Goal: Task Accomplishment & Management: Manage account settings

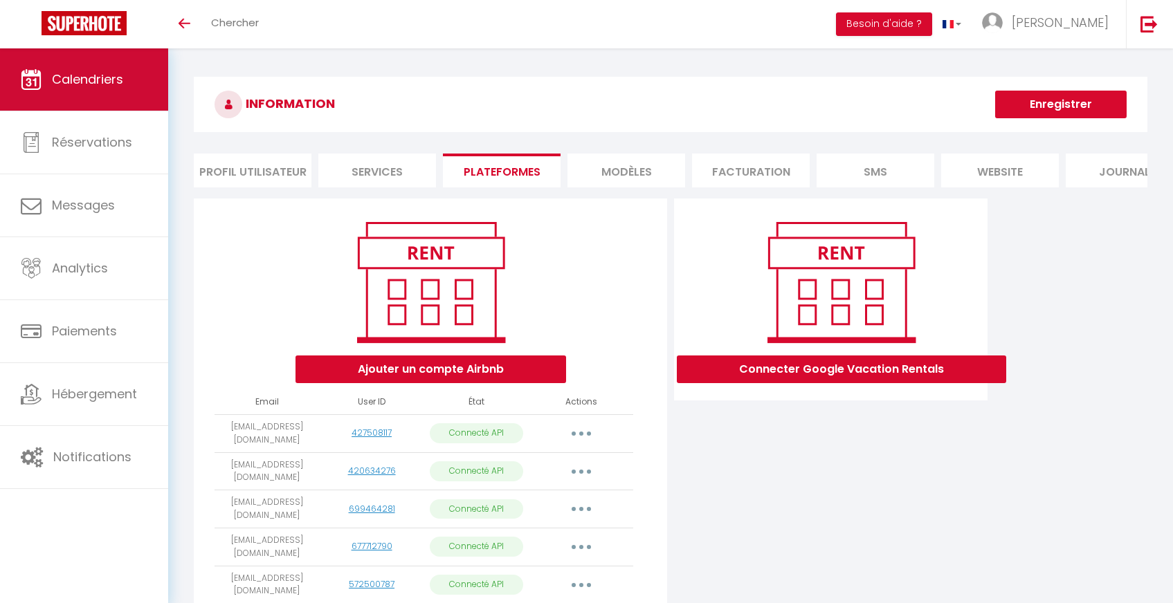
click at [109, 83] on span "Calendriers" at bounding box center [87, 79] width 71 height 17
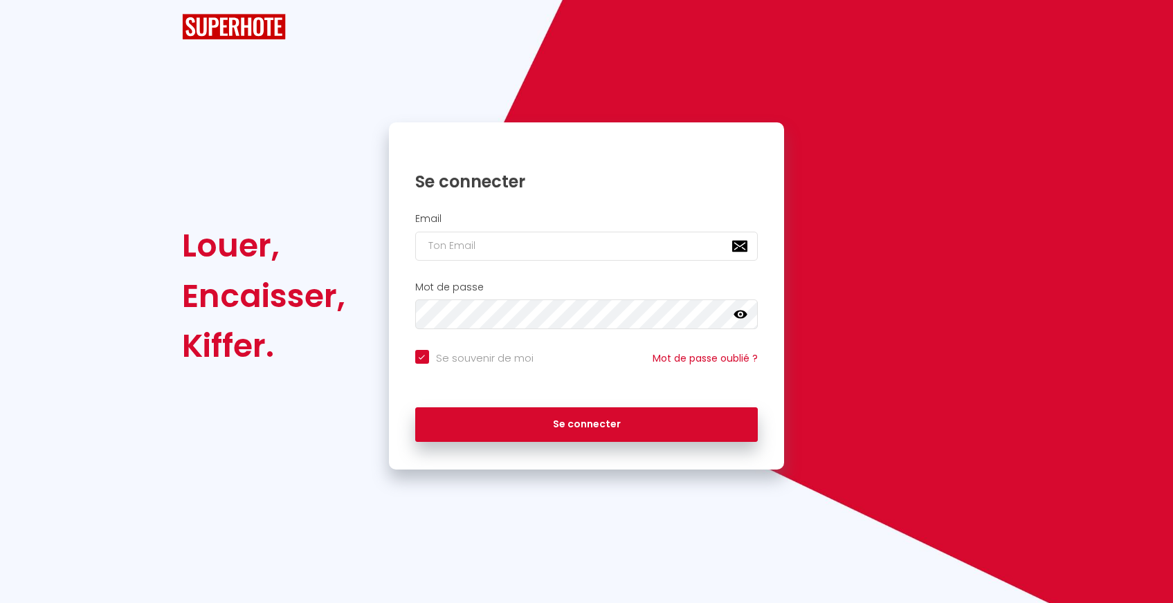
checkbox input "true"
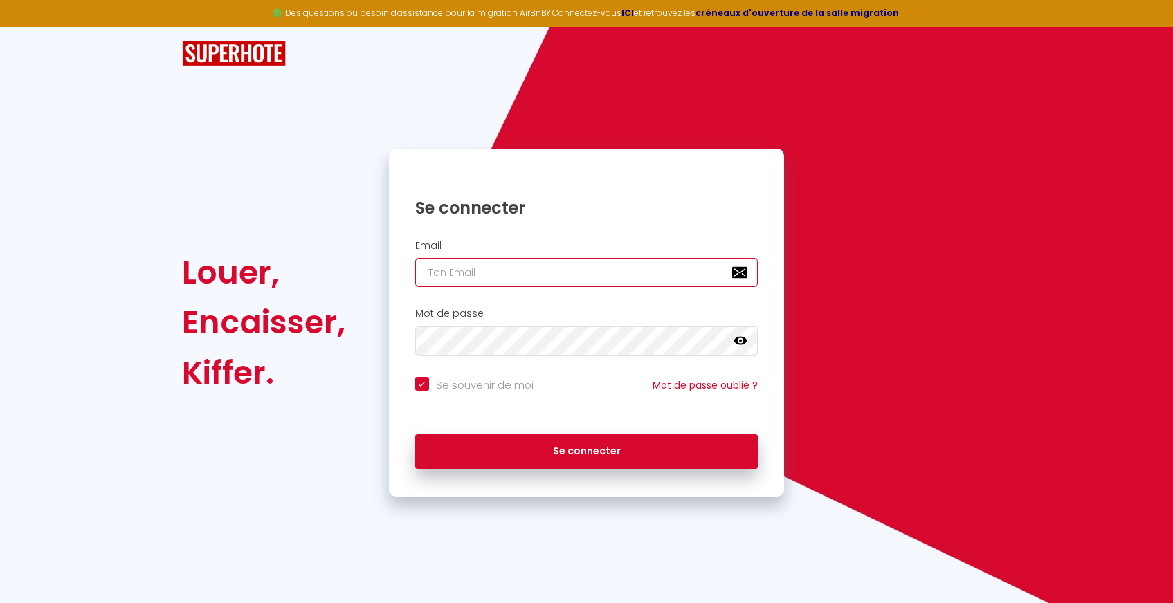
type input "[EMAIL_ADDRESS][DOMAIN_NAME]"
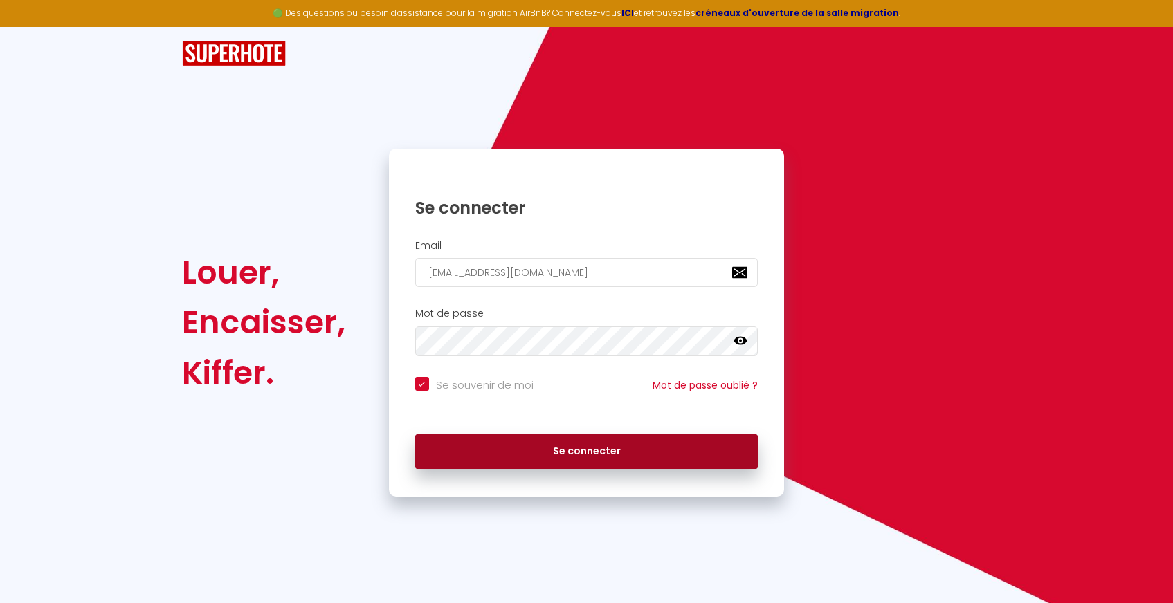
click at [556, 443] on button "Se connecter" at bounding box center [586, 451] width 343 height 35
checkbox input "true"
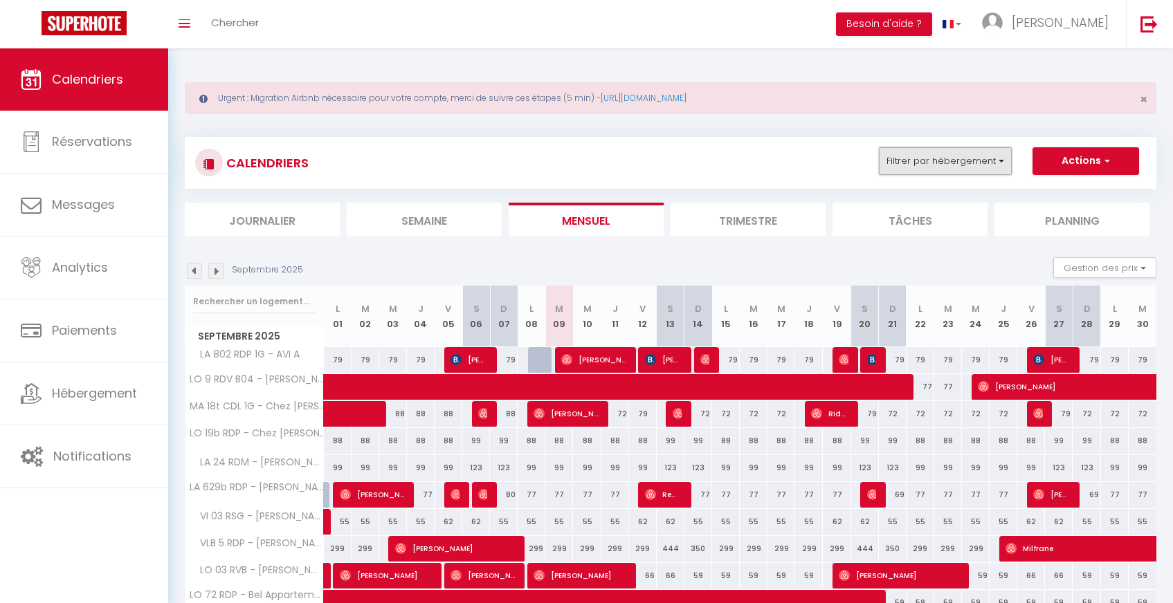
click at [977, 163] on button "Filtrer par hébergement" at bounding box center [945, 161] width 133 height 28
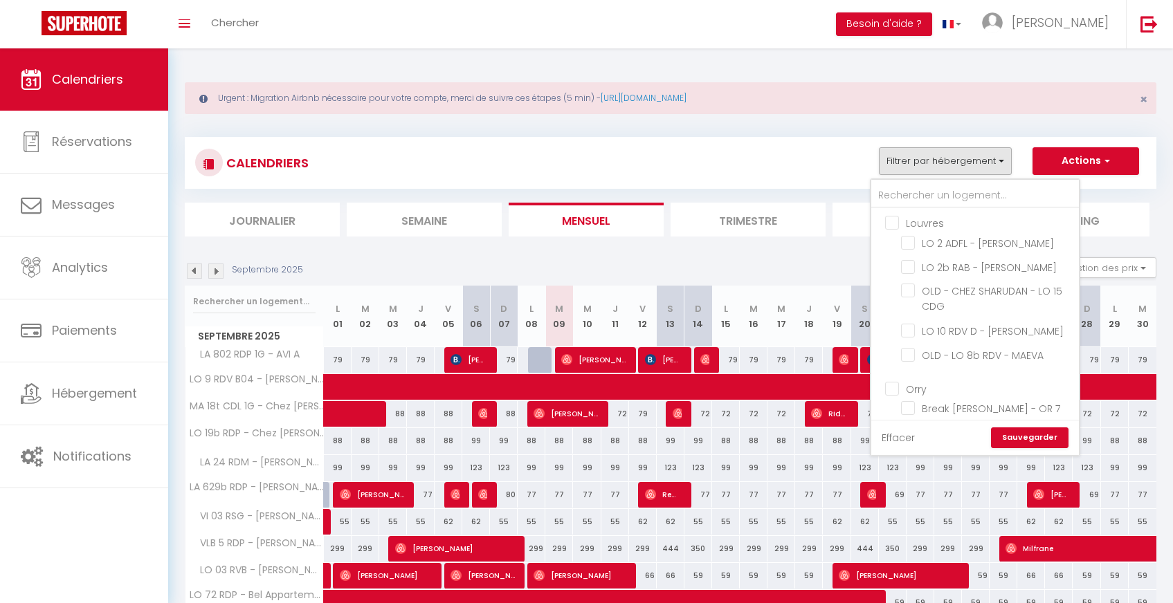
click at [903, 434] on link "Effacer" at bounding box center [897, 437] width 33 height 15
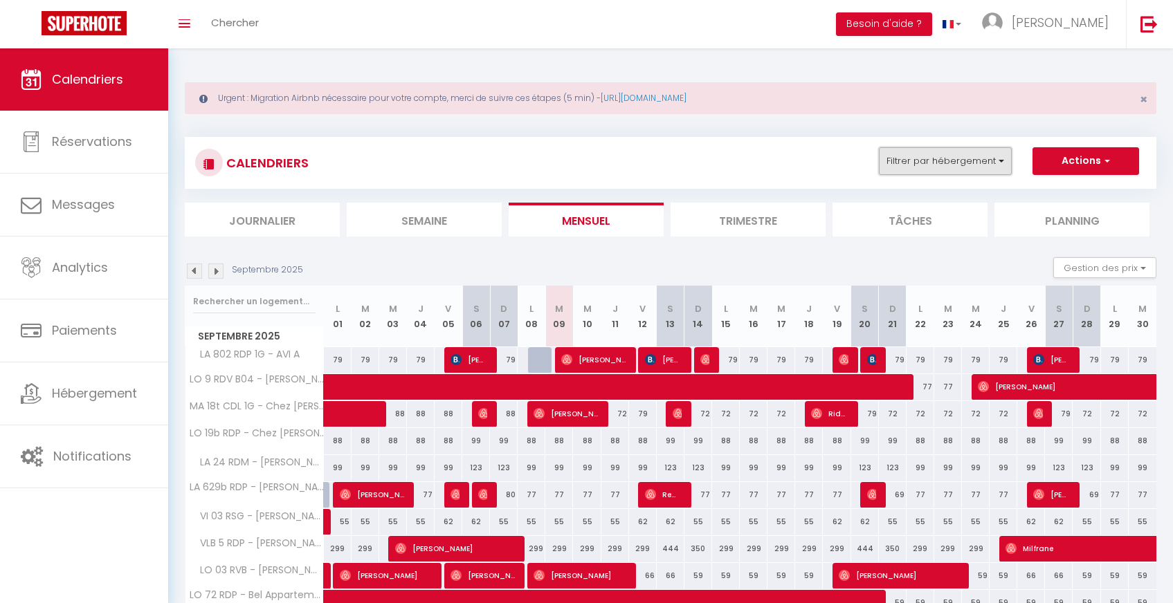
click at [955, 172] on button "Filtrer par hébergement" at bounding box center [945, 161] width 133 height 28
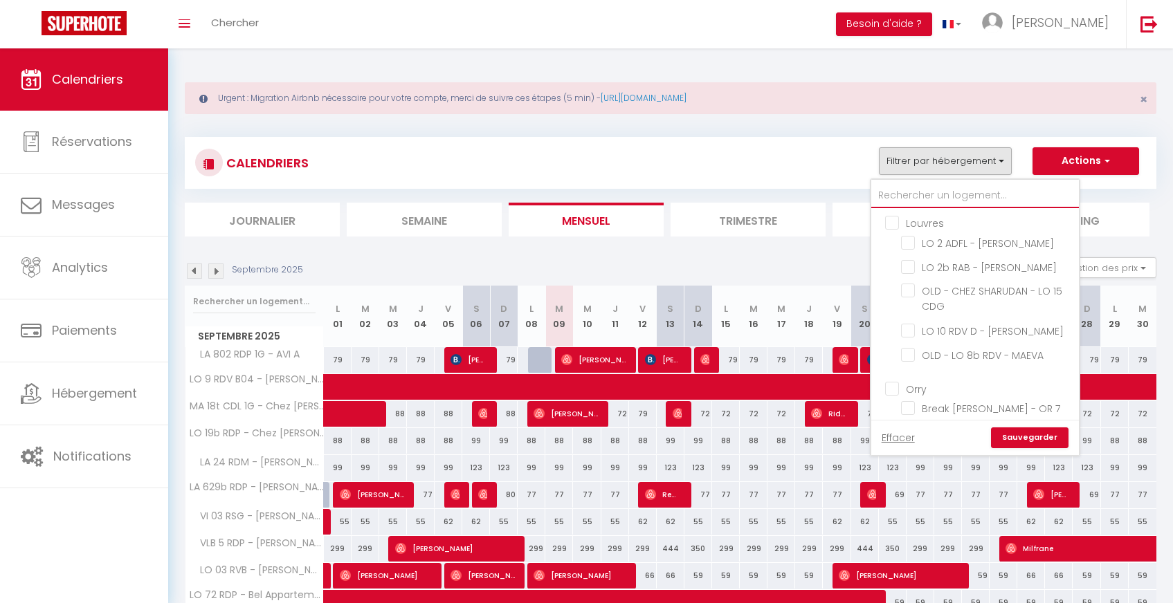
click at [935, 201] on input "text" at bounding box center [975, 195] width 208 height 25
type input "L"
checkbox input "false"
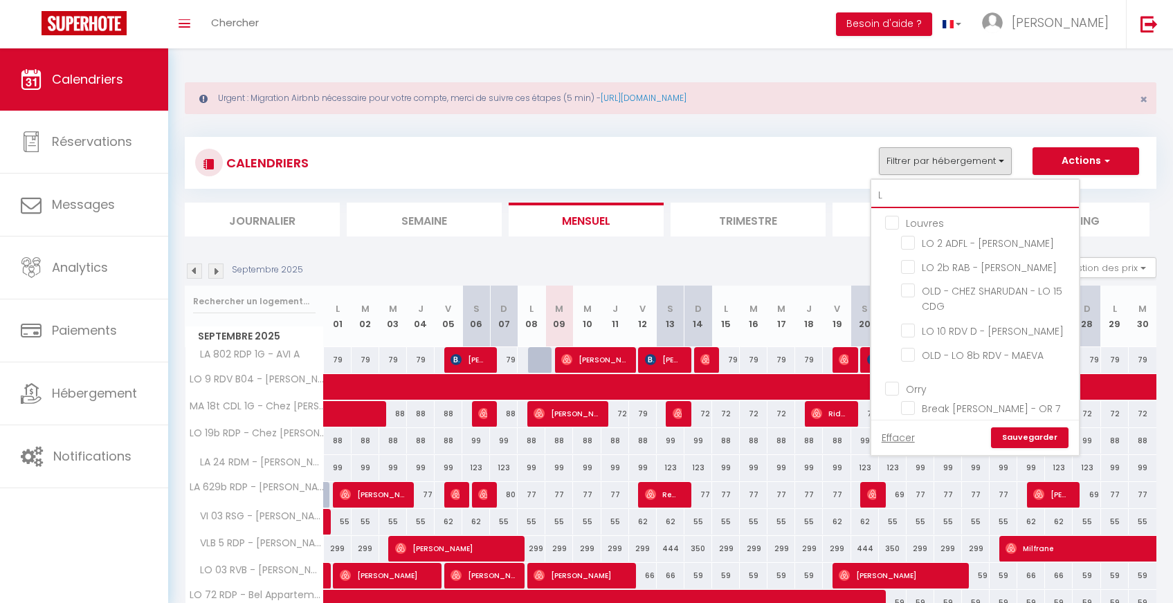
checkbox input "false"
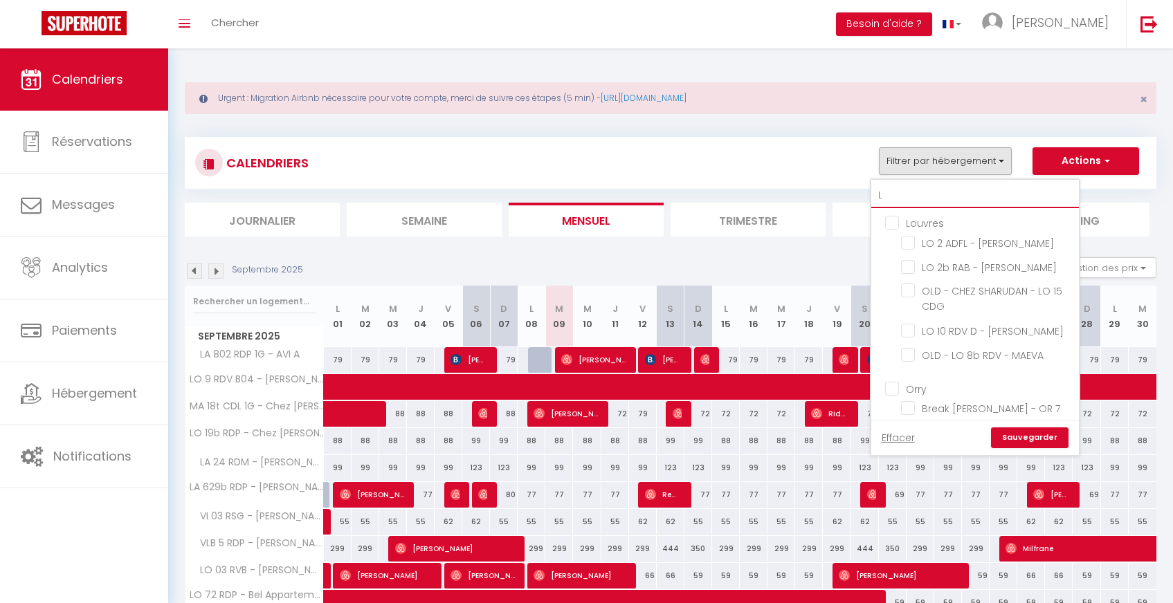
checkbox input "false"
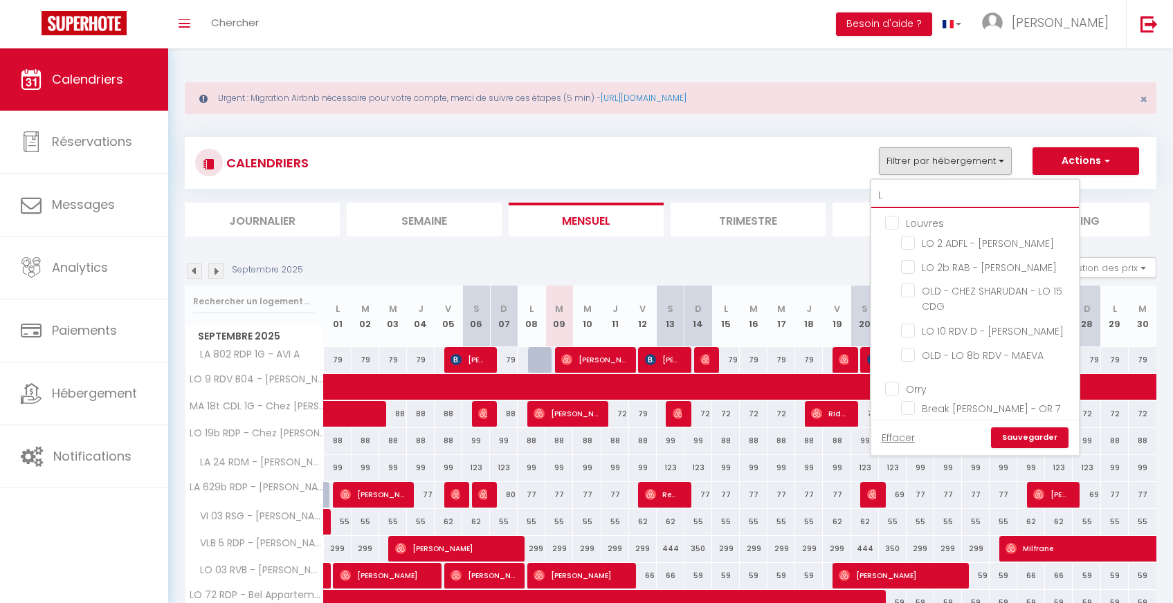
checkbox input "false"
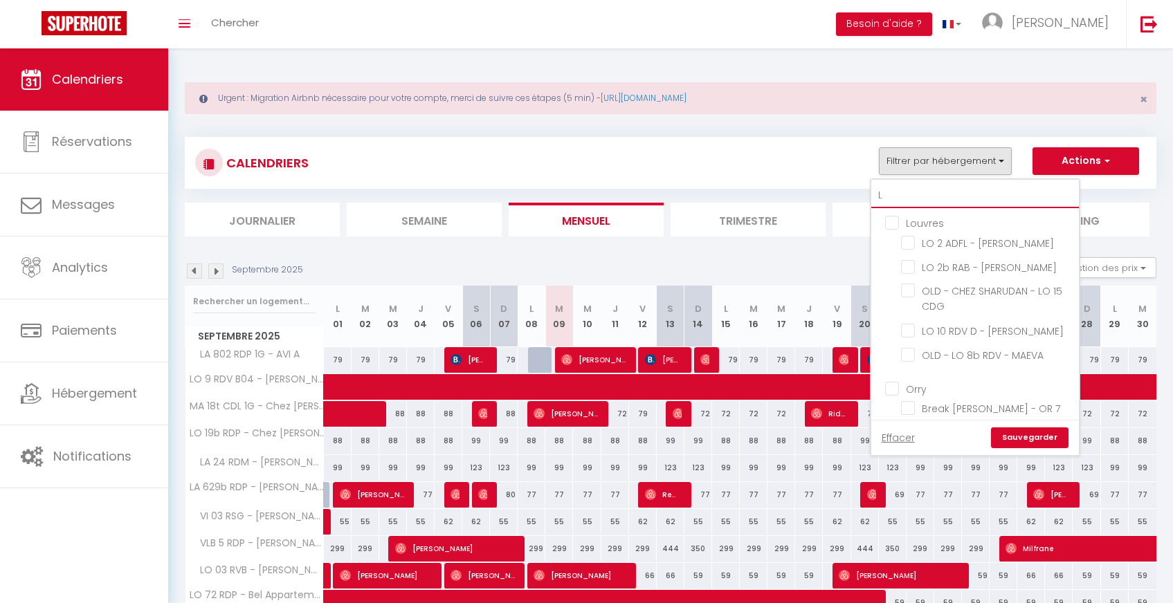
checkbox input "false"
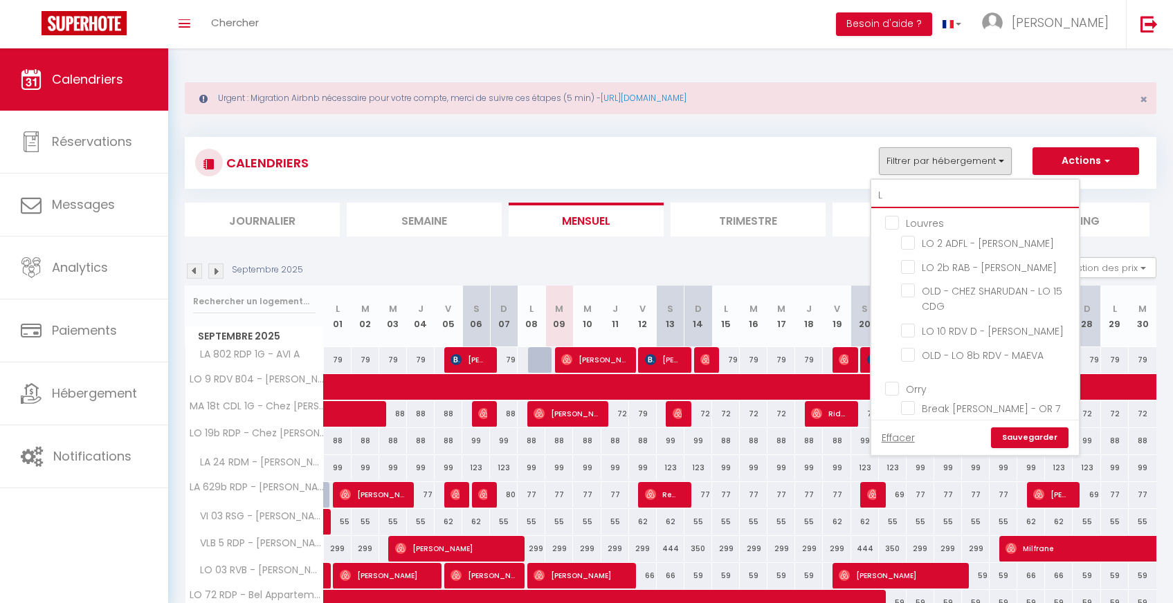
checkbox input "false"
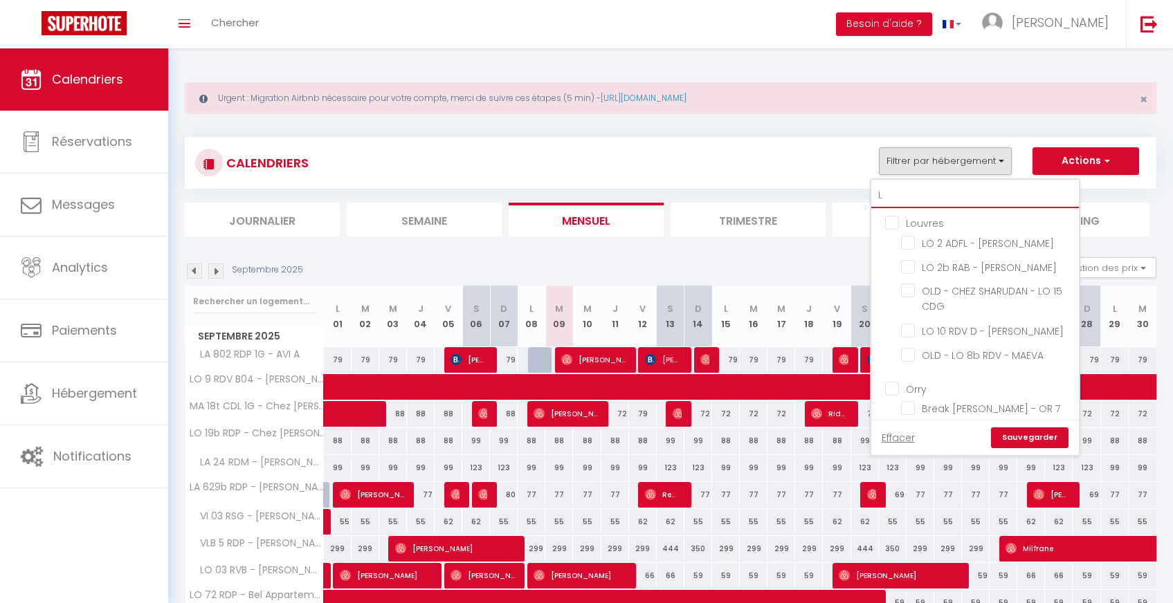
checkbox input "false"
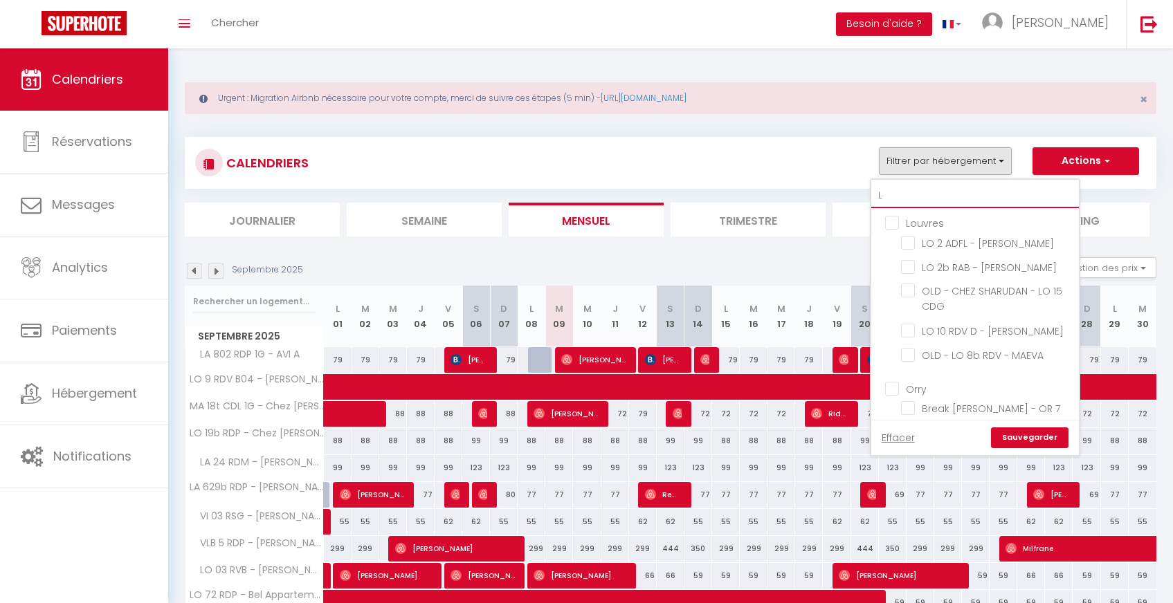
checkbox input "false"
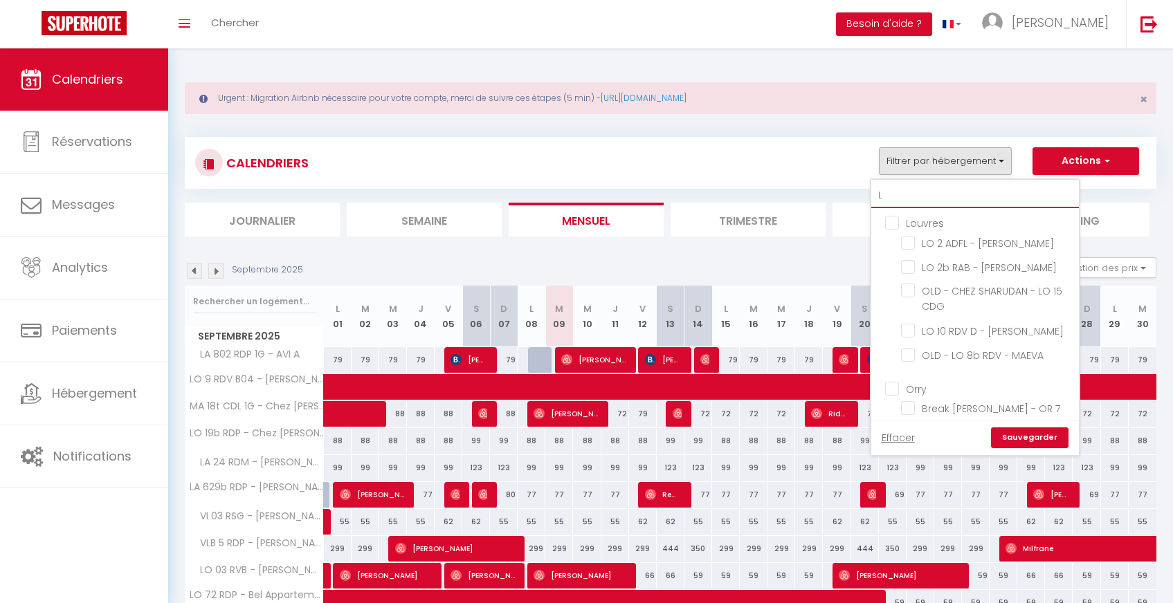
checkbox input "false"
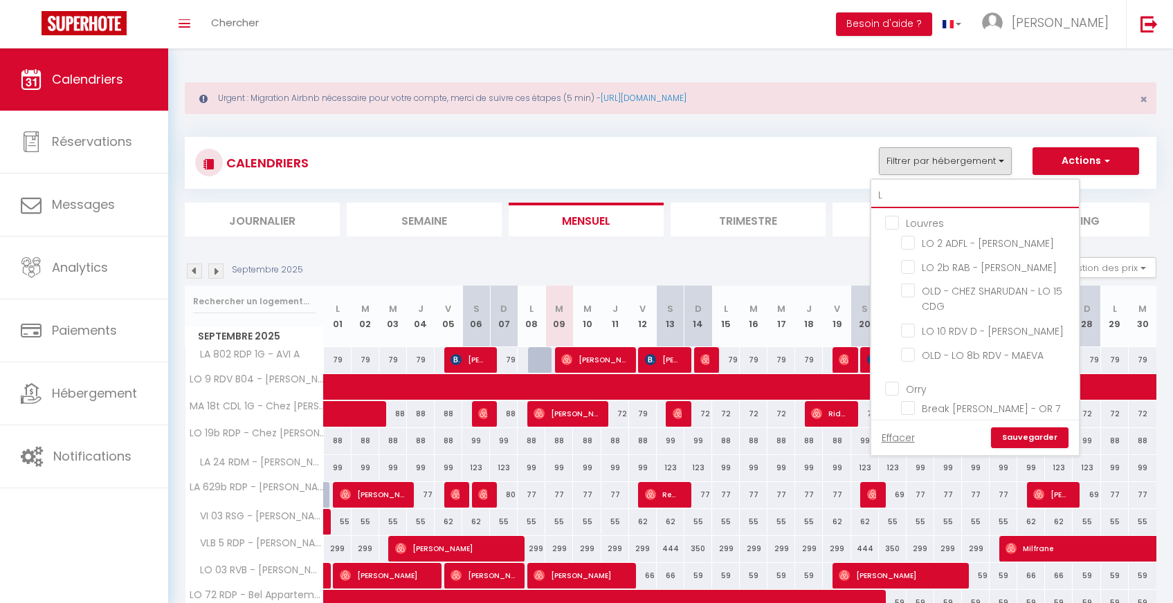
checkbox input "false"
type input "LO"
checkbox input "false"
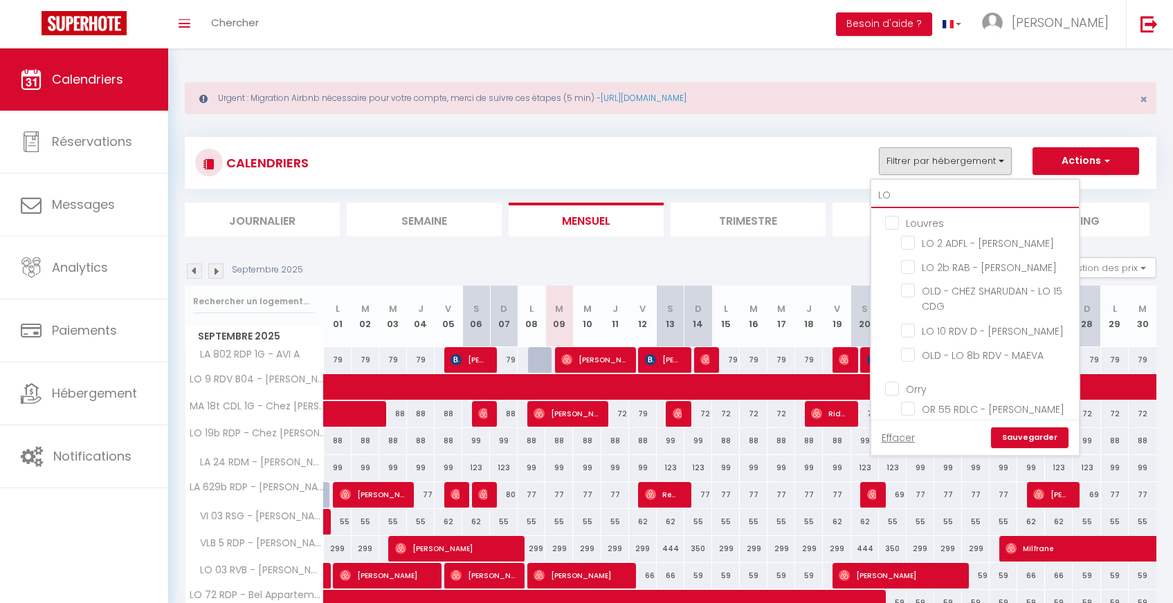
checkbox input "false"
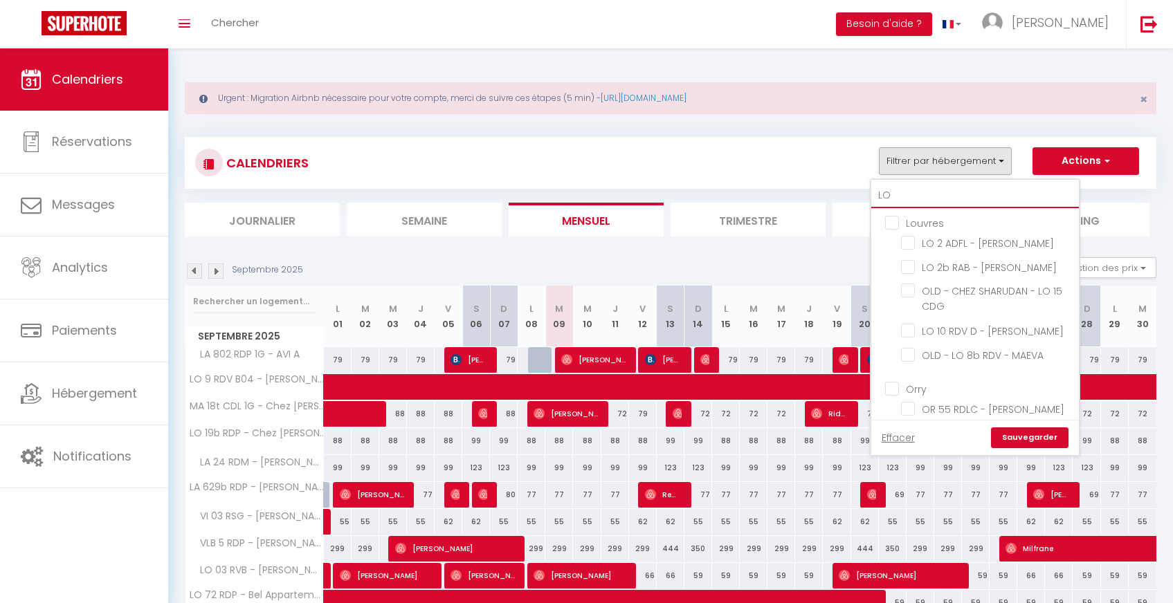
checkbox input "false"
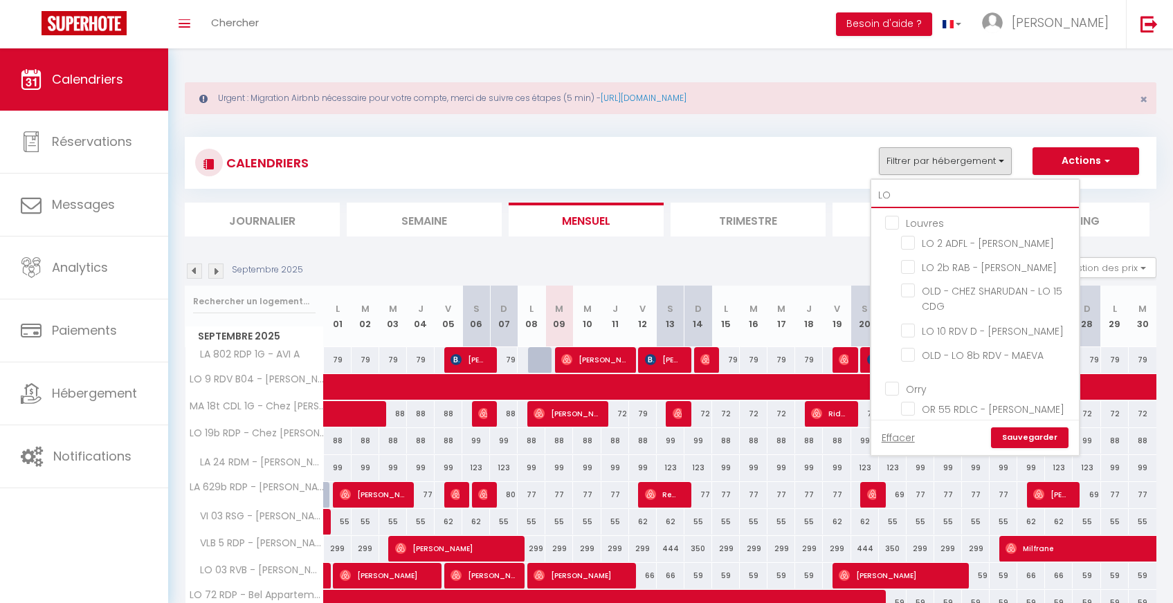
checkbox input "false"
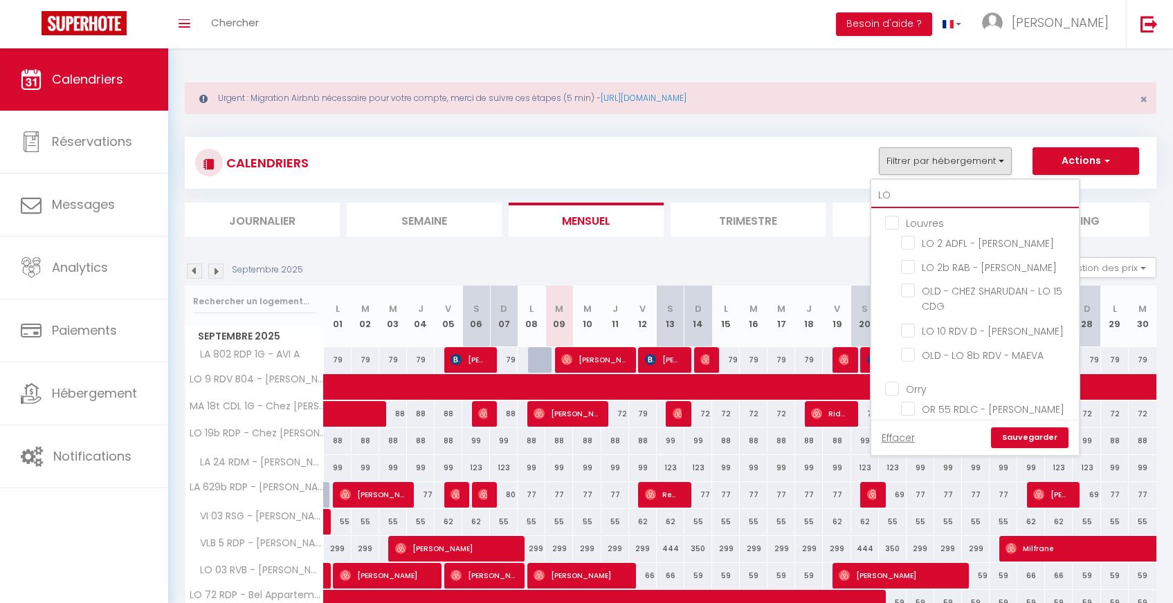
checkbox input "false"
type input "LO"
checkbox input "false"
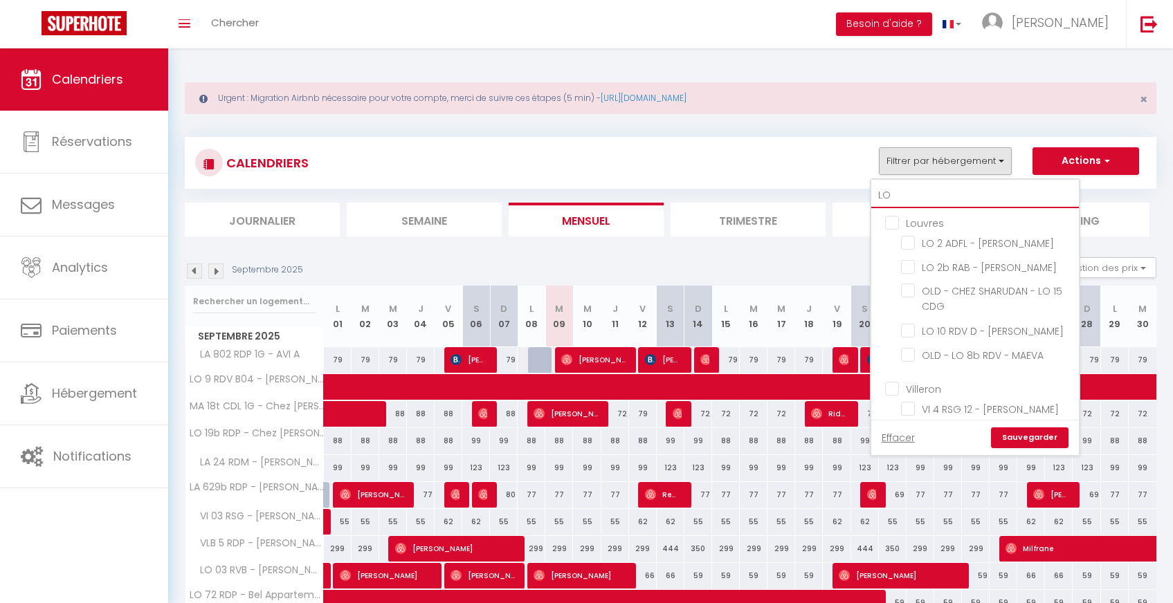
checkbox input "false"
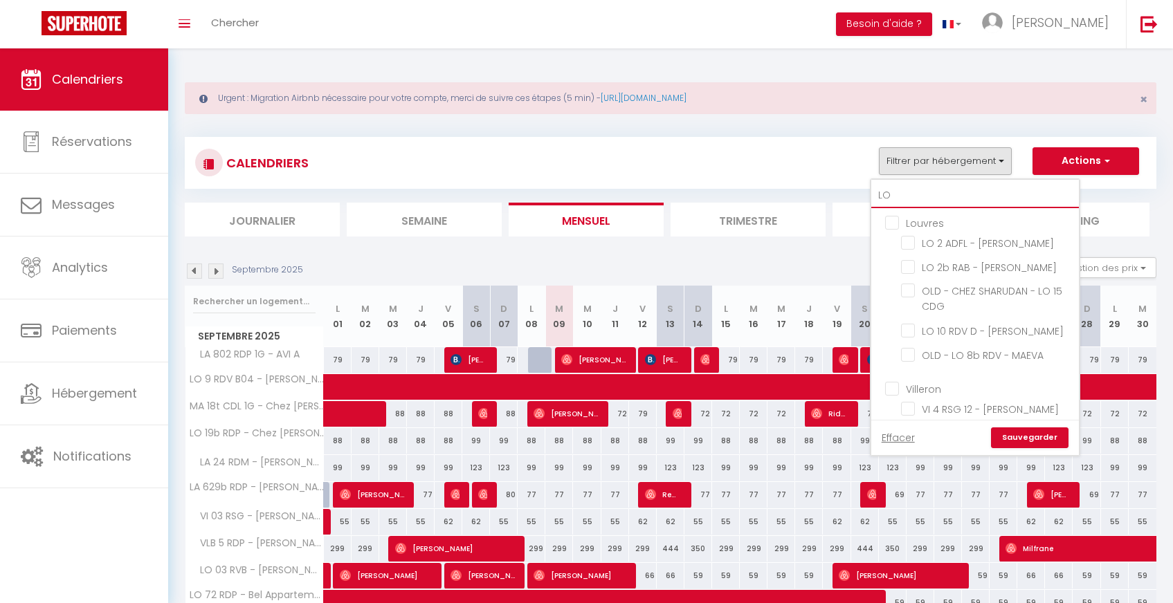
checkbox input "false"
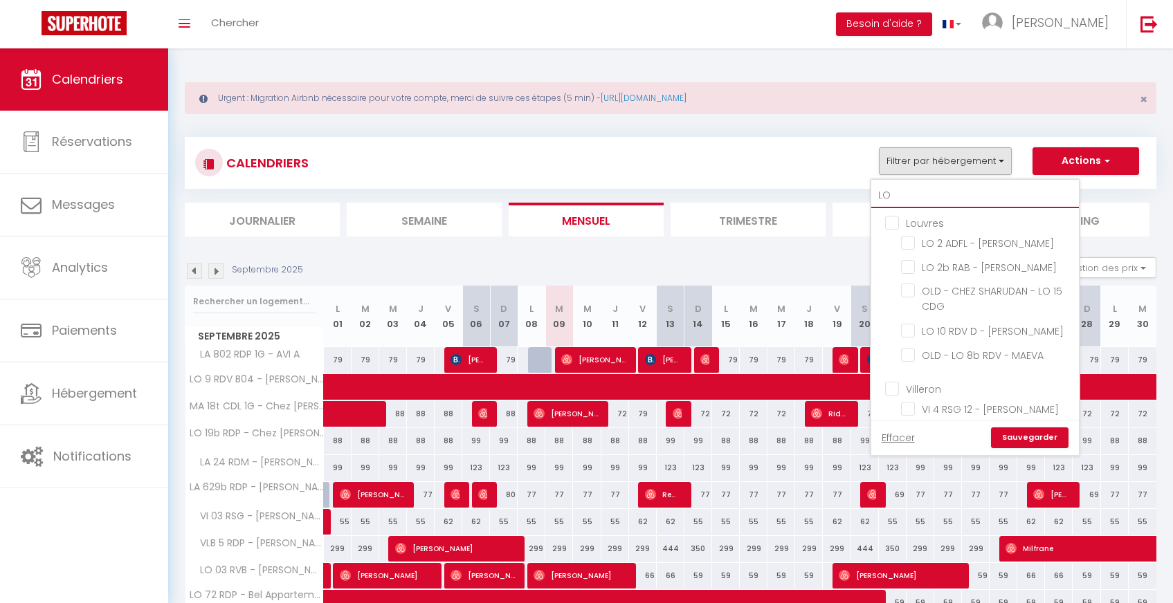
checkbox input "false"
type input "LO 19"
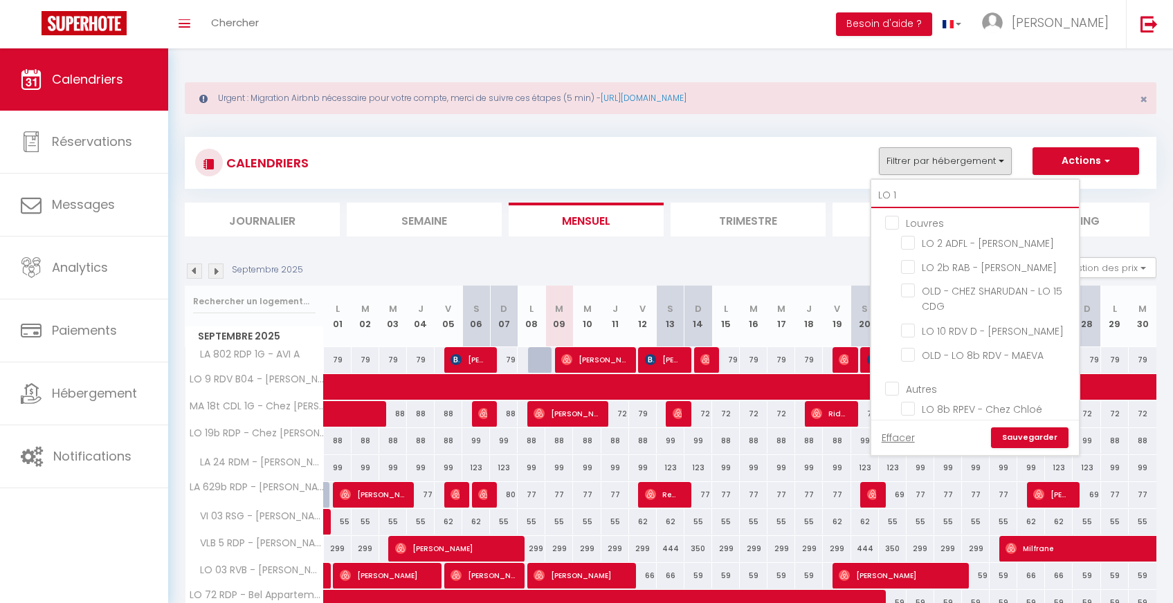
checkbox input "false"
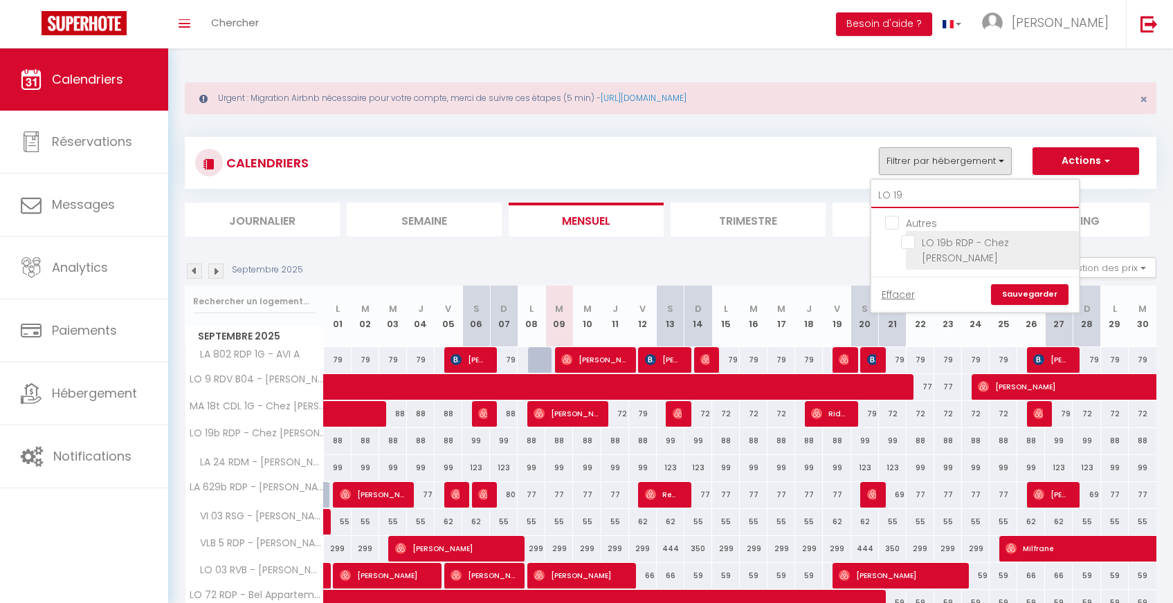
type input "LO 19"
click at [913, 237] on input "LO 19b RDP - Chez [PERSON_NAME]" at bounding box center [987, 242] width 173 height 14
checkbox input "true"
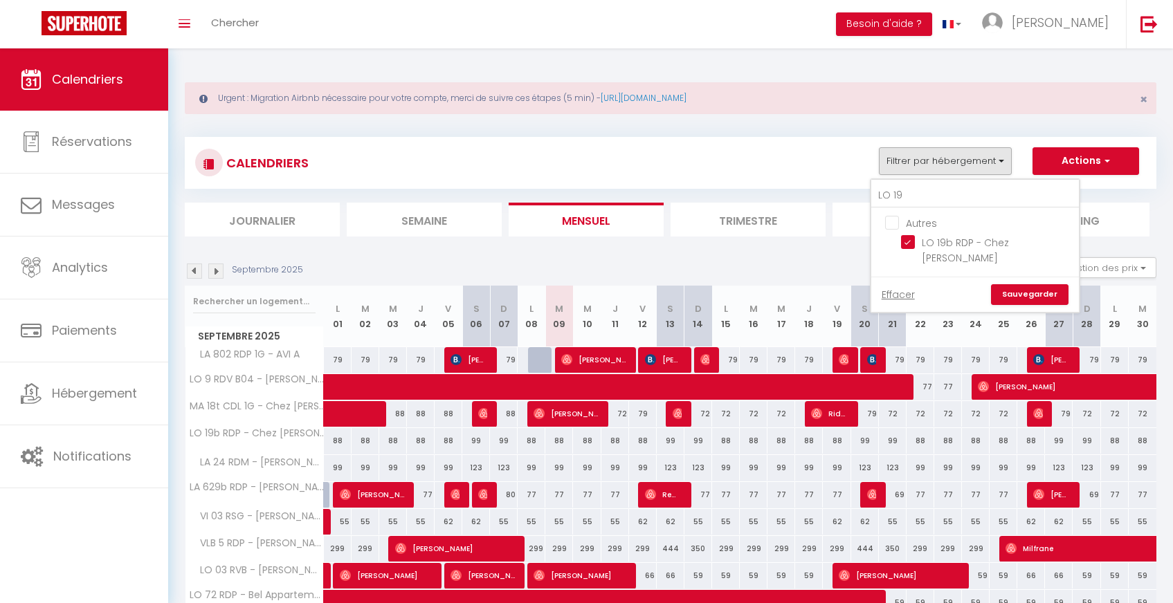
click at [1027, 284] on link "Sauvegarder" at bounding box center [1029, 294] width 77 height 21
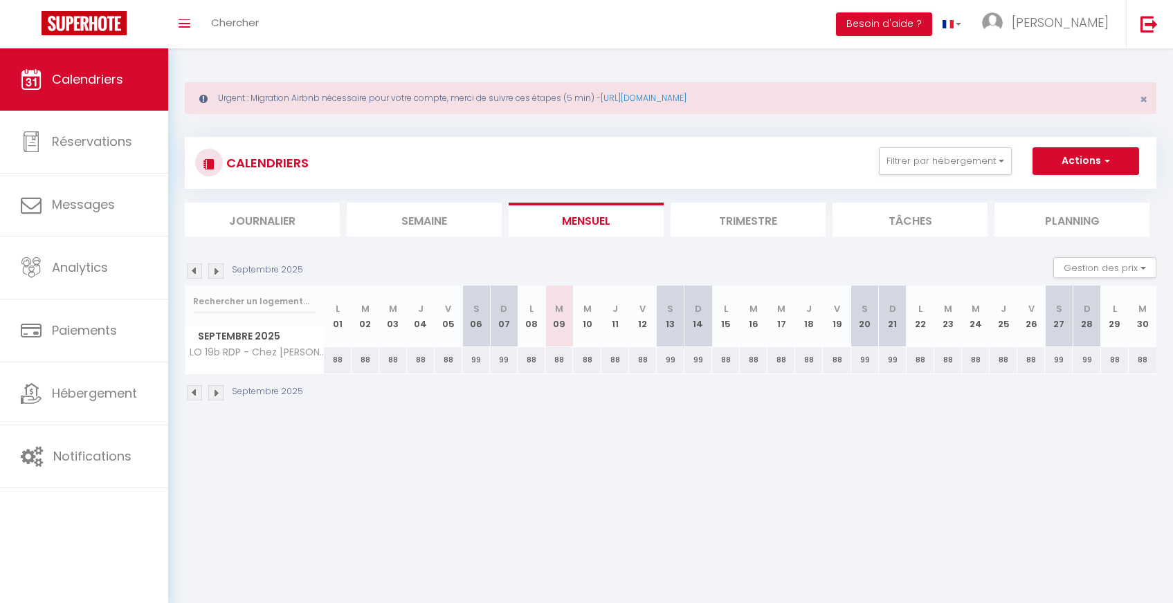
click at [197, 270] on img at bounding box center [194, 271] width 15 height 15
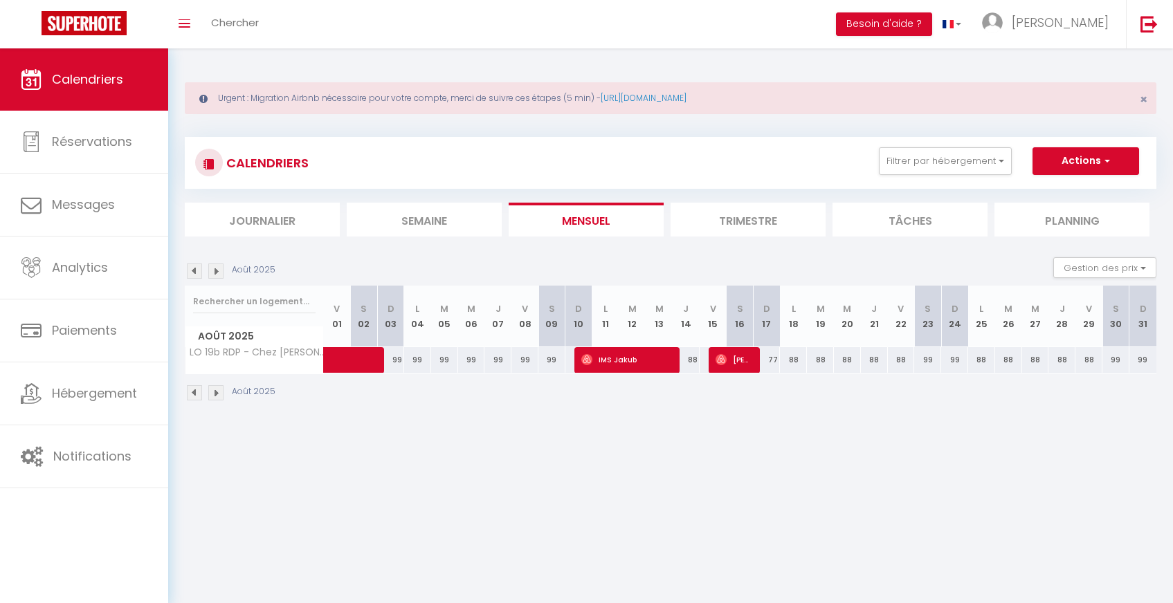
click at [197, 270] on img at bounding box center [194, 271] width 15 height 15
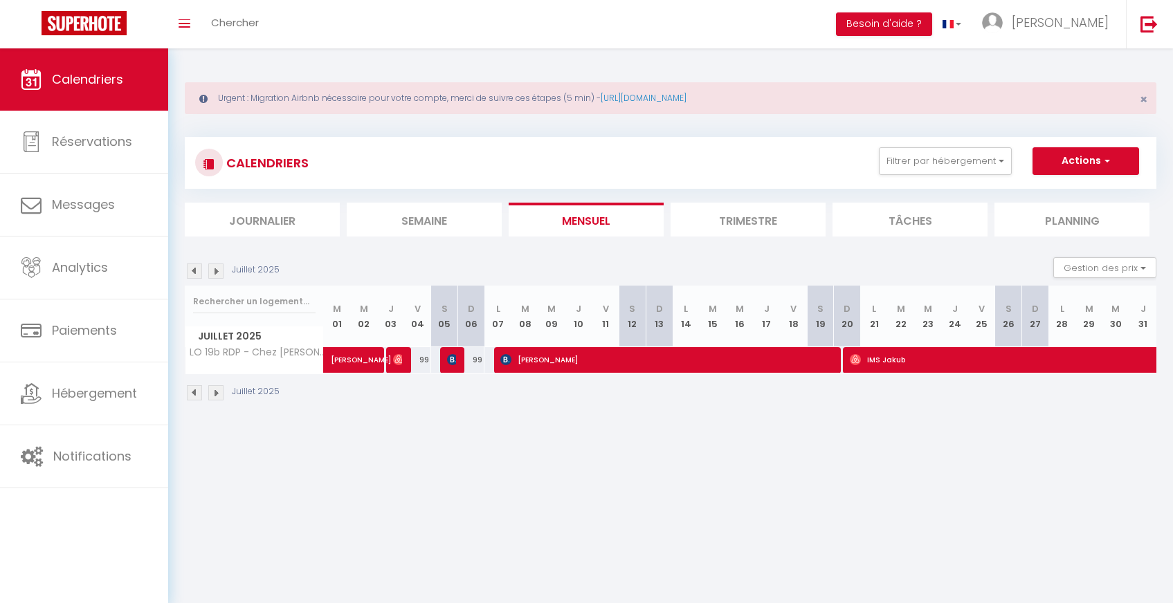
click at [197, 270] on img at bounding box center [194, 271] width 15 height 15
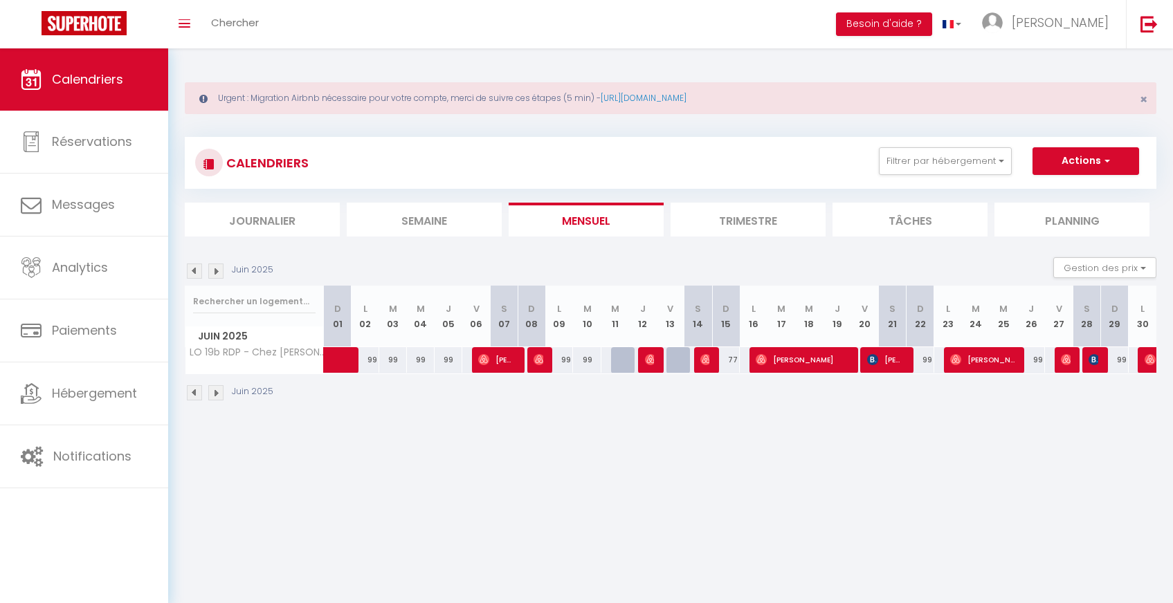
click at [197, 270] on img at bounding box center [194, 271] width 15 height 15
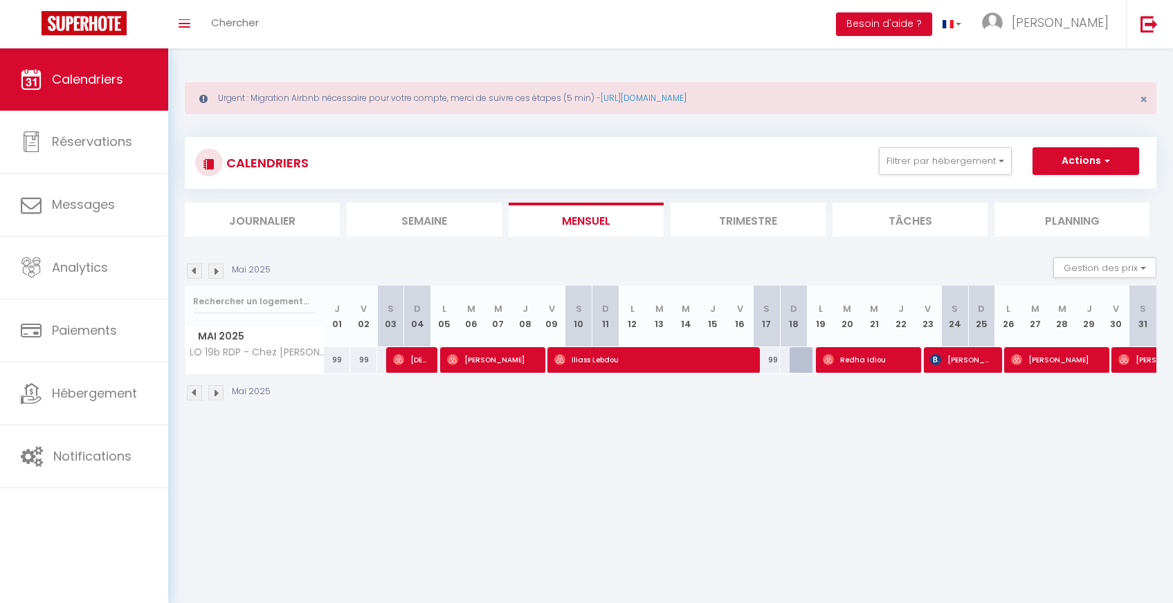
click at [197, 270] on img at bounding box center [194, 271] width 15 height 15
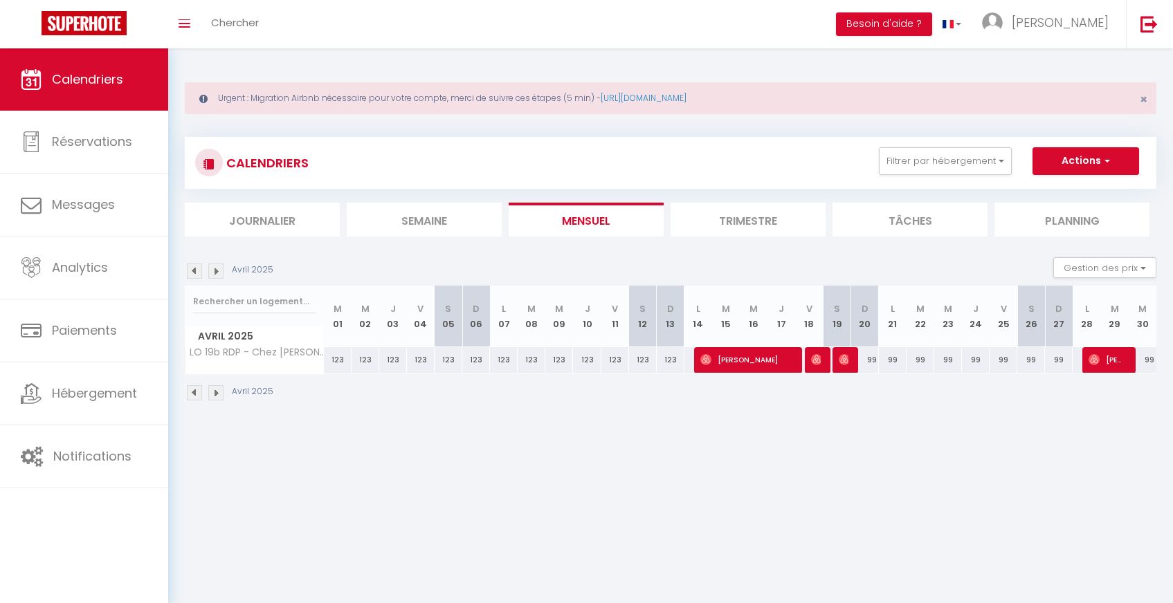
click at [197, 272] on img at bounding box center [194, 271] width 15 height 15
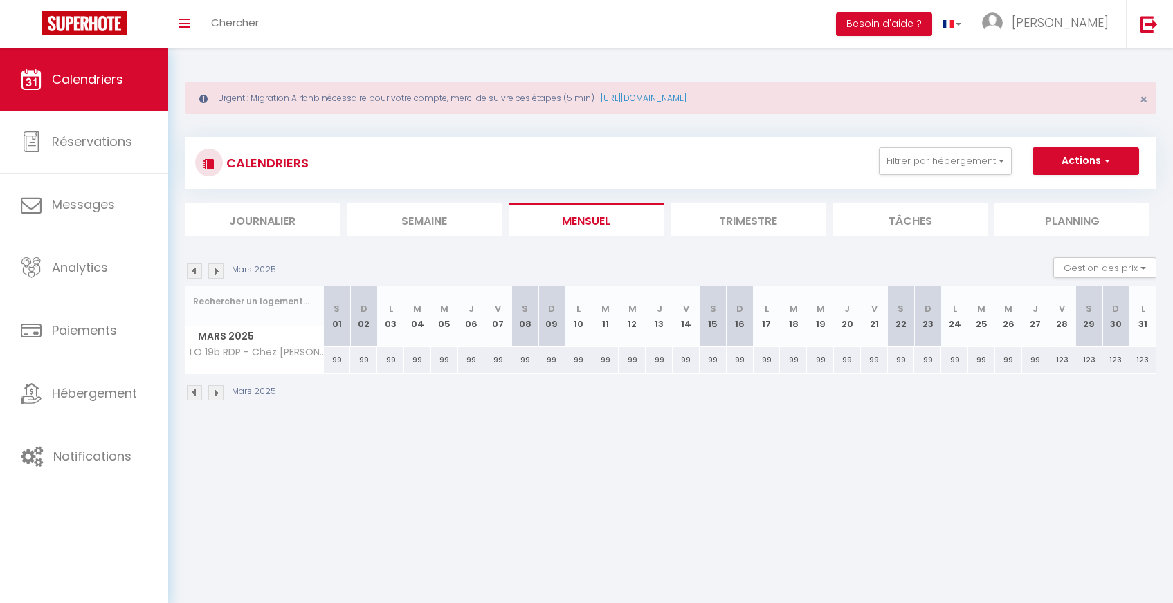
click at [218, 272] on img at bounding box center [215, 271] width 15 height 15
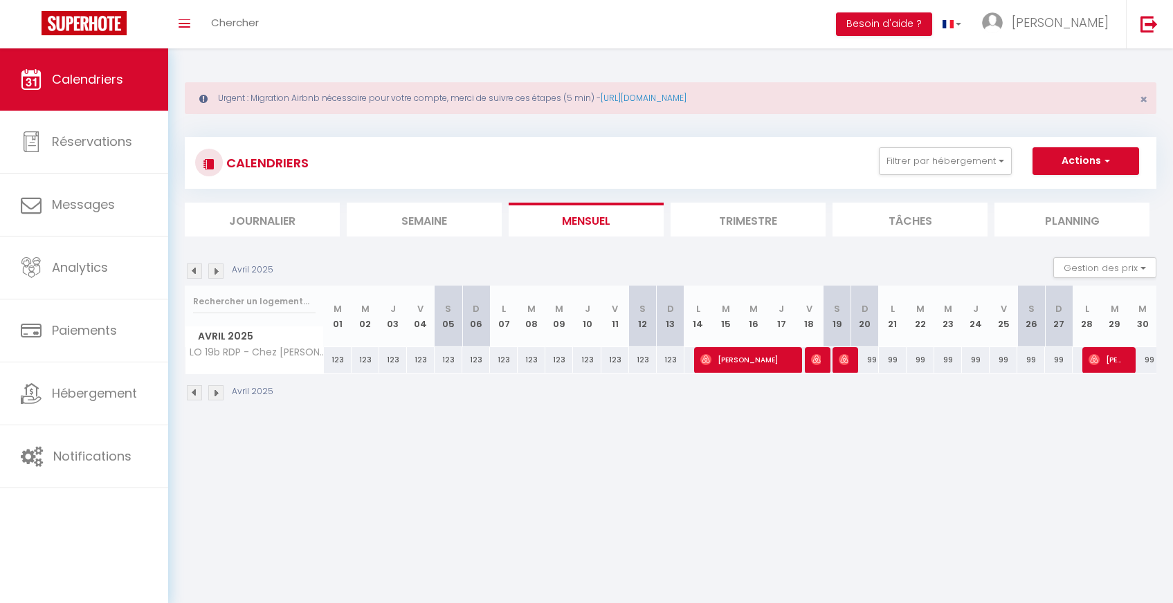
click at [219, 273] on img at bounding box center [215, 271] width 15 height 15
select select
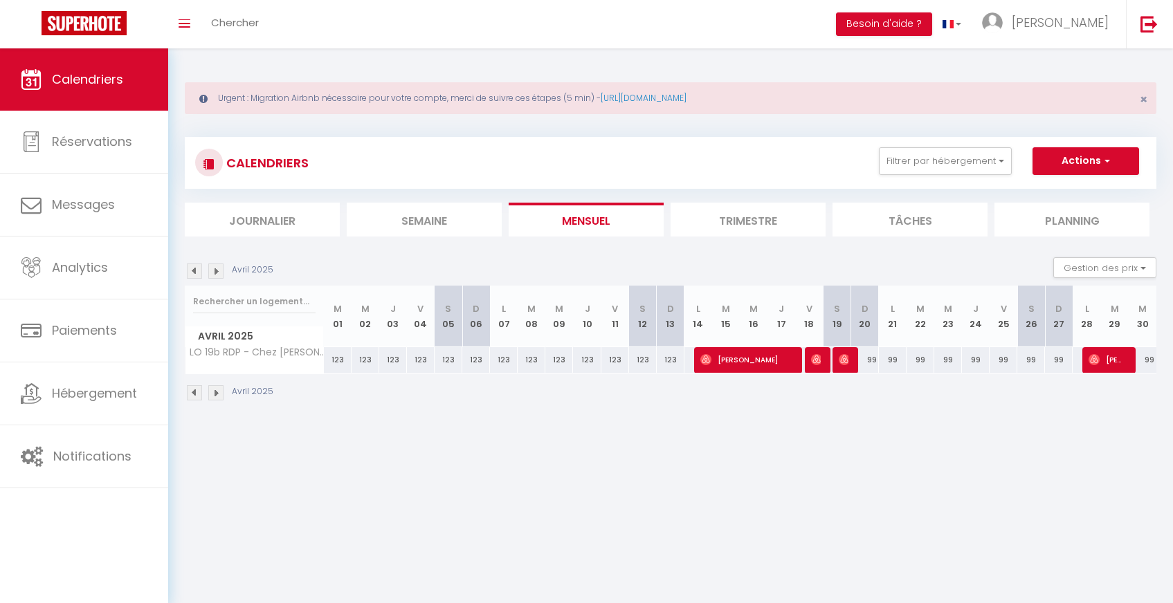
select select
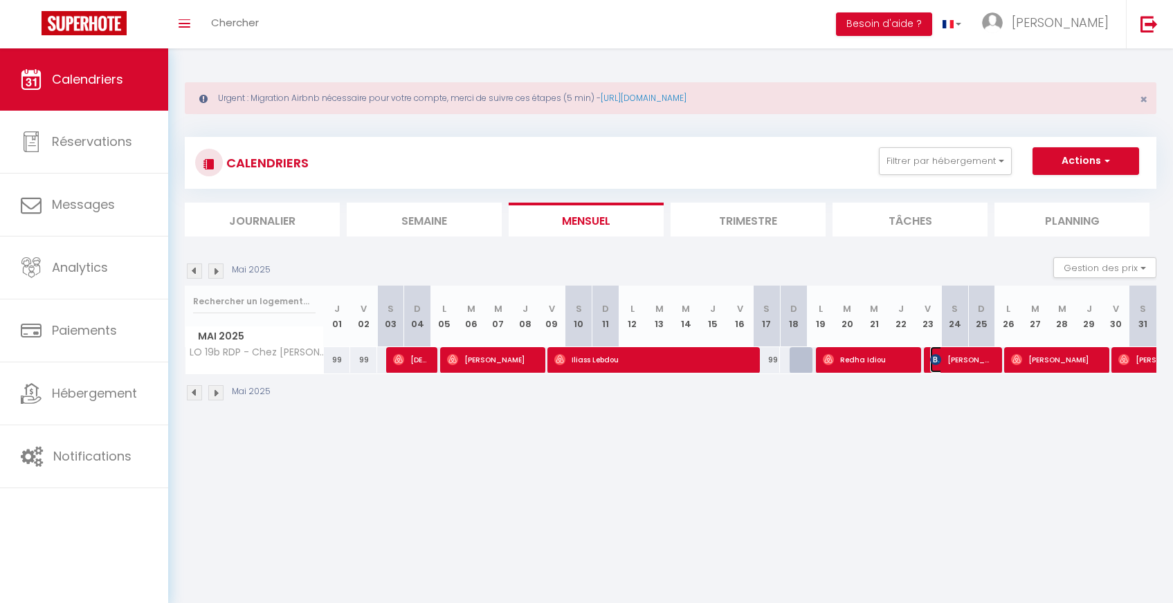
click at [959, 371] on span "ANAIS TROTTIER" at bounding box center [961, 360] width 63 height 26
select select "OK"
select select "KO"
select select "0"
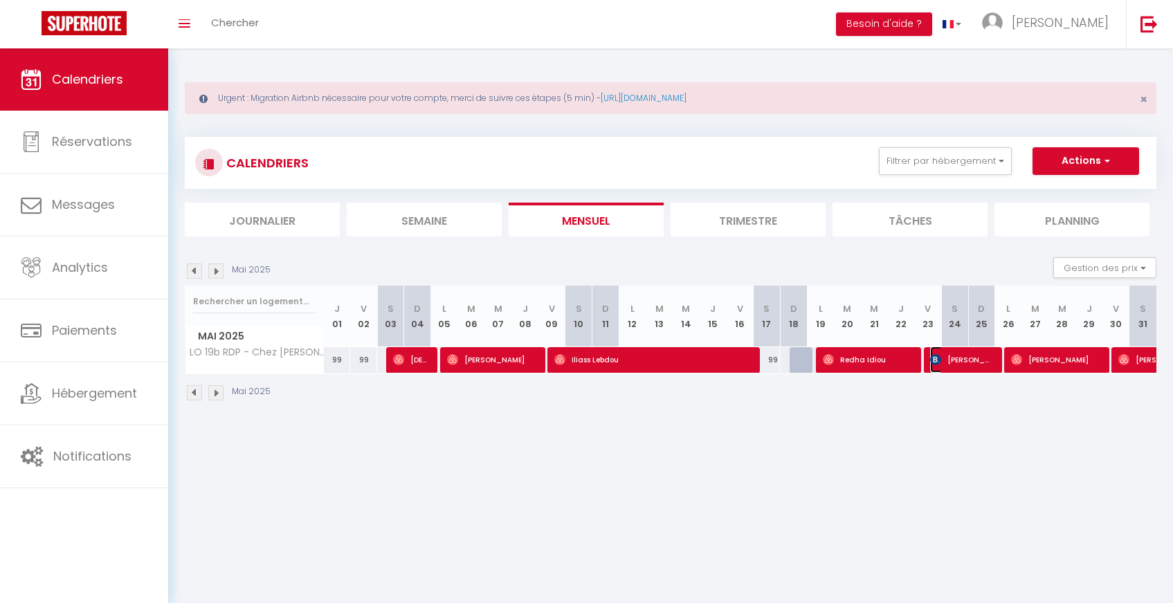
select select "1"
select select
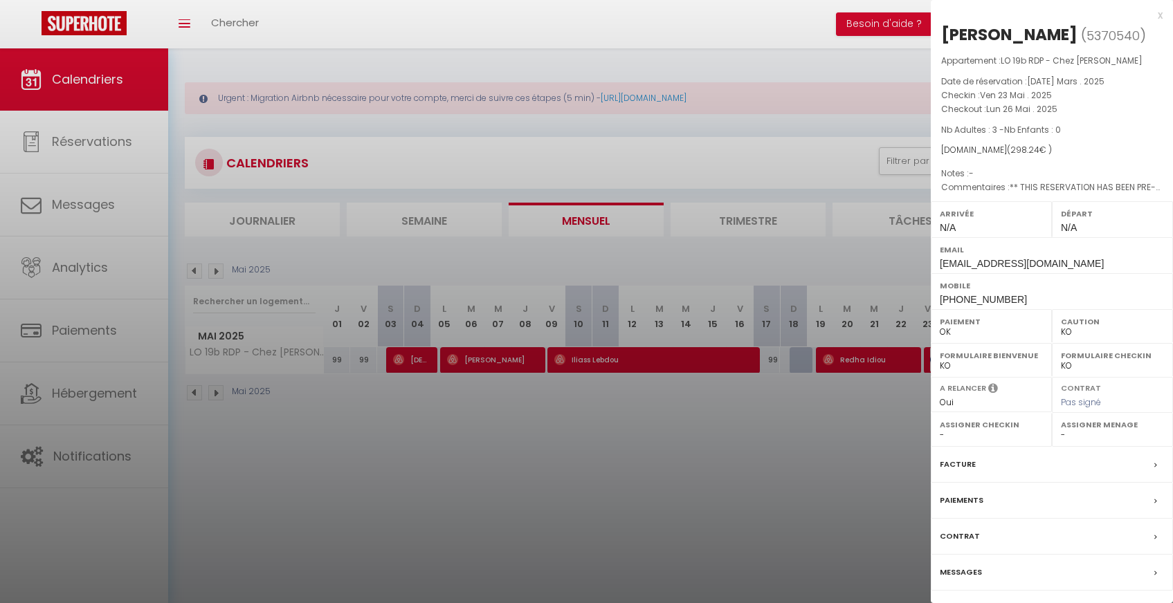
scroll to position [48, 0]
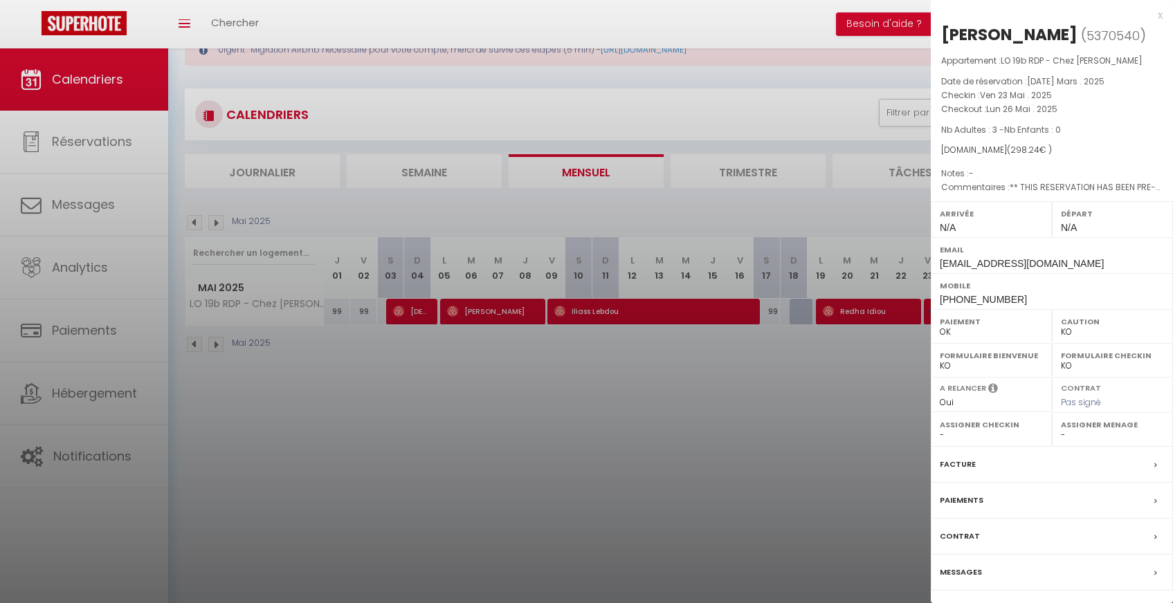
click at [994, 470] on div "Facture" at bounding box center [1051, 465] width 242 height 36
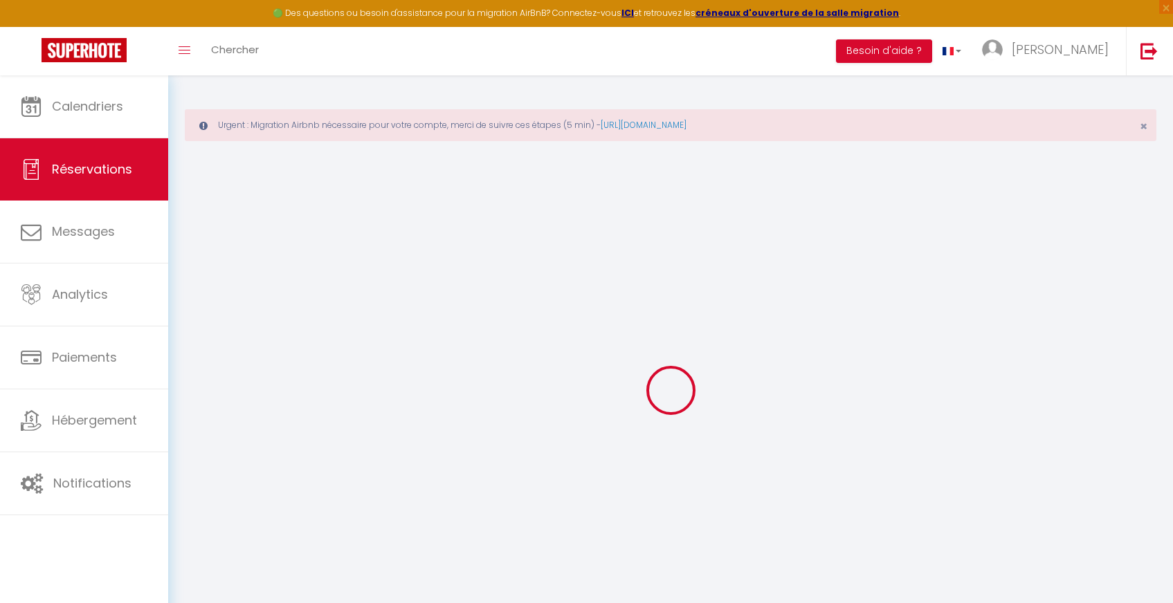
select select
checkbox input "false"
select select
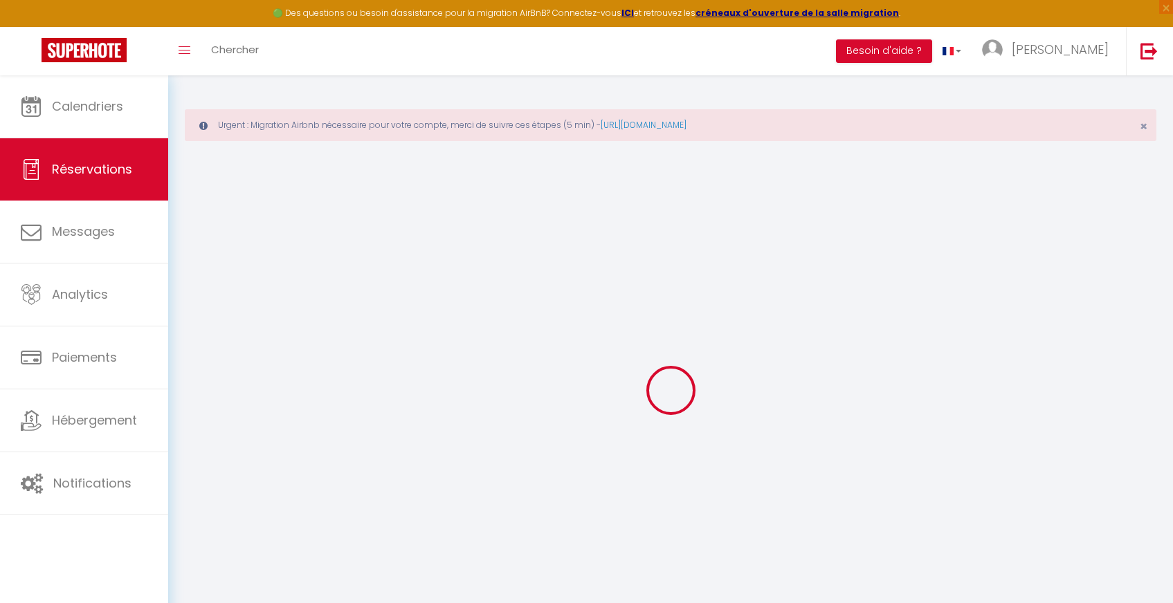
checkbox input "false"
type textarea "** THIS RESERVATION HAS BEEN PRE-PAID ** Reservation has a cancellation grace p…"
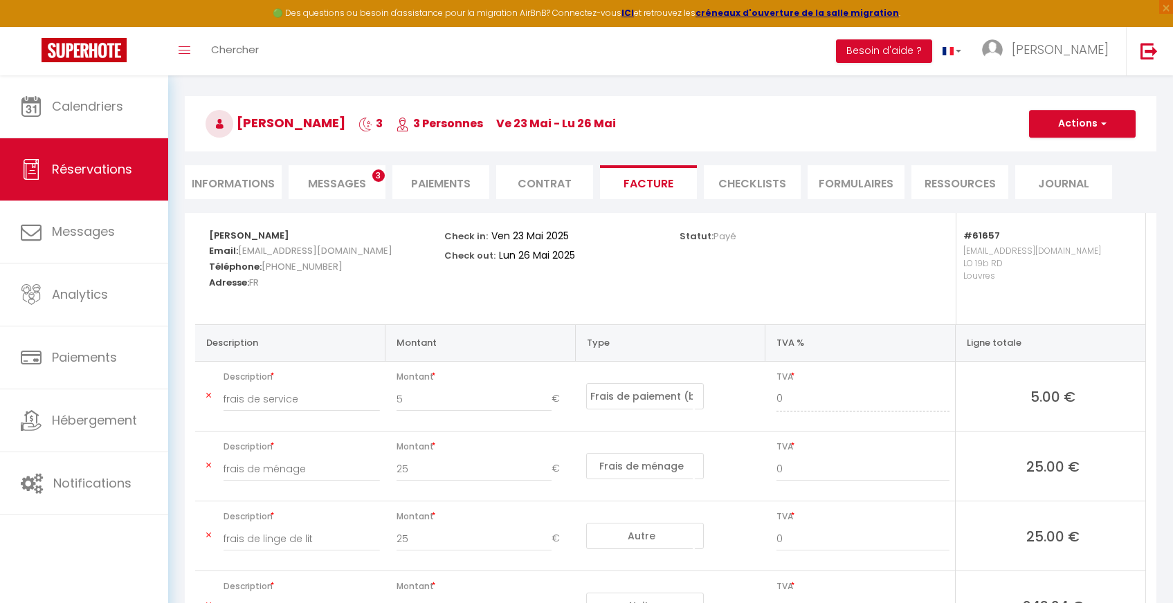
scroll to position [66, 0]
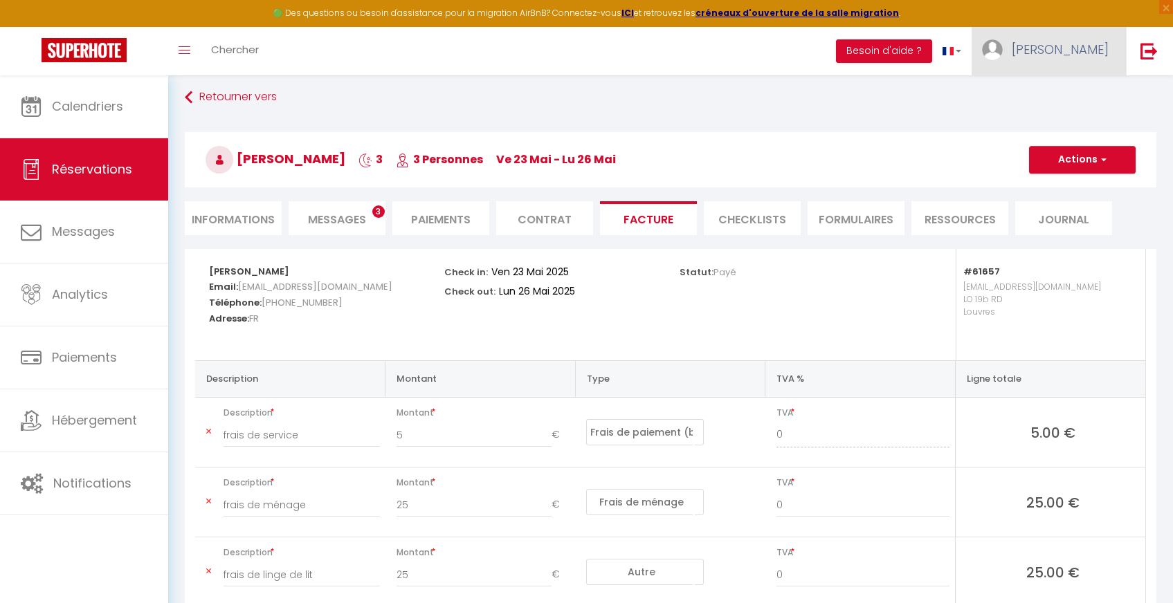
click at [1083, 51] on span "[PERSON_NAME]" at bounding box center [1059, 49] width 97 height 17
click at [1058, 94] on link "Paramètres" at bounding box center [1070, 96] width 102 height 24
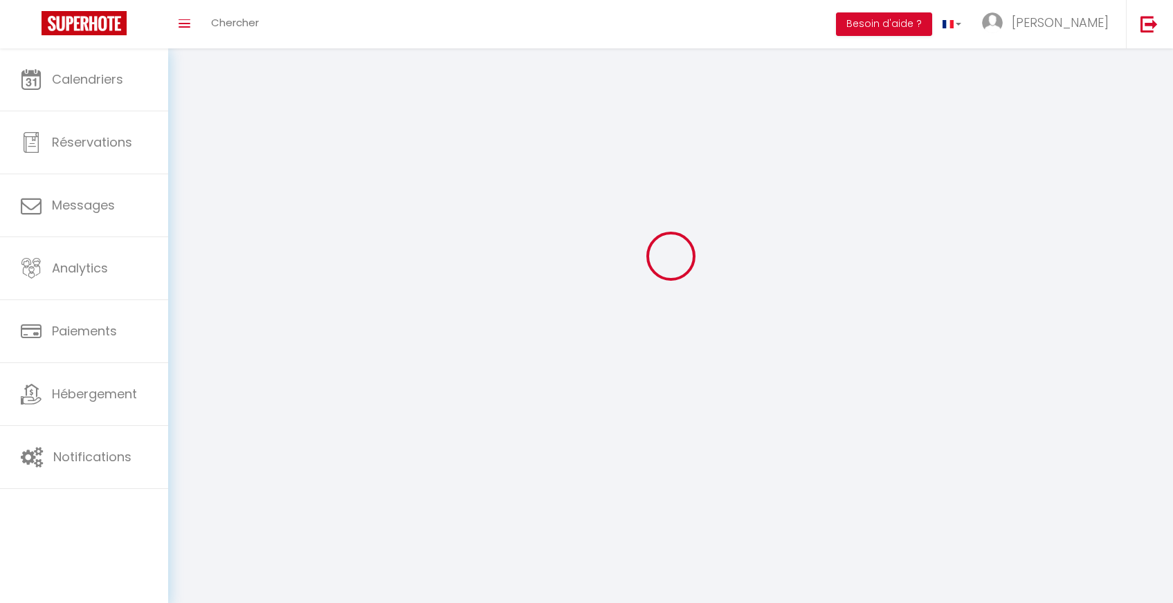
scroll to position [48, 0]
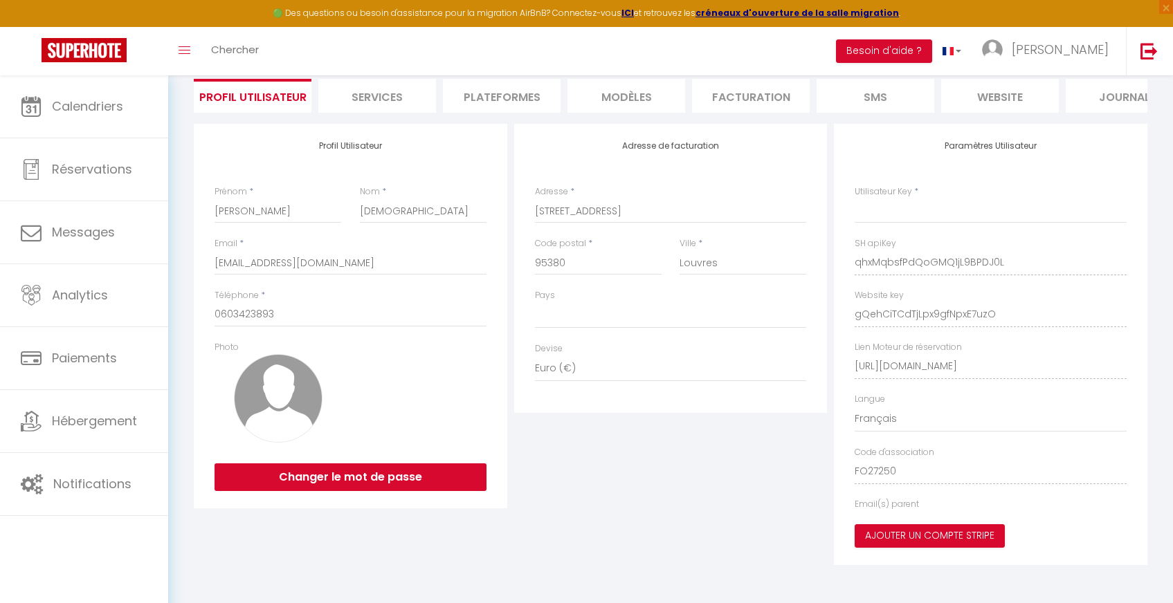
select select "fr"
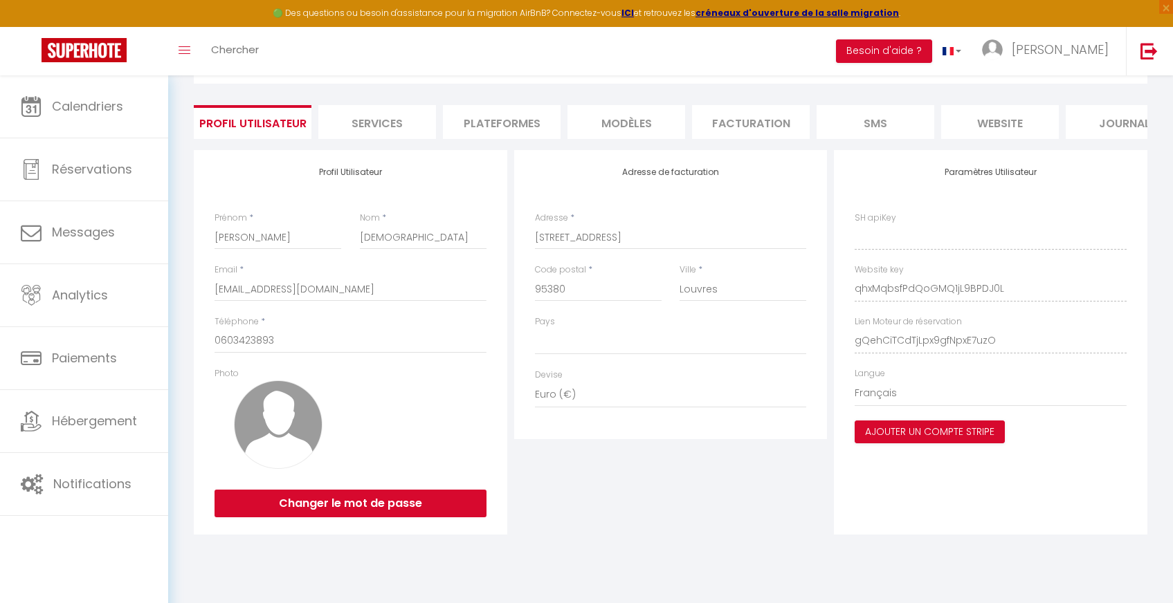
type input "qhxMqbsfPdQoGMQ1jL9BPDJ0L"
type input "gQehCiTCdTjLpx9gfNpxE7uzO"
type input "[URL][DOMAIN_NAME]"
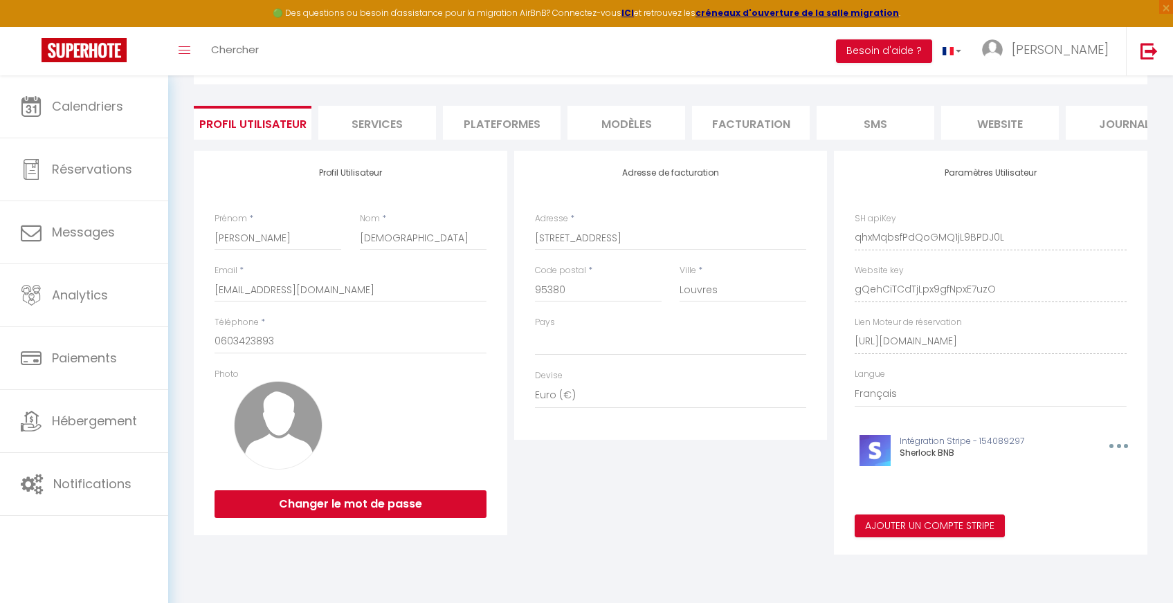
click at [507, 128] on li "Plateformes" at bounding box center [502, 123] width 118 height 34
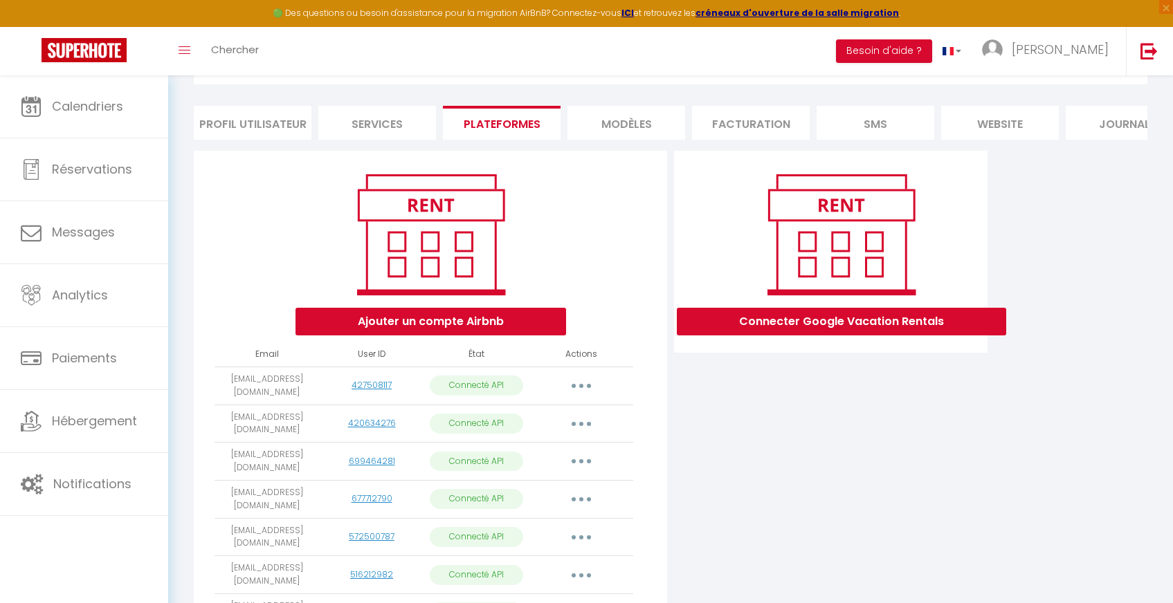
scroll to position [710, 0]
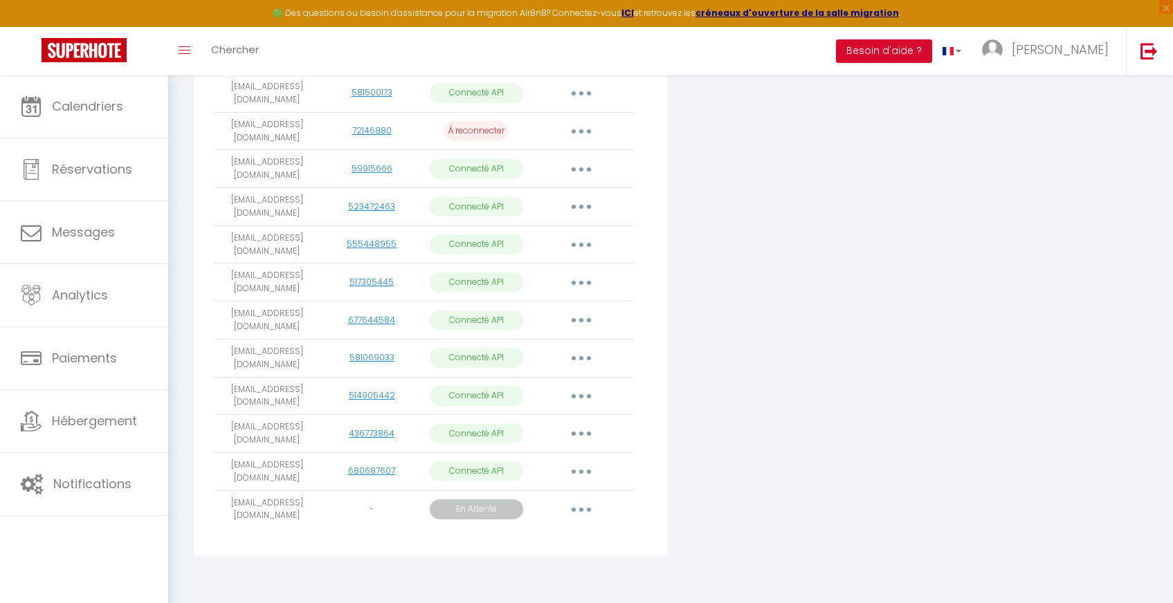
drag, startPoint x: 219, startPoint y: 504, endPoint x: 303, endPoint y: 521, distance: 85.3
click at [303, 521] on td "[EMAIL_ADDRESS][DOMAIN_NAME]" at bounding box center [266, 509] width 104 height 38
copy td "[EMAIL_ADDRESS][DOMAIN_NAME]"
click at [795, 258] on div "Connecter Google Vacation Rentals" at bounding box center [830, 41] width 320 height 1046
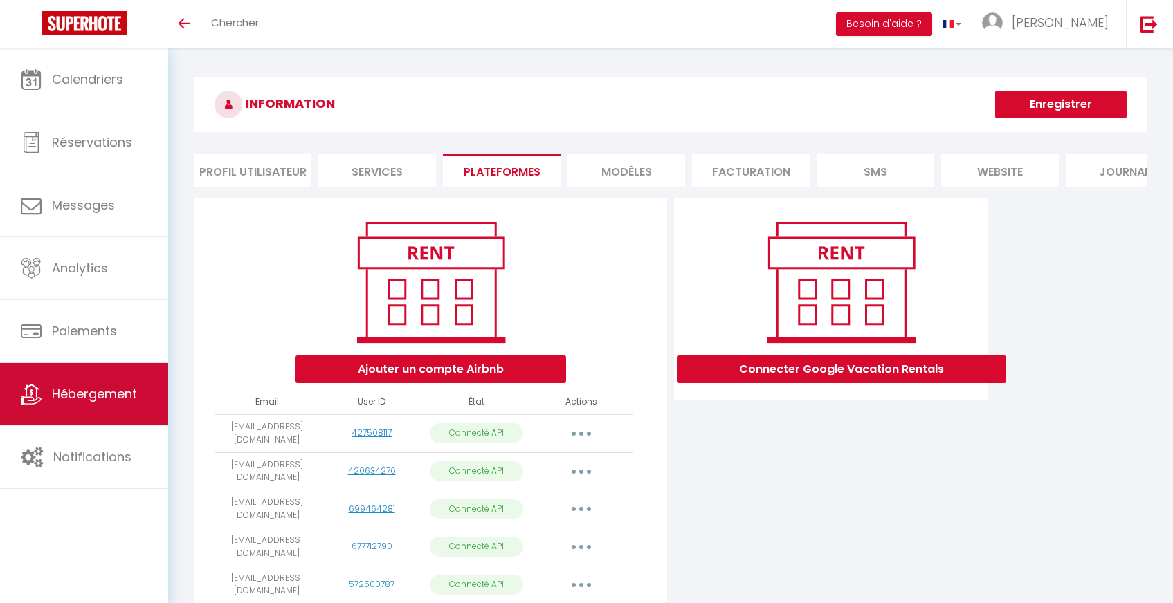
click at [111, 396] on span "Hébergement" at bounding box center [94, 393] width 85 height 17
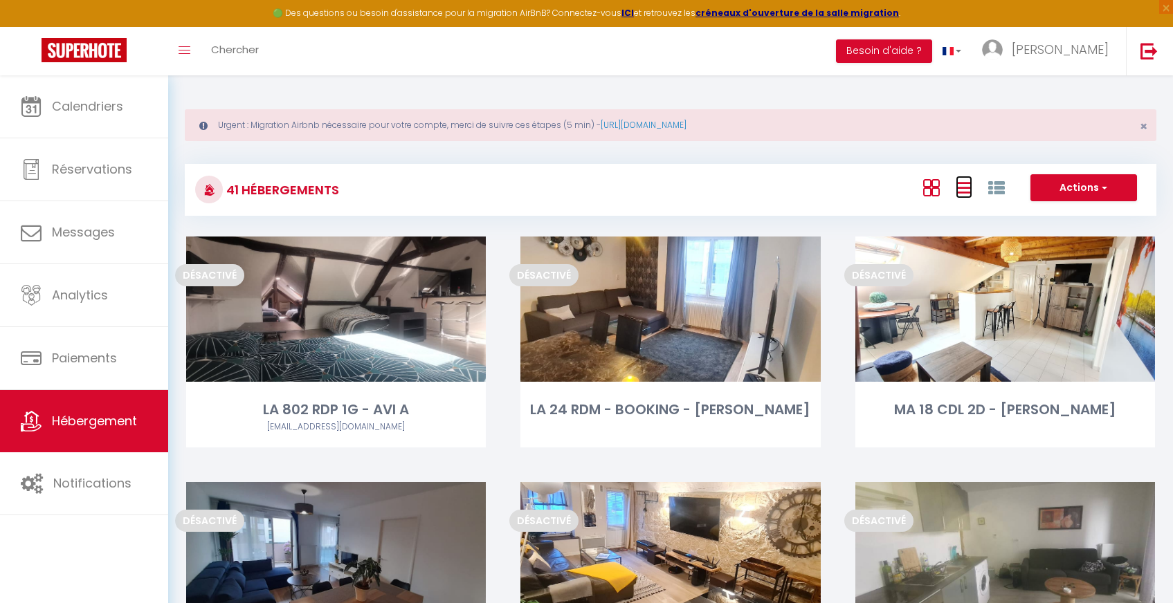
click at [962, 188] on icon at bounding box center [963, 187] width 17 height 17
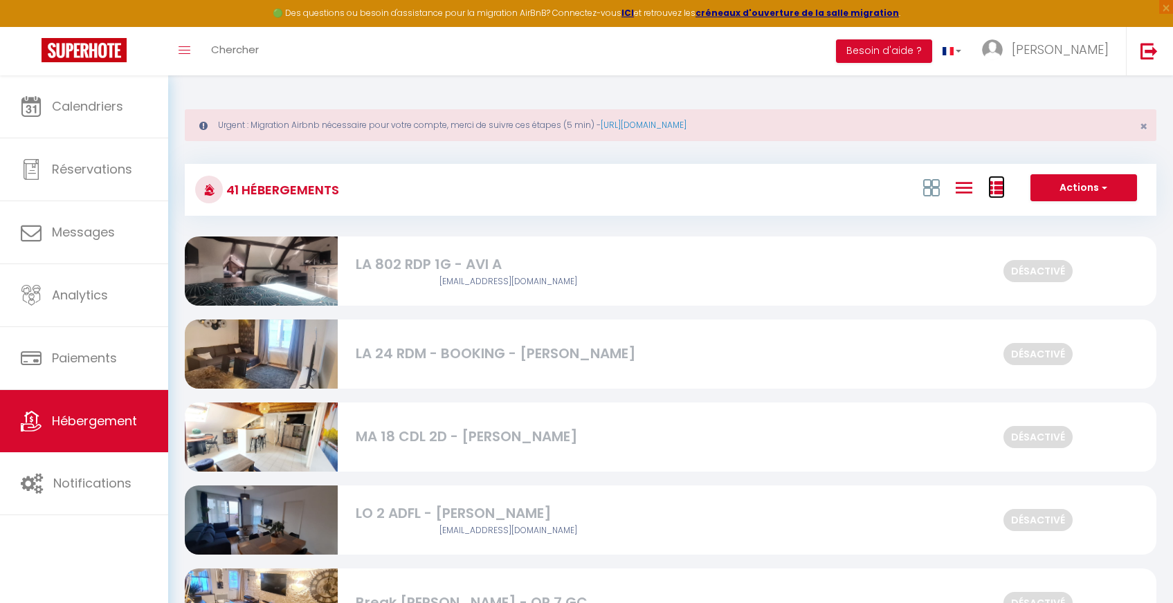
click at [998, 190] on icon at bounding box center [996, 188] width 17 height 17
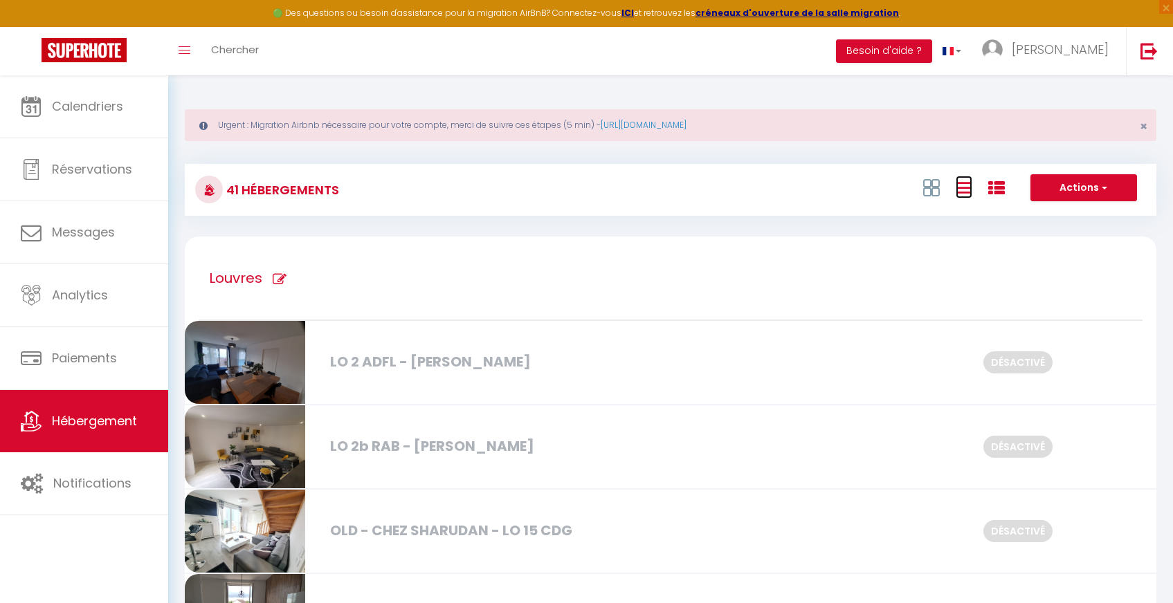
click at [965, 189] on icon at bounding box center [963, 187] width 17 height 17
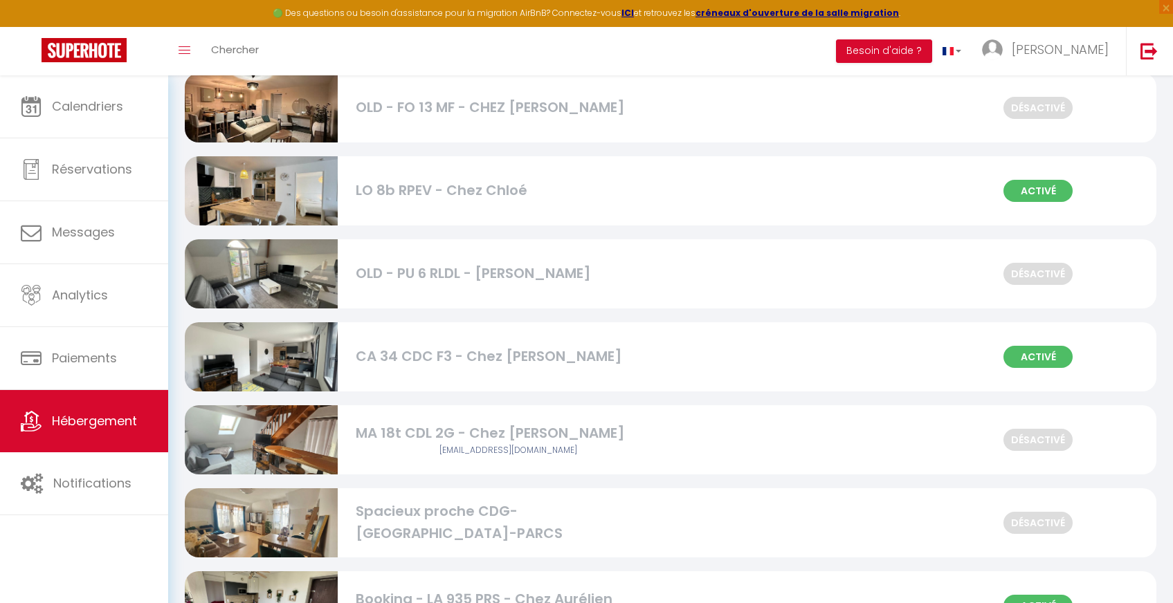
scroll to position [1415, 0]
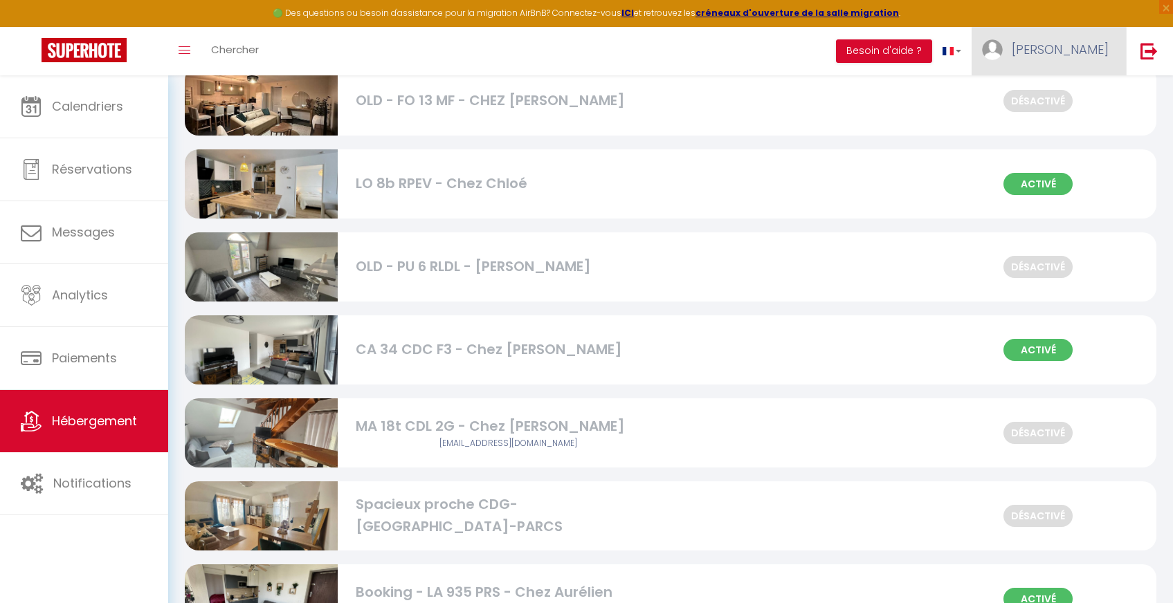
click at [1064, 55] on link "[PERSON_NAME]" at bounding box center [1048, 51] width 154 height 48
click at [1053, 98] on link "Paramètres" at bounding box center [1070, 96] width 102 height 24
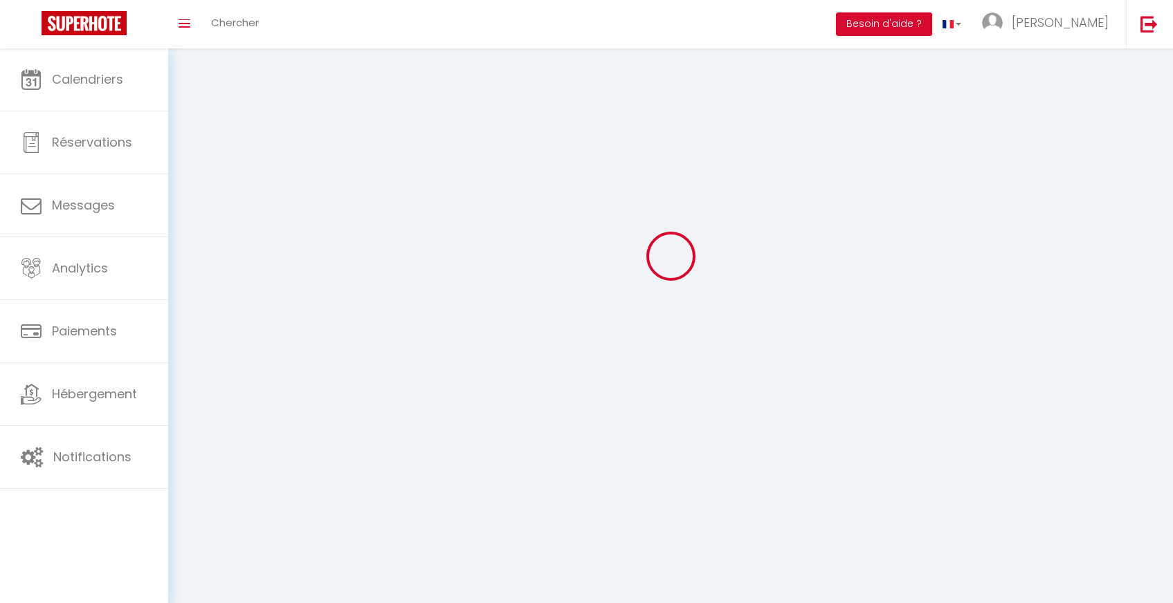
scroll to position [75, 0]
type input "qhxMqbsfPdQoGMQ1jL9BPDJ0L"
type input "gQehCiTCdTjLpx9gfNpxE7uzO"
type input "[URL][DOMAIN_NAME]"
select select "fr"
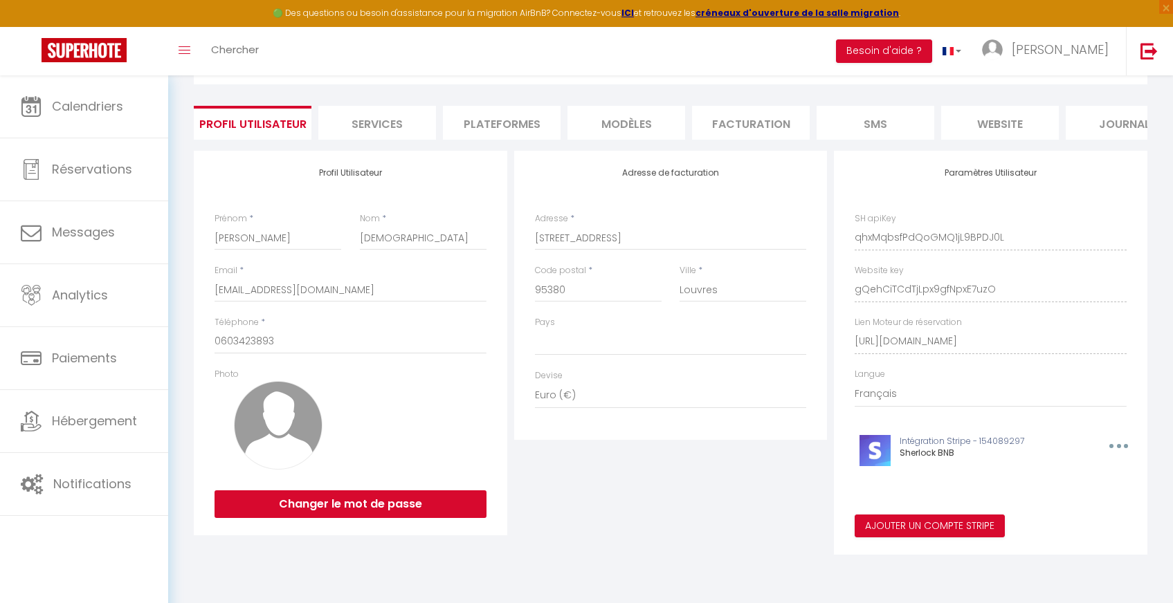
click at [508, 118] on li "Plateformes" at bounding box center [502, 123] width 118 height 34
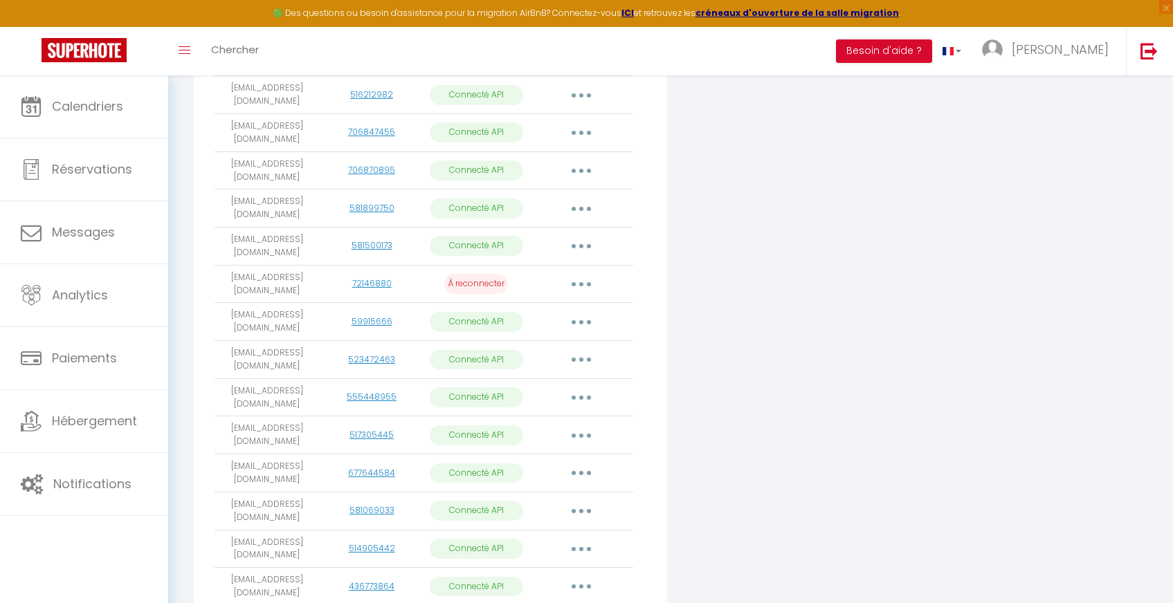
scroll to position [573, 0]
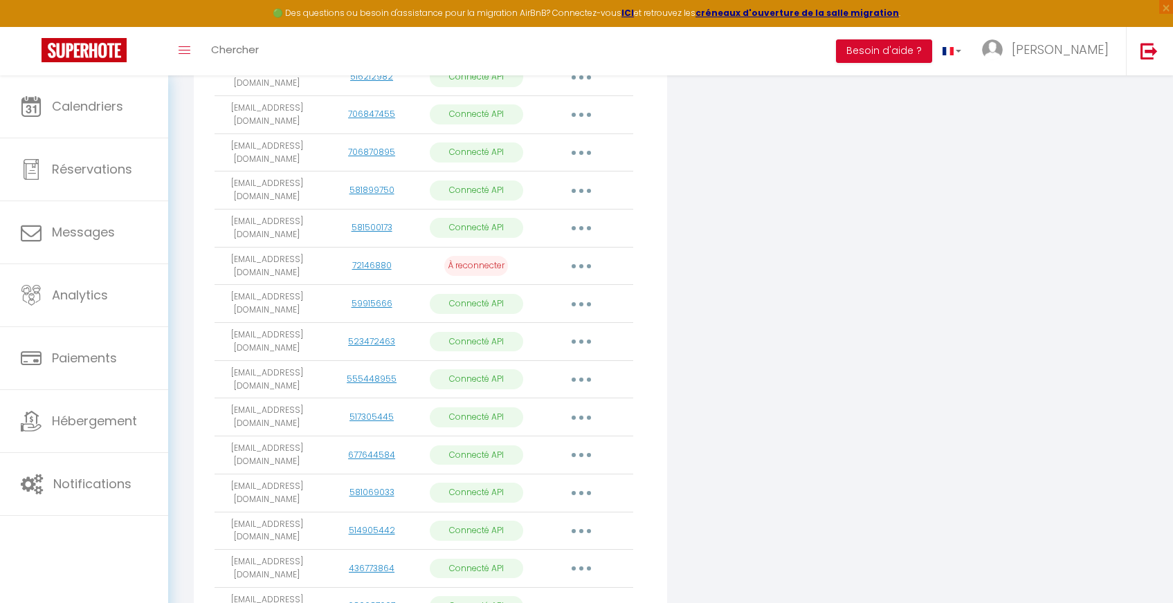
click at [1009, 284] on div "Ajouter un compte Airbnb Email User ID État Actions [EMAIL_ADDRESS][DOMAIN_NAME…" at bounding box center [670, 176] width 960 height 1046
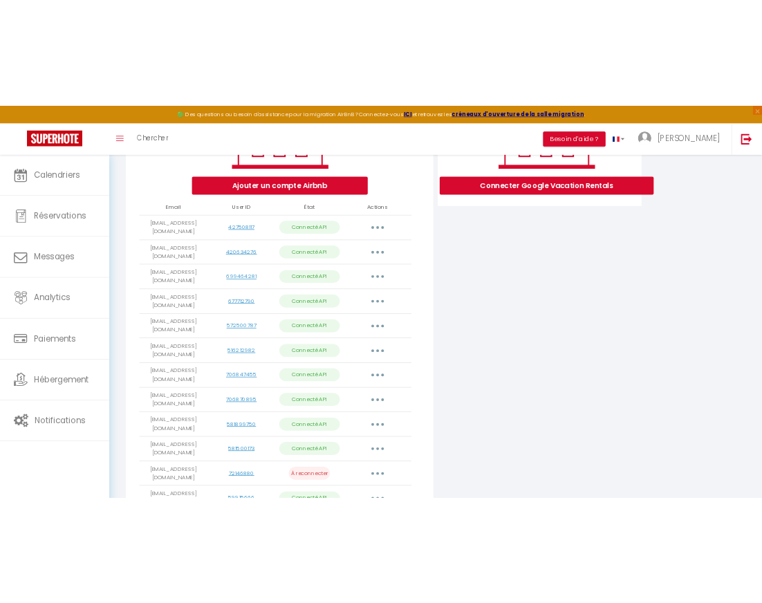
scroll to position [275, 0]
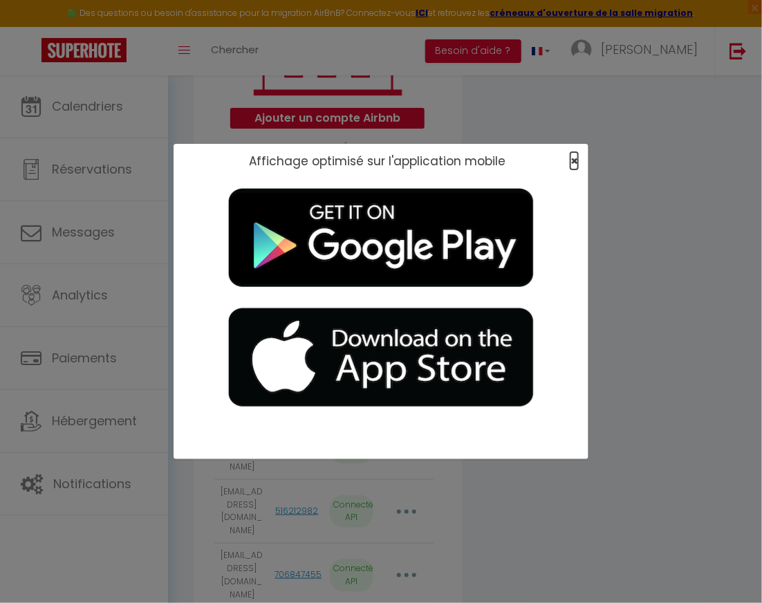
click at [576, 160] on span "×" at bounding box center [575, 160] width 8 height 17
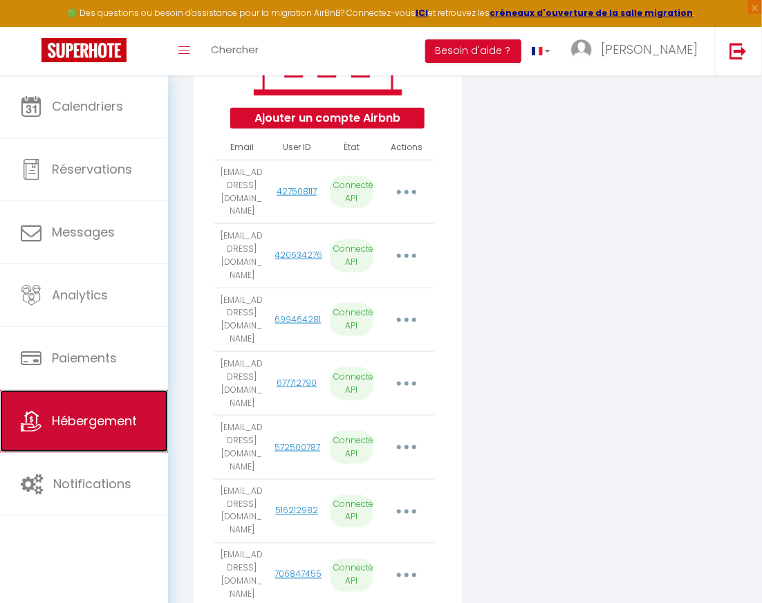
click at [109, 418] on span "Hébergement" at bounding box center [94, 420] width 85 height 17
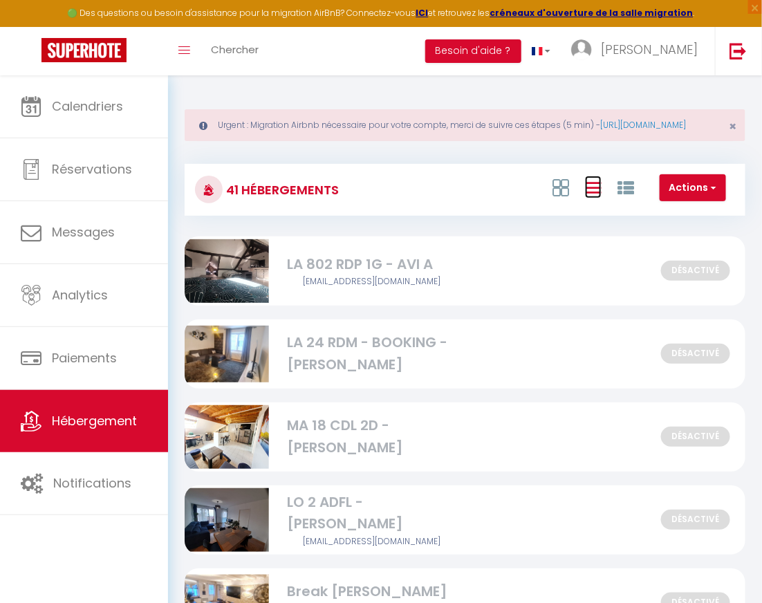
click at [597, 196] on icon at bounding box center [593, 187] width 17 height 17
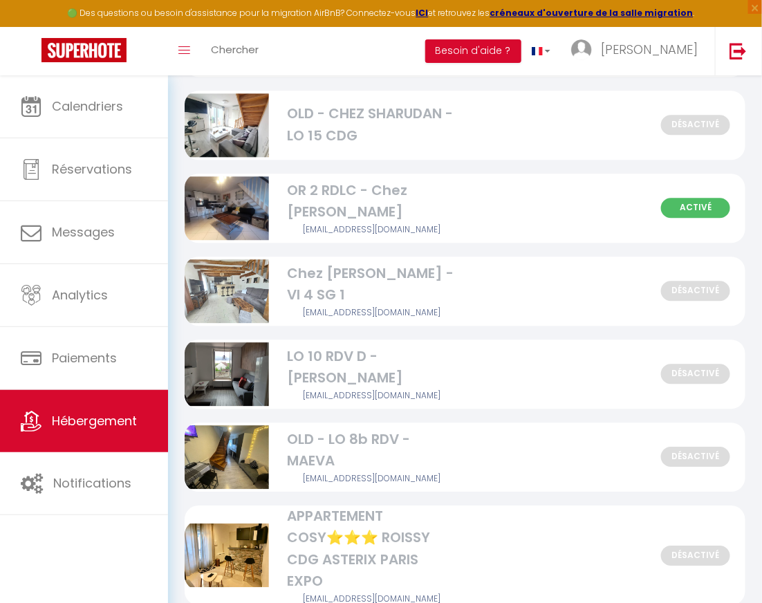
scroll to position [904, 0]
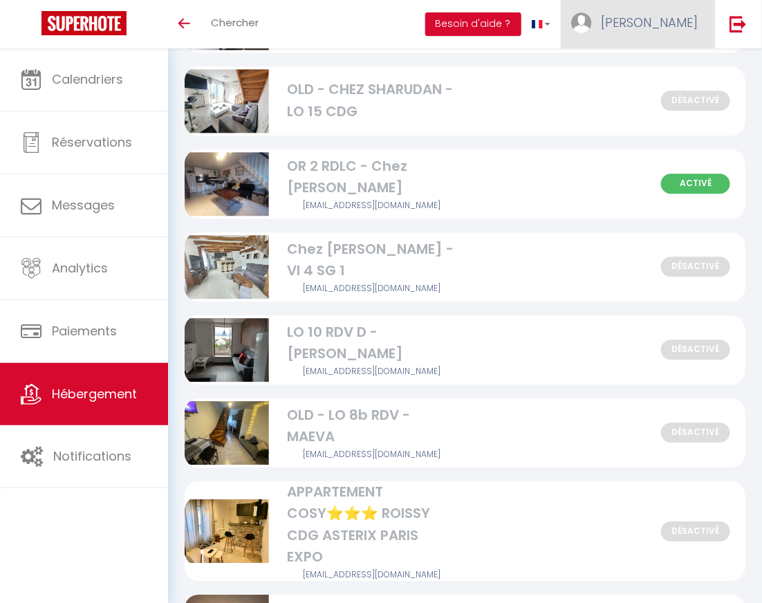
click at [650, 37] on link "[PERSON_NAME]" at bounding box center [638, 24] width 154 height 48
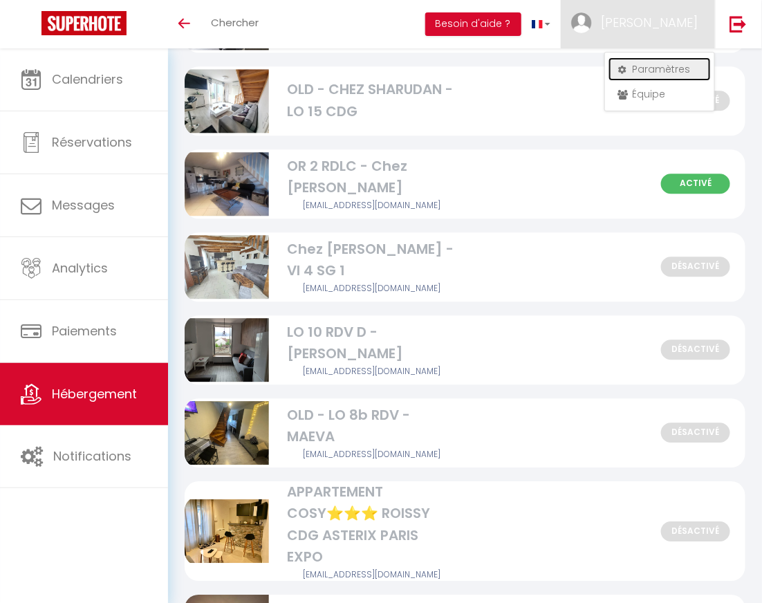
click at [645, 72] on link "Paramètres" at bounding box center [660, 69] width 102 height 24
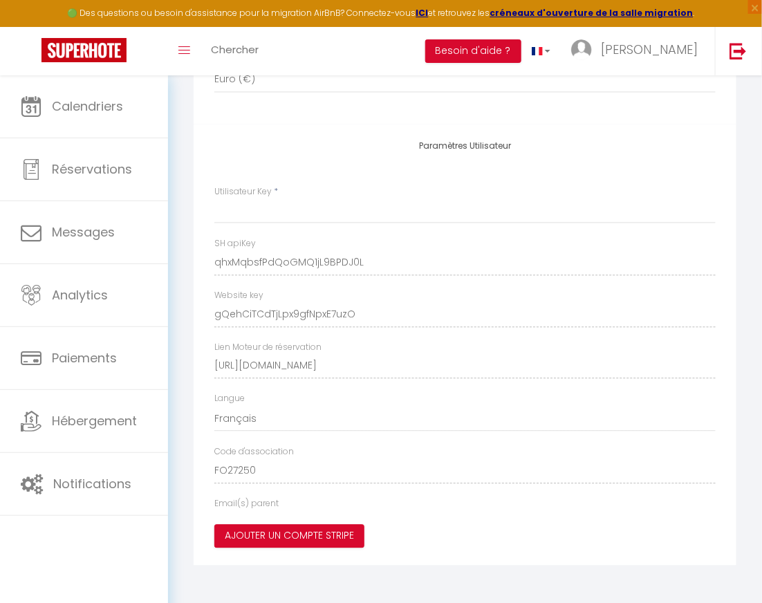
type input "qhxMqbsfPdQoGMQ1jL9BPDJ0L"
type input "gQehCiTCdTjLpx9gfNpxE7uzO"
type input "[URL][DOMAIN_NAME]"
select select "fr"
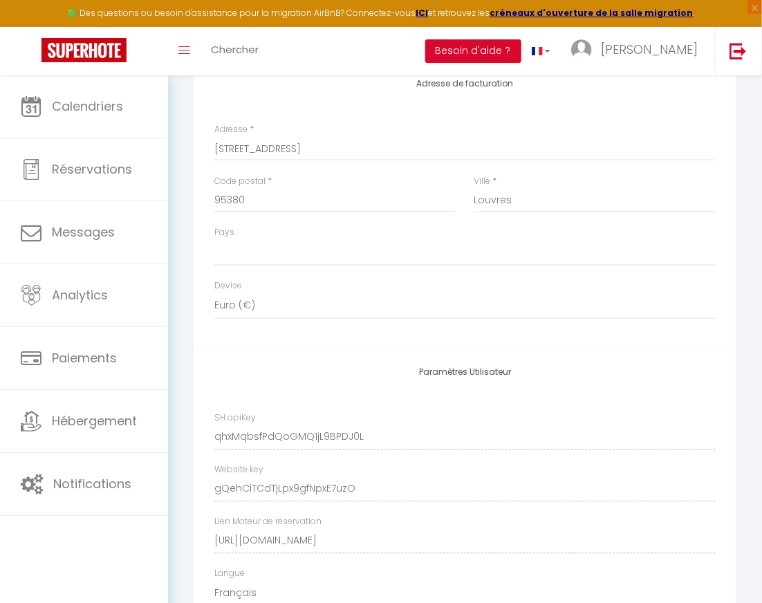
scroll to position [0, 0]
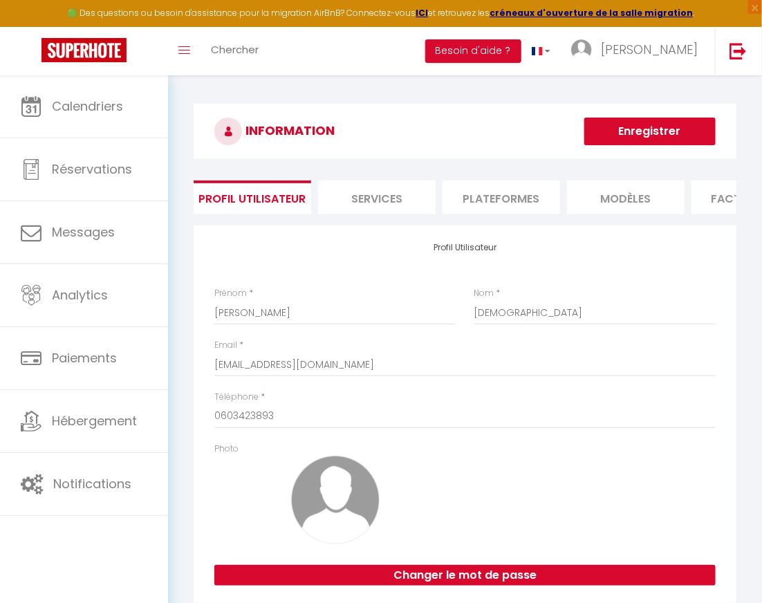
click at [504, 208] on li "Plateformes" at bounding box center [502, 198] width 118 height 34
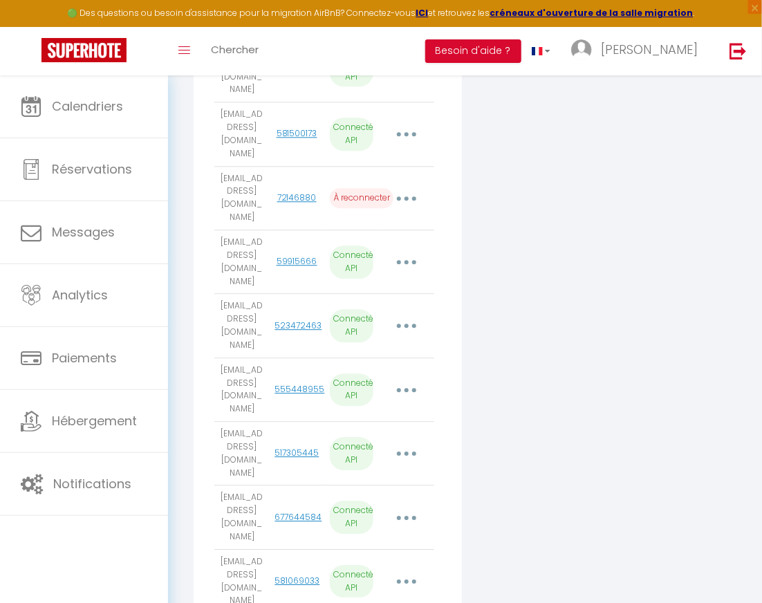
scroll to position [858, 0]
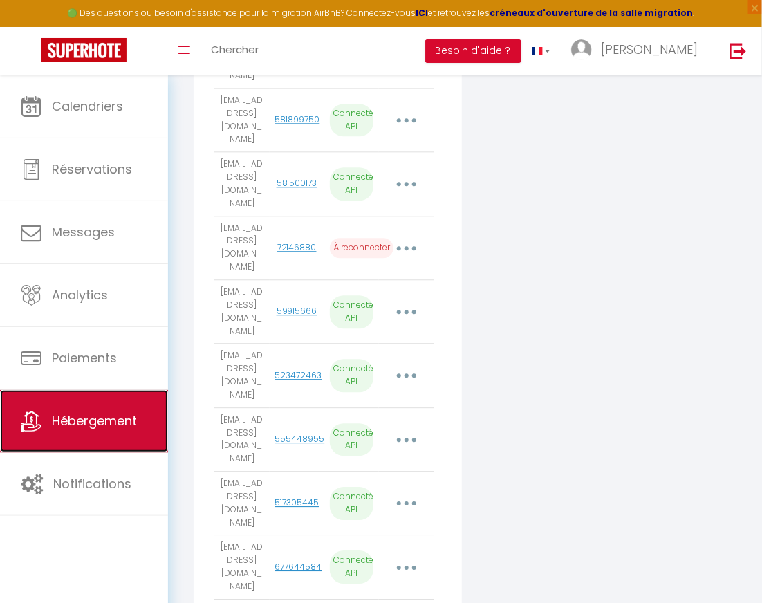
click at [113, 425] on span "Hébergement" at bounding box center [94, 420] width 85 height 17
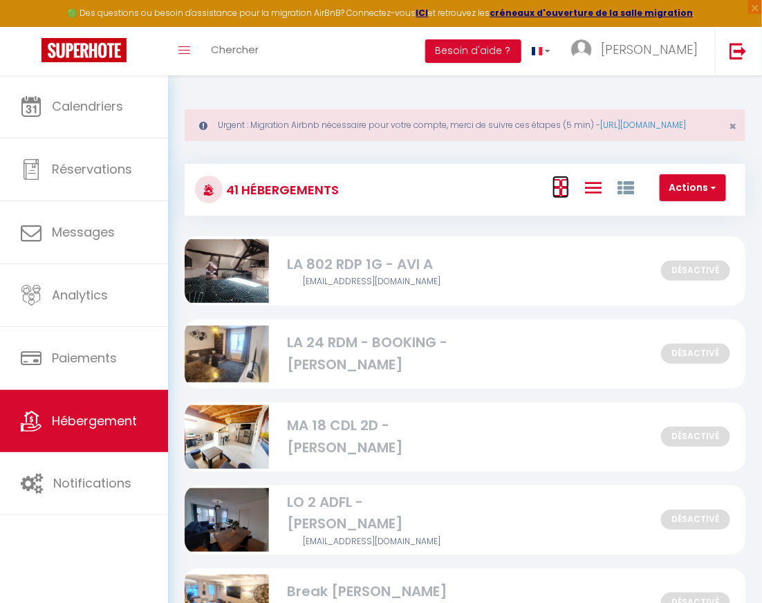
click at [555, 196] on icon at bounding box center [561, 187] width 17 height 17
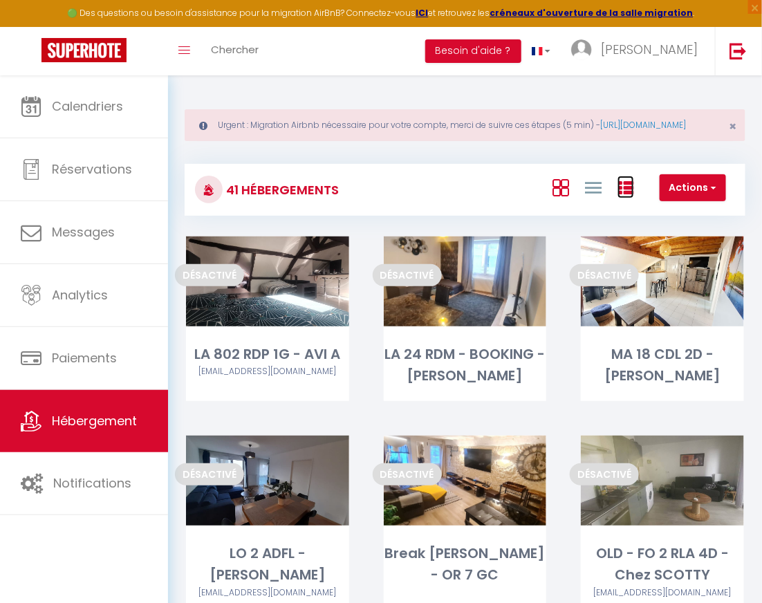
click at [634, 196] on icon at bounding box center [626, 188] width 17 height 17
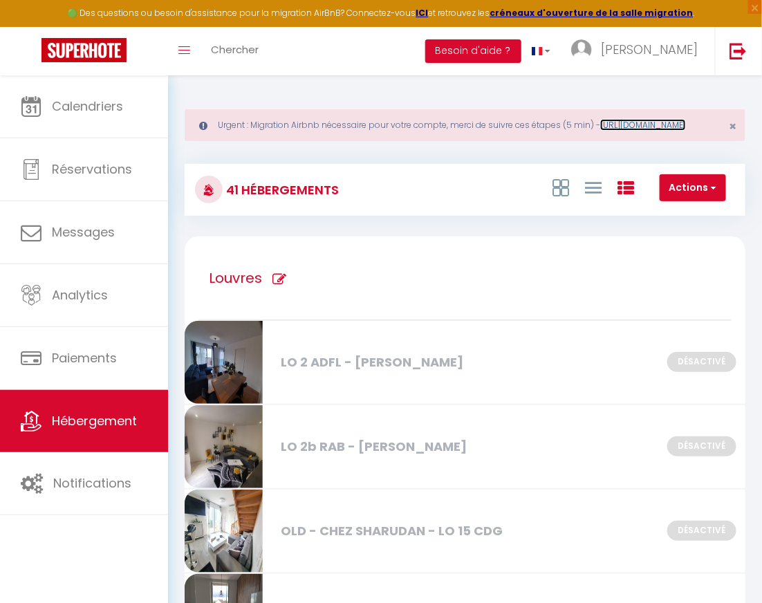
click at [600, 131] on link "[URL][DOMAIN_NAME]" at bounding box center [643, 125] width 86 height 12
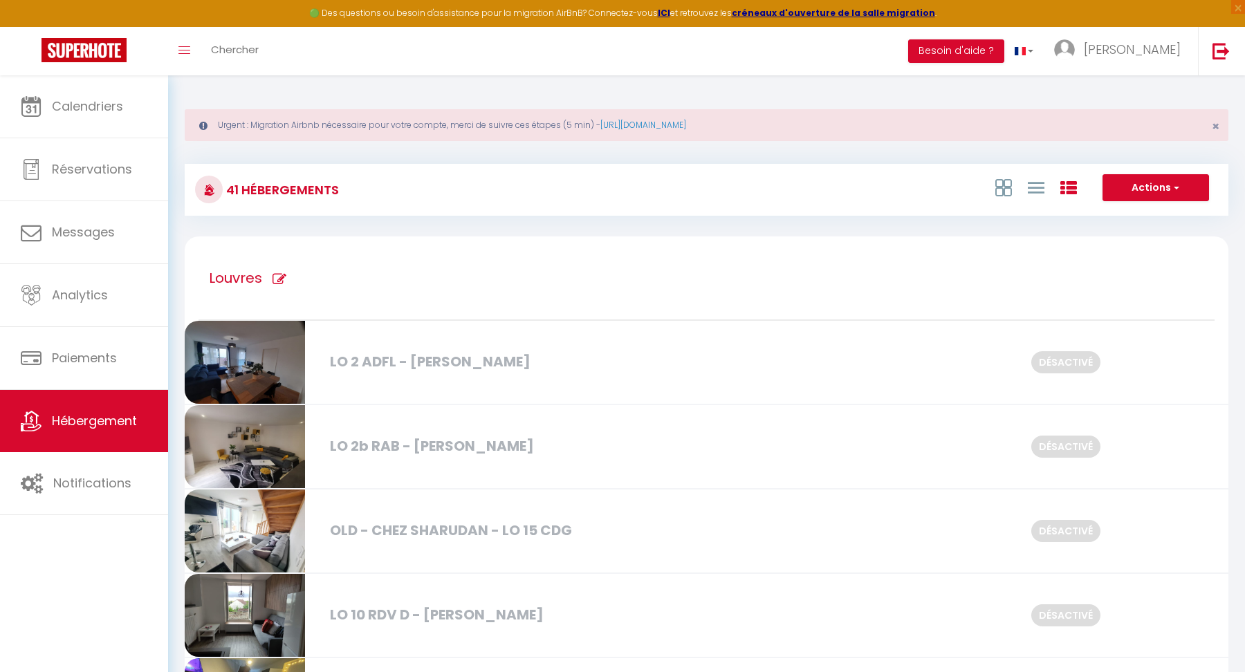
click at [762, 187] on div at bounding box center [1036, 187] width 95 height 26
click at [762, 188] on icon at bounding box center [1036, 187] width 17 height 17
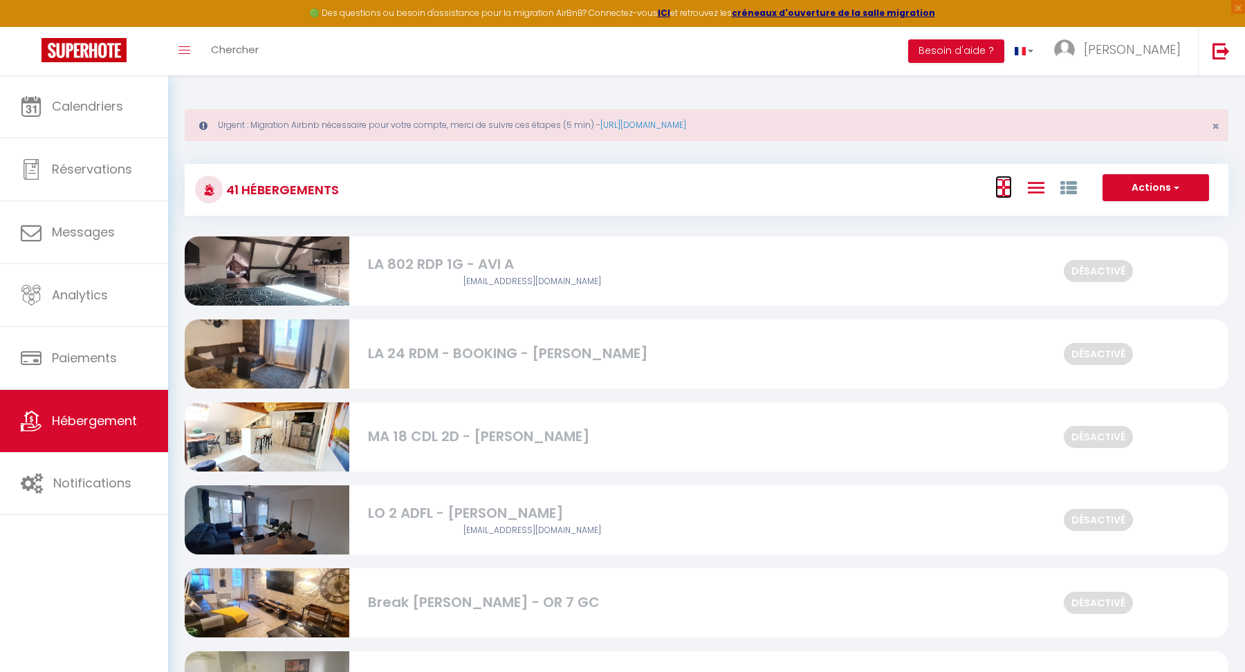
click at [762, 191] on icon at bounding box center [1003, 187] width 17 height 17
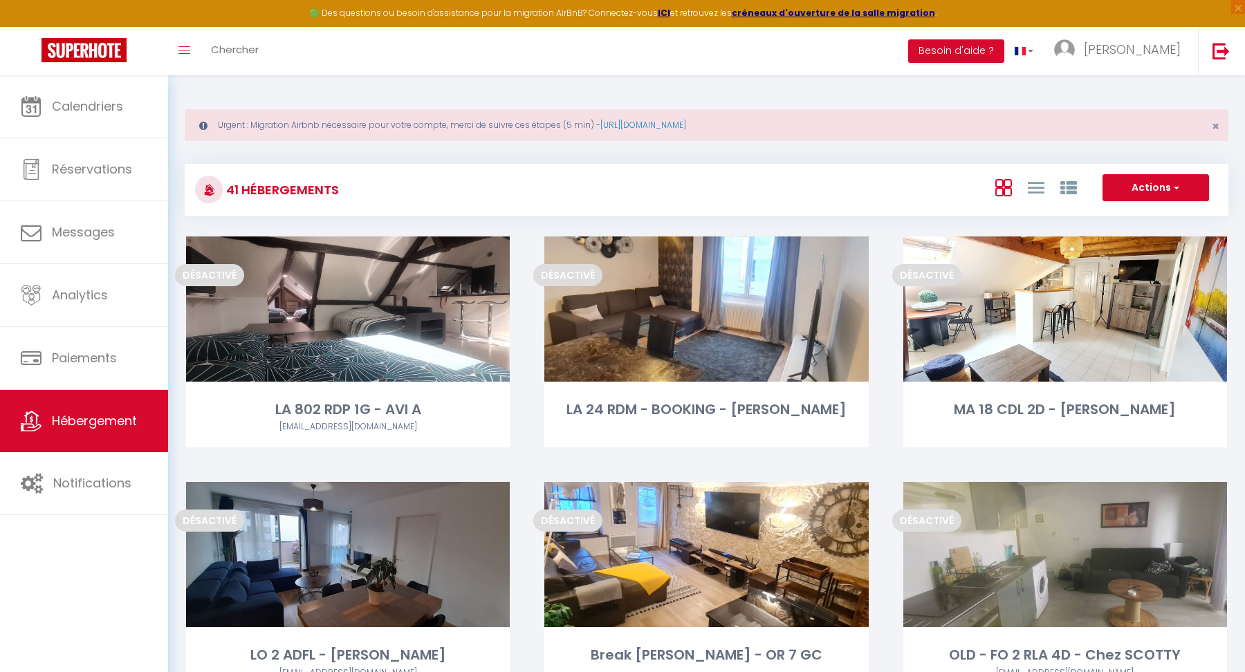
click at [578, 60] on div "Toggle menubar Chercher BUTTON Besoin d'aide ? Melvyn Paramètres Équipe" at bounding box center [667, 51] width 1135 height 48
click at [762, 190] on icon at bounding box center [1069, 188] width 17 height 17
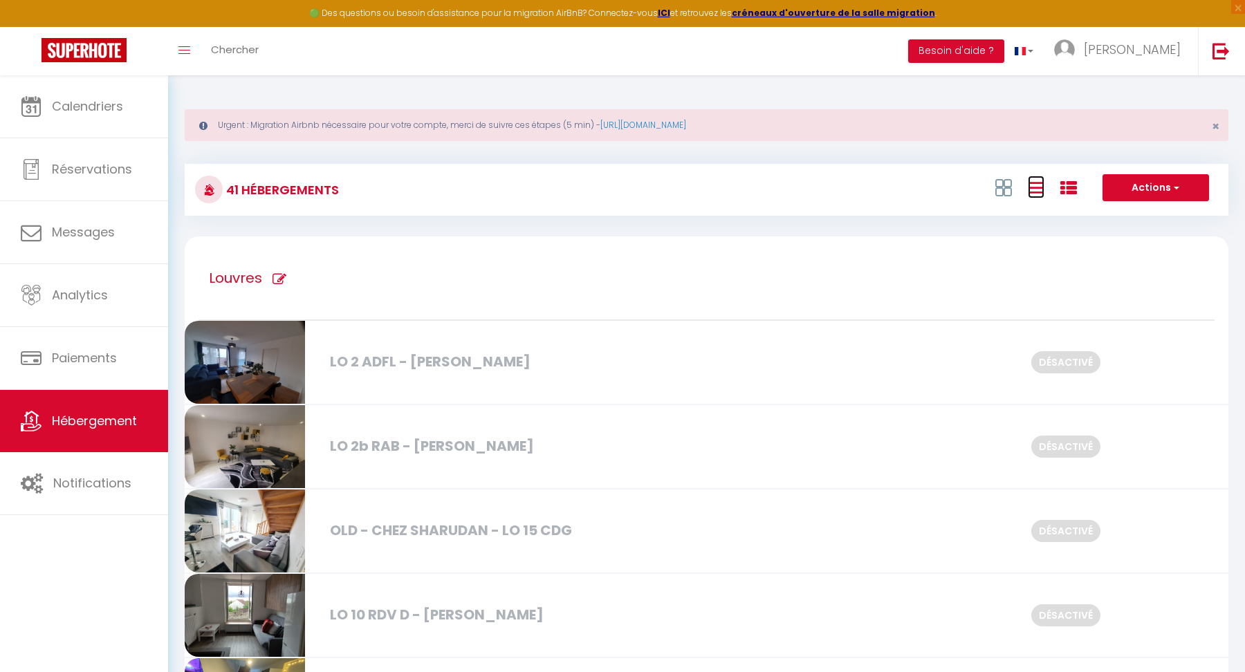
click at [762, 179] on icon at bounding box center [1036, 187] width 17 height 17
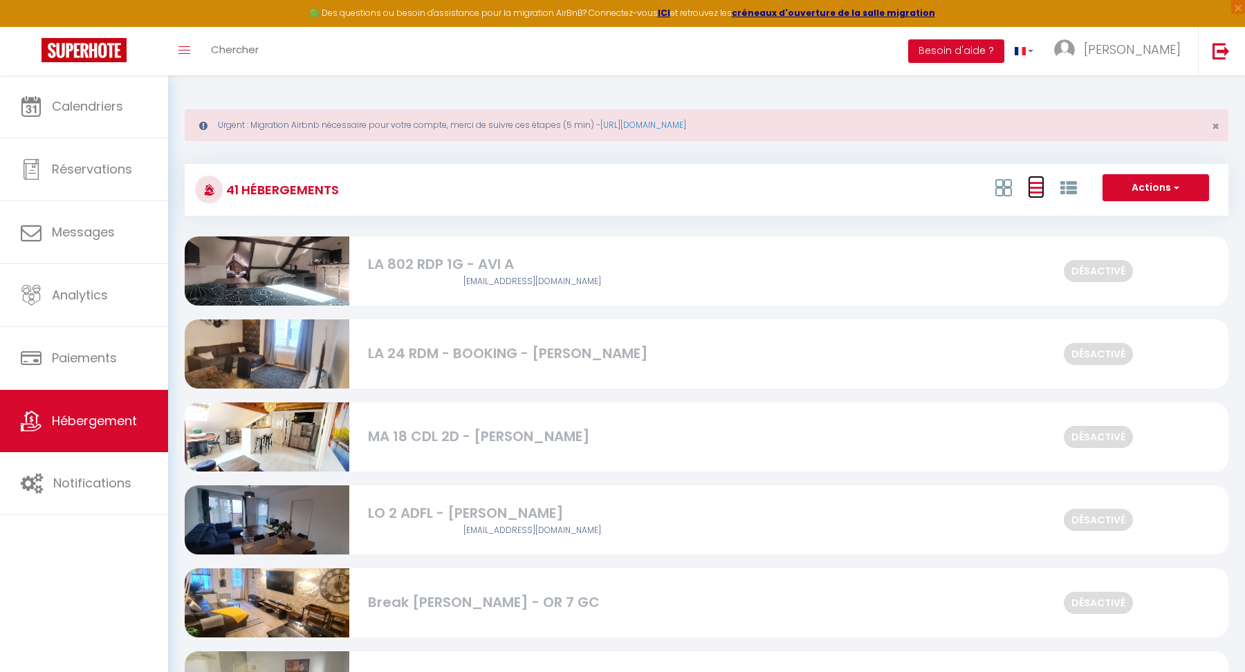
click at [762, 182] on icon at bounding box center [1036, 187] width 17 height 17
click at [762, 48] on link "[PERSON_NAME]" at bounding box center [1121, 51] width 154 height 48
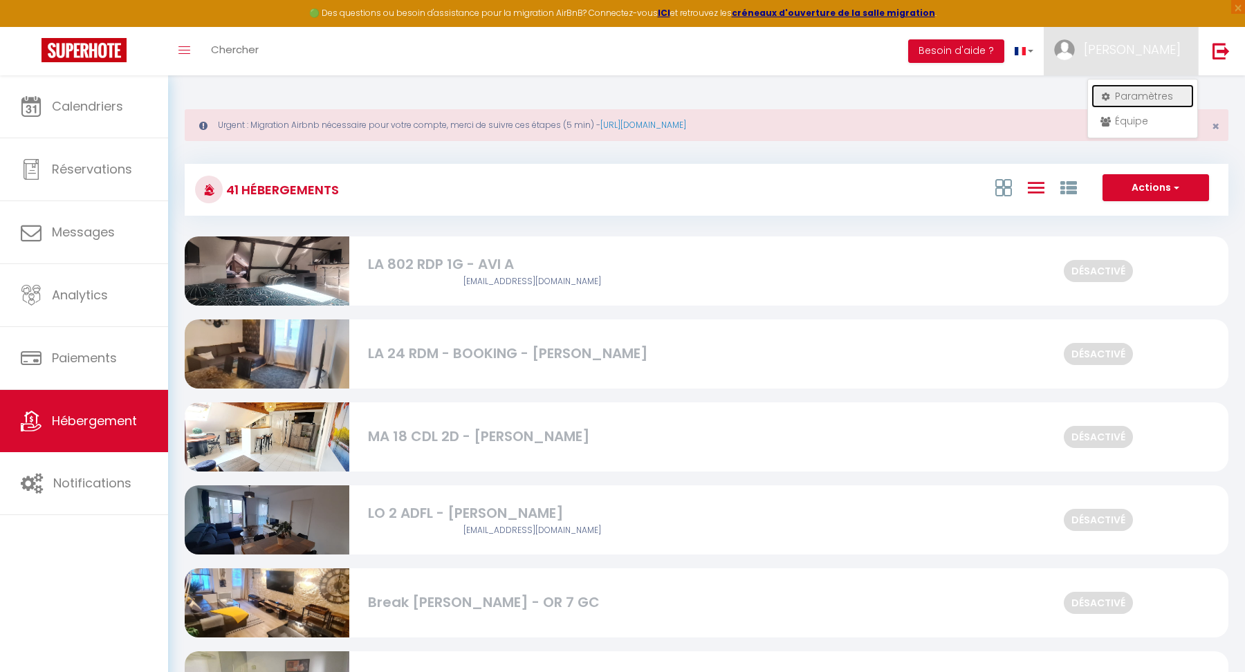
click at [762, 91] on link "Paramètres" at bounding box center [1143, 96] width 102 height 24
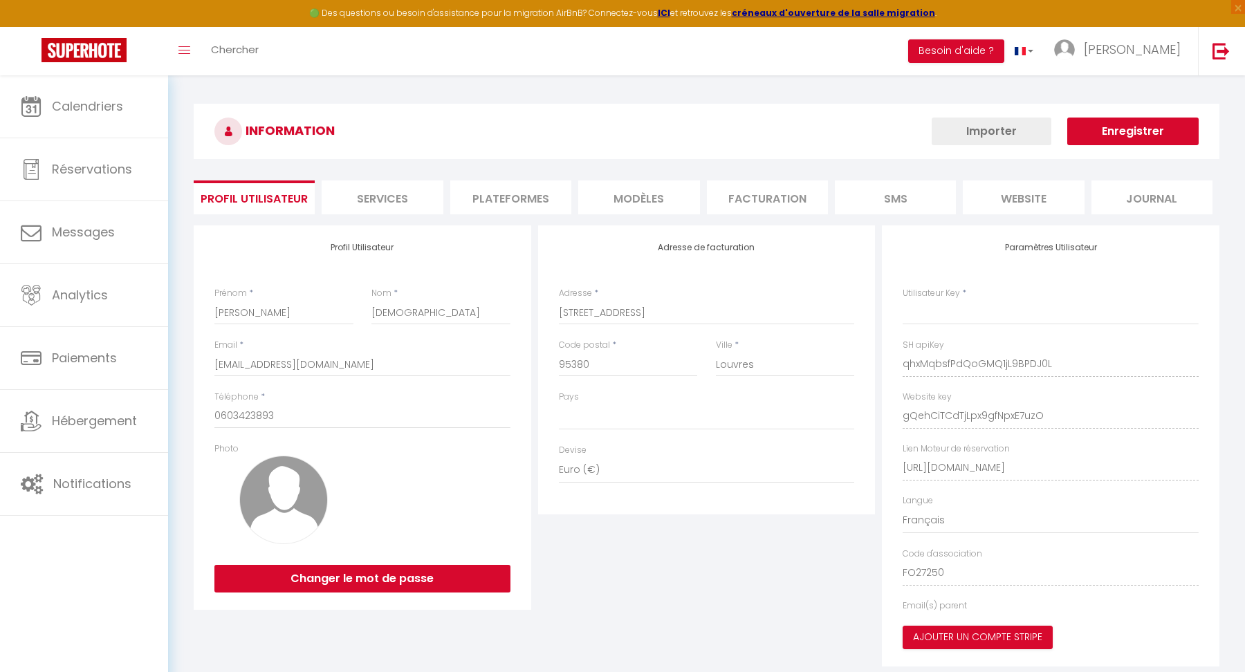
type input "qhxMqbsfPdQoGMQ1jL9BPDJ0L"
type input "gQehCiTCdTjLpx9gfNpxE7uzO"
type input "[URL][DOMAIN_NAME]"
select select "fr"
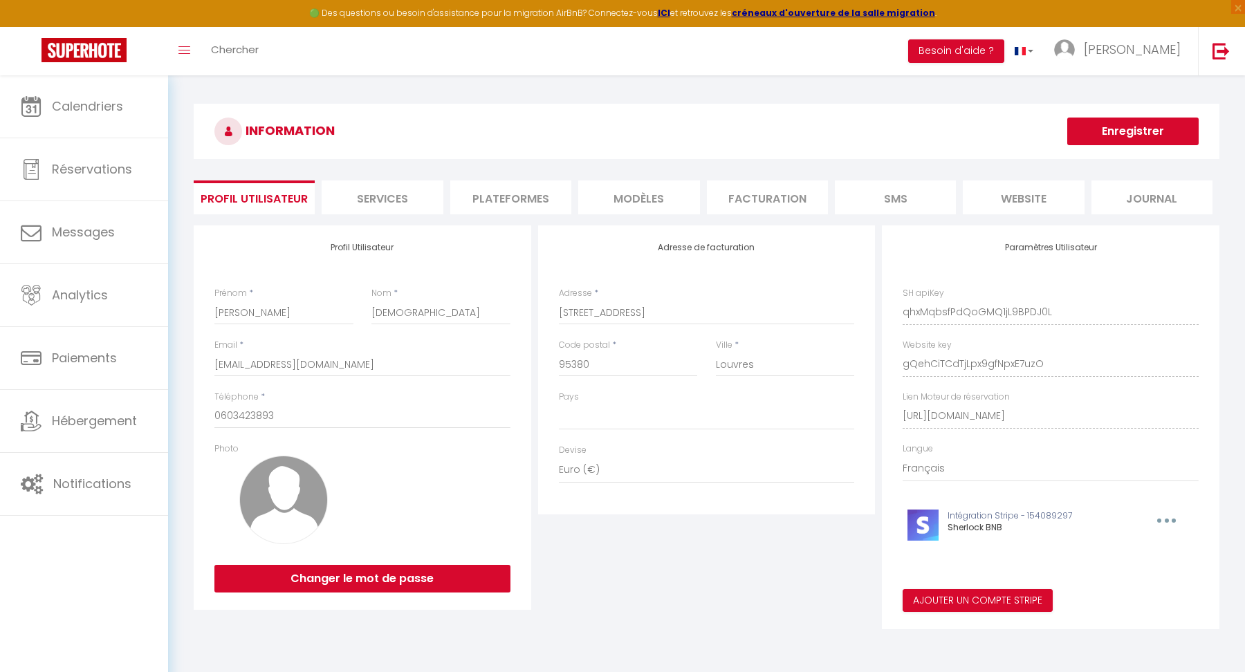
click at [517, 193] on li "Plateformes" at bounding box center [510, 198] width 121 height 34
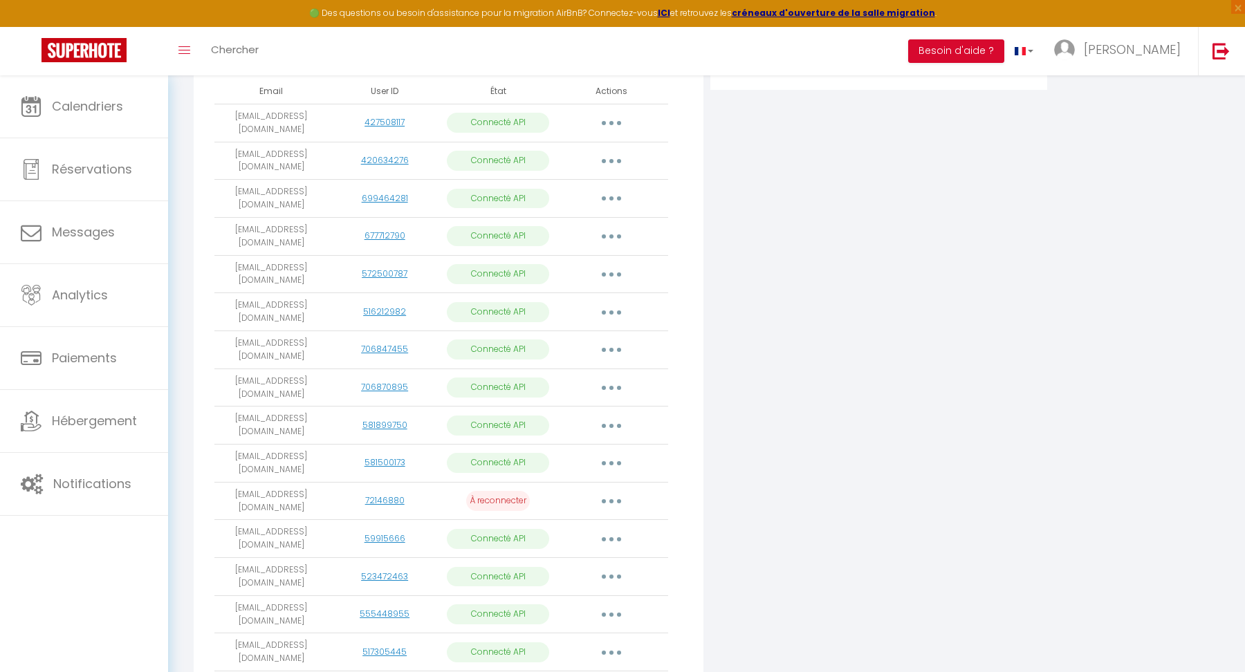
scroll to position [336, 0]
click at [614, 125] on button "button" at bounding box center [611, 124] width 39 height 22
click at [762, 218] on div "Connecter Google Vacation Rentals" at bounding box center [879, 412] width 345 height 1046
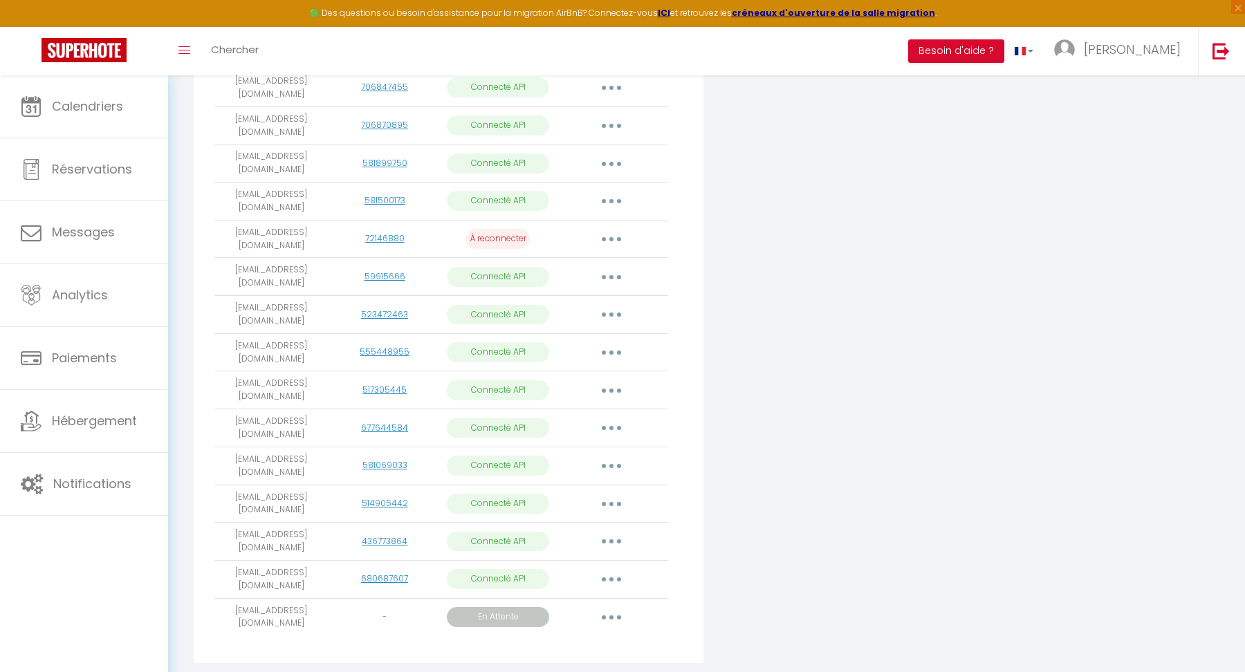
scroll to position [628, 0]
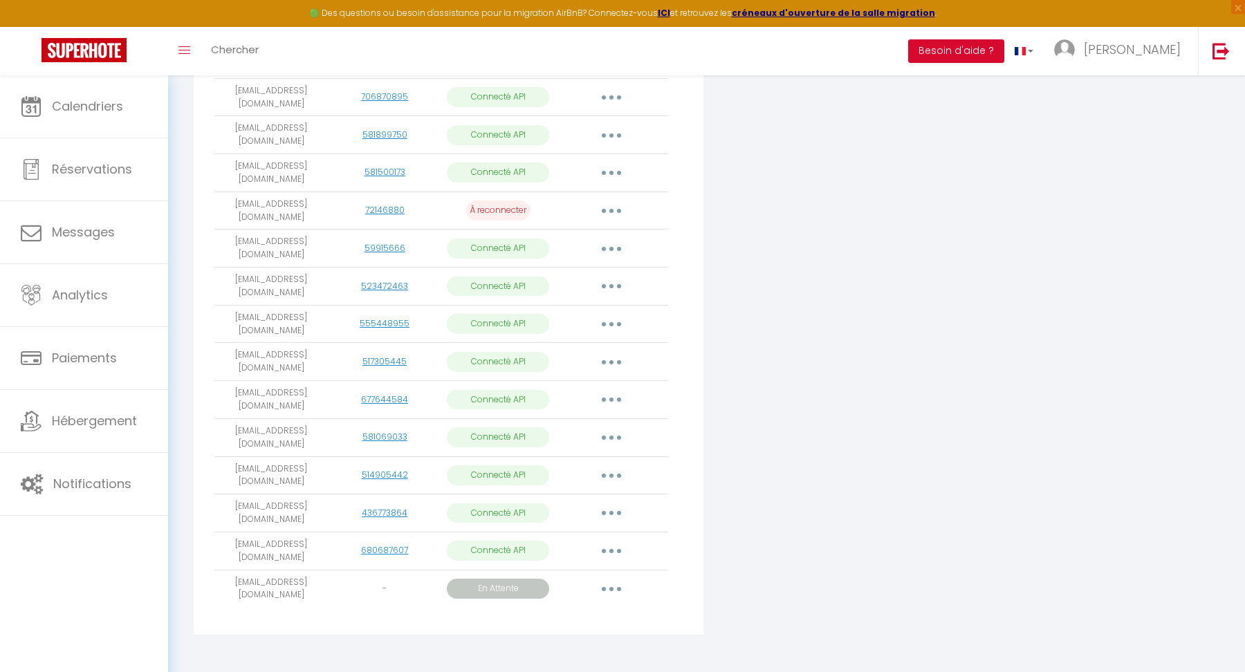
click at [611, 540] on button "button" at bounding box center [611, 551] width 39 height 22
click at [548, 582] on link "Importer les appartements" at bounding box center [550, 583] width 153 height 24
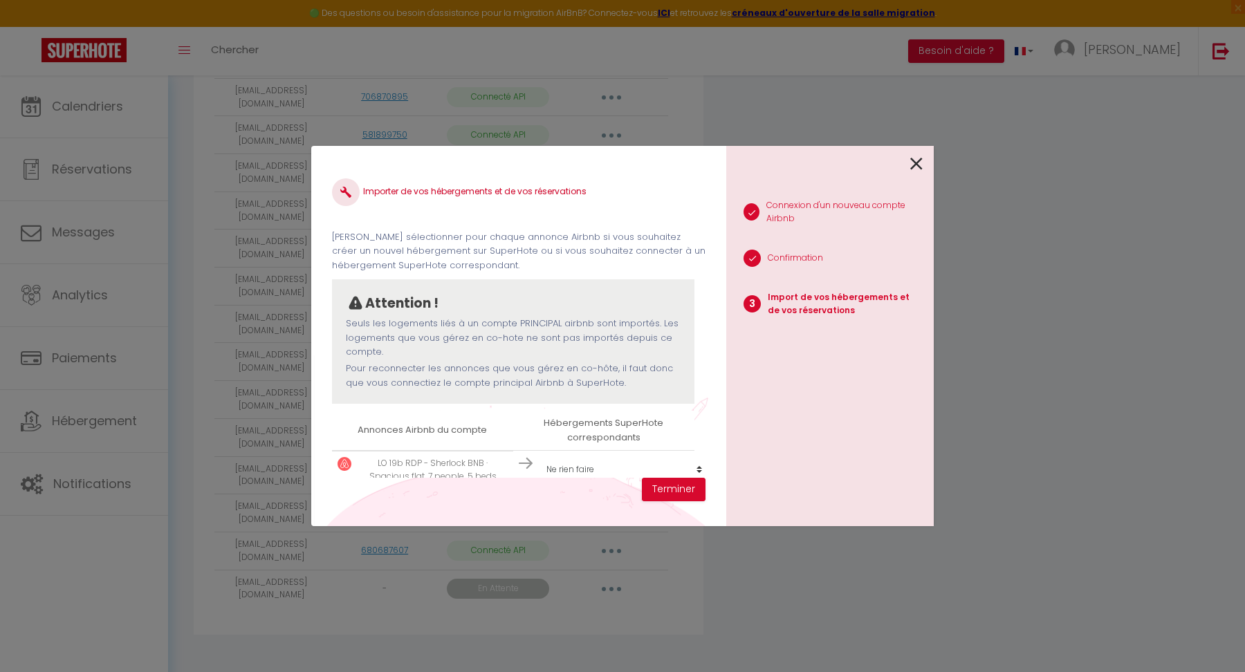
scroll to position [21, 0]
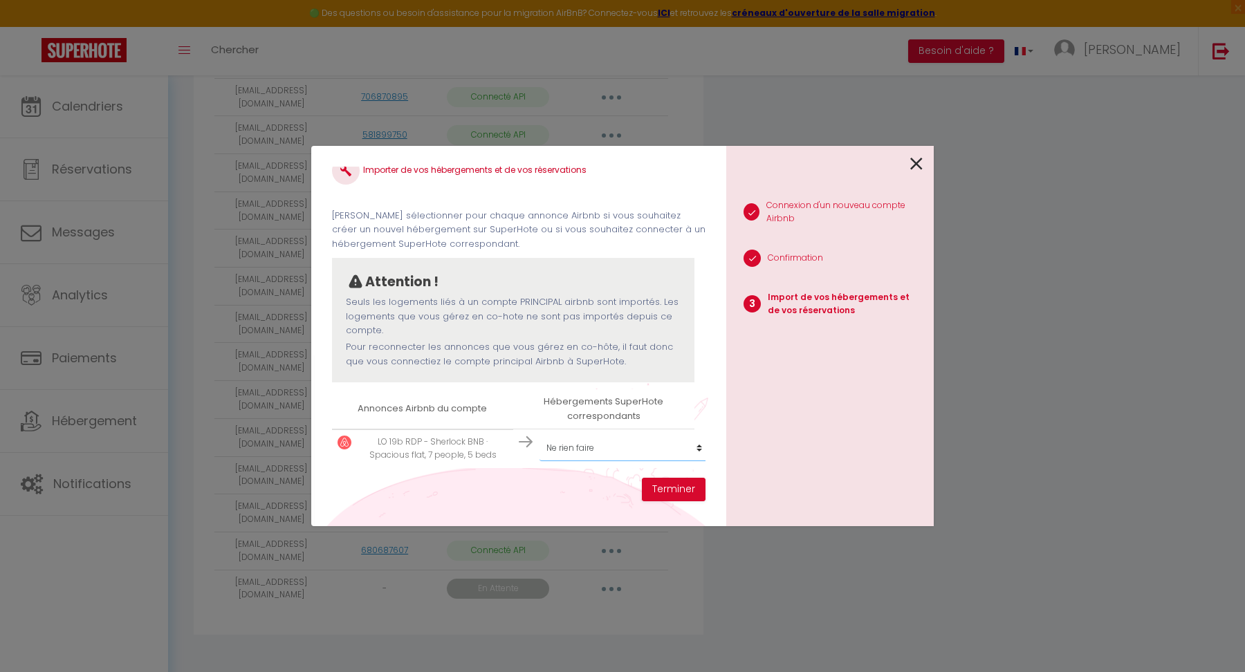
click at [585, 447] on select "Créer un nouvel hébergement Ne rien faire LA 802 RDP 1G - AVI A LA 24 RDM - BOO…" at bounding box center [625, 448] width 170 height 26
click at [589, 443] on select "Créer un nouvel hébergement Ne rien faire LA 802 RDP 1G - AVI A LA 24 RDM - BOO…" at bounding box center [625, 448] width 170 height 26
select select "61657"
click at [540, 436] on select "Créer un nouvel hébergement Ne rien faire LA 802 RDP 1G - AVI A LA 24 RDM - BOO…" at bounding box center [625, 448] width 170 height 26
click at [664, 490] on button "Terminer" at bounding box center [674, 490] width 64 height 24
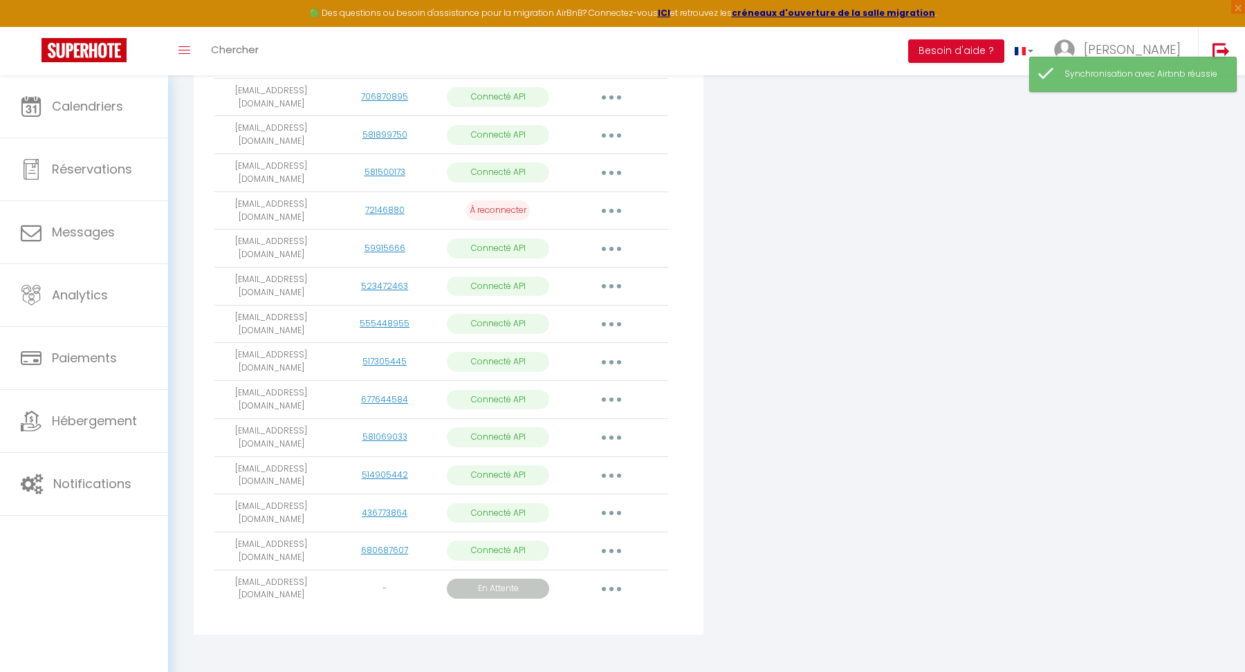
click at [609, 502] on button "button" at bounding box center [611, 513] width 39 height 22
click at [542, 535] on link "Importer les appartements" at bounding box center [550, 545] width 153 height 24
select select "31757"
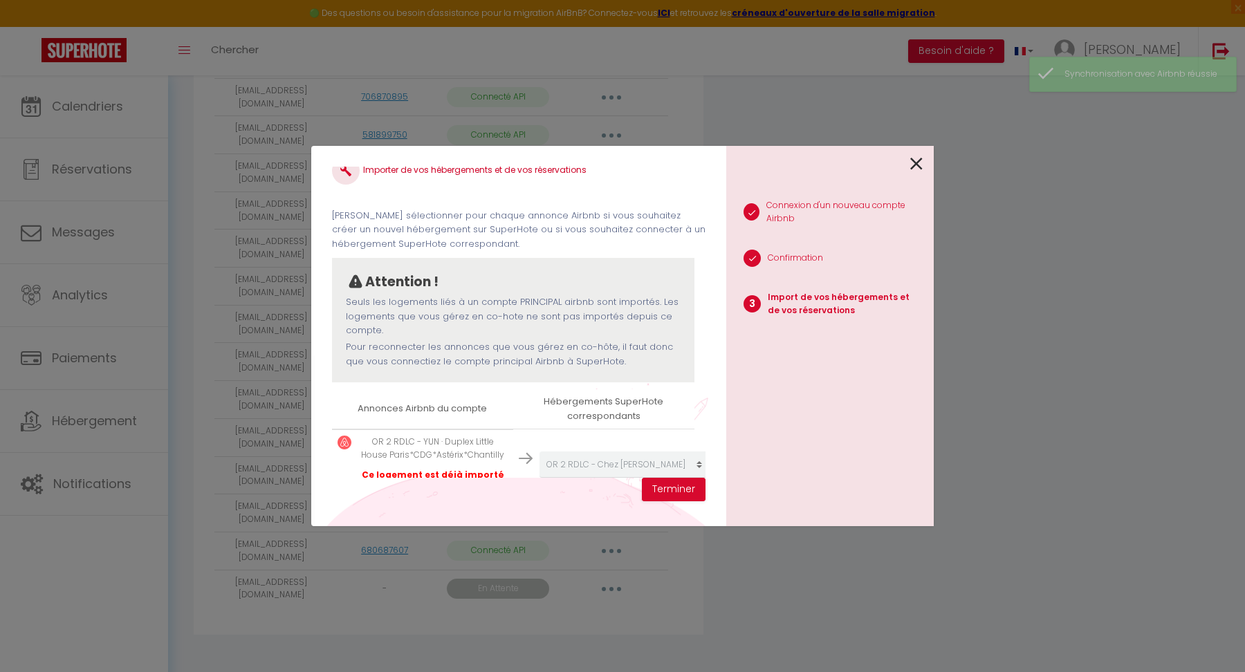
scroll to position [55, 0]
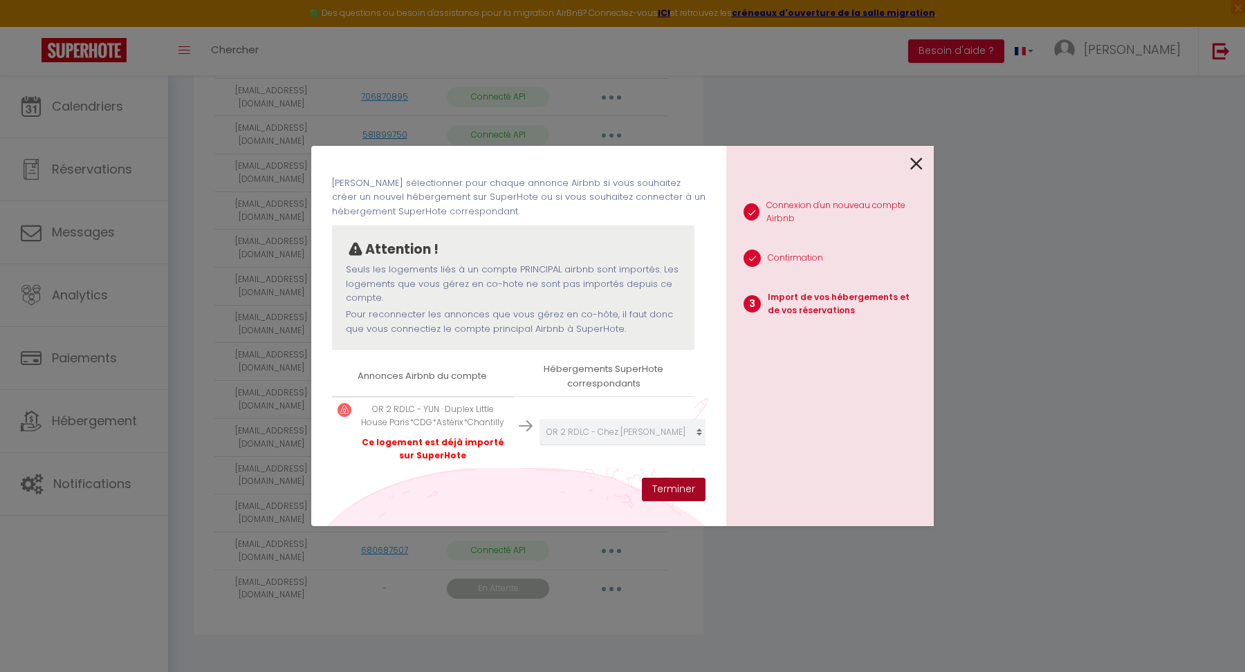
click at [671, 490] on button "Terminer" at bounding box center [674, 490] width 64 height 24
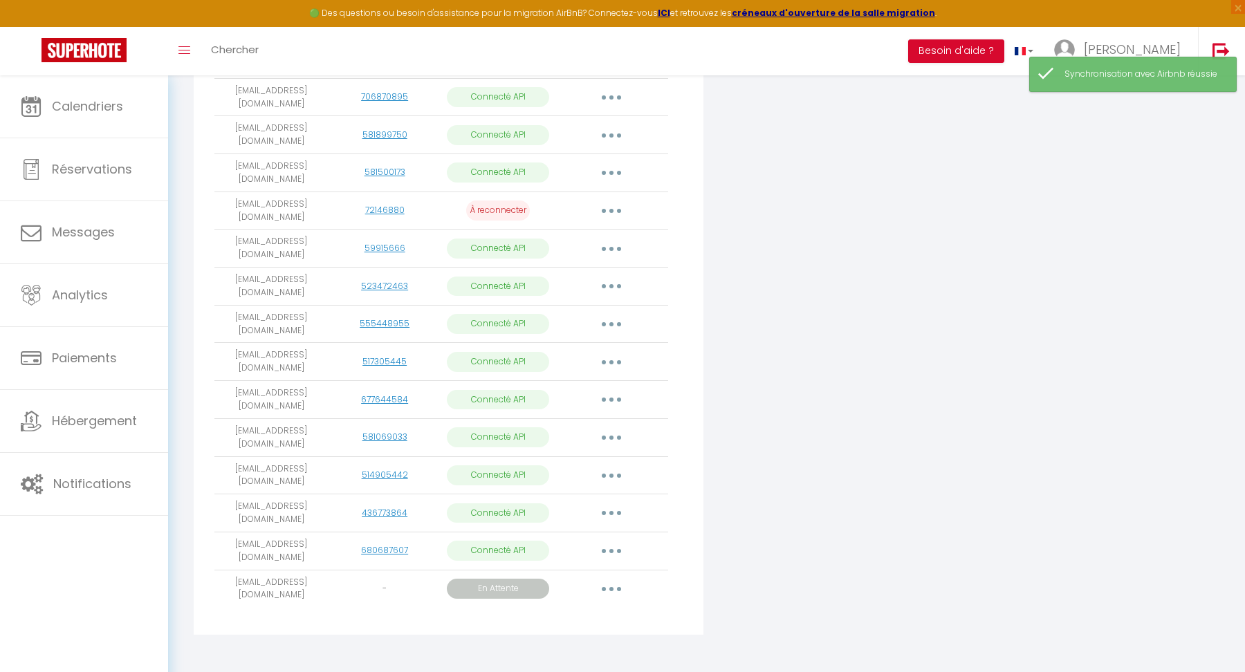
click at [609, 468] on button "button" at bounding box center [611, 476] width 39 height 22
click at [553, 495] on link "Importer les appartements" at bounding box center [550, 507] width 153 height 24
select select "23046"
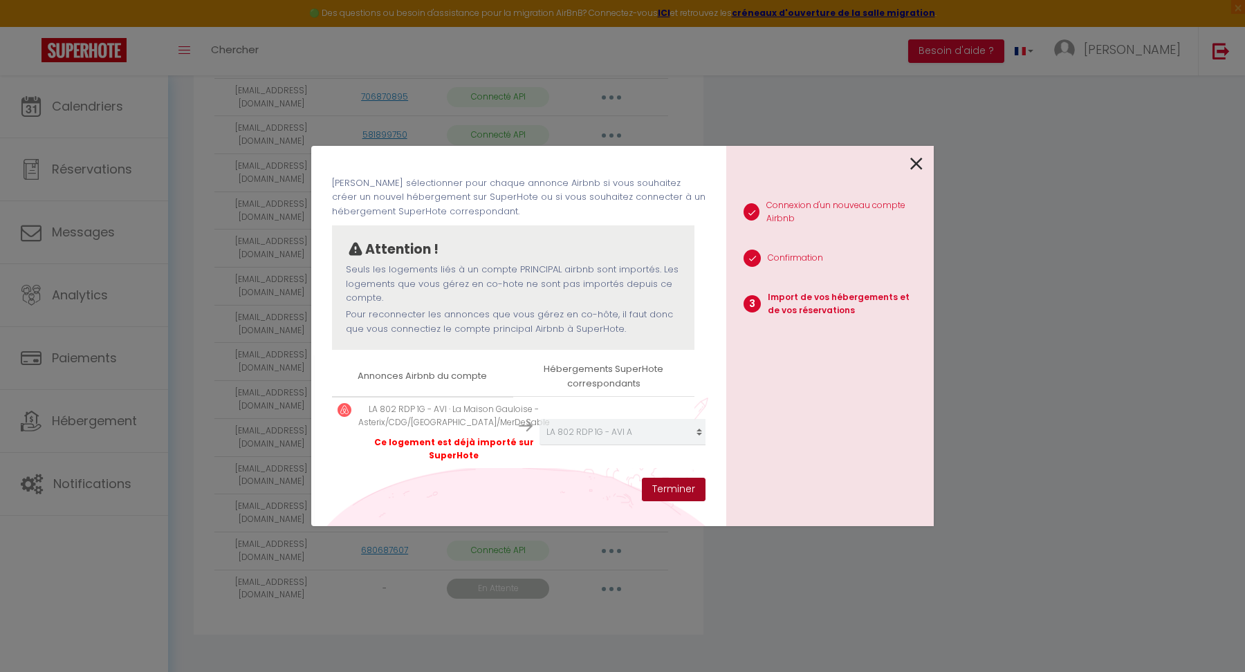
click at [659, 488] on button "Terminer" at bounding box center [674, 490] width 64 height 24
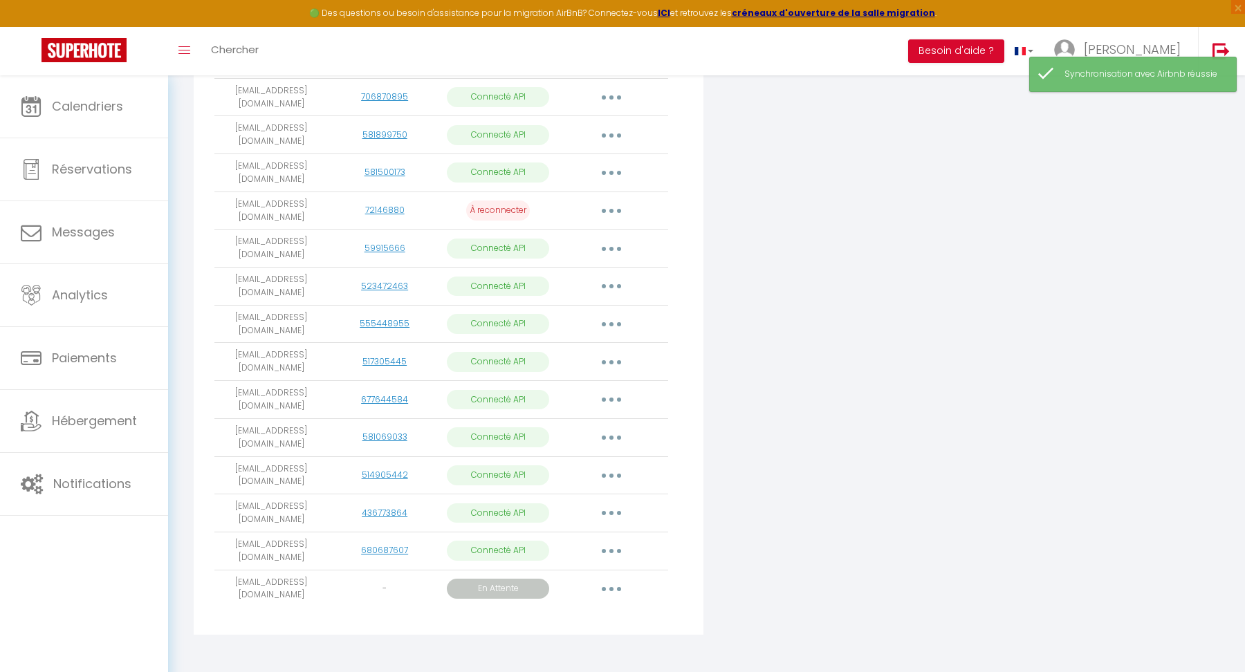
click at [619, 468] on button "button" at bounding box center [611, 476] width 39 height 22
click at [562, 495] on link "Importer les appartements" at bounding box center [550, 507] width 153 height 24
select select "23046"
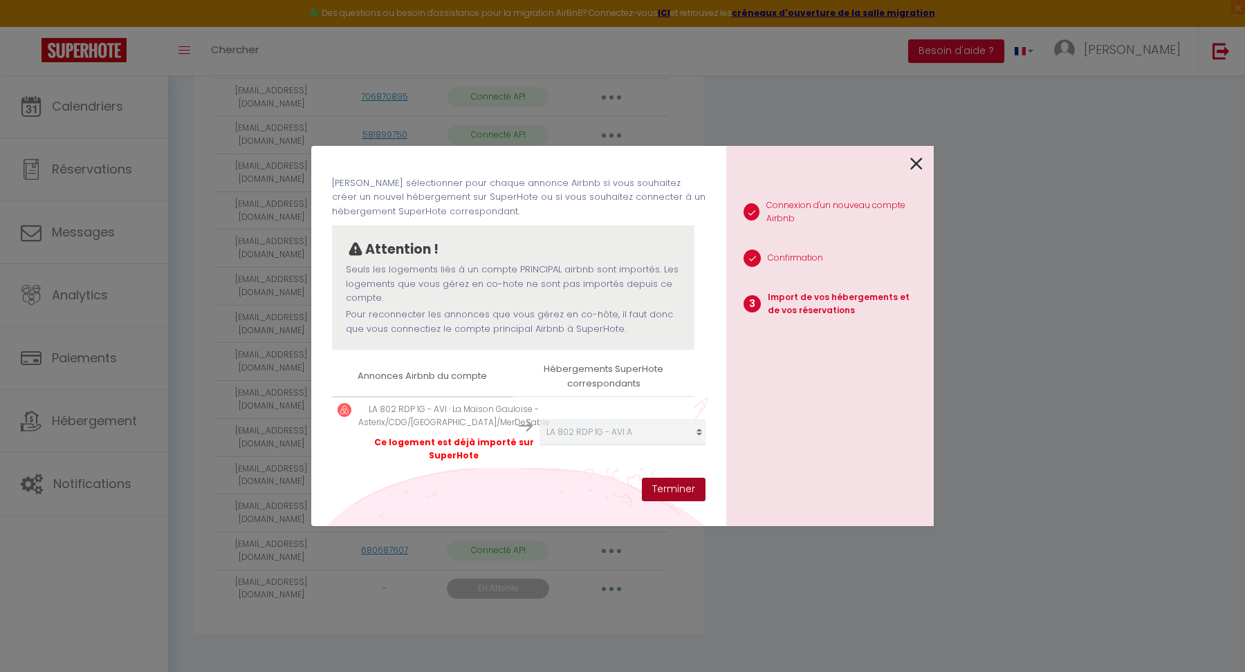
click at [658, 492] on button "Terminer" at bounding box center [674, 490] width 64 height 24
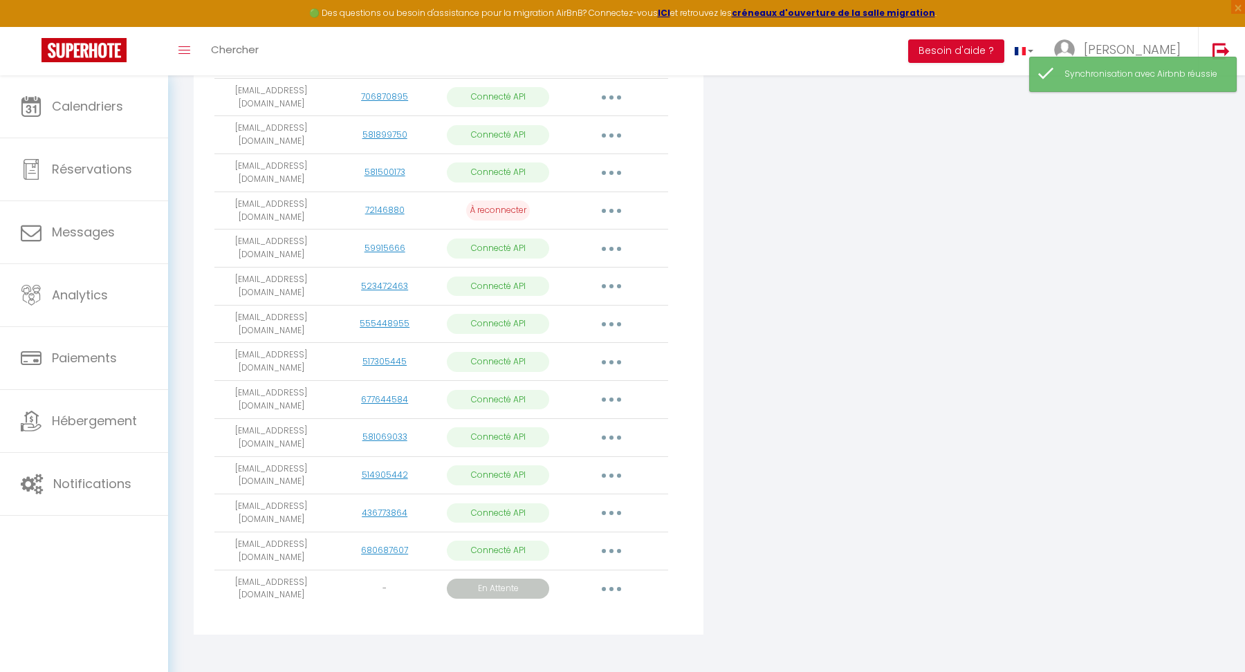
click at [612, 431] on button "button" at bounding box center [611, 438] width 39 height 22
click at [560, 461] on link "Importer les appartements" at bounding box center [550, 469] width 153 height 24
select select "45219"
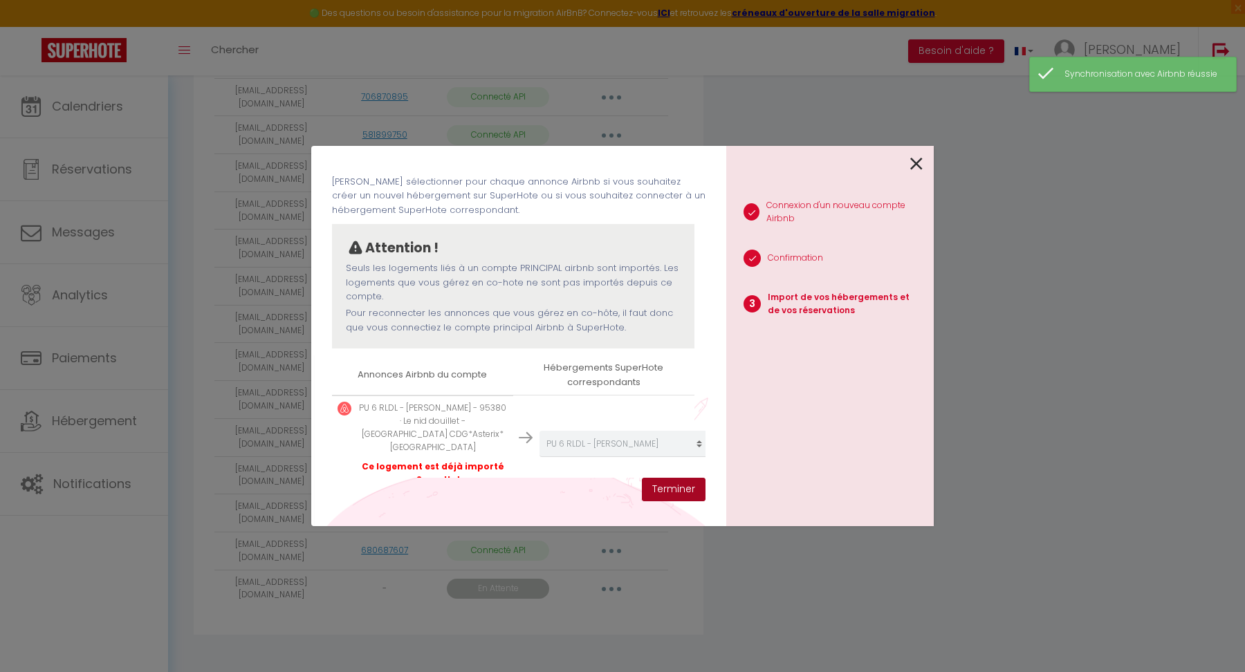
click at [664, 491] on button "Terminer" at bounding box center [674, 490] width 64 height 24
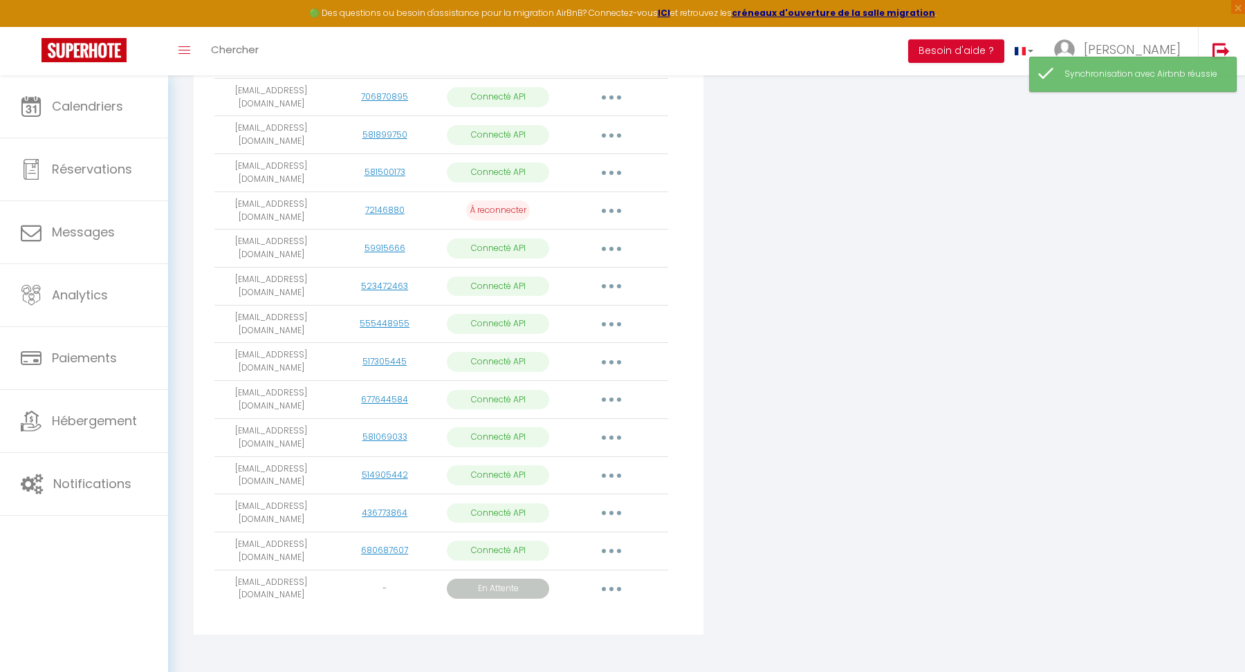
click at [612, 394] on button "button" at bounding box center [611, 400] width 39 height 22
click at [565, 423] on link "Importer les appartements" at bounding box center [550, 432] width 153 height 24
select select "61655"
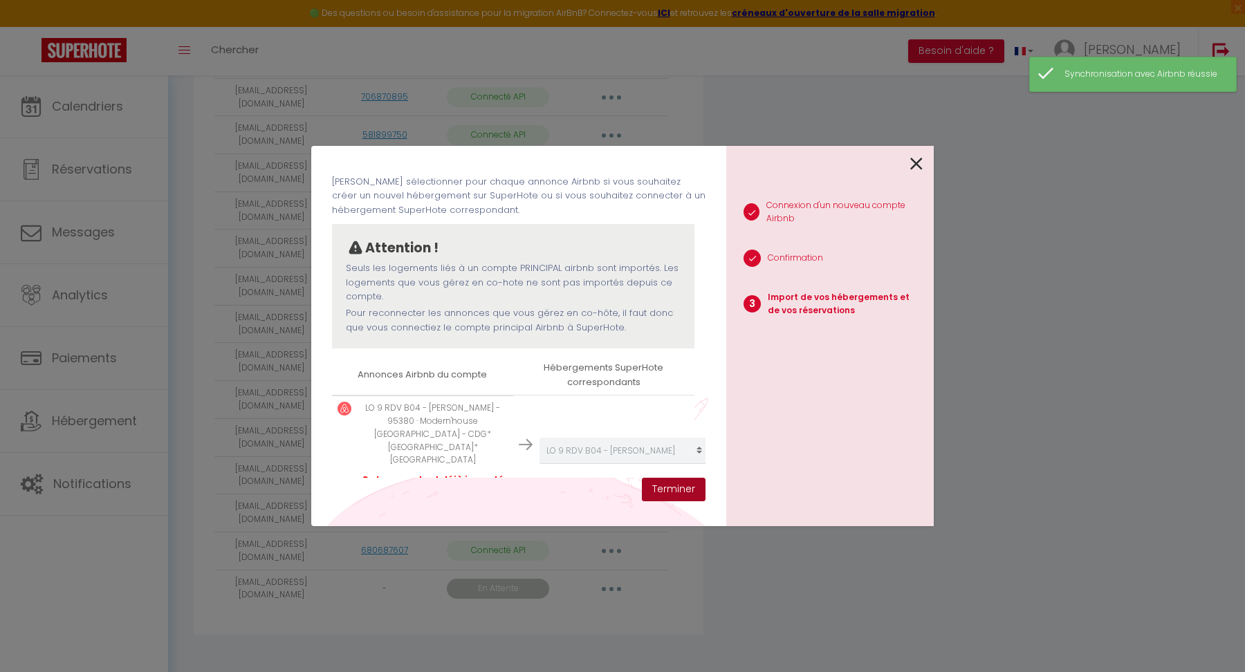
click at [677, 484] on button "Terminer" at bounding box center [674, 490] width 64 height 24
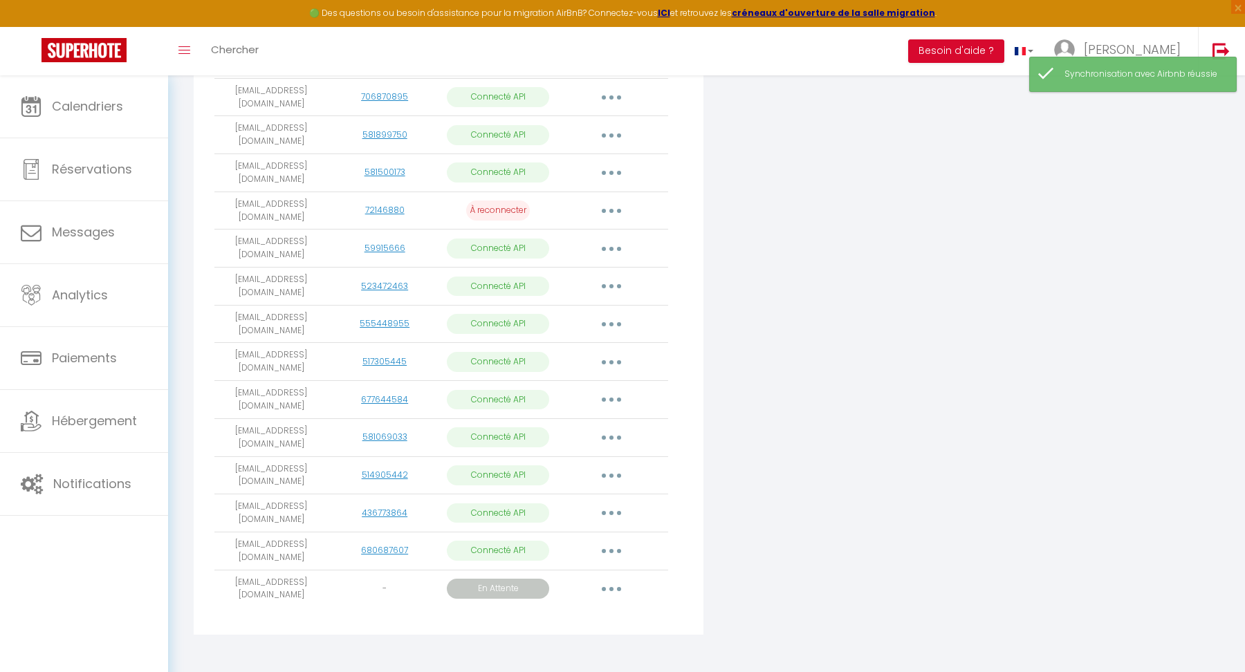
click at [613, 360] on icon "button" at bounding box center [611, 362] width 4 height 4
click at [751, 439] on div "Connecter Google Vacation Rentals" at bounding box center [879, 120] width 345 height 1046
click at [604, 395] on button "button" at bounding box center [611, 400] width 39 height 22
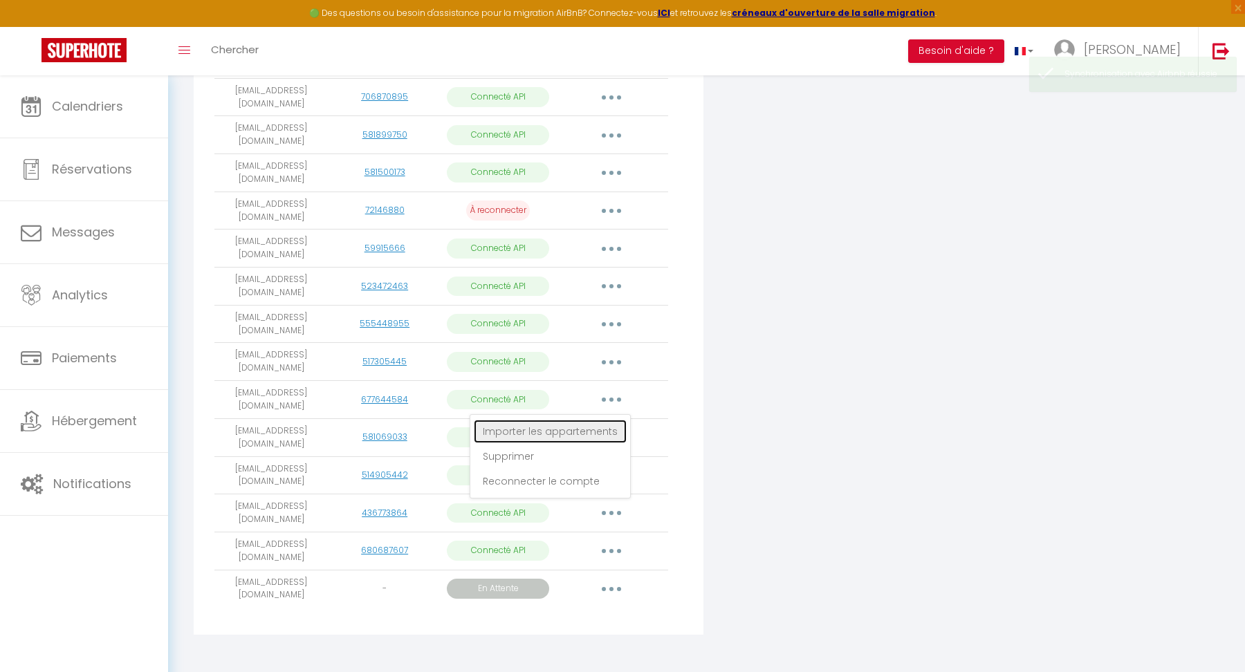
click at [587, 430] on link "Importer les appartements" at bounding box center [550, 432] width 153 height 24
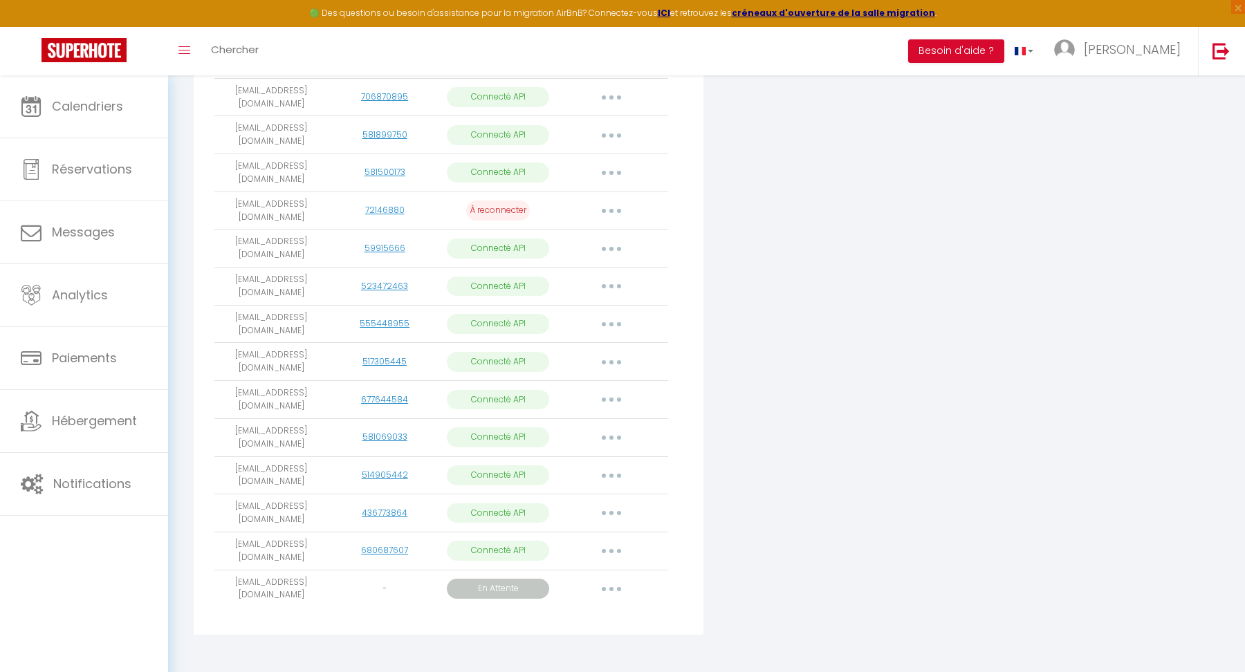
select select "61655"
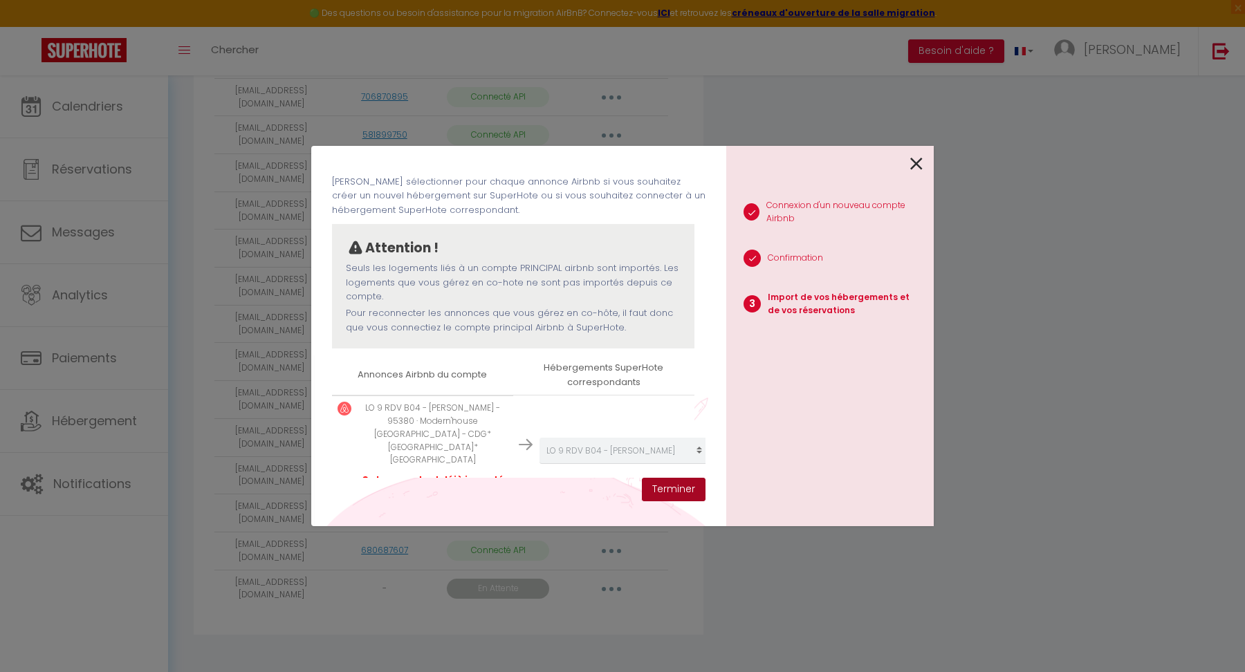
click at [677, 490] on button "Terminer" at bounding box center [674, 490] width 64 height 24
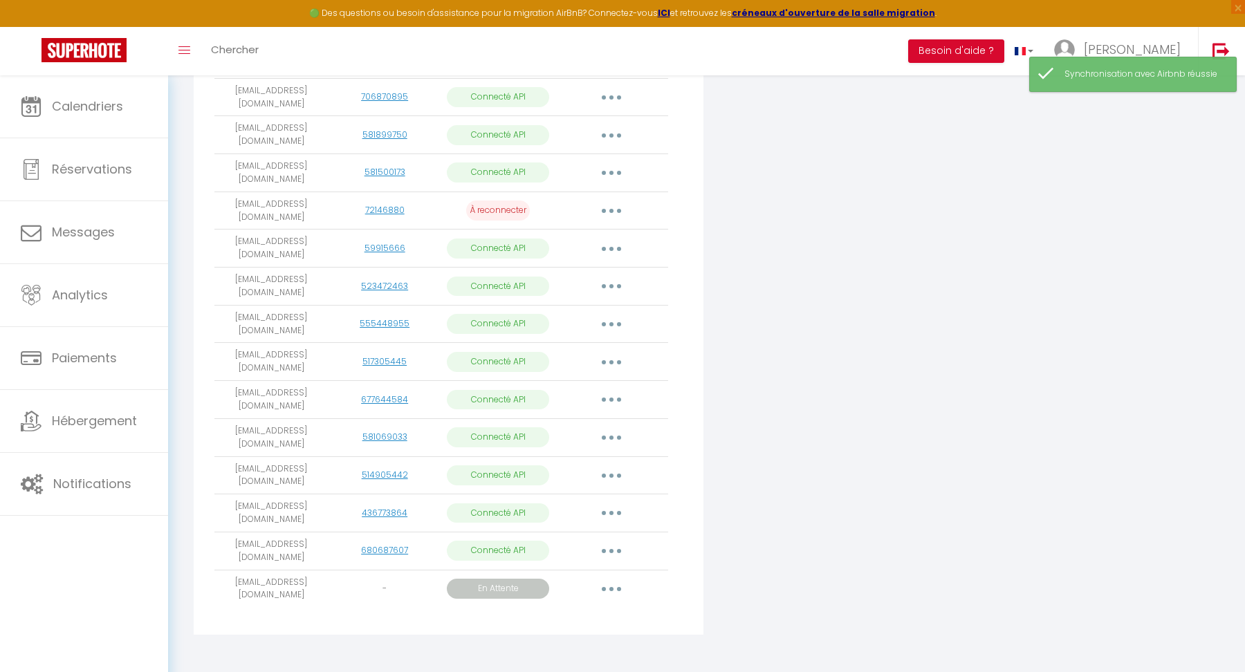
click at [610, 357] on button "button" at bounding box center [611, 362] width 39 height 22
click at [556, 385] on link "Importer les appartements" at bounding box center [550, 394] width 153 height 24
select select "55639"
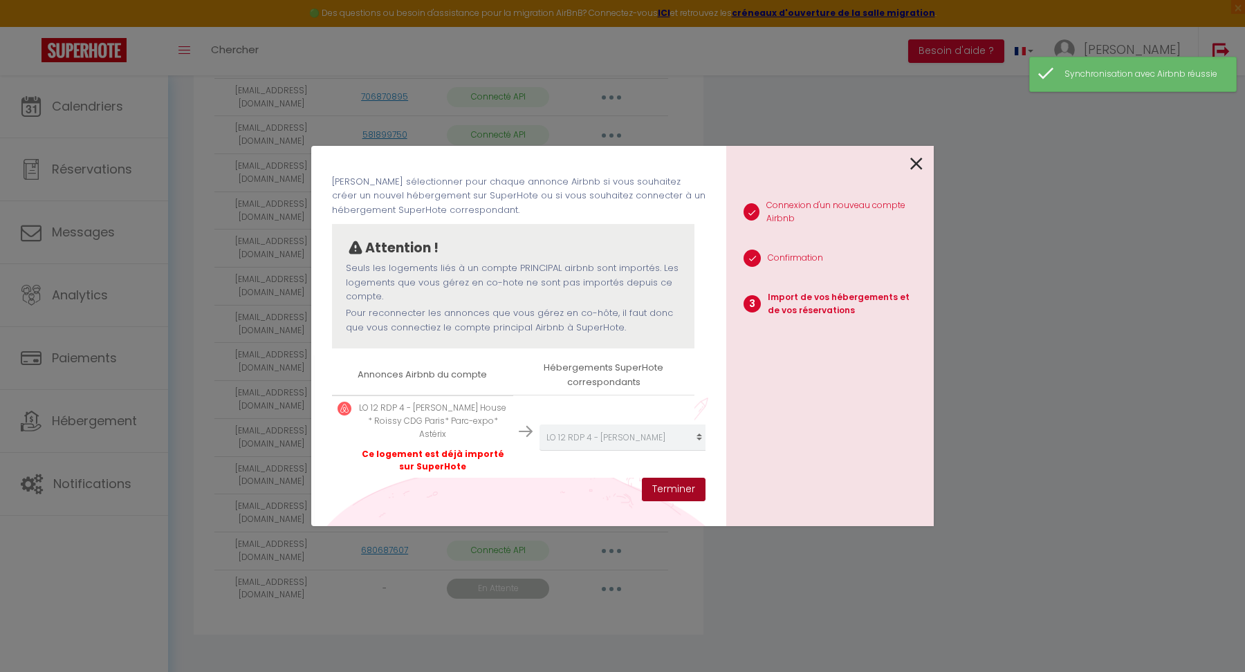
click at [662, 485] on button "Terminer" at bounding box center [674, 490] width 64 height 24
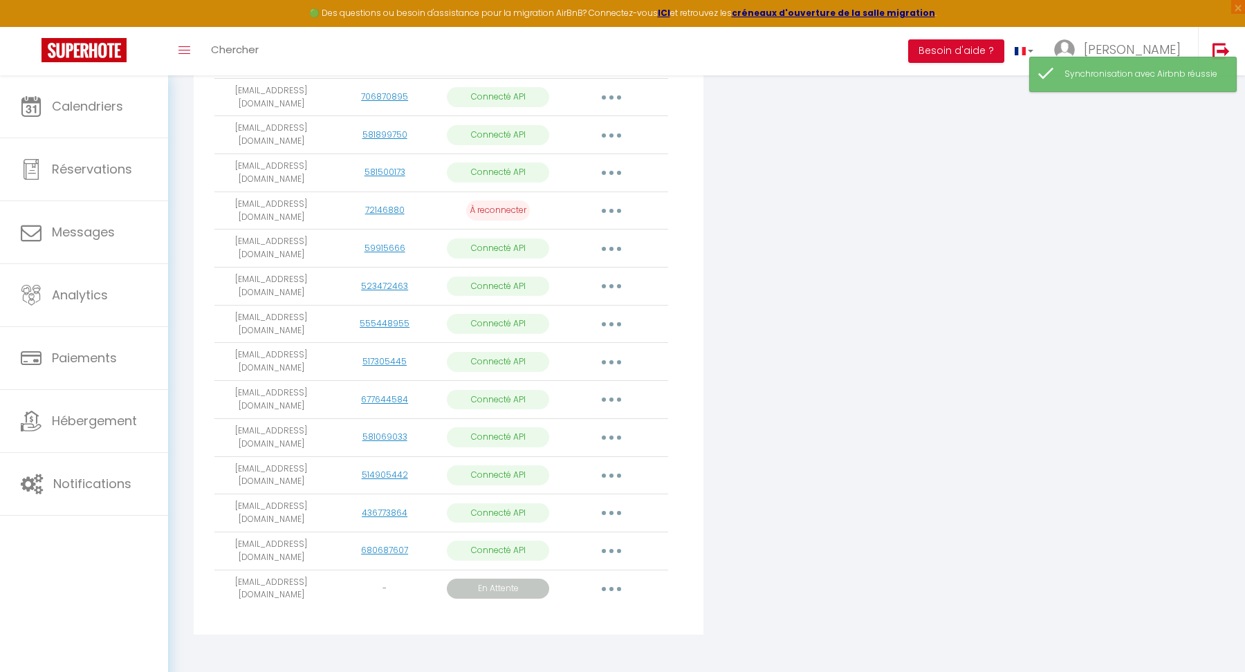
click at [607, 320] on button "button" at bounding box center [611, 324] width 39 height 22
click at [597, 344] on link "Importer les appartements" at bounding box center [550, 356] width 153 height 24
select select "31761"
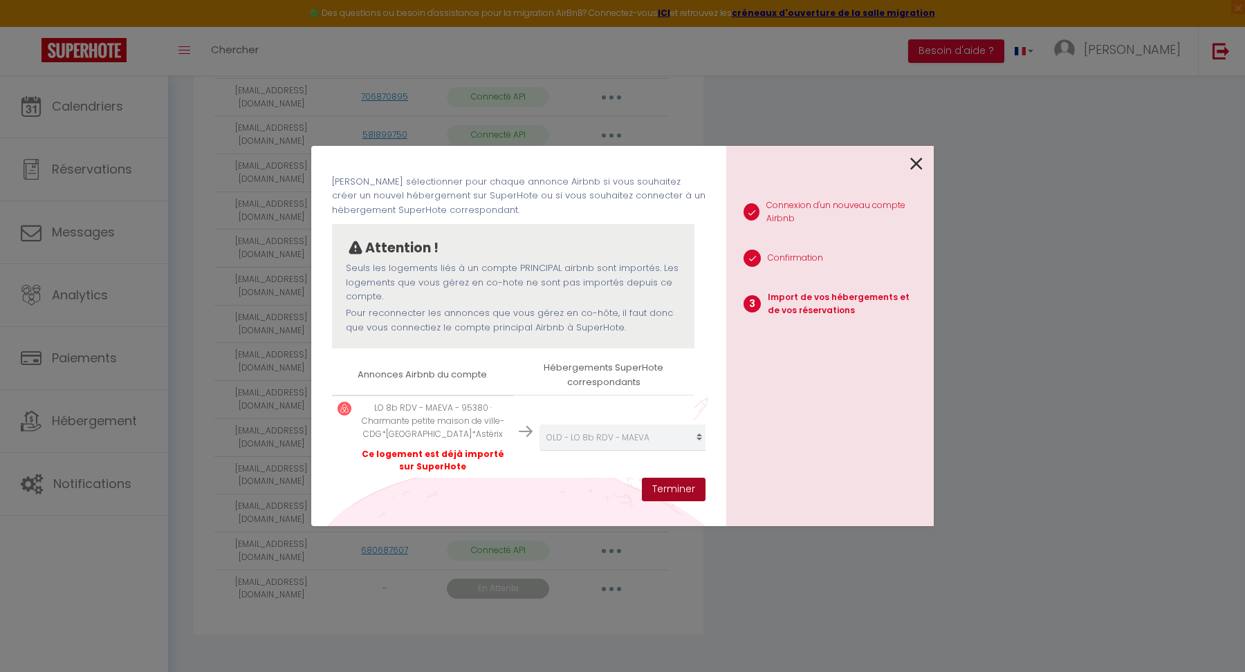
click at [659, 484] on button "Terminer" at bounding box center [674, 490] width 64 height 24
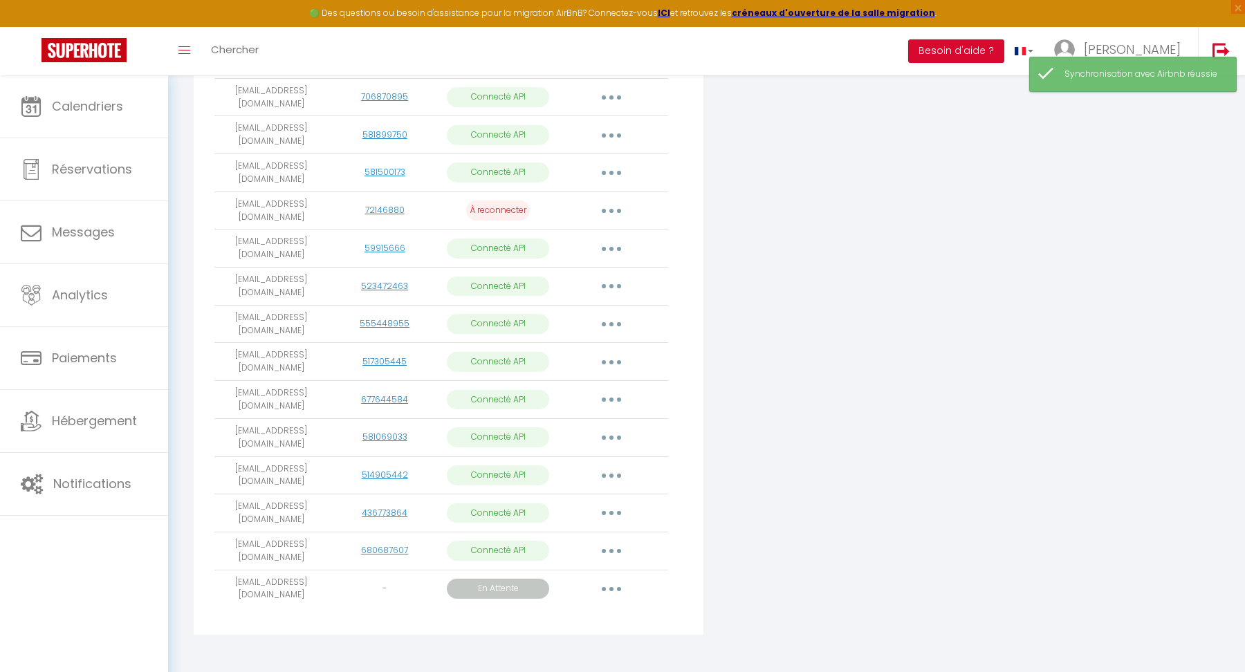
click at [607, 317] on button "button" at bounding box center [611, 324] width 39 height 22
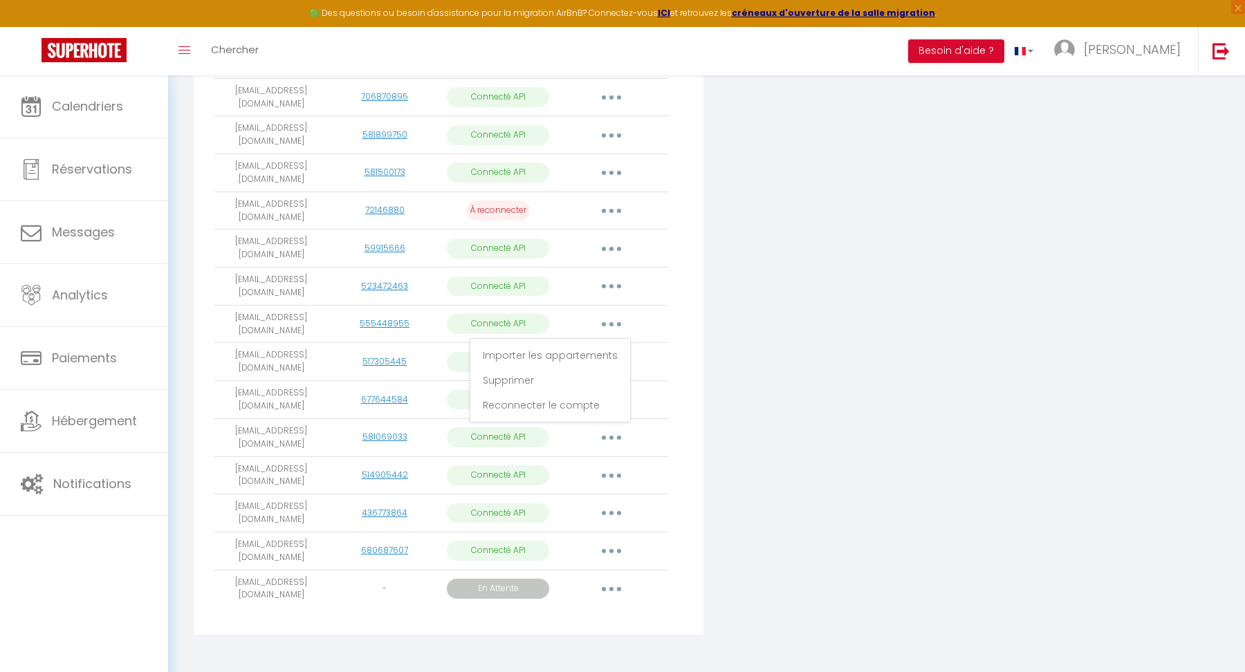
click at [708, 324] on div "Connecter Google Vacation Rentals" at bounding box center [879, 120] width 345 height 1046
click at [609, 322] on icon "button" at bounding box center [611, 324] width 4 height 4
click at [531, 370] on link "Supprimer" at bounding box center [550, 381] width 153 height 24
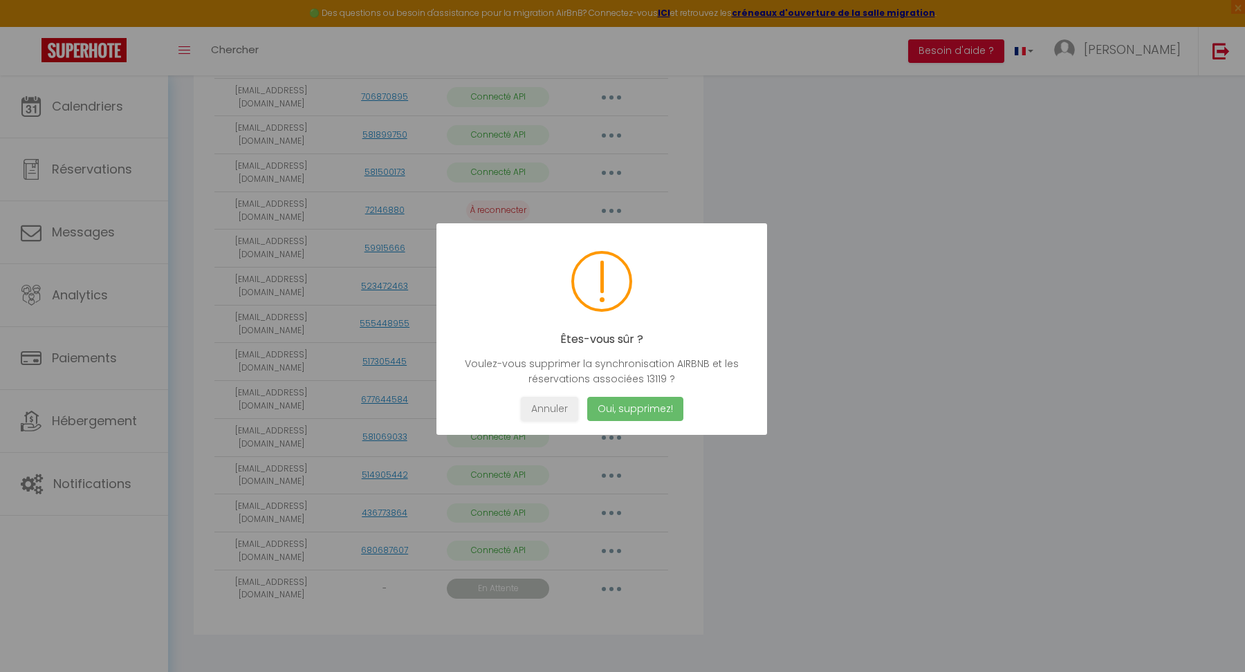
click at [645, 414] on button "Oui, supprimez!" at bounding box center [635, 409] width 96 height 24
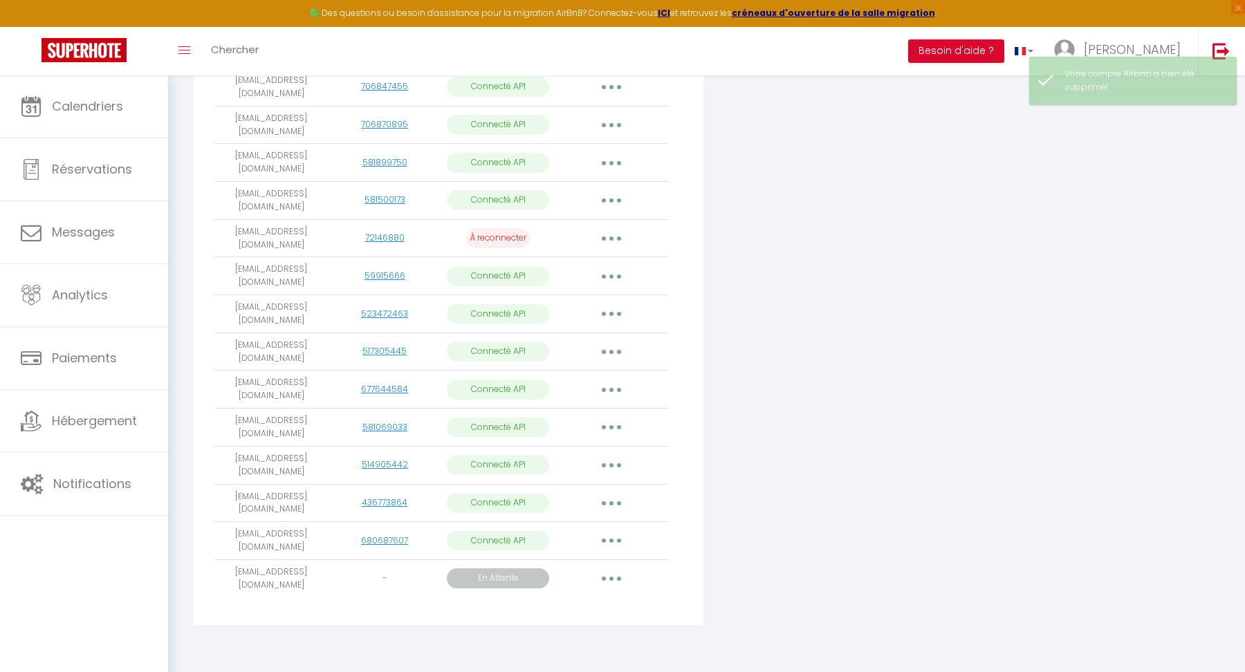
scroll to position [590, 0]
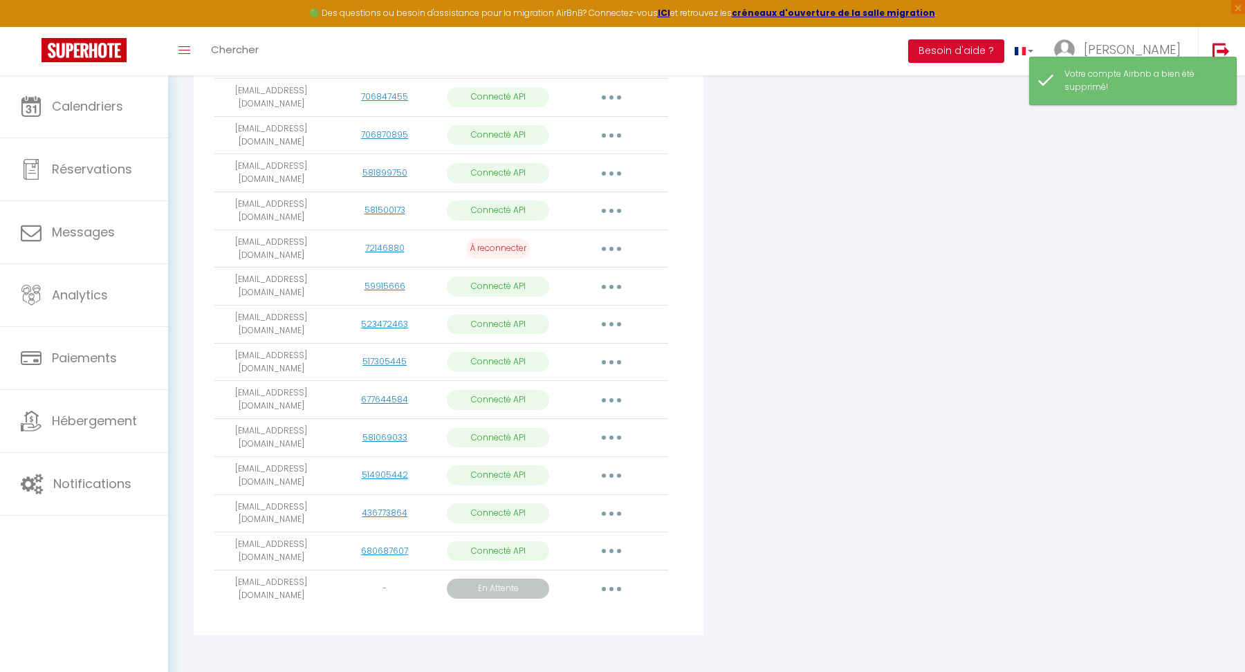
click at [612, 322] on icon "button" at bounding box center [611, 324] width 4 height 4
click at [569, 347] on link "Importer les appartements" at bounding box center [550, 357] width 153 height 24
select select "23049"
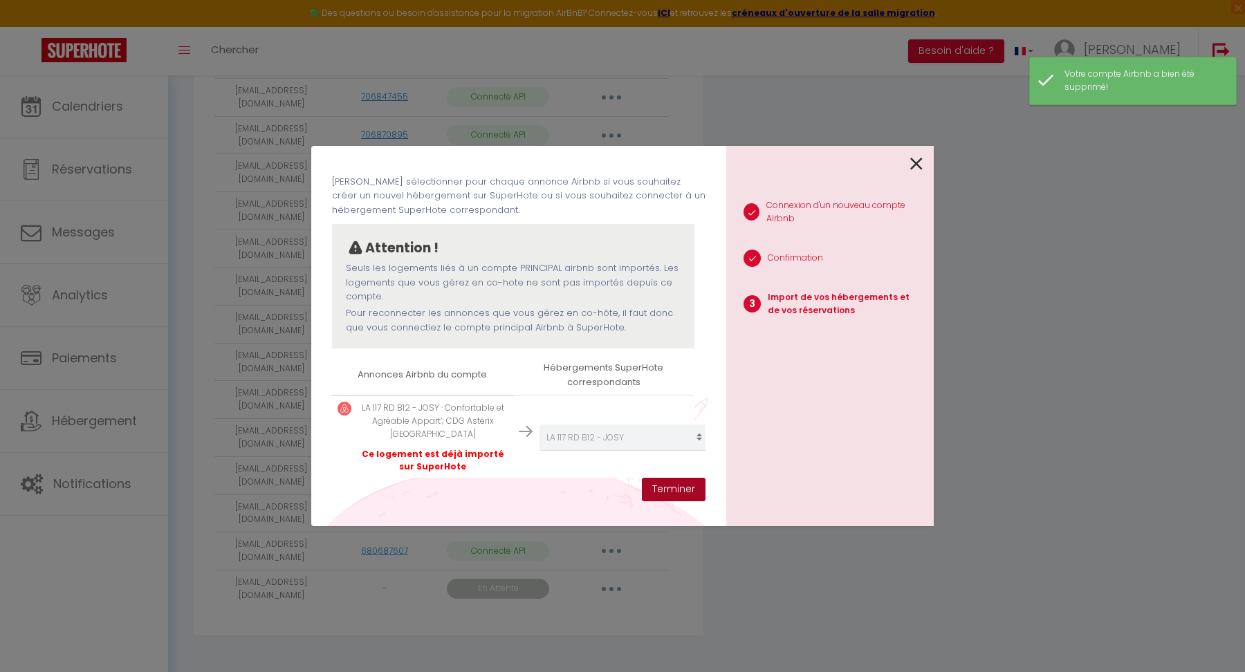
click at [659, 486] on button "Terminer" at bounding box center [674, 490] width 64 height 24
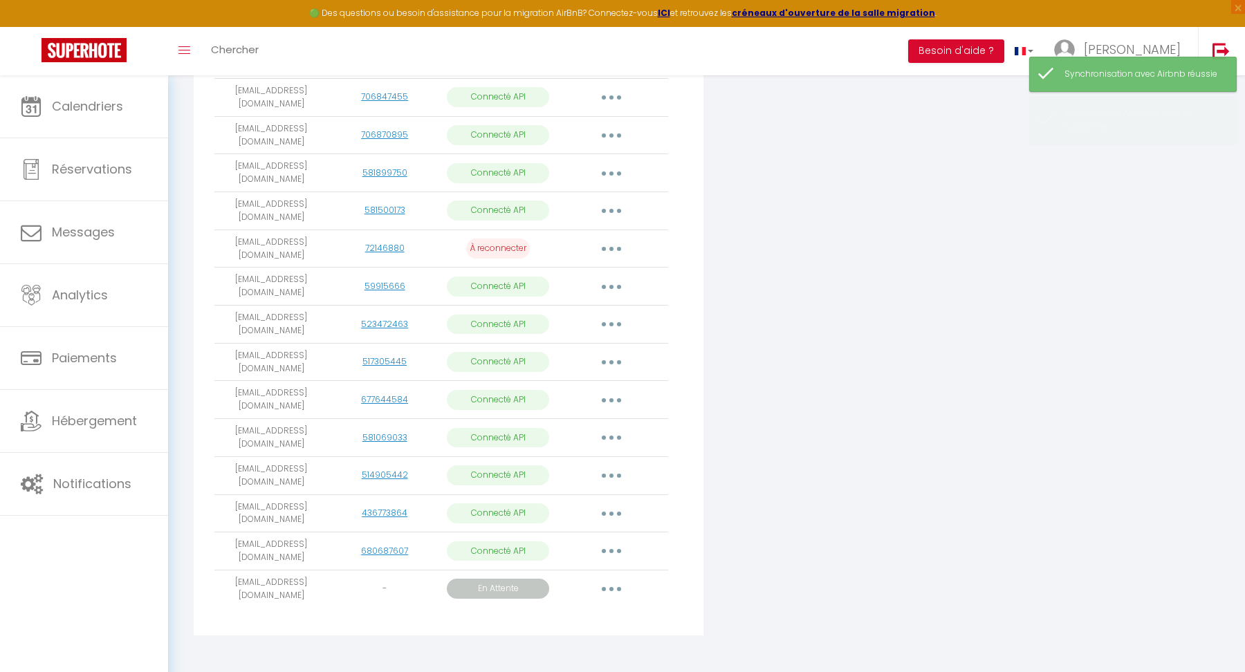
click at [613, 285] on icon "button" at bounding box center [611, 287] width 4 height 4
click at [580, 313] on link "Importer les appartements" at bounding box center [550, 318] width 153 height 24
select select "71749"
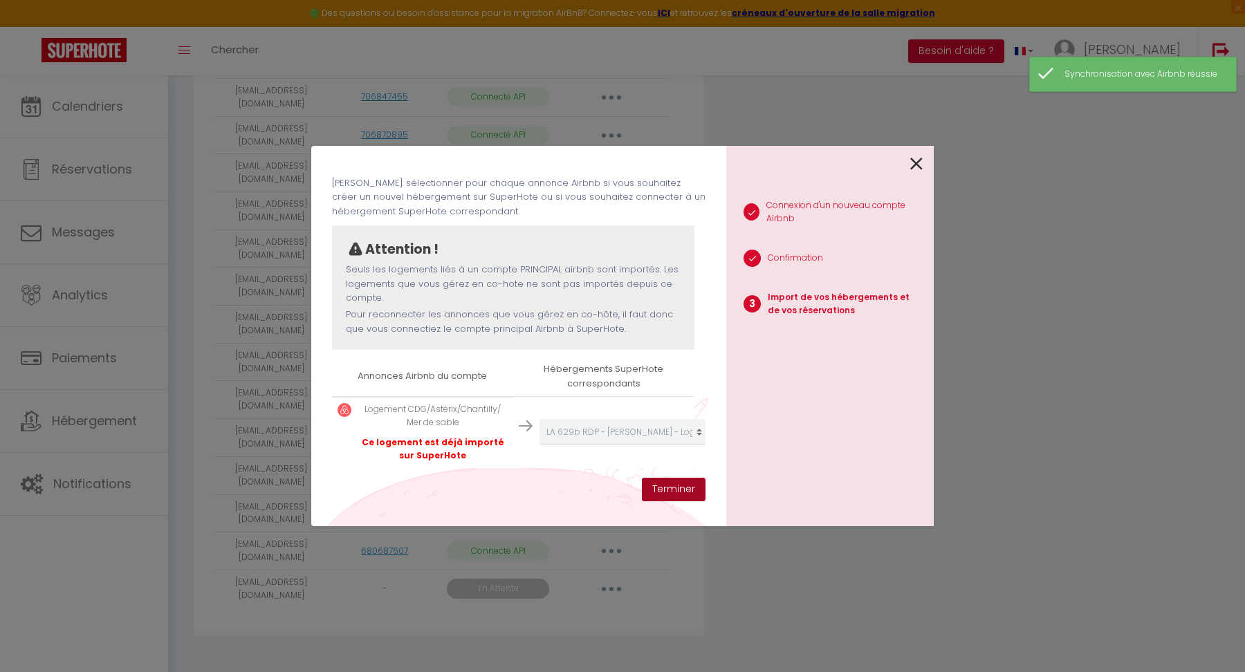
click at [670, 491] on button "Terminer" at bounding box center [674, 490] width 64 height 24
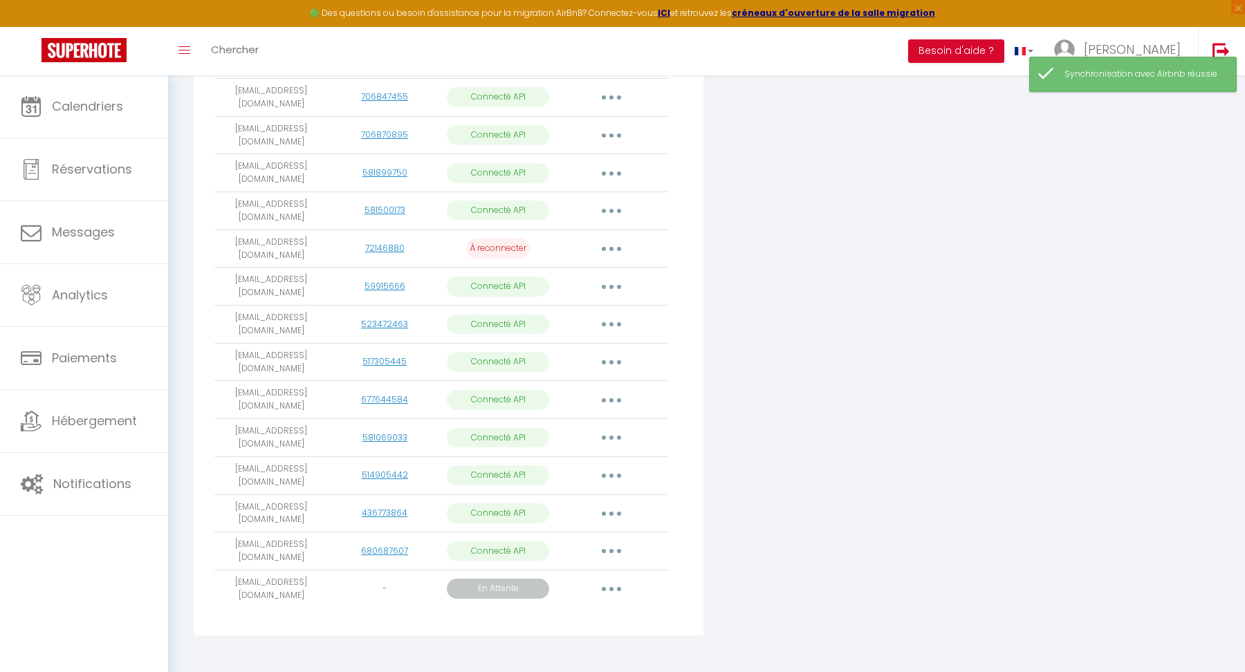
click at [613, 247] on icon "button" at bounding box center [611, 249] width 4 height 4
click at [719, 276] on div "Connecter Google Vacation Rentals" at bounding box center [879, 139] width 345 height 1009
click at [609, 209] on icon "button" at bounding box center [611, 211] width 4 height 4
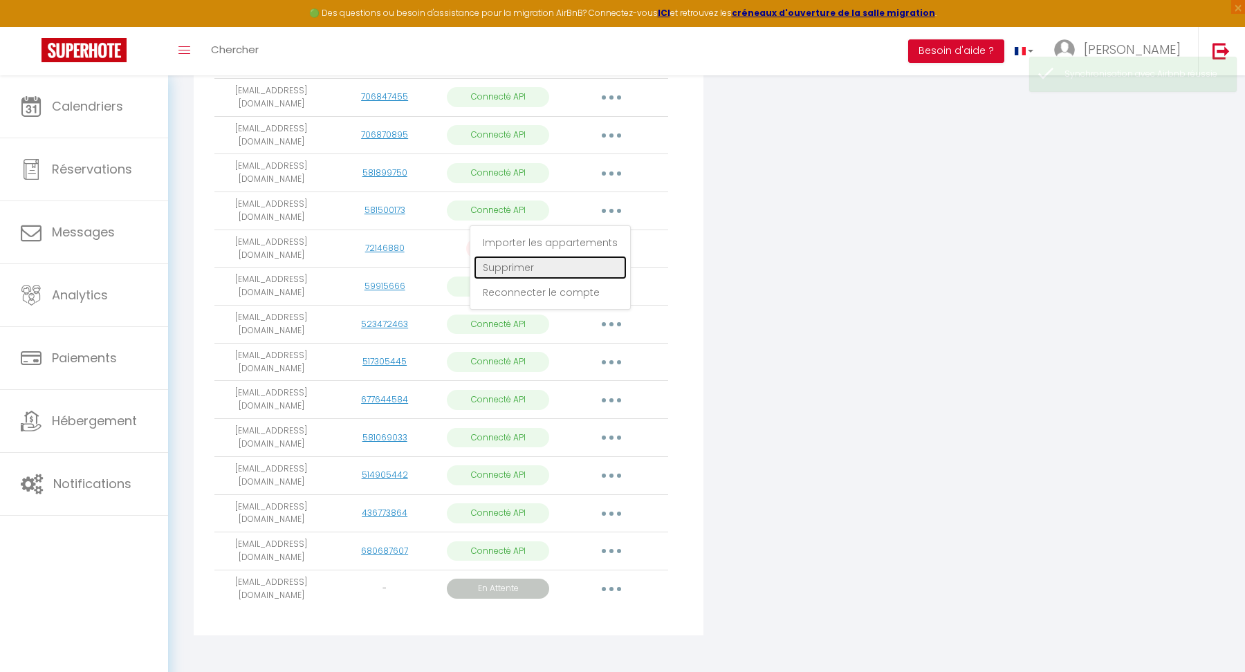
click at [542, 260] on link "Supprimer" at bounding box center [550, 268] width 153 height 24
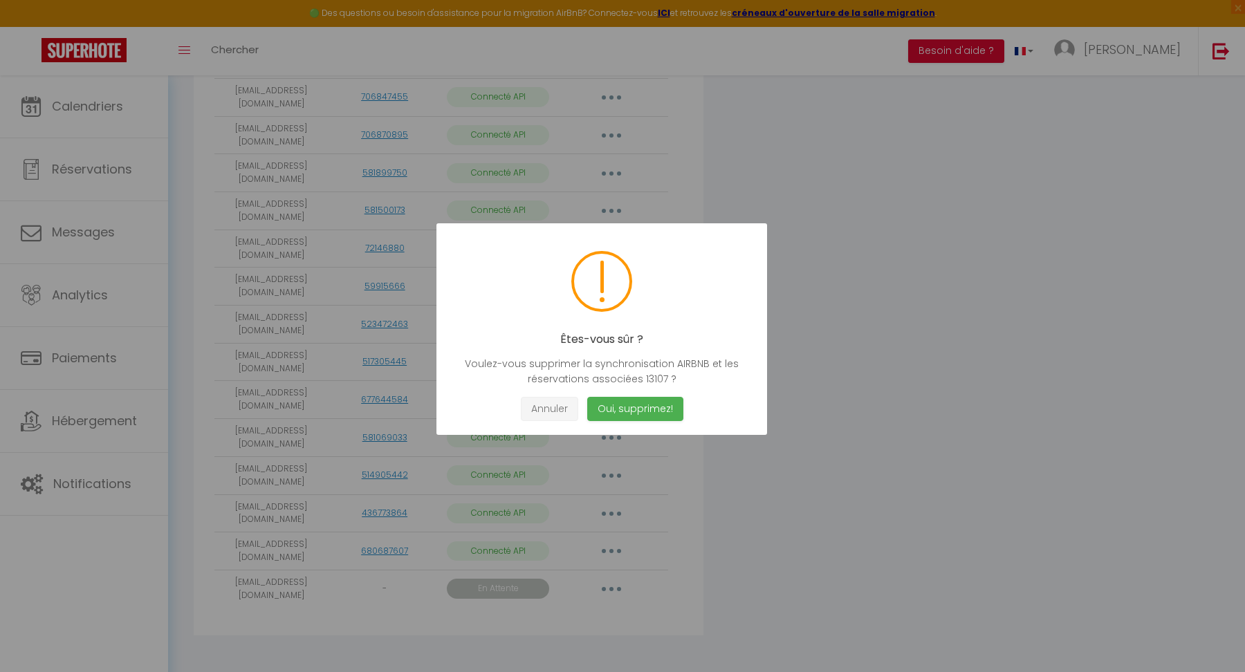
click at [546, 419] on button "Annuler" at bounding box center [549, 409] width 57 height 24
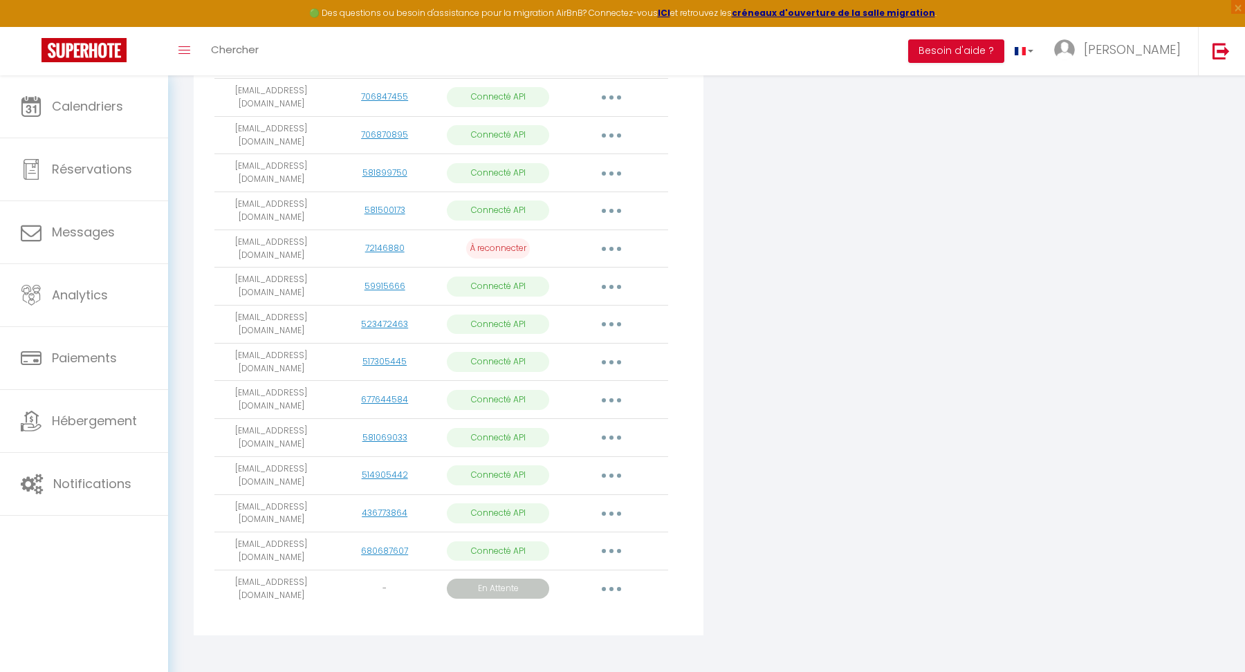
click at [606, 212] on button "button" at bounding box center [611, 211] width 39 height 22
click at [594, 235] on link "Importer les appartements" at bounding box center [550, 243] width 153 height 24
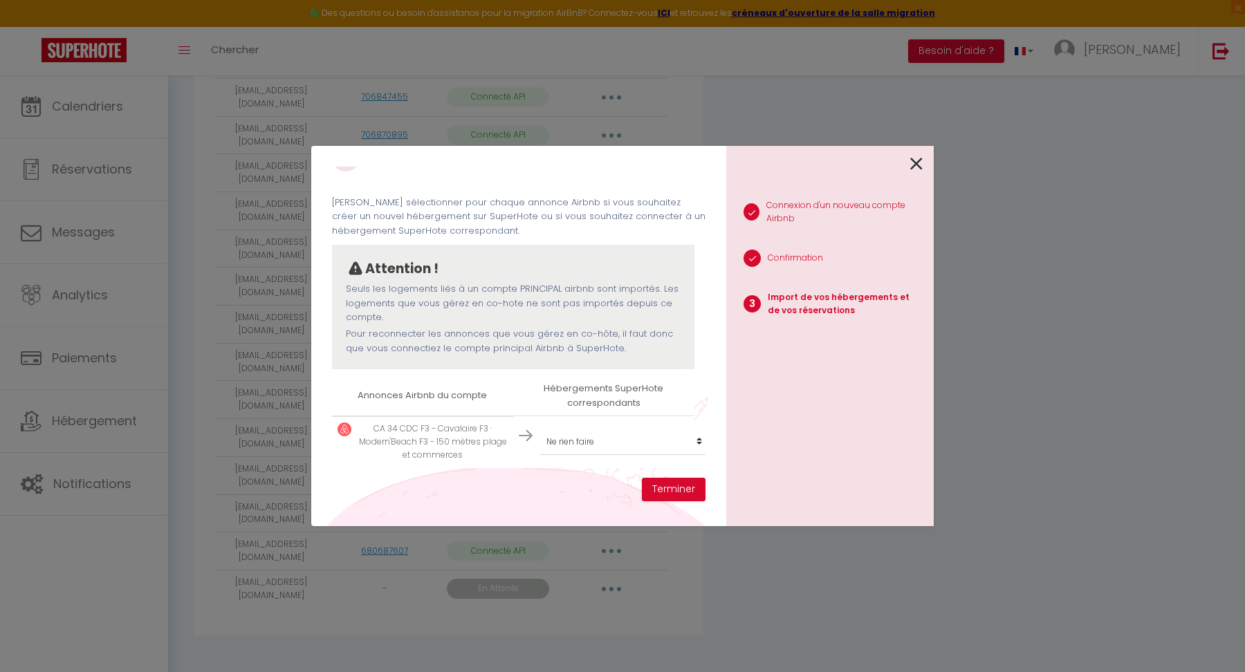
scroll to position [35, 0]
click at [634, 442] on select "Créer un nouvel hébergement Ne rien faire LA 802 RDP 1G - AVI A LA 24 RDM - BOO…" at bounding box center [625, 442] width 170 height 26
select select "43636"
click at [540, 429] on select "Créer un nouvel hébergement Ne rien faire LA 802 RDP 1G - AVI A LA 24 RDM - BOO…" at bounding box center [625, 442] width 170 height 26
click at [672, 488] on button "Terminer" at bounding box center [674, 490] width 64 height 24
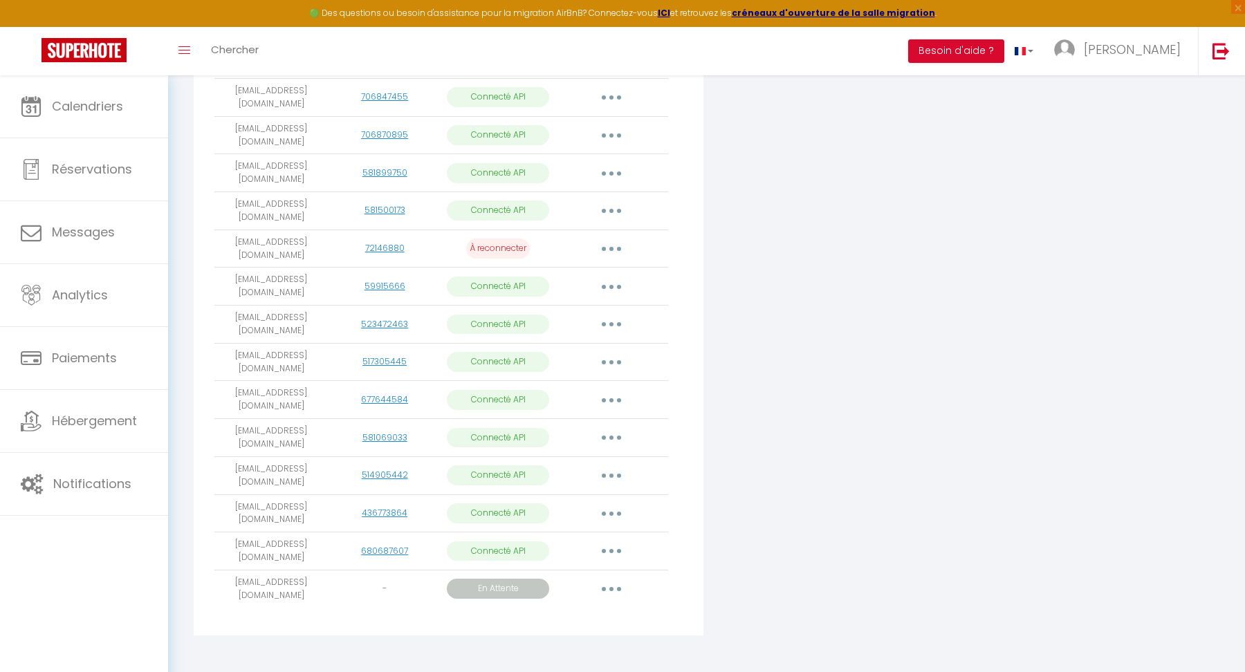
click at [611, 549] on icon "button" at bounding box center [611, 551] width 4 height 4
click at [538, 571] on link "Importer les appartements" at bounding box center [550, 583] width 153 height 24
select select "61657"
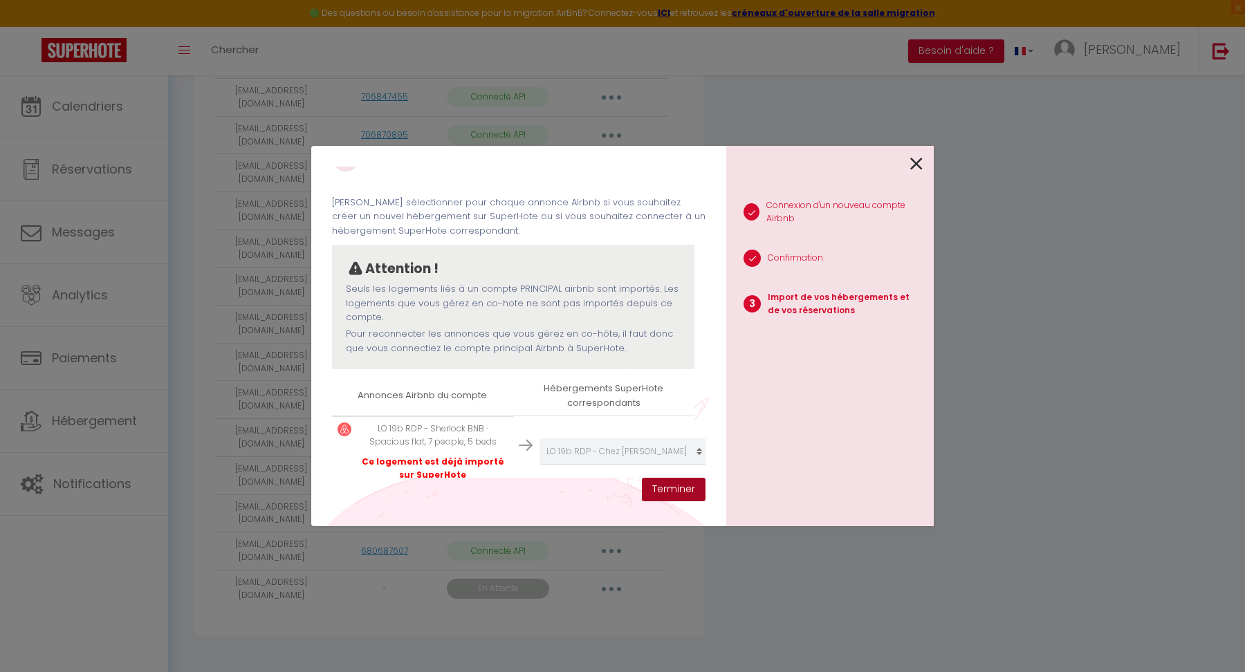
click at [673, 497] on button "Terminer" at bounding box center [674, 490] width 64 height 24
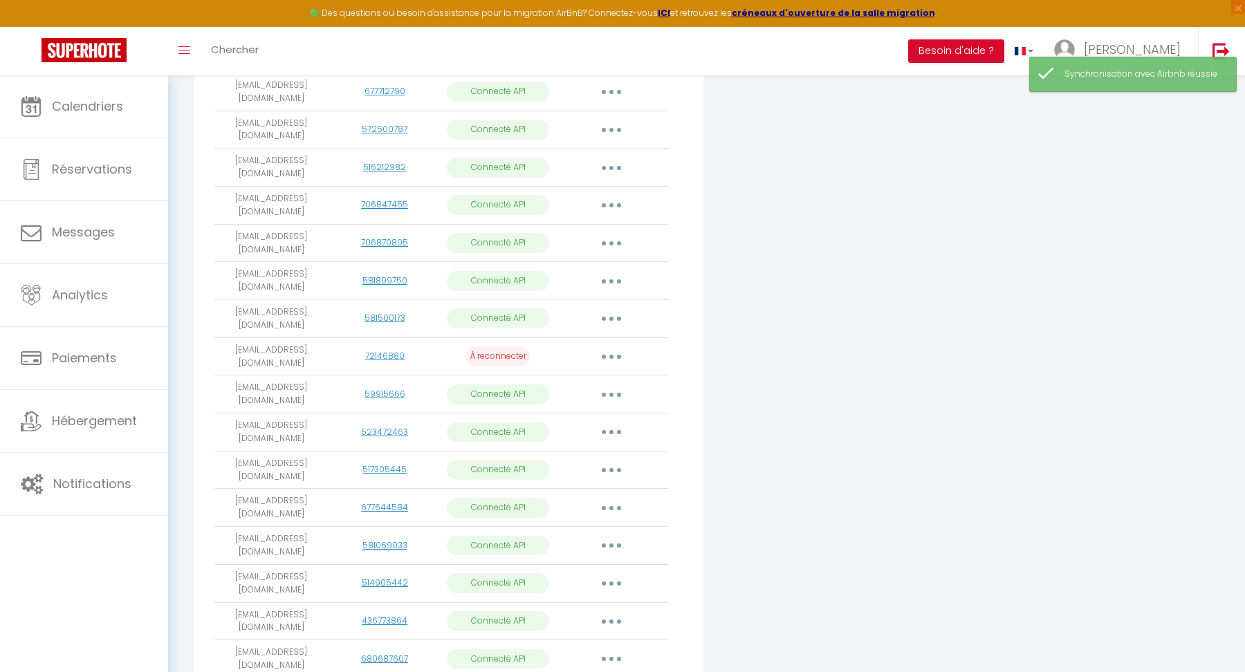
scroll to position [472, 0]
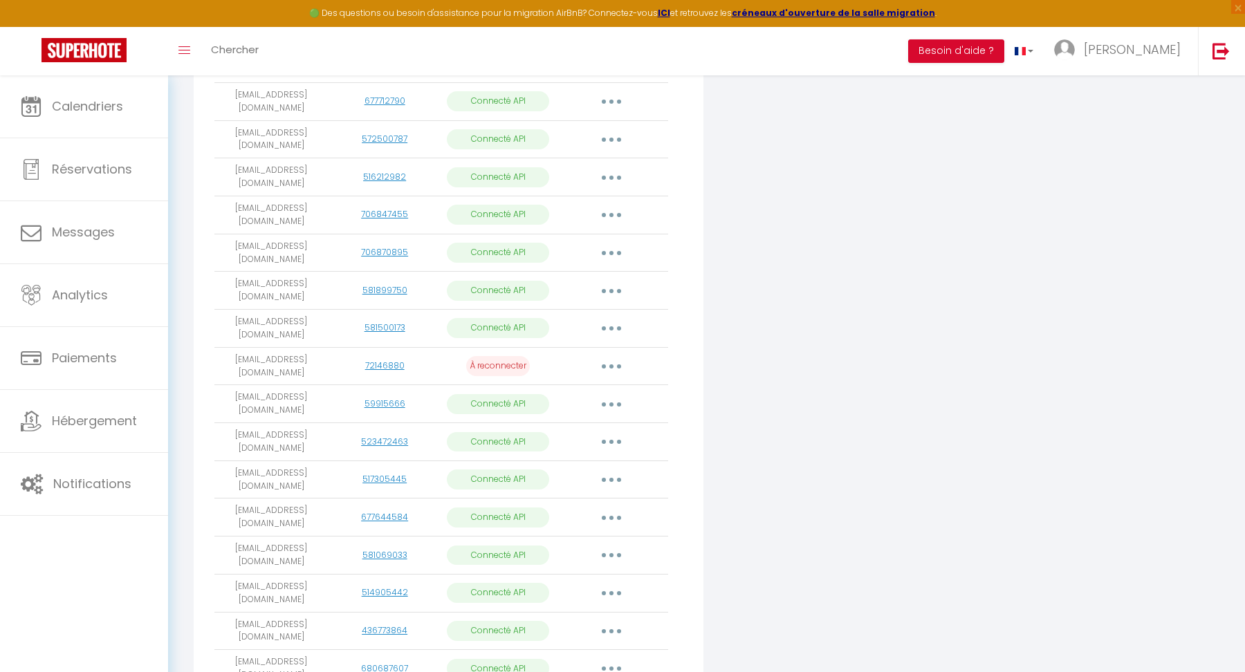
click at [609, 289] on icon "button" at bounding box center [611, 291] width 4 height 4
click at [742, 305] on div "Connecter Google Vacation Rentals" at bounding box center [879, 257] width 345 height 1009
click at [615, 286] on button "button" at bounding box center [611, 290] width 39 height 22
click at [549, 317] on link "Importer les appartements" at bounding box center [550, 323] width 153 height 24
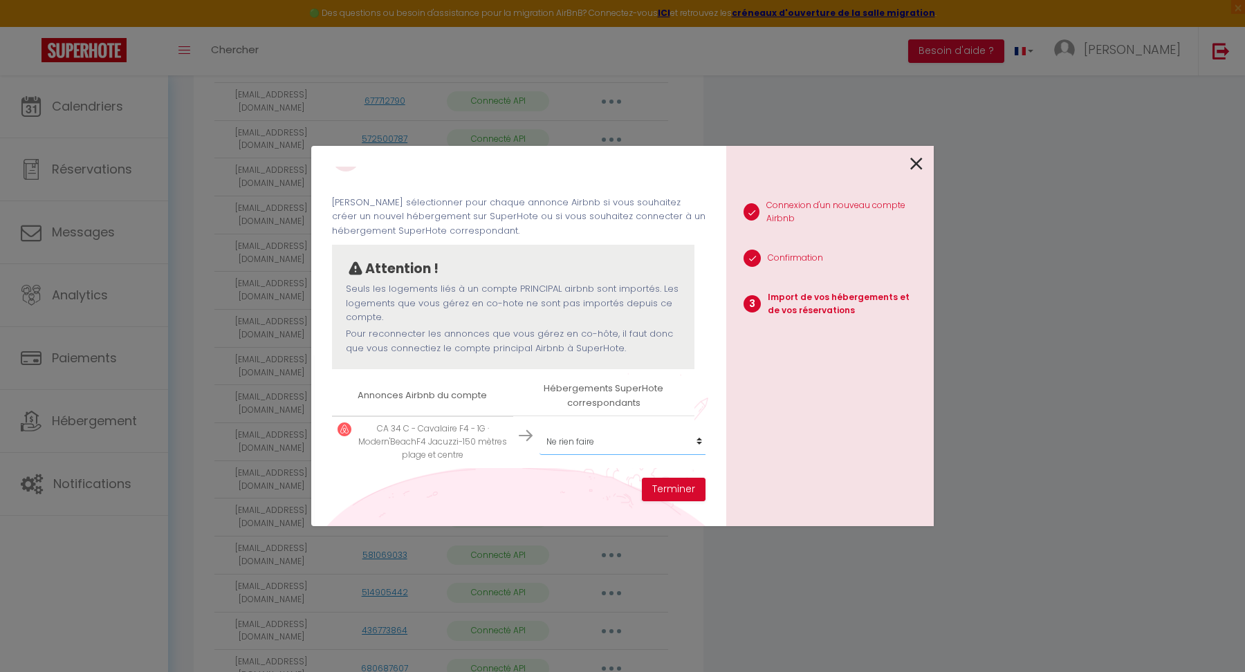
click at [604, 438] on select "Créer un nouvel hébergement Ne rien faire LA 802 RDP 1G - AVI A LA 24 RDM - BOO…" at bounding box center [625, 442] width 170 height 26
click at [540, 429] on select "Créer un nouvel hébergement Ne rien faire LA 802 RDP 1G - AVI A LA 24 RDM - BOO…" at bounding box center [625, 442] width 170 height 26
click at [667, 434] on select "Créer un nouvel hébergement Ne rien faire LA 802 RDP 1G - AVI A LA 24 RDM - BOO…" at bounding box center [625, 442] width 170 height 26
select select "43691"
click at [540, 429] on select "Créer un nouvel hébergement Ne rien faire LA 802 RDP 1G - AVI A LA 24 RDM - BOO…" at bounding box center [625, 442] width 170 height 26
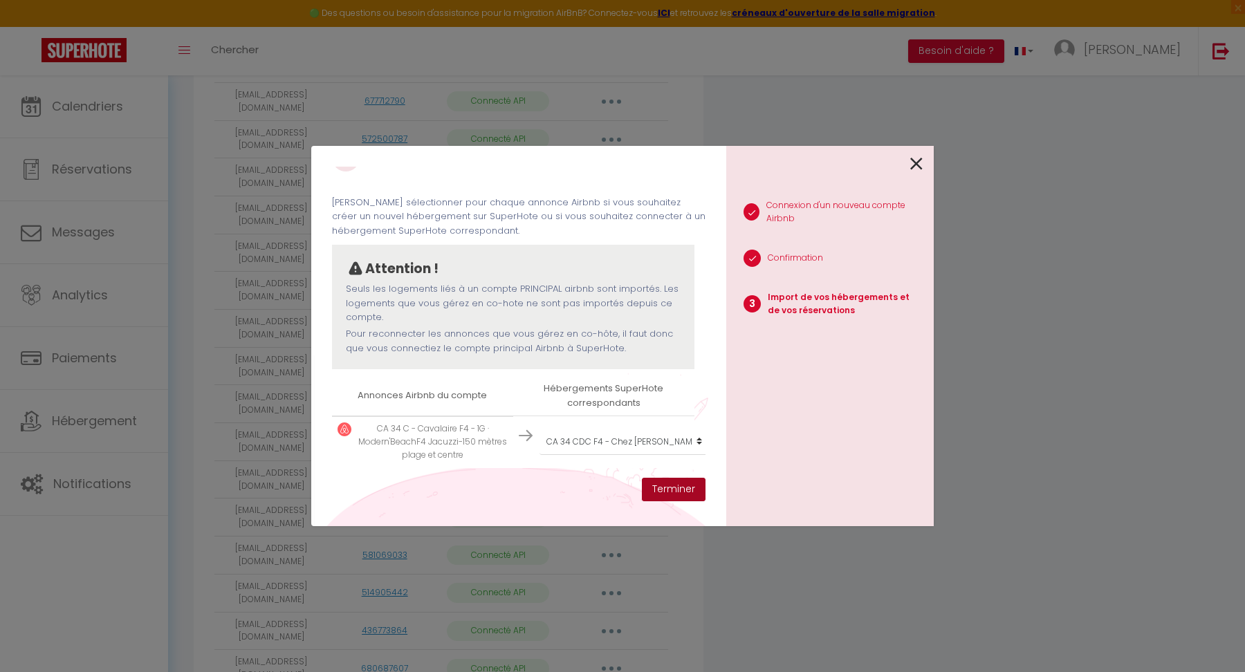
click at [652, 487] on button "Terminer" at bounding box center [674, 490] width 64 height 24
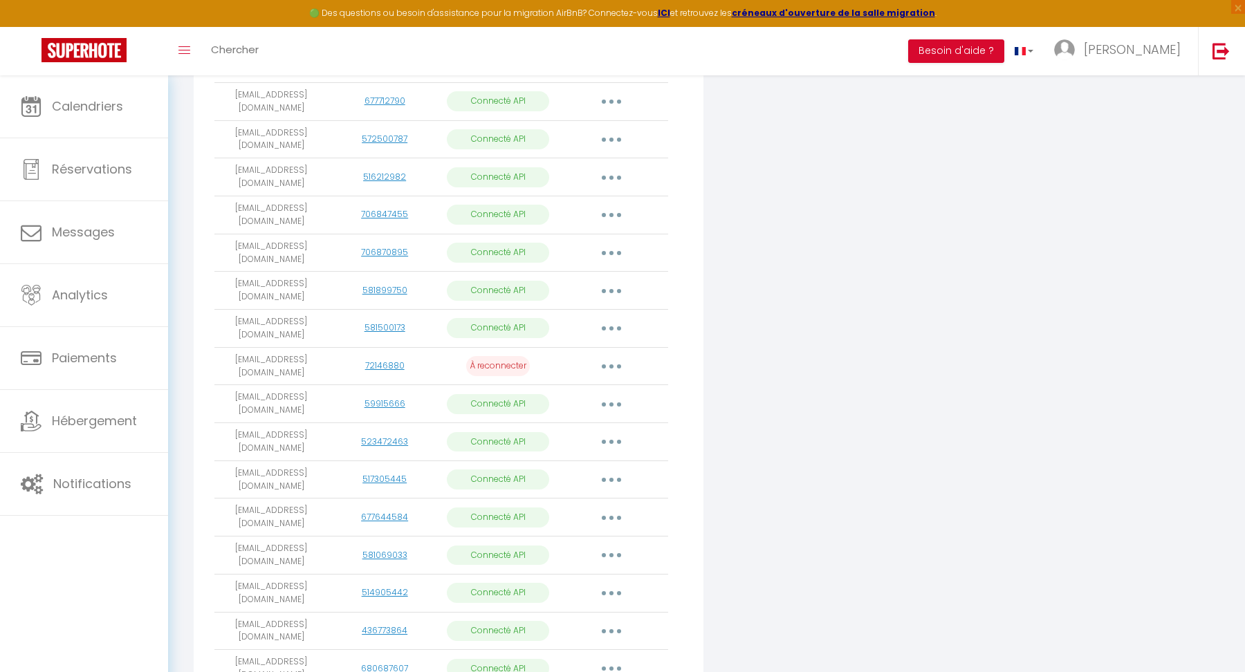
click at [614, 247] on button "button" at bounding box center [611, 253] width 39 height 22
click at [580, 275] on link "Importer les appartements" at bounding box center [550, 285] width 153 height 24
select select
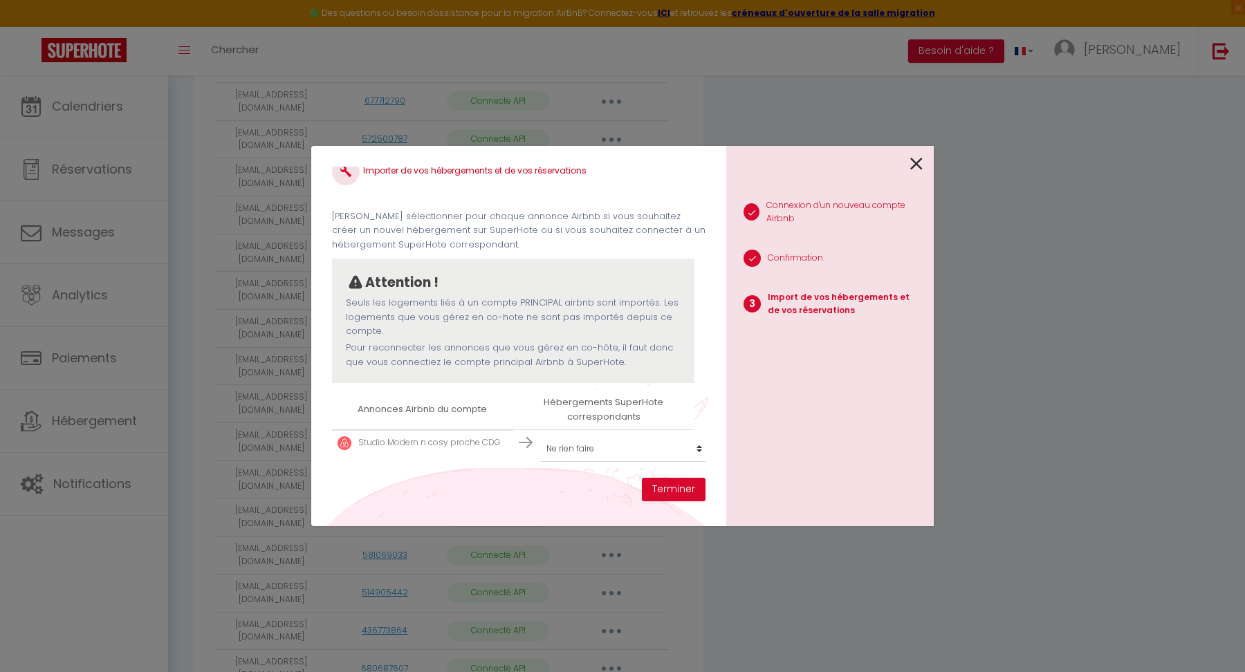
scroll to position [21, 0]
click at [587, 451] on select "Créer un nouvel hébergement Ne rien faire LA 802 RDP 1G - AVI A LA 24 RDM - BOO…" at bounding box center [625, 449] width 170 height 26
click at [762, 164] on icon at bounding box center [916, 164] width 12 height 21
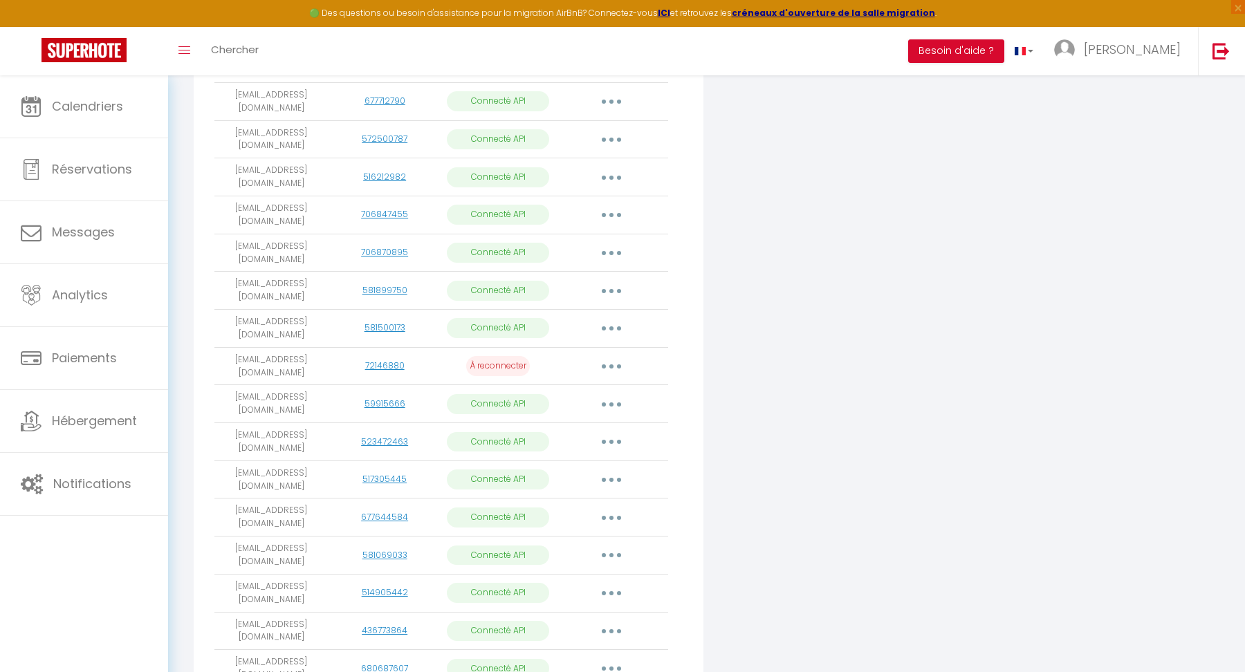
click at [621, 212] on button "button" at bounding box center [611, 215] width 39 height 22
click at [564, 239] on link "Importer les appartements" at bounding box center [550, 247] width 153 height 24
select select "31758"
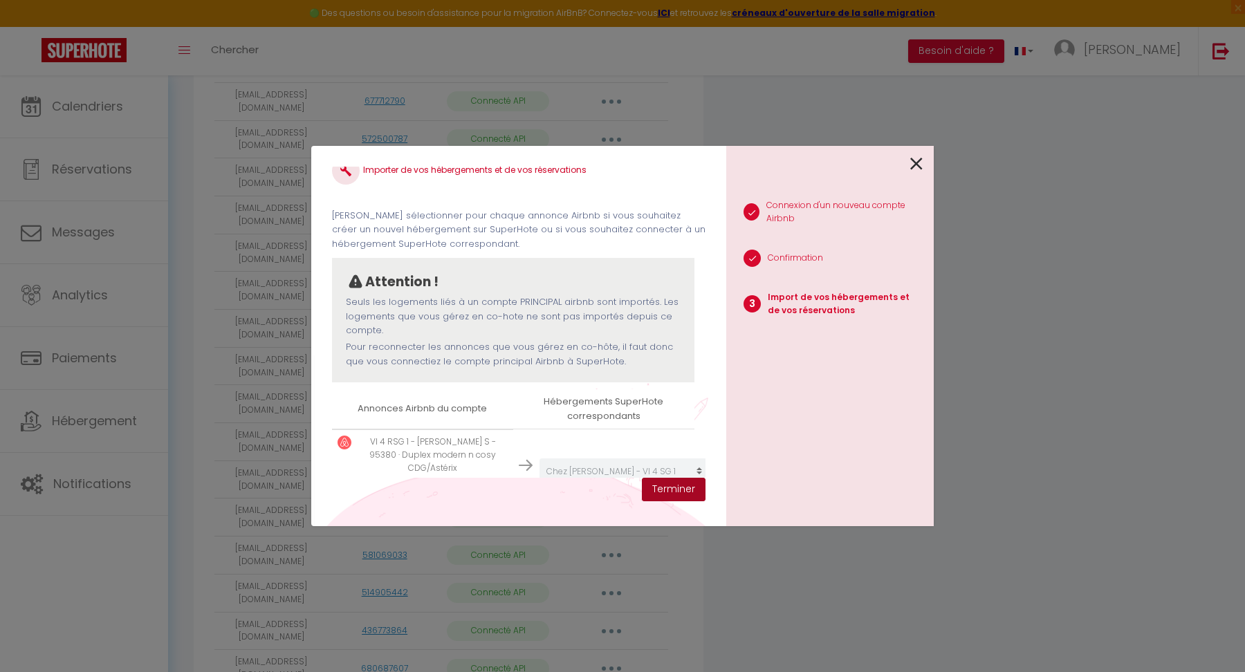
click at [665, 486] on button "Terminer" at bounding box center [674, 490] width 64 height 24
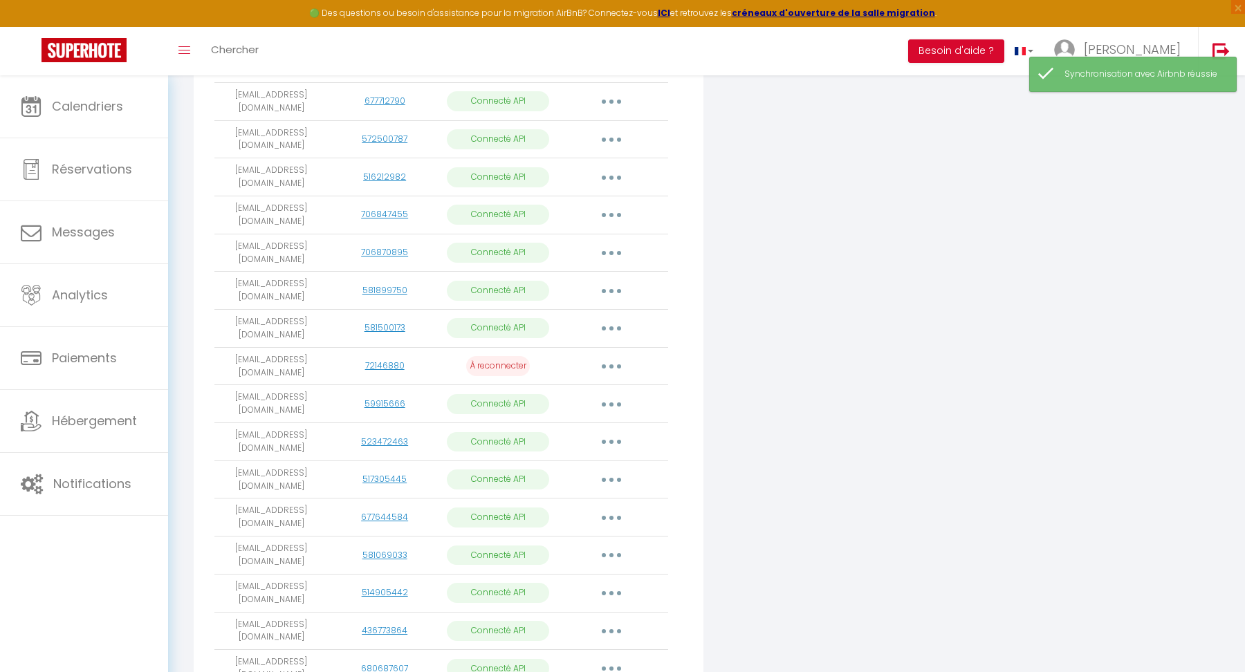
click at [615, 174] on button "button" at bounding box center [611, 177] width 39 height 22
click at [573, 203] on link "Importer les appartements" at bounding box center [550, 209] width 153 height 24
select select "23048"
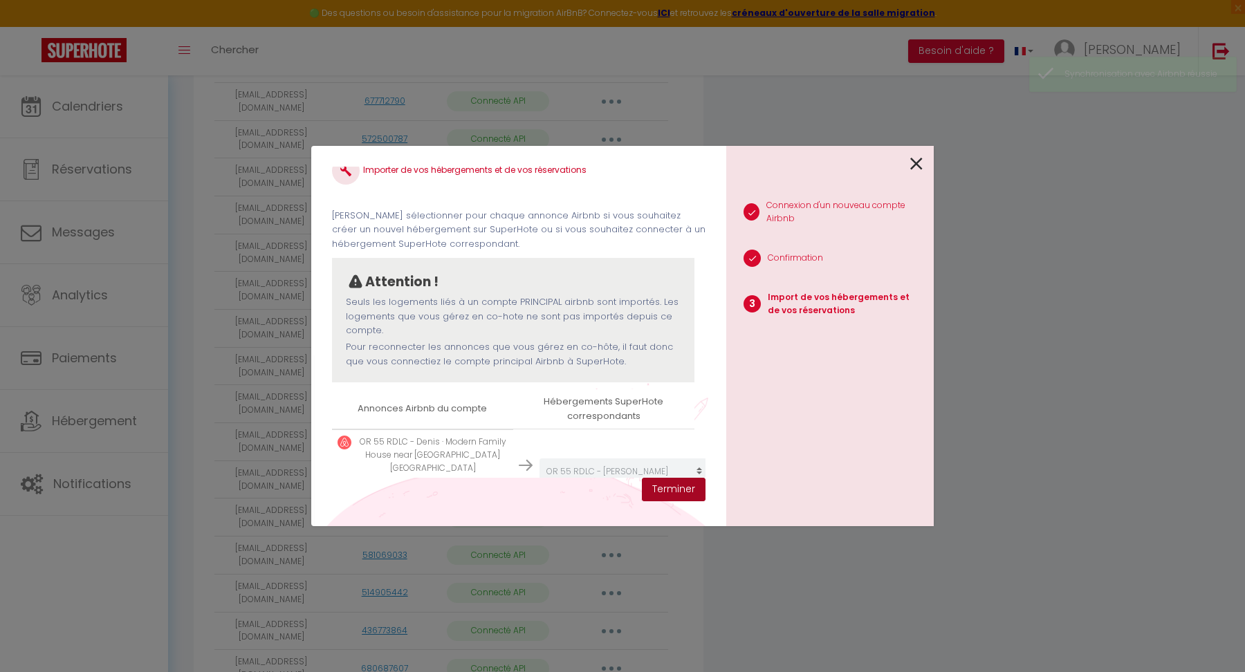
click at [655, 486] on button "Terminer" at bounding box center [674, 490] width 64 height 24
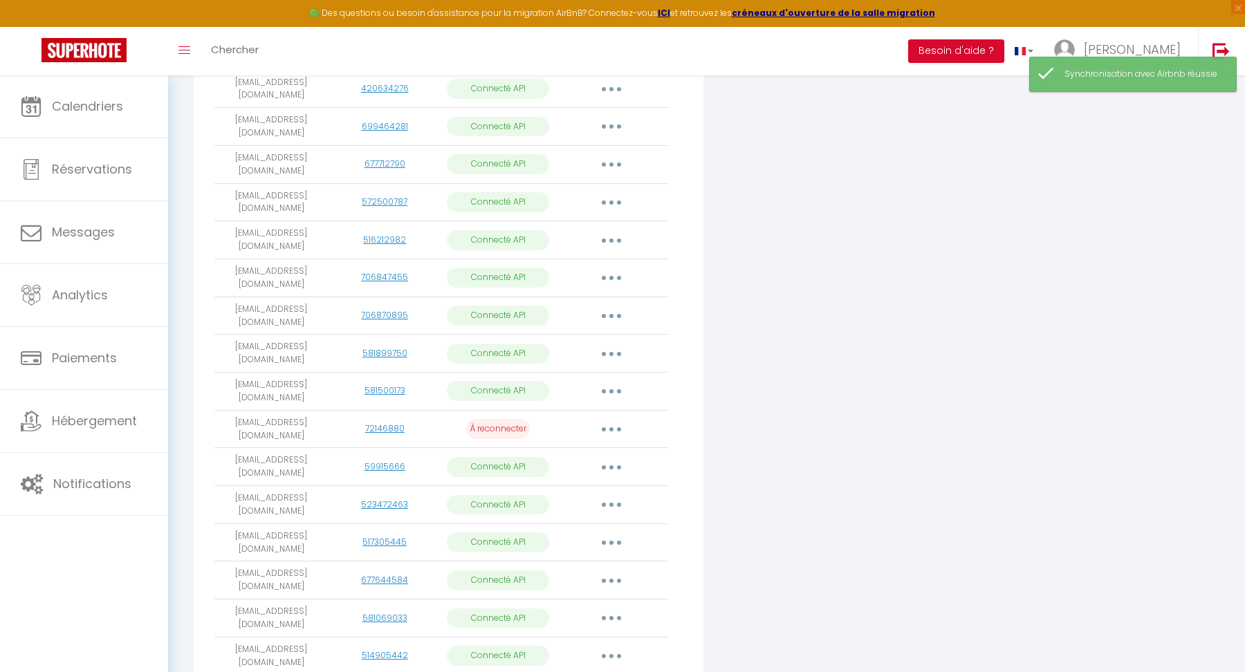
scroll to position [409, 0]
click at [613, 203] on icon "button" at bounding box center [611, 203] width 4 height 4
click at [568, 233] on link "Importer les appartements" at bounding box center [550, 235] width 153 height 24
select select "40349"
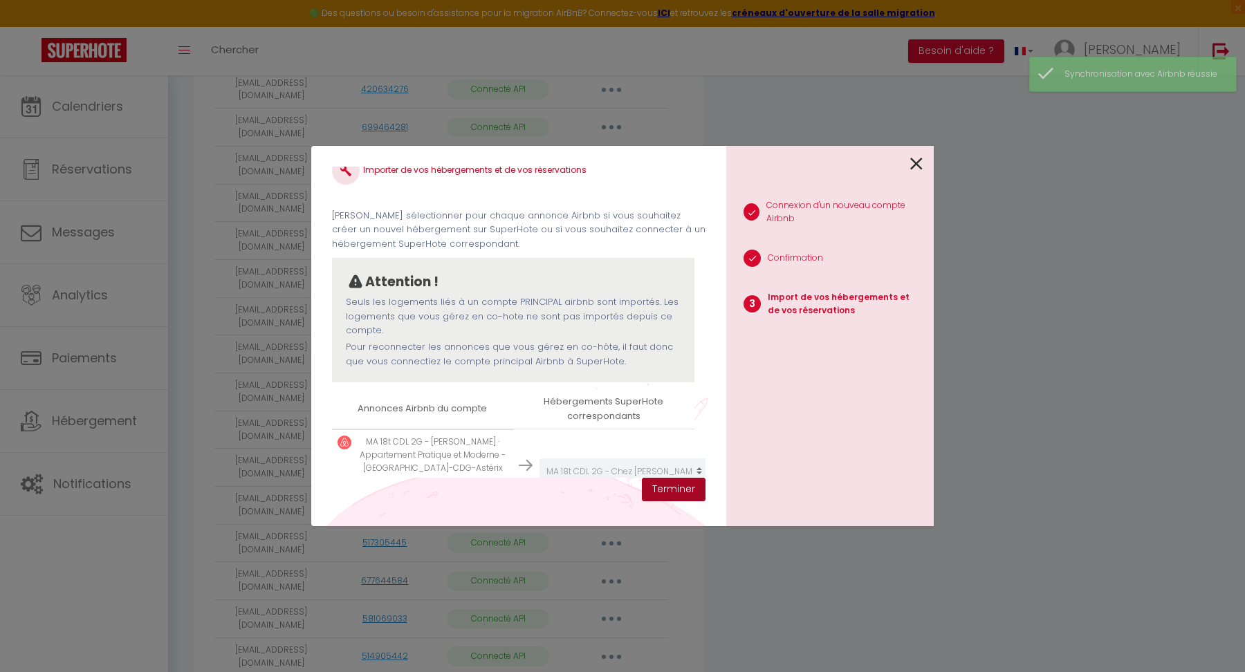
click at [670, 487] on button "Terminer" at bounding box center [674, 490] width 64 height 24
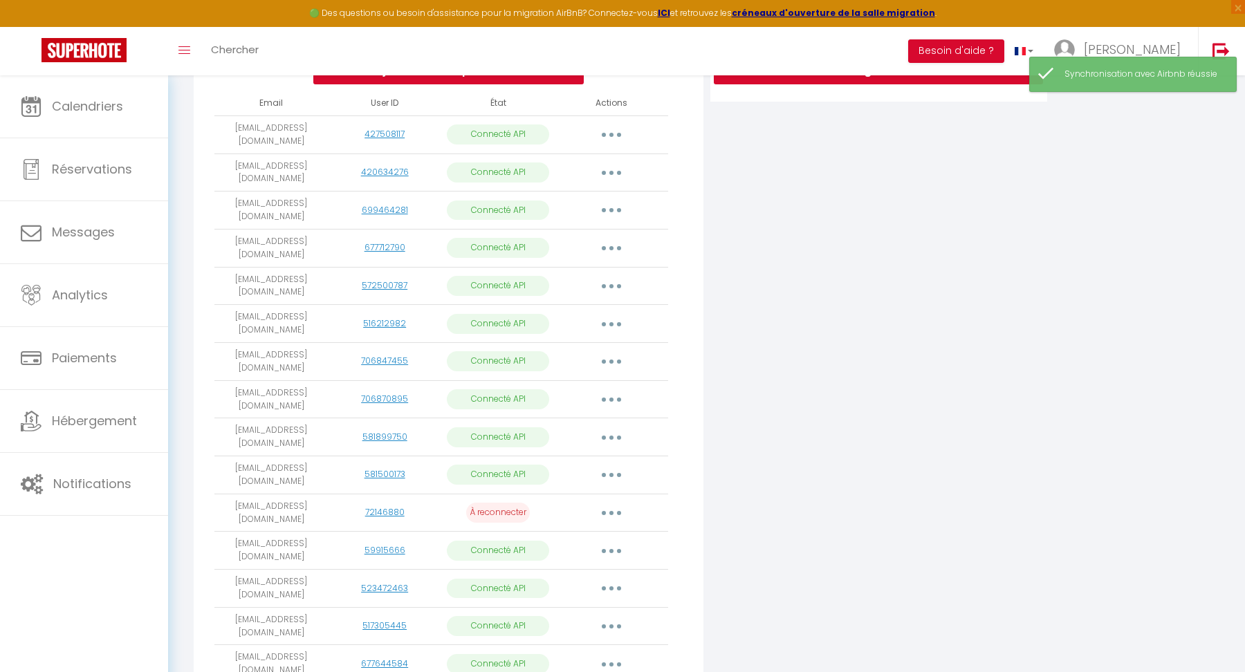
scroll to position [320, 0]
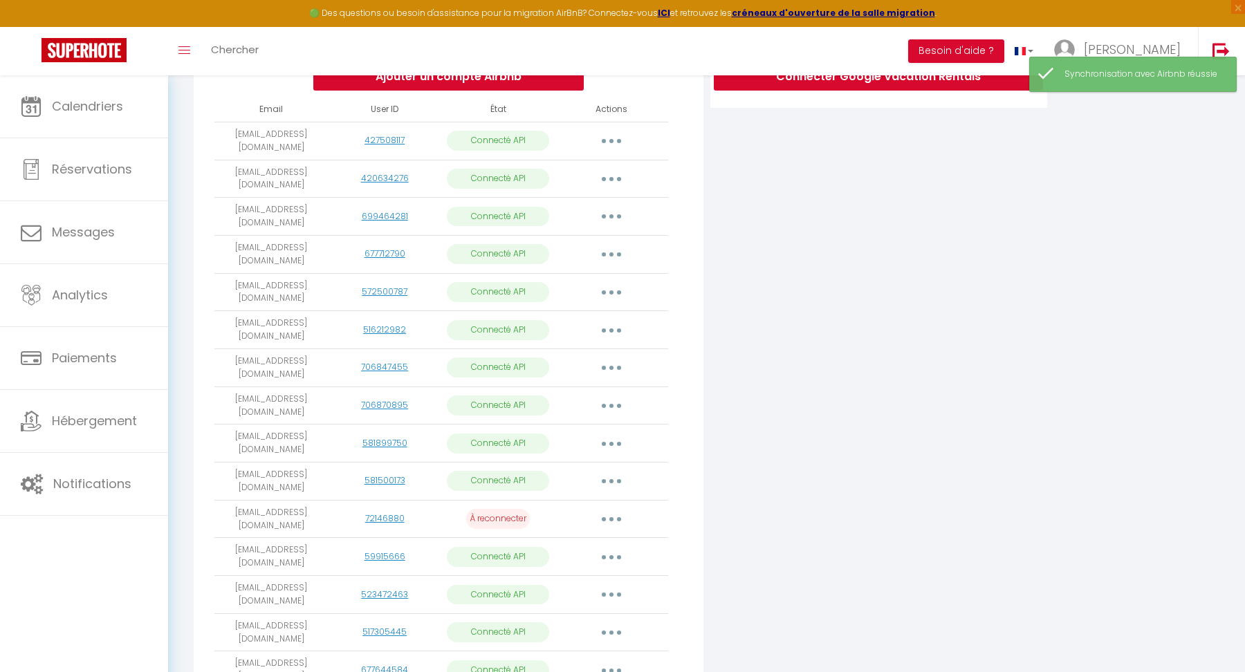
click at [614, 252] on button "button" at bounding box center [611, 255] width 39 height 22
click at [564, 285] on link "Importer les appartements" at bounding box center [550, 287] width 153 height 24
select select "61656"
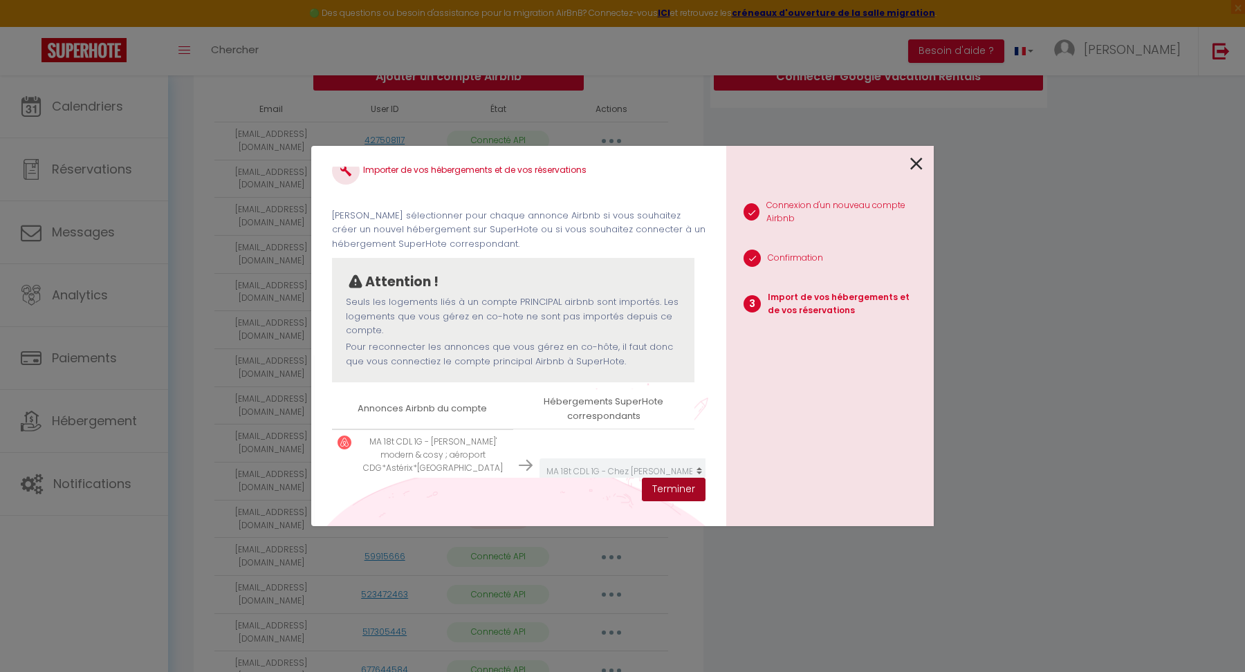
click at [672, 490] on button "Terminer" at bounding box center [674, 490] width 64 height 24
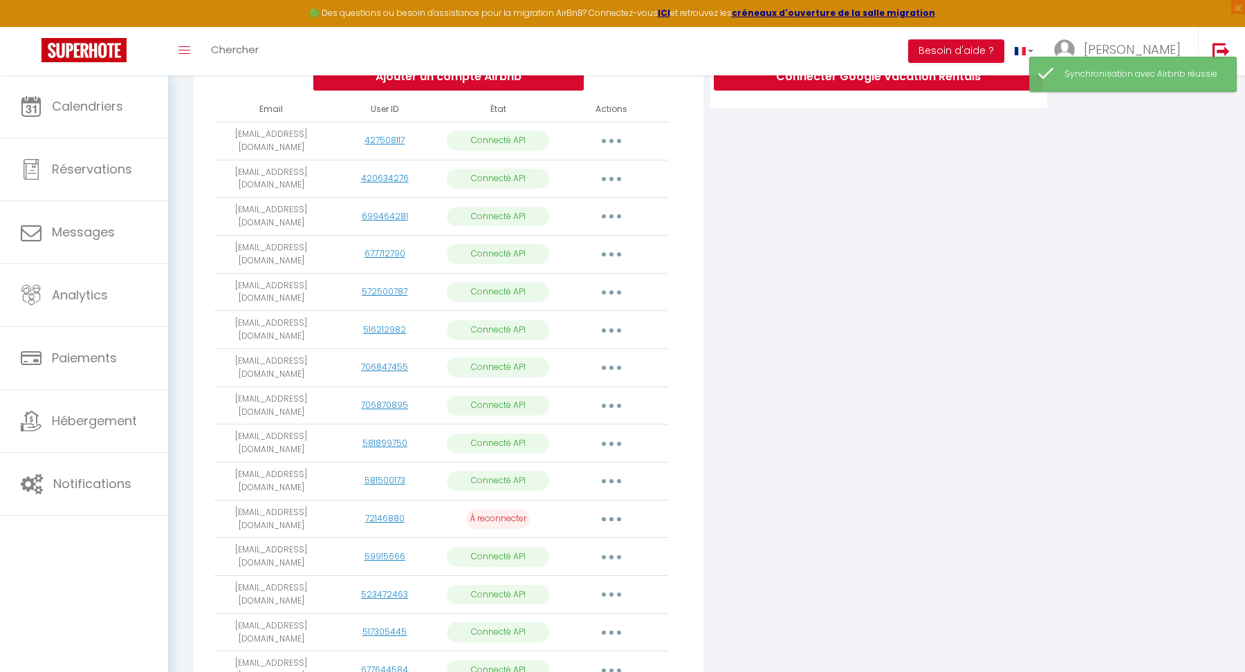
click at [612, 216] on icon "button" at bounding box center [611, 216] width 4 height 4
click at [587, 249] on link "Importer les appartements" at bounding box center [550, 249] width 153 height 24
select select "71753"
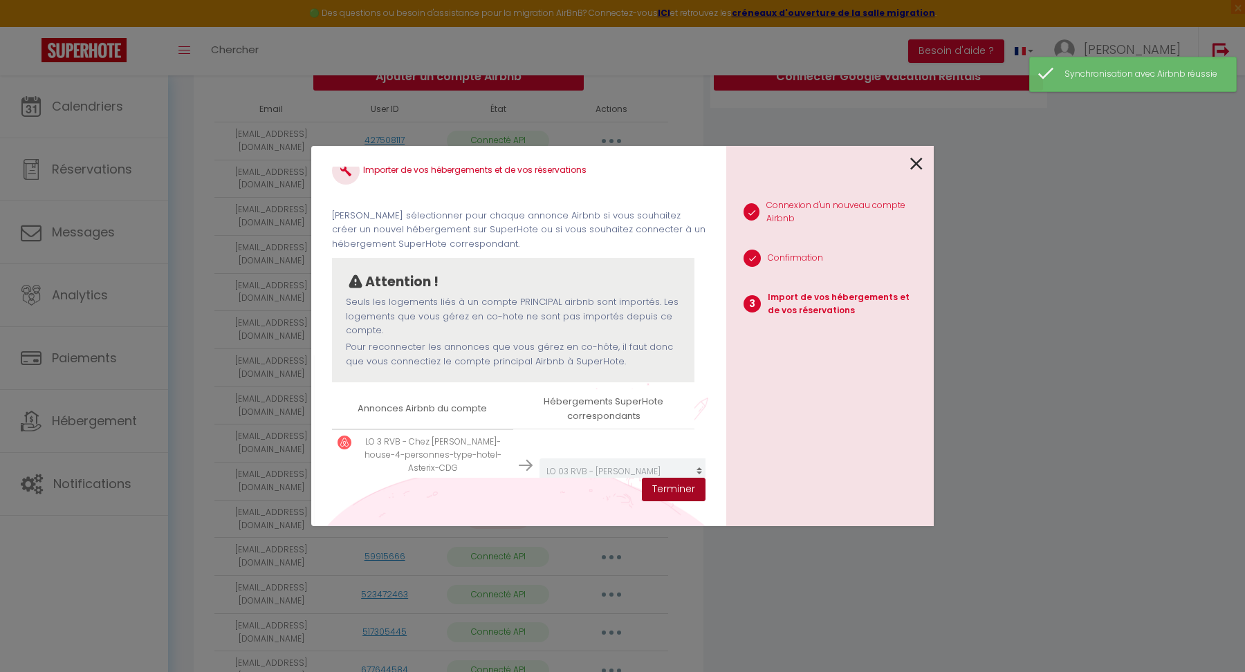
click at [668, 491] on button "Terminer" at bounding box center [674, 490] width 64 height 24
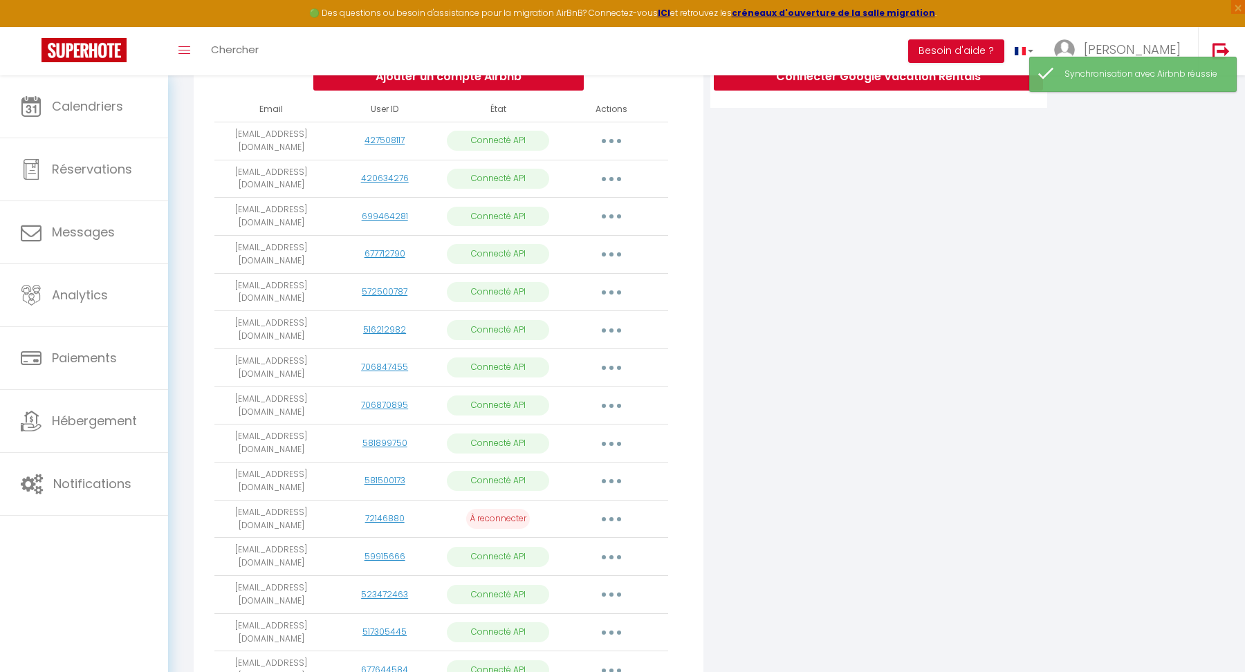
click at [604, 178] on button "button" at bounding box center [611, 179] width 39 height 22
click at [567, 212] on link "Importer les appartements" at bounding box center [550, 211] width 153 height 24
select select "31755"
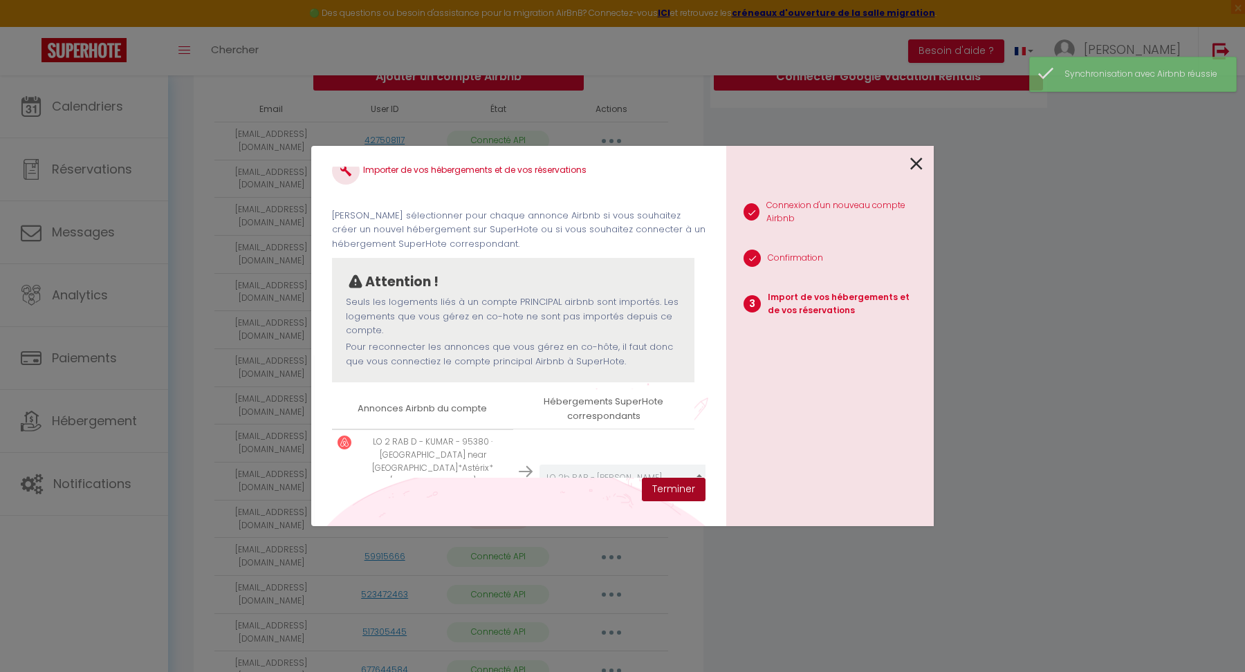
click at [664, 488] on button "Terminer" at bounding box center [674, 490] width 64 height 24
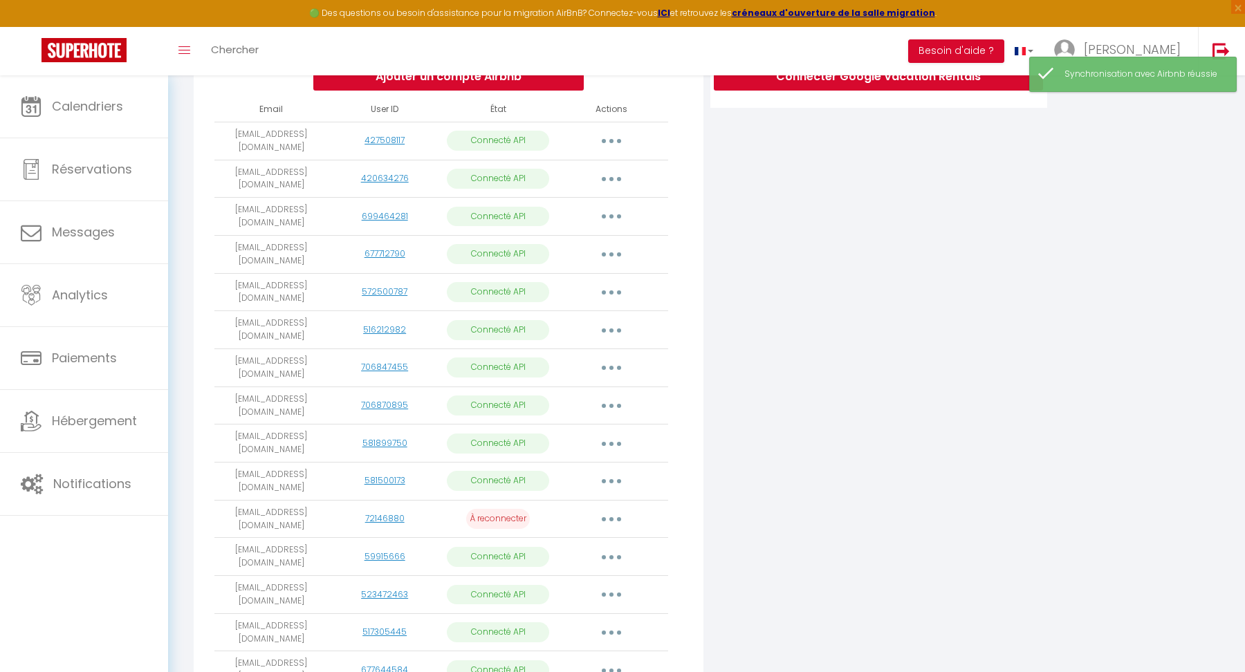
click at [608, 138] on button "button" at bounding box center [611, 141] width 39 height 22
click at [592, 174] on link "Importer les appartements" at bounding box center [550, 172] width 153 height 24
select select "23038"
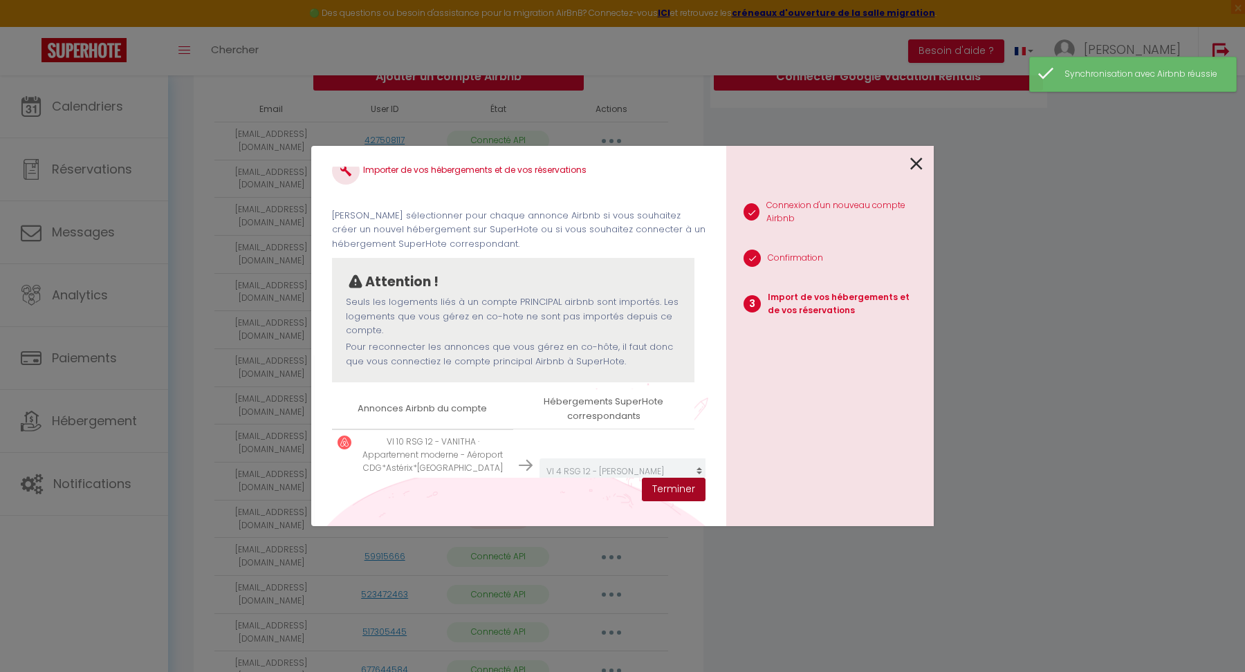
click at [671, 488] on button "Terminer" at bounding box center [674, 490] width 64 height 24
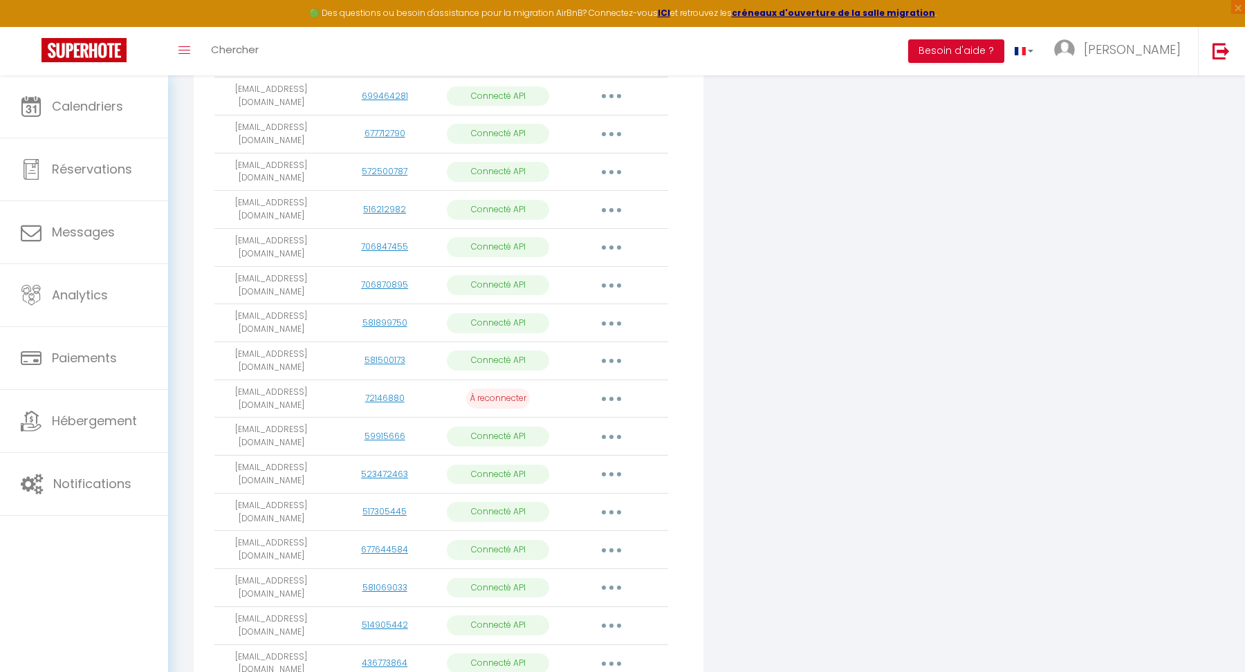
scroll to position [434, 0]
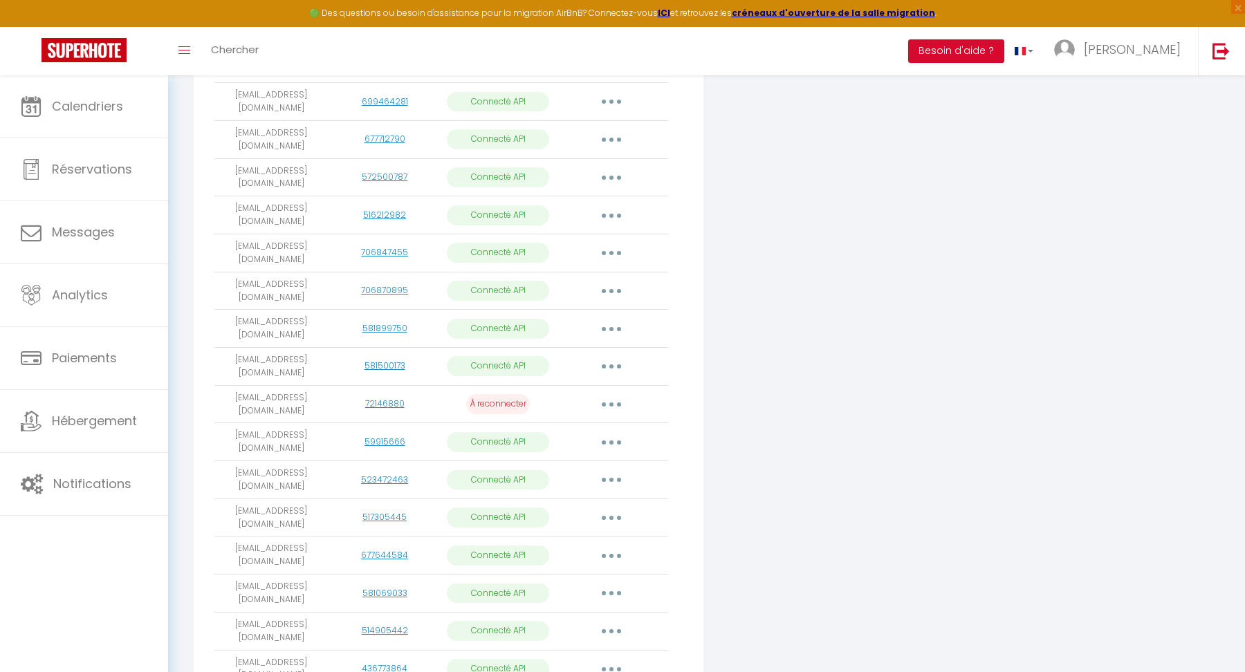
click at [615, 368] on button "button" at bounding box center [611, 367] width 39 height 22
click at [560, 393] on link "Importer les appartements" at bounding box center [550, 399] width 153 height 24
select select "43636"
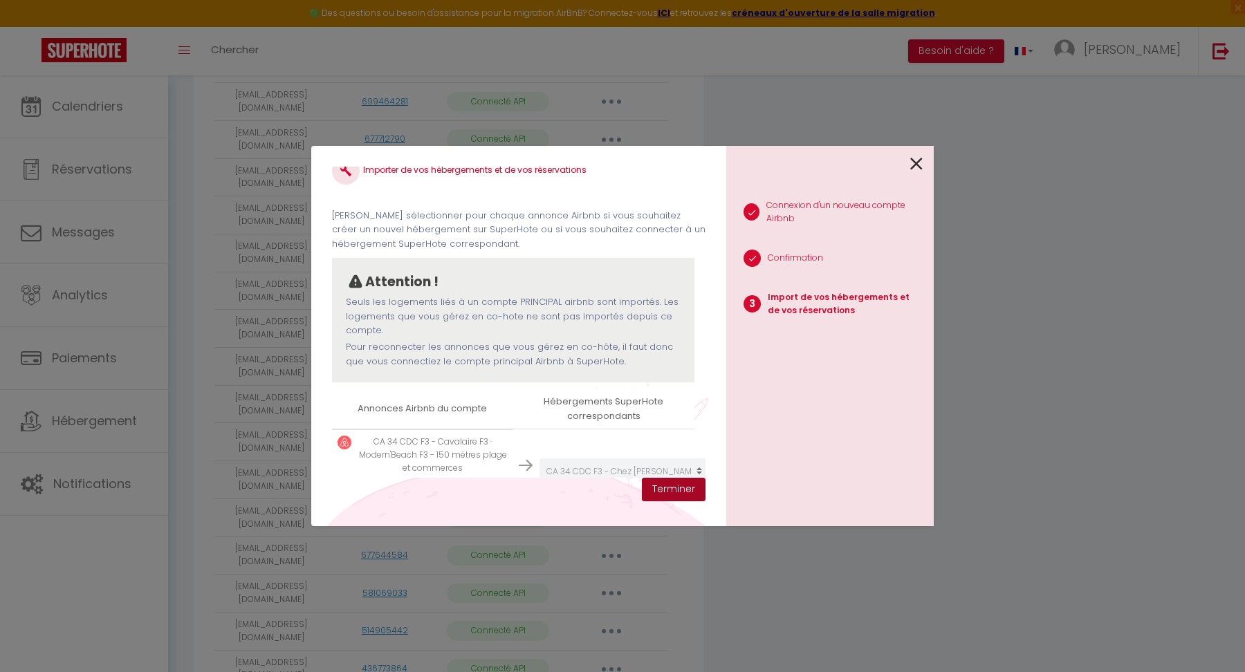
click at [674, 483] on button "Terminer" at bounding box center [674, 490] width 64 height 24
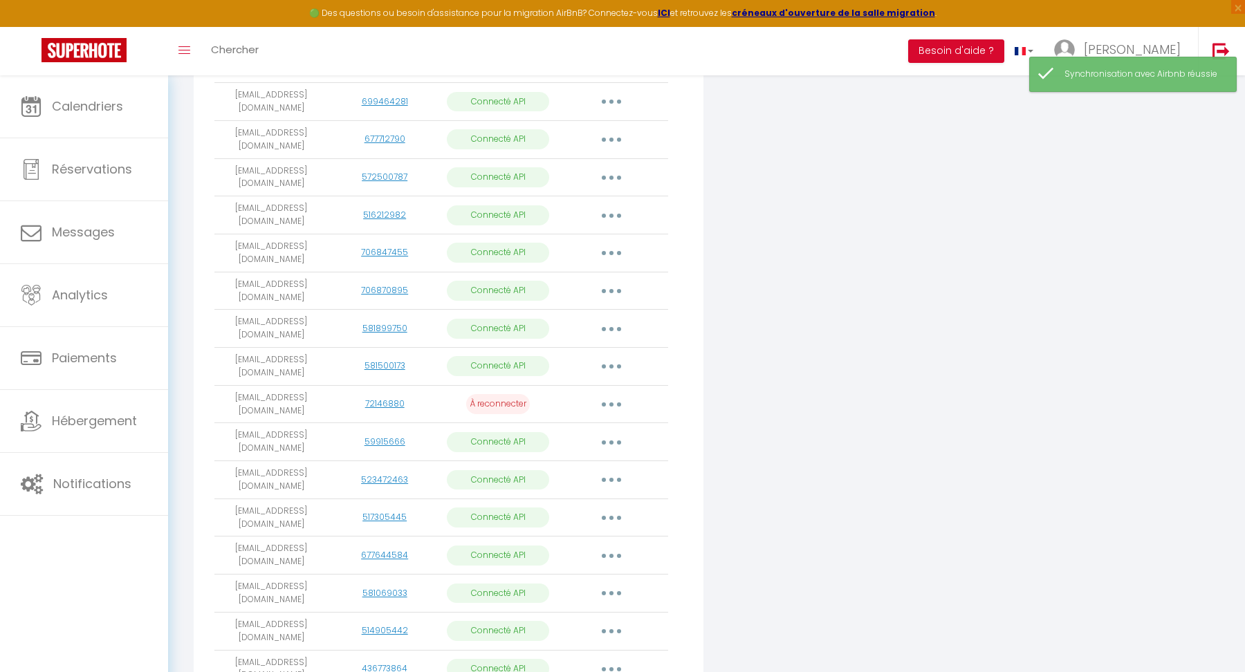
click at [615, 329] on button "button" at bounding box center [611, 329] width 39 height 22
click at [571, 351] on link "Importer les appartements" at bounding box center [550, 361] width 153 height 24
select select "43691"
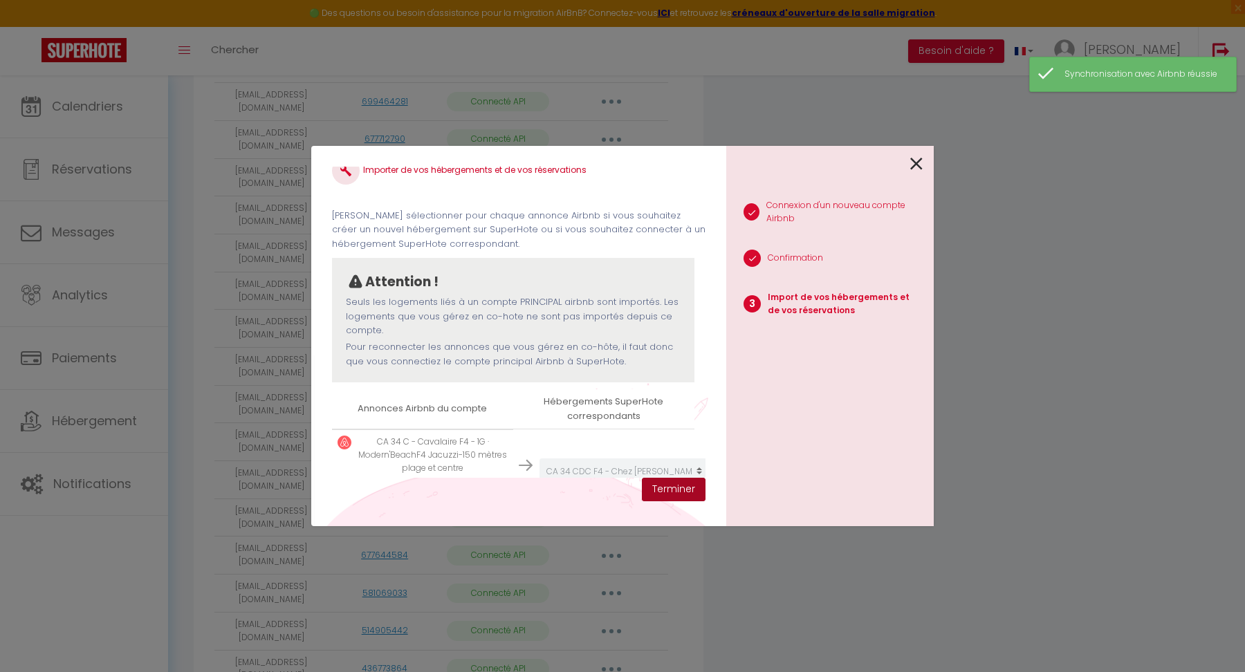
click at [679, 483] on button "Terminer" at bounding box center [674, 490] width 64 height 24
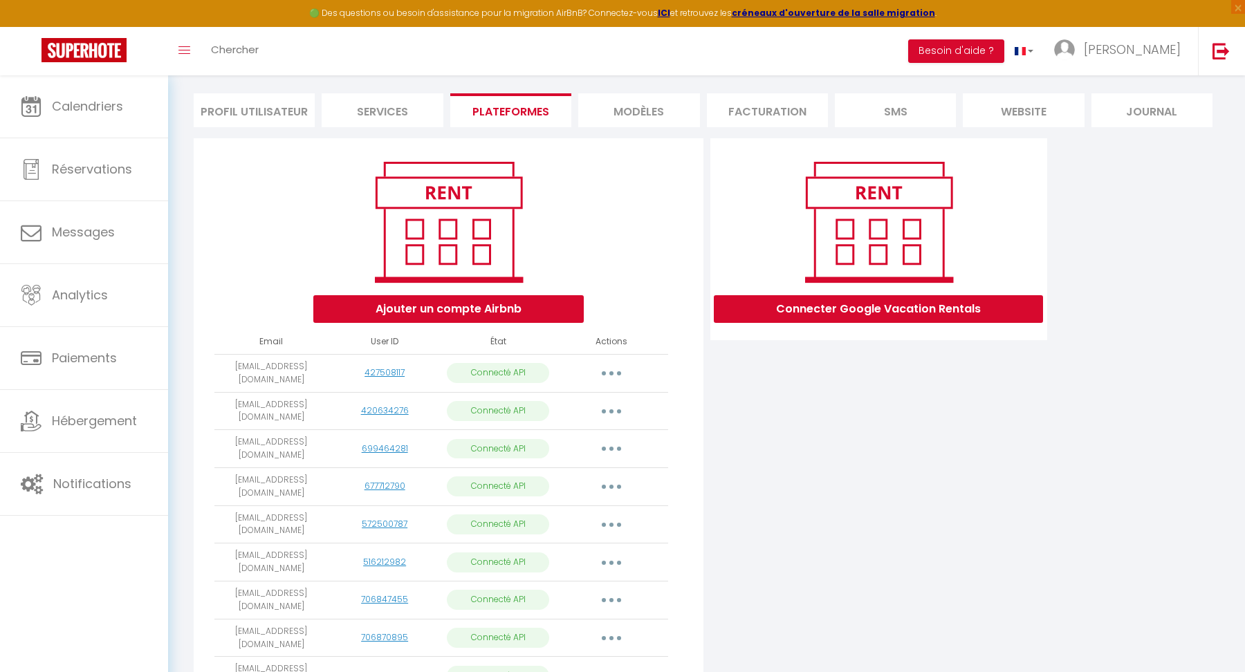
scroll to position [0, 0]
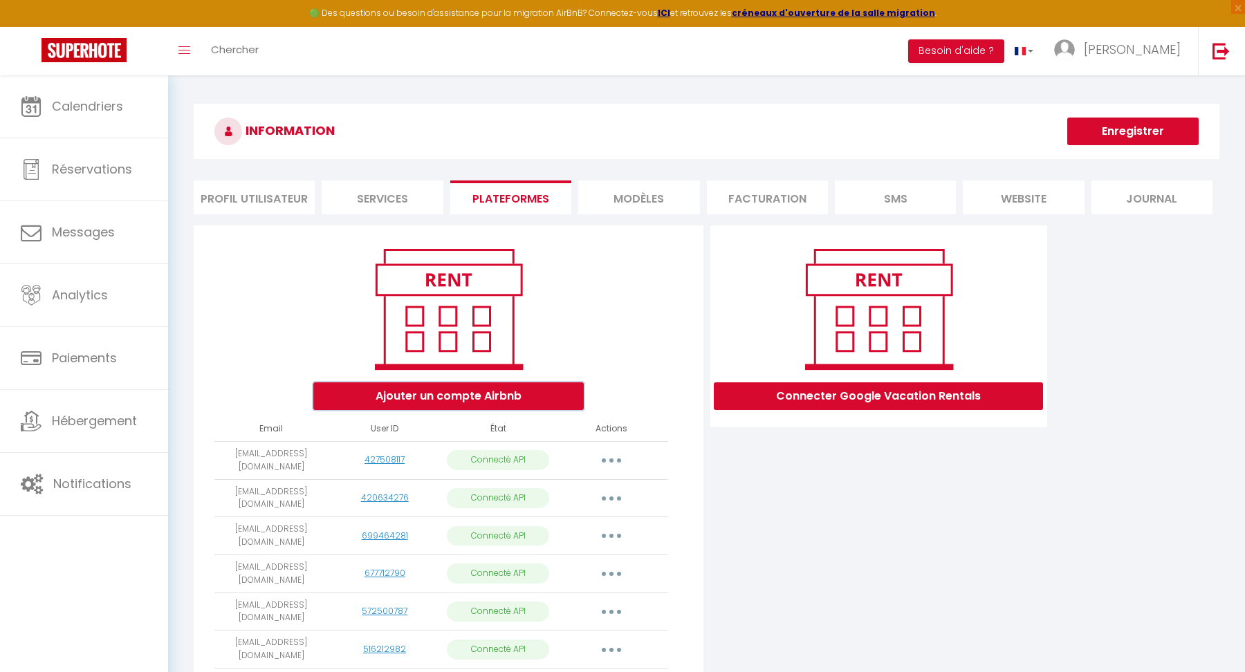
click at [490, 394] on button "Ajouter un compte Airbnb" at bounding box center [448, 397] width 270 height 28
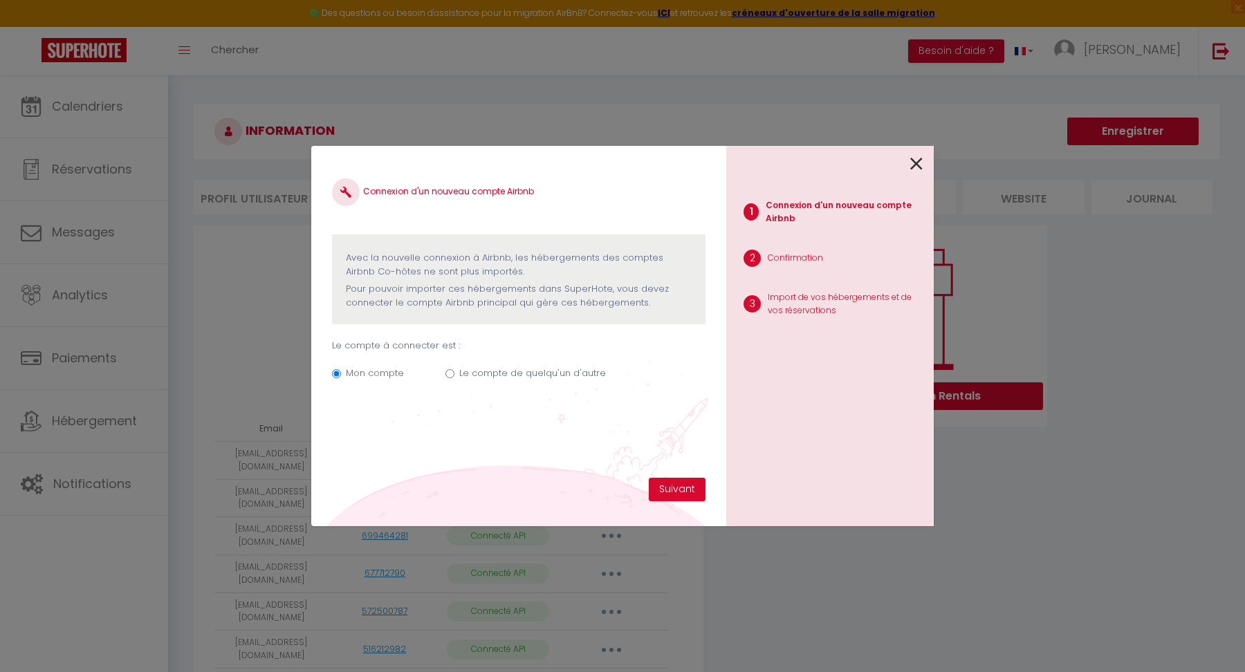
click at [450, 371] on input "Le compte de quelqu'un d'autre" at bounding box center [450, 373] width 9 height 9
radio input "true"
radio input "false"
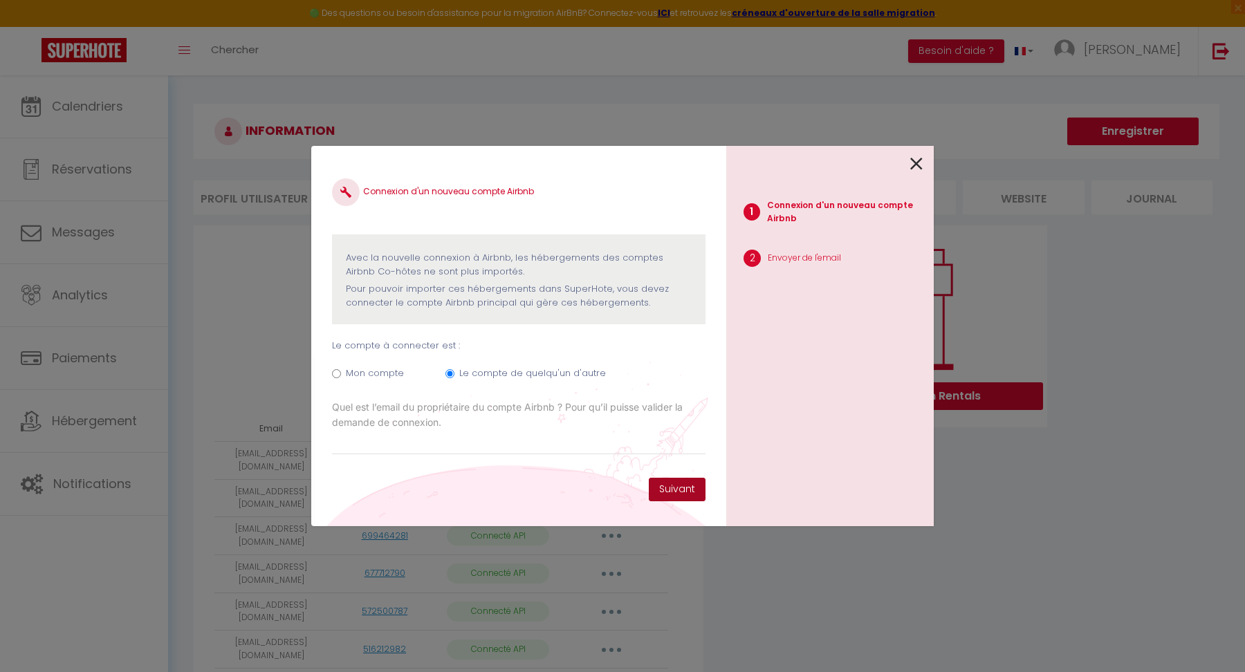
click at [677, 497] on button "Suivant" at bounding box center [677, 490] width 57 height 24
paste input "cjp.marchand1@gmail.com"
type input "cjp.marchand1@gmail.com"
click at [671, 484] on button "Suivant" at bounding box center [677, 490] width 57 height 24
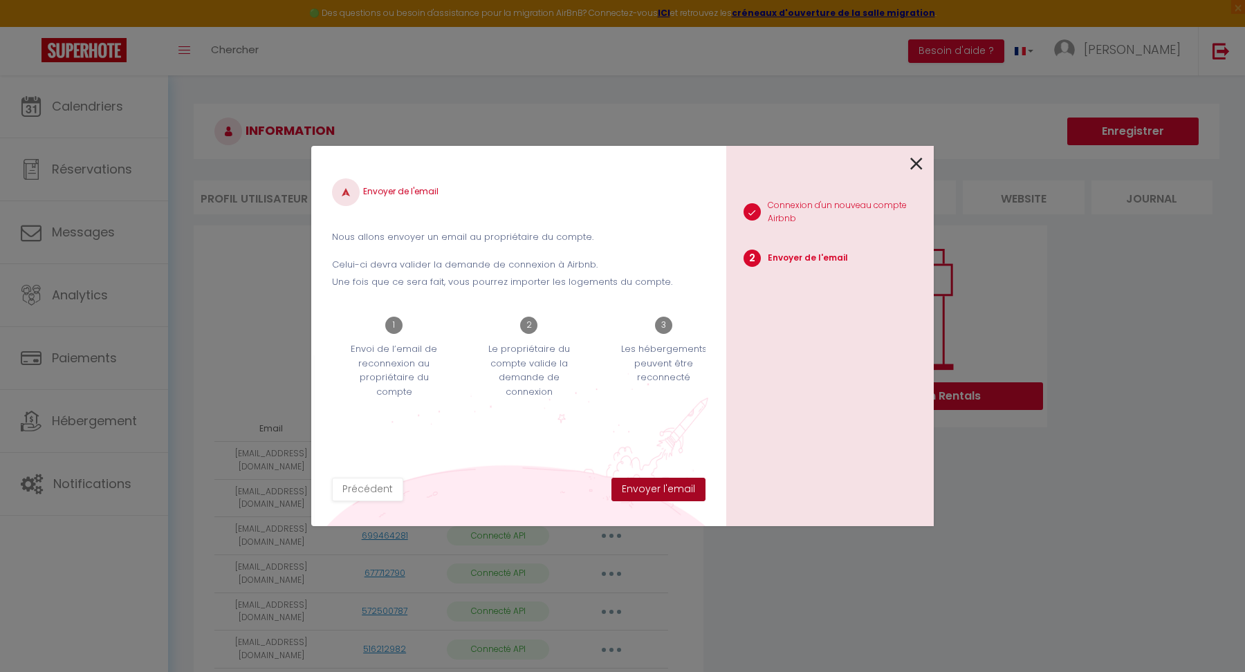
click at [667, 485] on button "Envoyer l'email" at bounding box center [659, 490] width 94 height 24
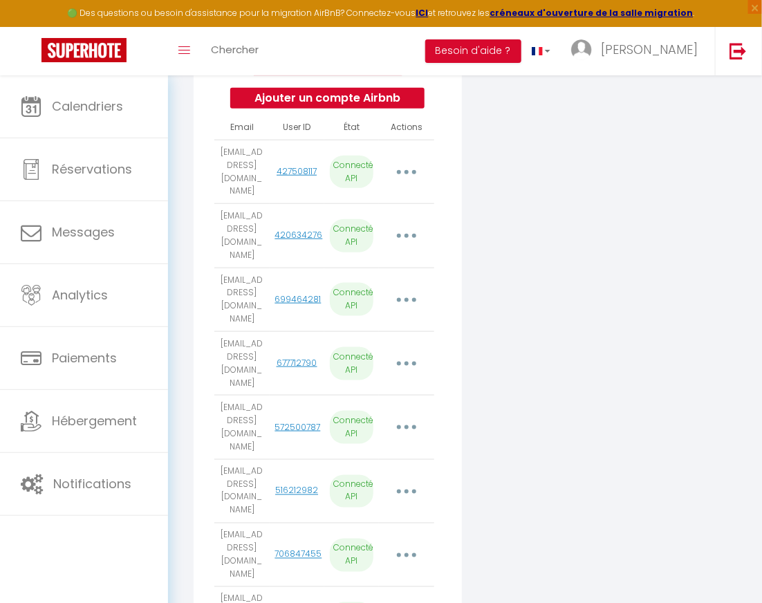
scroll to position [294, 0]
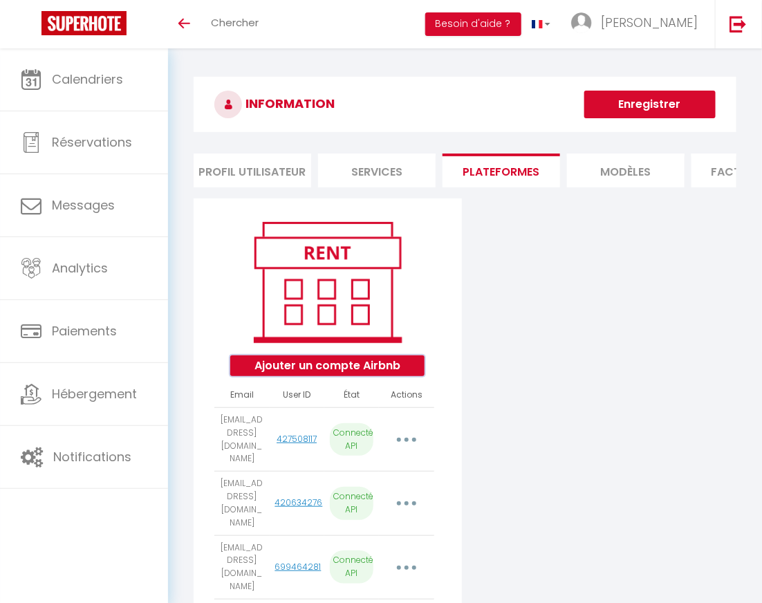
click at [327, 369] on button "Ajouter un compte Airbnb" at bounding box center [327, 366] width 194 height 21
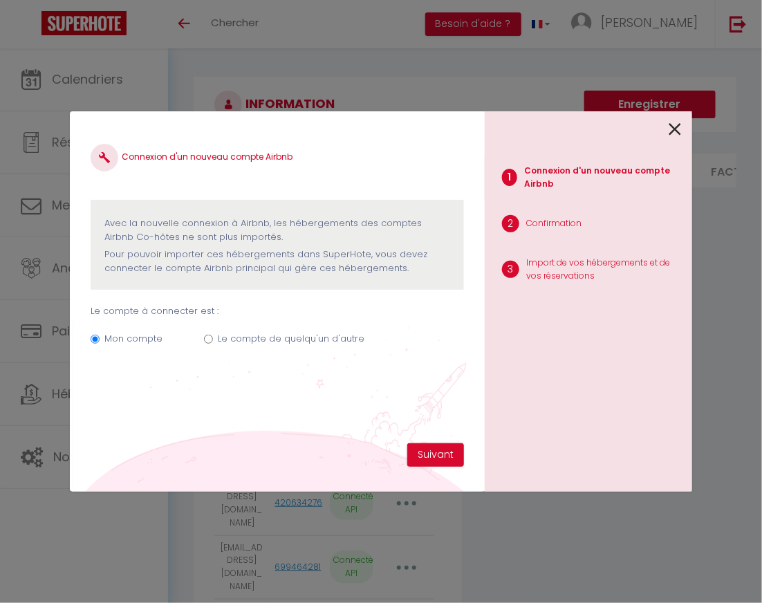
click at [218, 339] on label "Le compte de quelqu'un d'autre" at bounding box center [291, 339] width 147 height 14
click at [213, 339] on input "Le compte de quelqu'un d'autre" at bounding box center [208, 339] width 9 height 9
radio input "true"
radio input "false"
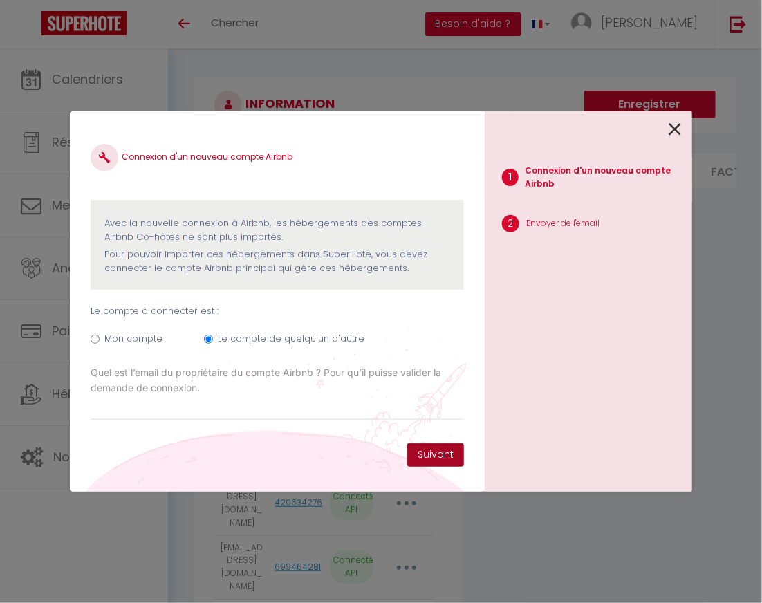
click at [447, 457] on button "Suivant" at bounding box center [435, 455] width 57 height 24
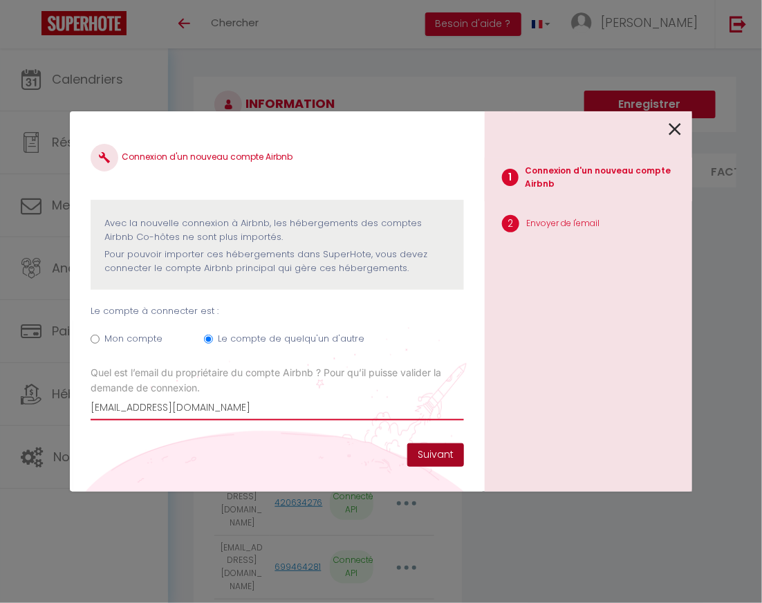
type input "charbitjulien@yahoo.fr"
click at [427, 446] on button "Suivant" at bounding box center [435, 455] width 57 height 24
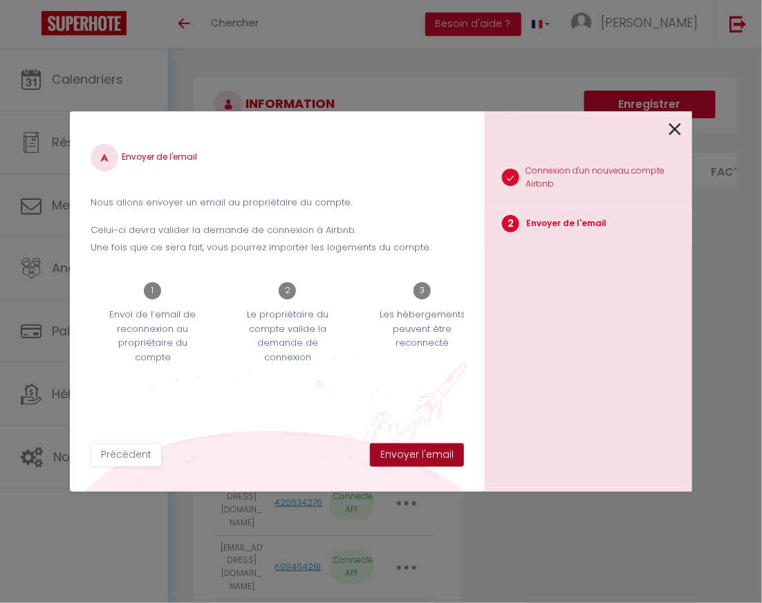
click at [418, 450] on button "Envoyer l'email" at bounding box center [417, 455] width 94 height 24
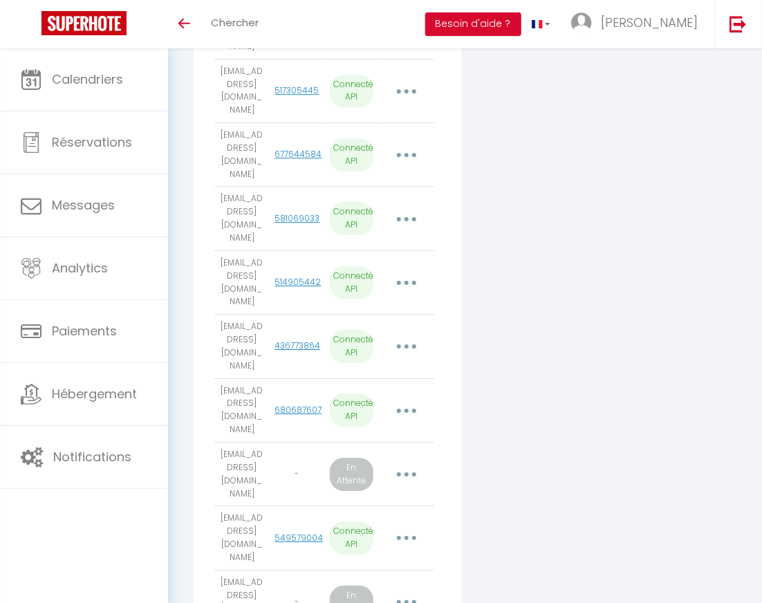
scroll to position [1173, 0]
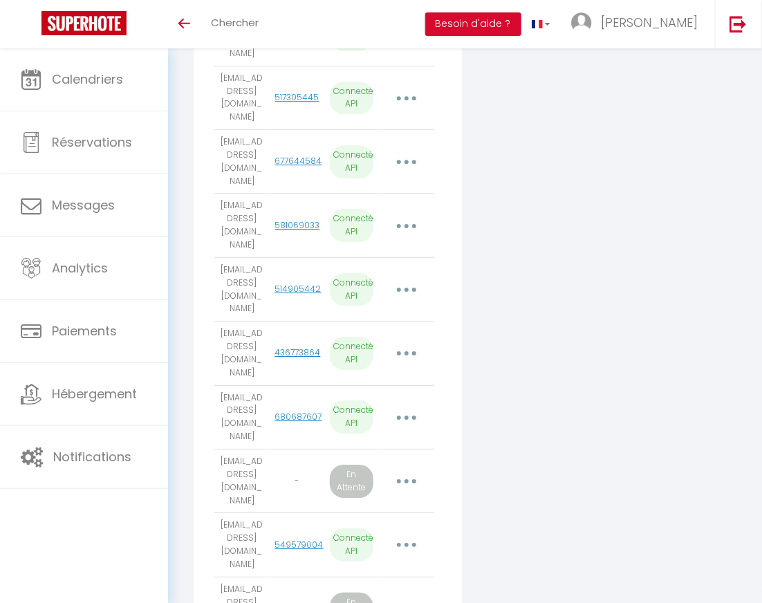
click at [403, 532] on button "button" at bounding box center [406, 545] width 37 height 26
click at [361, 567] on link "Importer les appartements" at bounding box center [344, 579] width 153 height 24
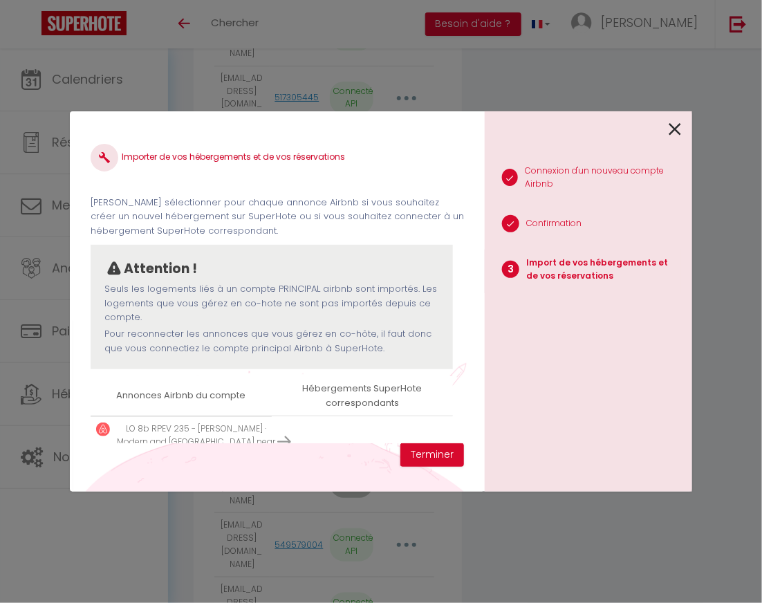
scroll to position [35, 0]
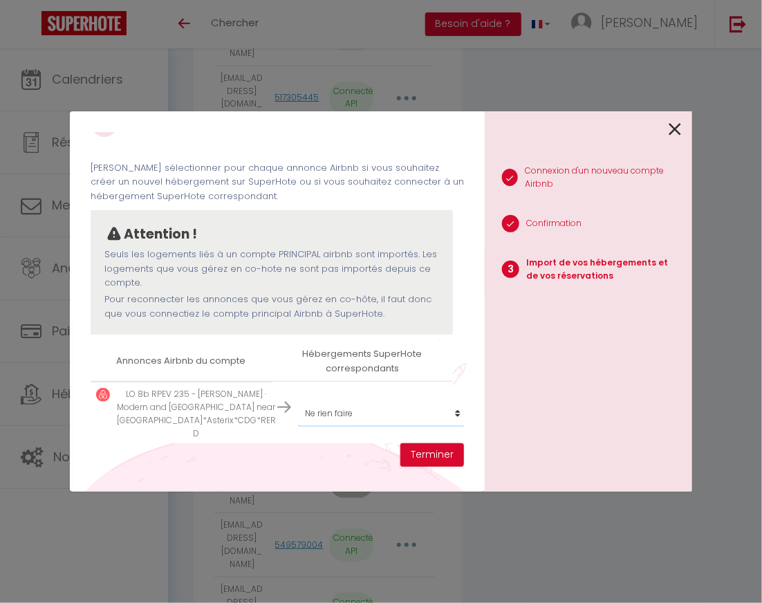
click at [342, 403] on select "Créer un nouvel hébergement Ne rien faire LA 802 RDP 1G - AVI A LA 24 RDM - BOO…" at bounding box center [383, 414] width 170 height 26
select select "43071"
click at [298, 401] on select "Créer un nouvel hébergement Ne rien faire LA 802 RDP 1G - AVI A LA 24 RDM - BOO…" at bounding box center [383, 414] width 170 height 26
click at [428, 453] on button "Terminer" at bounding box center [433, 455] width 64 height 24
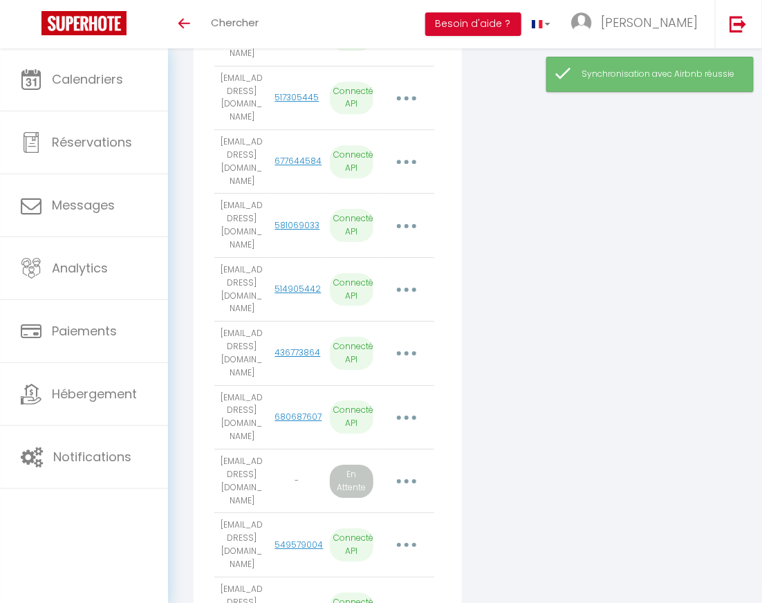
click at [405, 603] on icon "button" at bounding box center [407, 609] width 4 height 4
select select "71751"
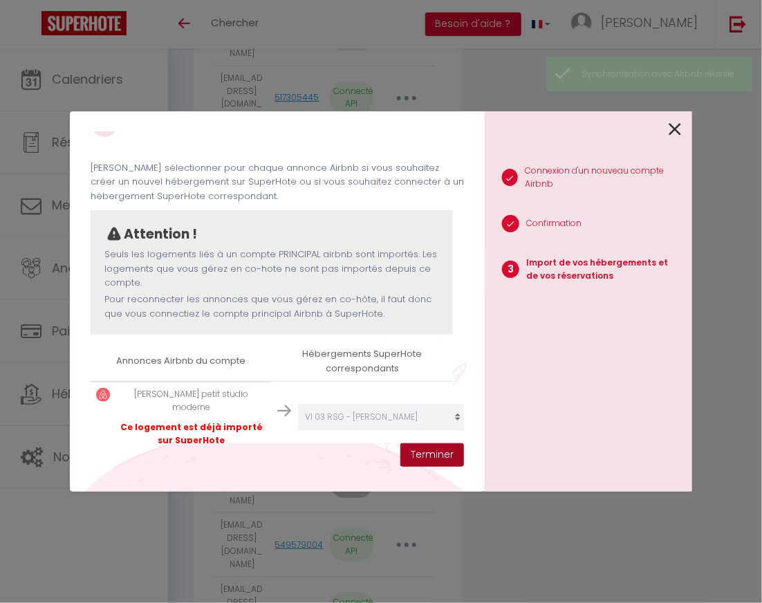
click at [437, 454] on button "Terminer" at bounding box center [433, 455] width 64 height 24
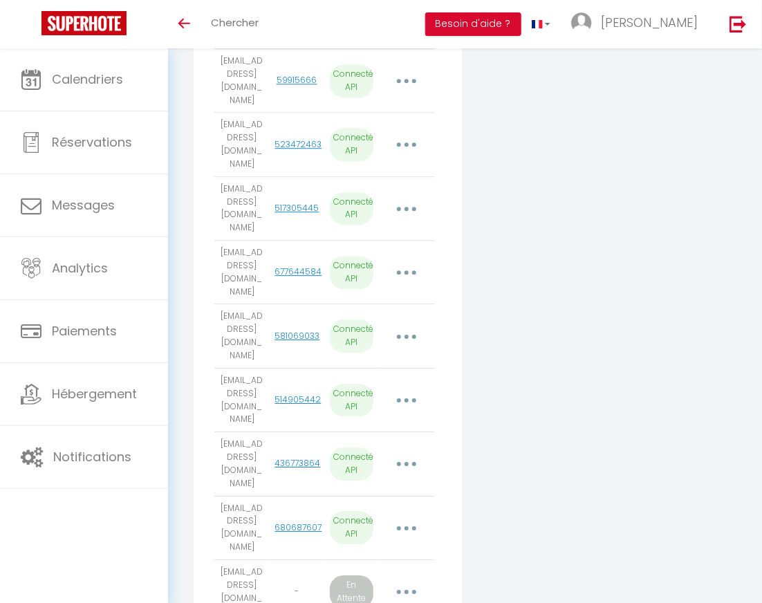
scroll to position [1067, 0]
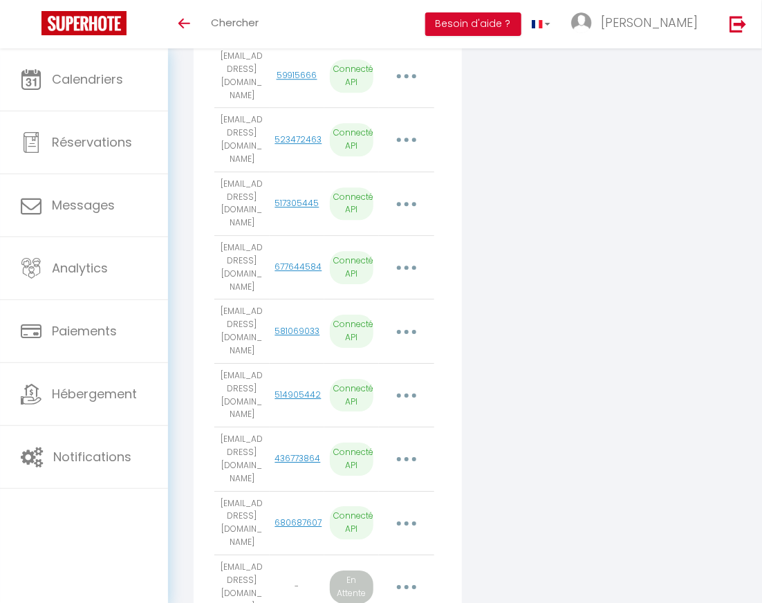
click at [398, 511] on button "button" at bounding box center [406, 524] width 37 height 26
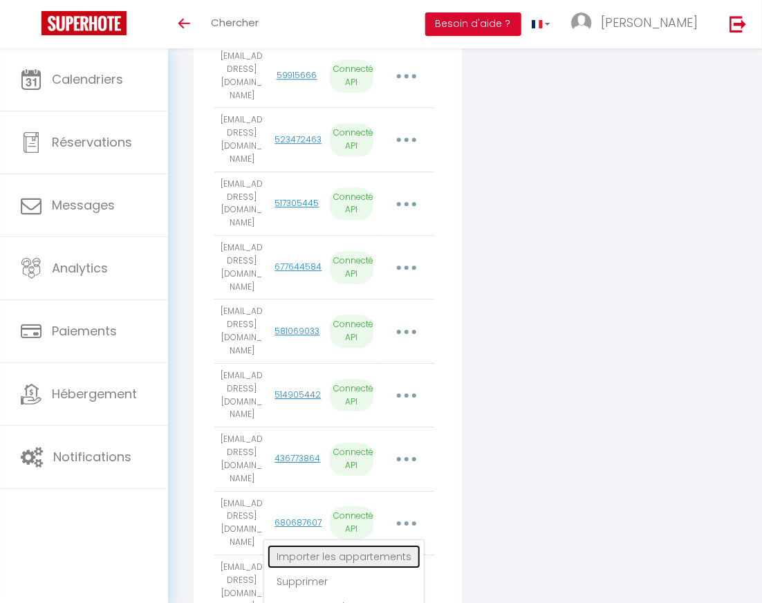
click at [379, 545] on link "Importer les appartements" at bounding box center [344, 557] width 153 height 24
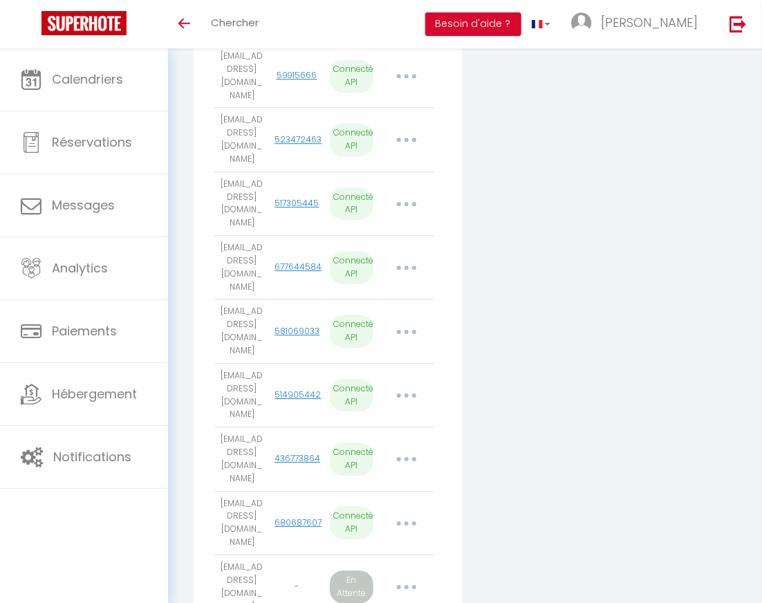
select select "61657"
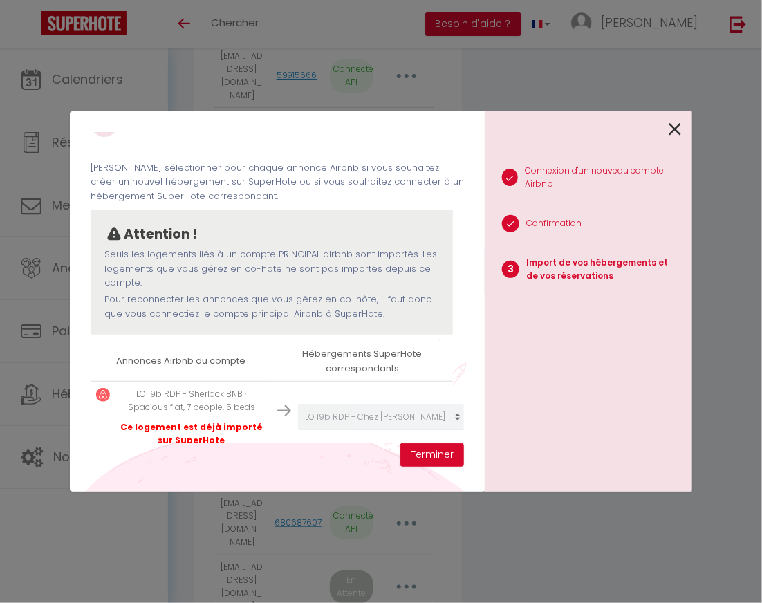
click at [675, 125] on icon at bounding box center [675, 129] width 12 height 21
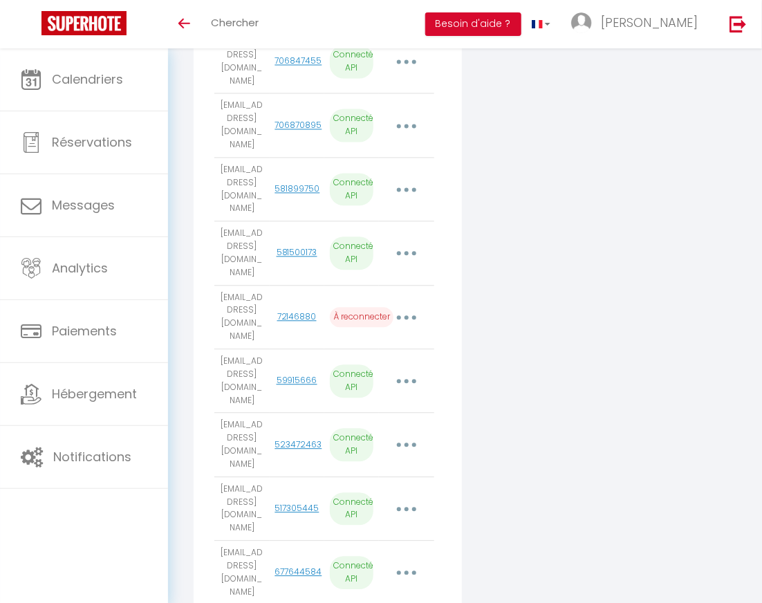
scroll to position [0, 0]
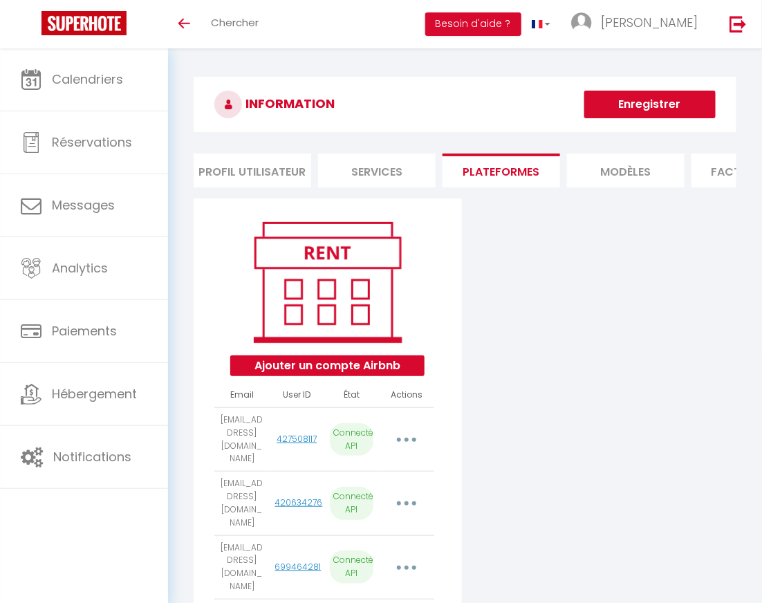
click at [414, 432] on button "button" at bounding box center [406, 440] width 37 height 26
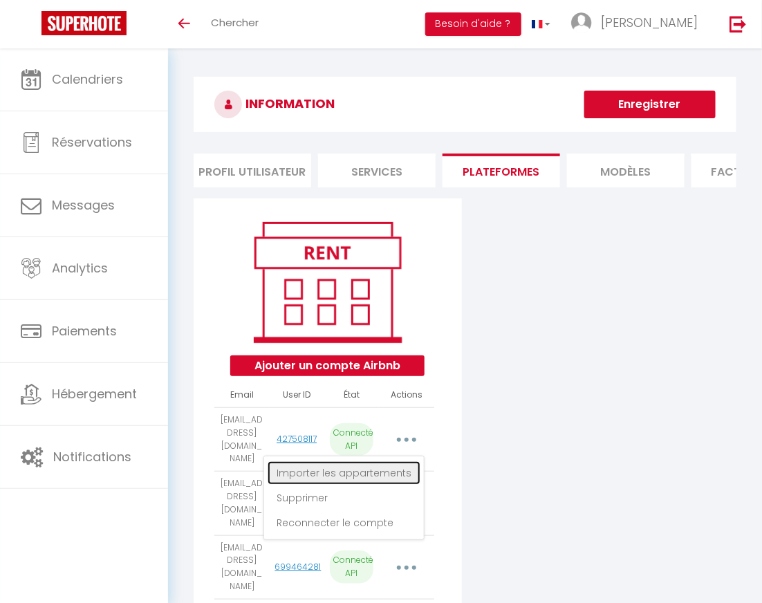
click at [369, 461] on link "Importer les appartements" at bounding box center [344, 473] width 153 height 24
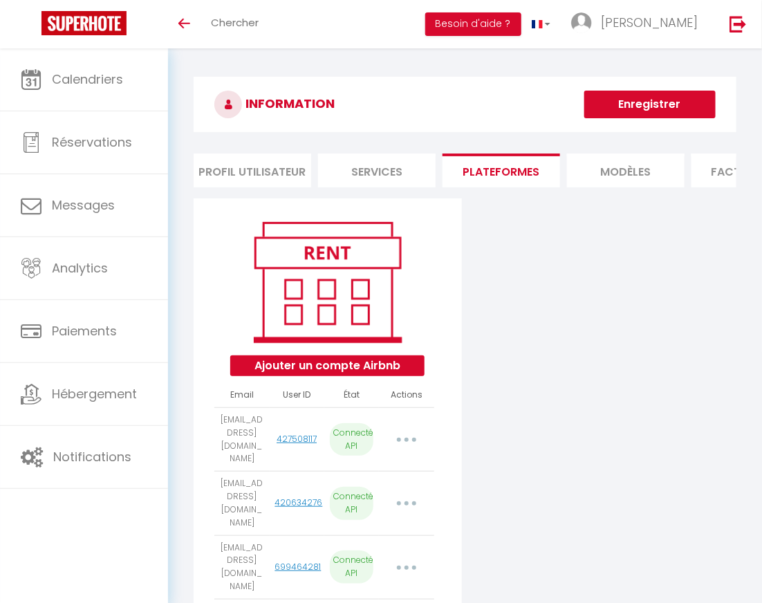
select select "23038"
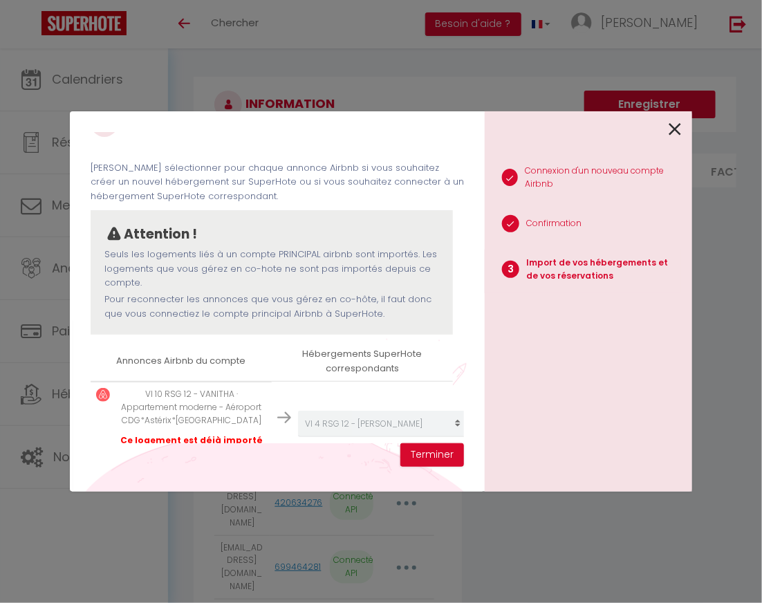
click at [677, 131] on icon at bounding box center [675, 129] width 12 height 21
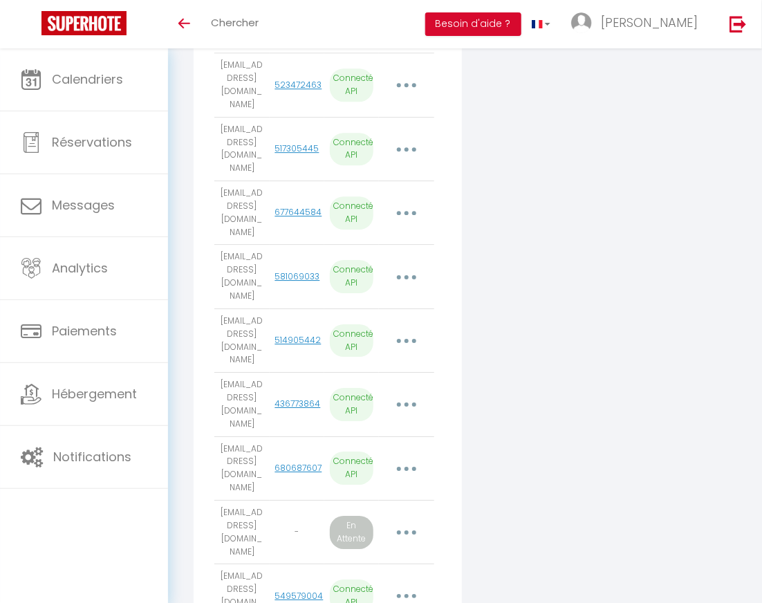
scroll to position [1249, 0]
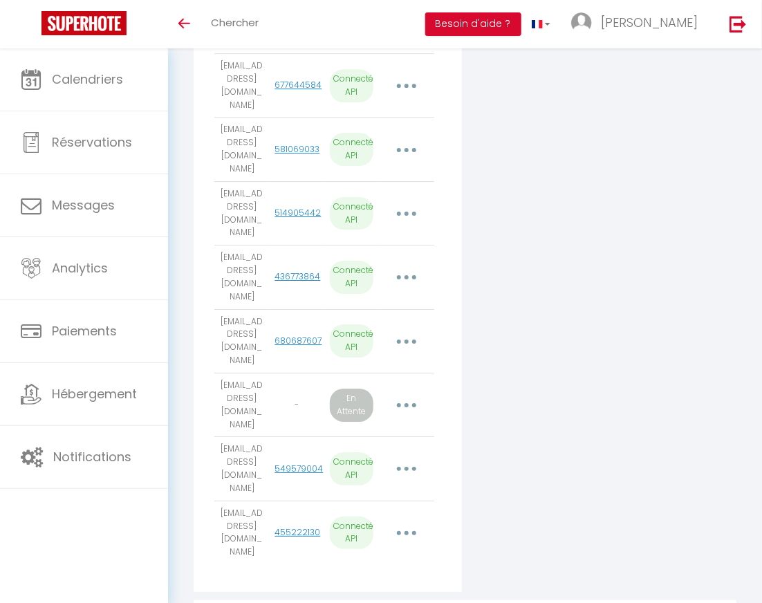
click at [407, 392] on button "button" at bounding box center [406, 405] width 37 height 26
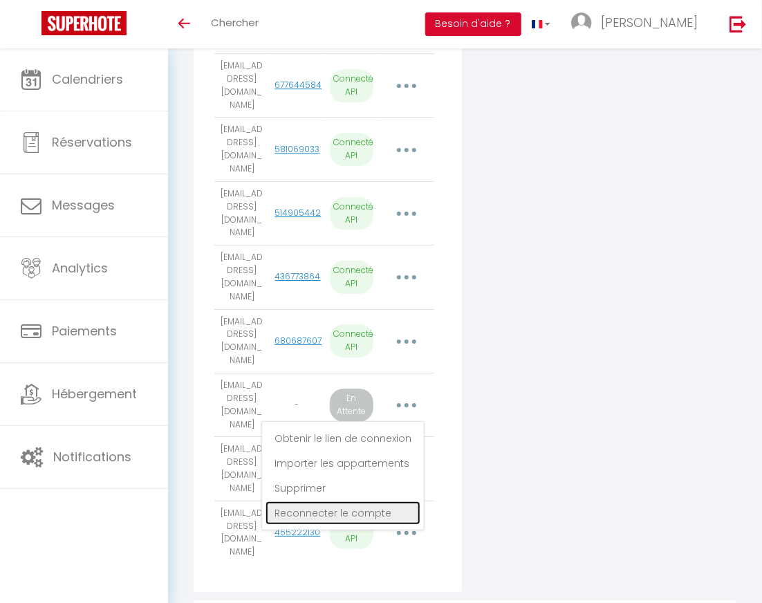
click at [339, 502] on link "Reconnecter le compte" at bounding box center [343, 514] width 155 height 24
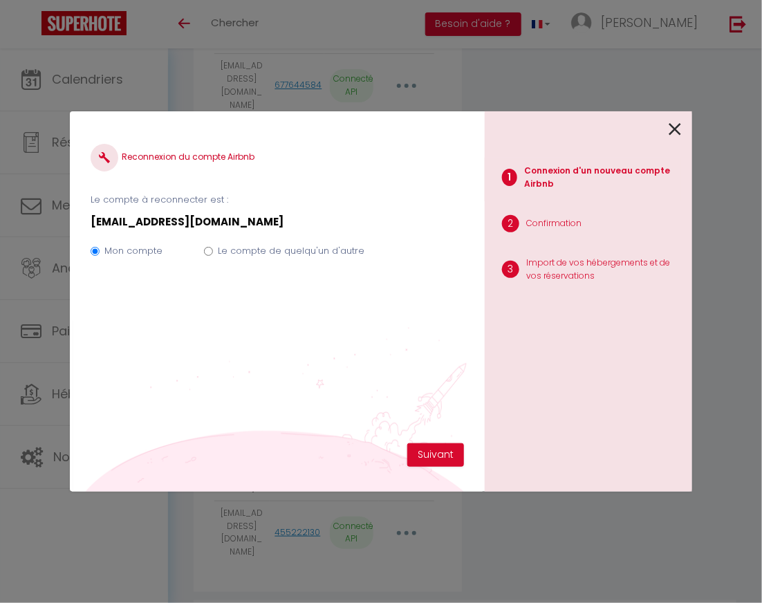
click at [210, 254] on input "Le compte de quelqu'un d'autre" at bounding box center [208, 251] width 9 height 9
radio input "true"
radio input "false"
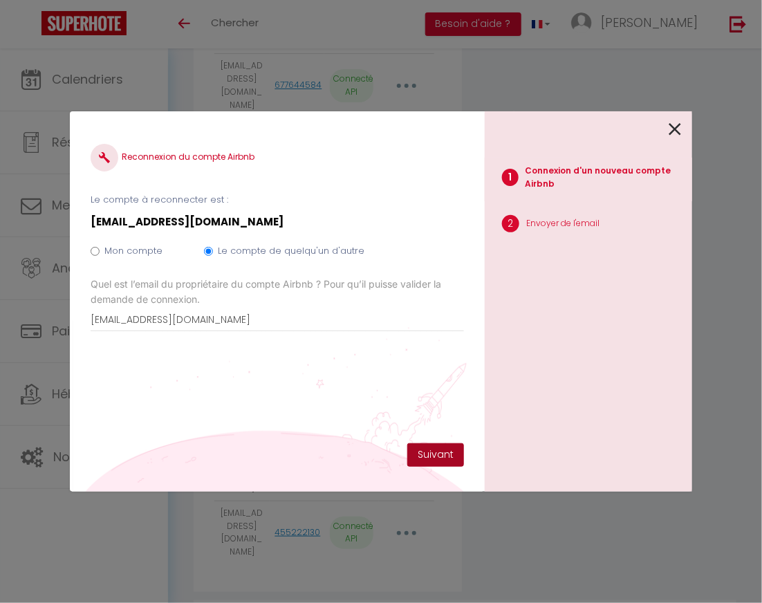
click at [421, 452] on button "Suivant" at bounding box center [435, 455] width 57 height 24
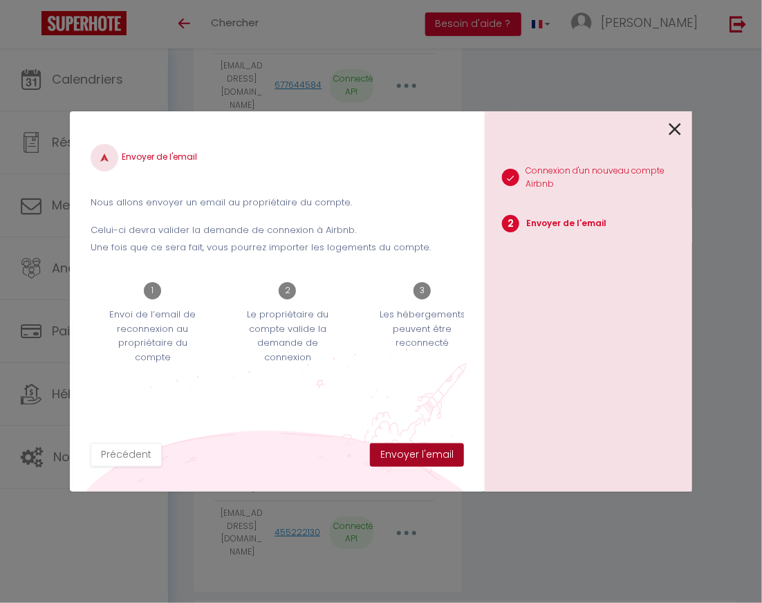
click at [421, 452] on button "Envoyer l'email" at bounding box center [417, 455] width 94 height 24
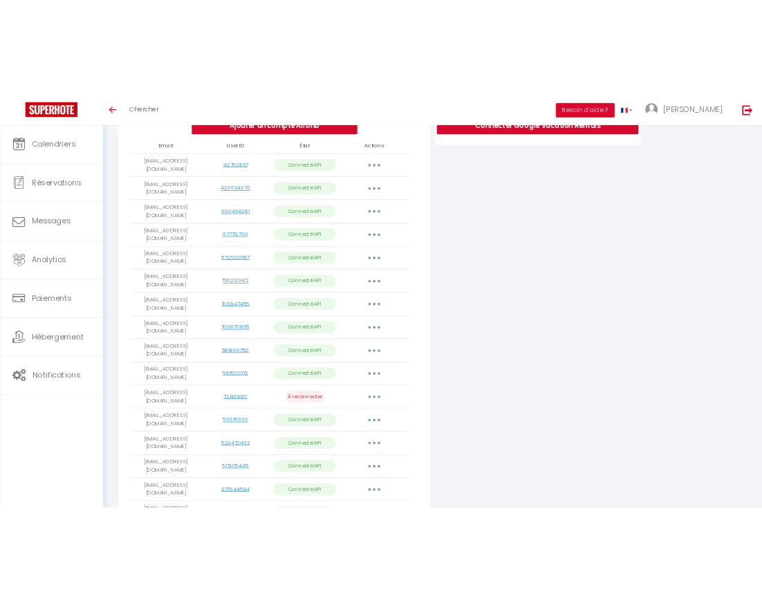
scroll to position [0, 0]
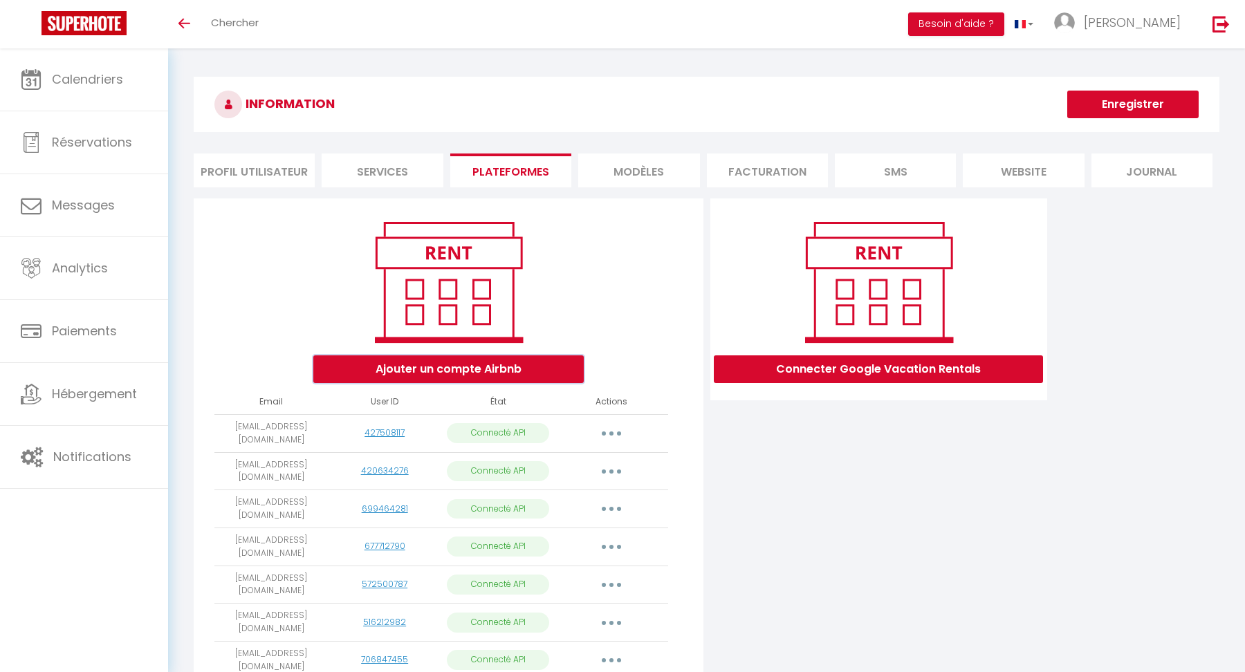
click at [471, 371] on button "Ajouter un compte Airbnb" at bounding box center [448, 370] width 270 height 28
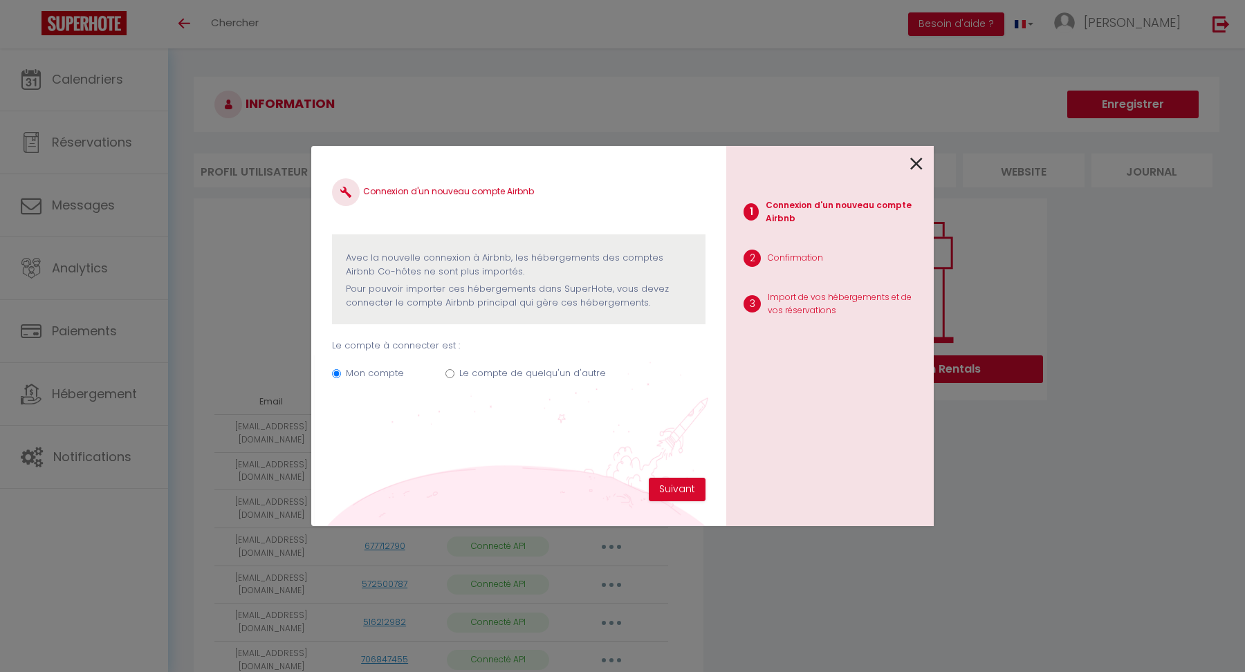
click at [446, 373] on input "Le compte de quelqu'un d'autre" at bounding box center [450, 373] width 9 height 9
radio input "true"
radio input "false"
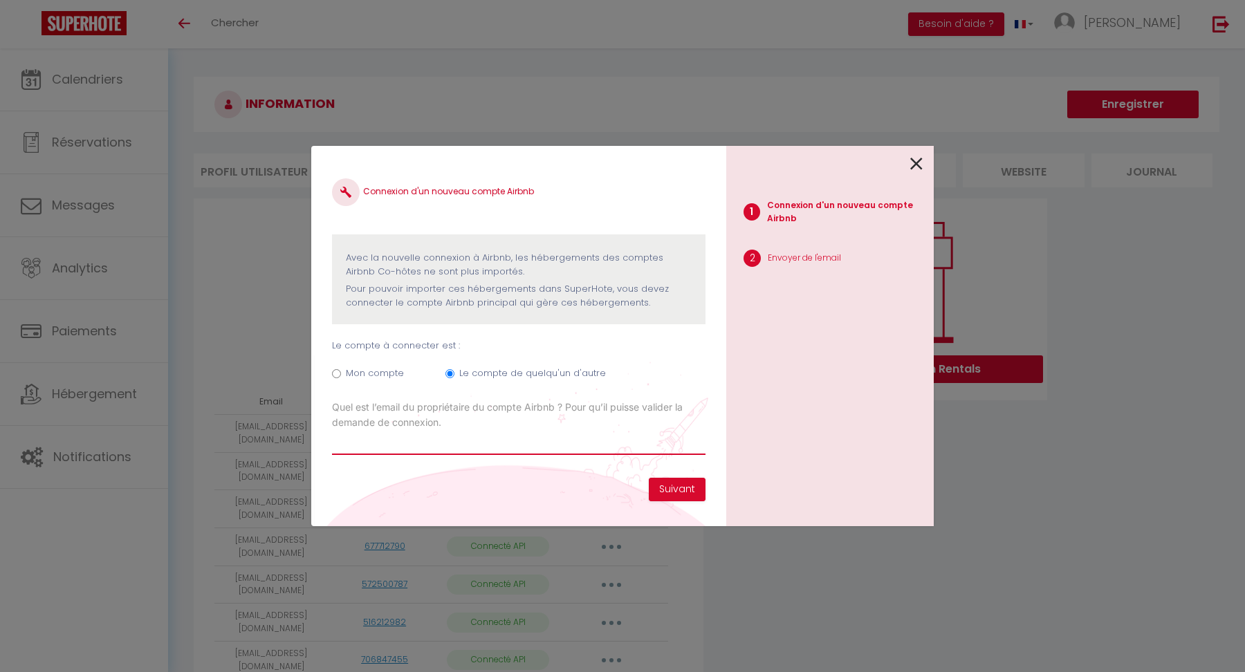
click at [437, 443] on input "Email connexion Airbnb" at bounding box center [519, 442] width 374 height 25
paste input "72ruedeparislouvres@gmail.com"
type input "72ruedeparislouvres@gmail.com"
click at [665, 485] on button "Suivant" at bounding box center [677, 490] width 57 height 24
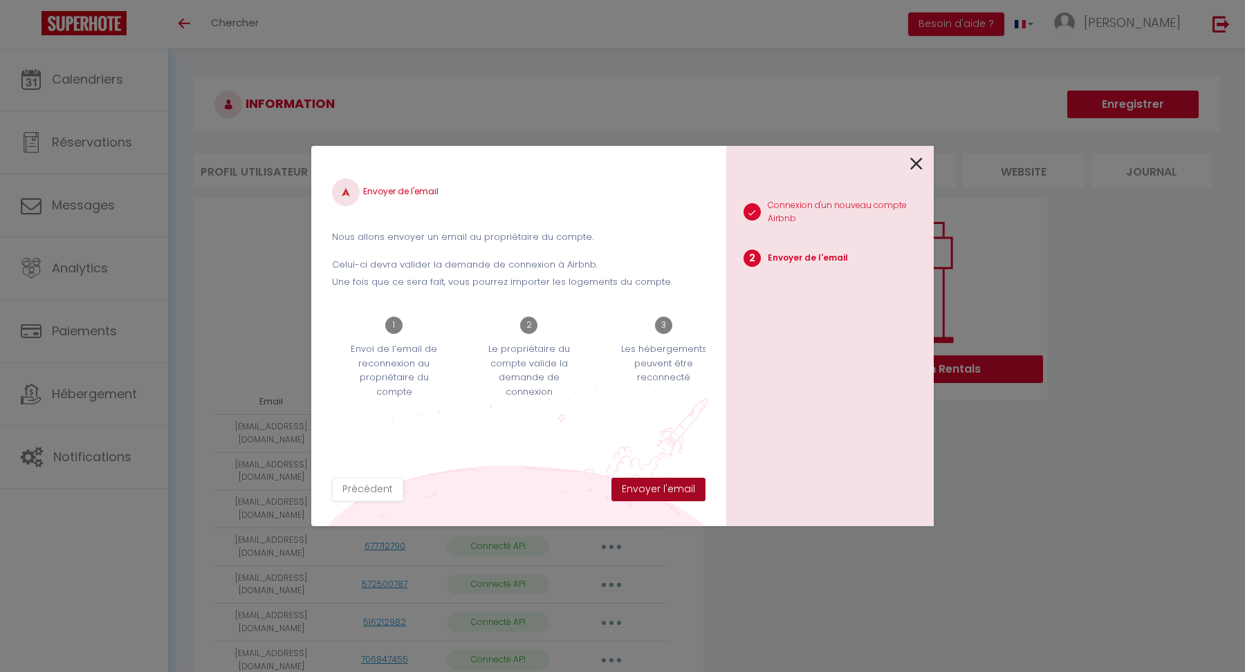
click at [655, 486] on button "Envoyer l'email" at bounding box center [659, 490] width 94 height 24
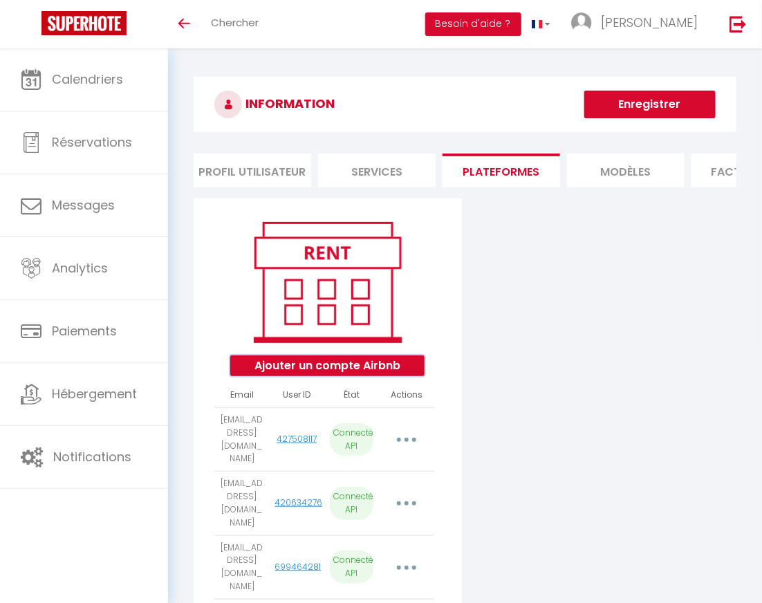
click at [340, 361] on button "Ajouter un compte Airbnb" at bounding box center [327, 366] width 194 height 21
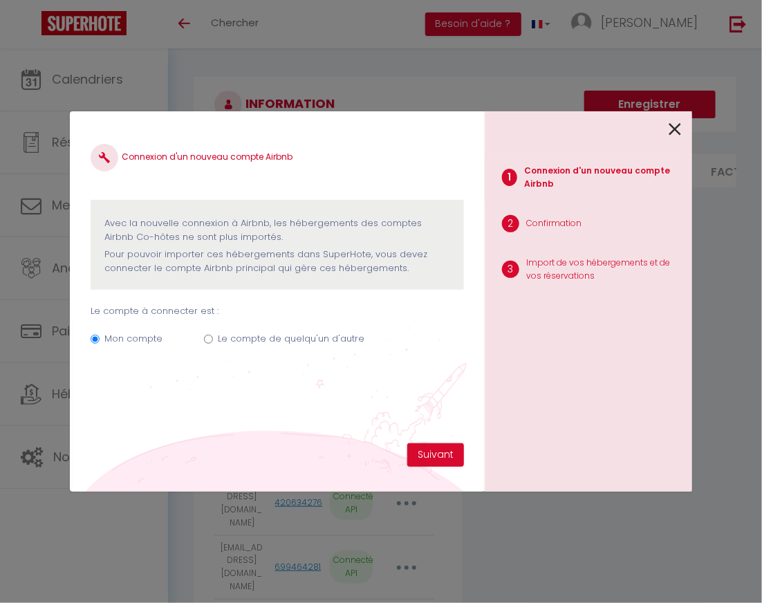
click at [201, 338] on div "Mon compte Le compte de quelqu'un d'autre" at bounding box center [278, 341] width 374 height 46
click at [211, 341] on input "Le compte de quelqu'un d'autre" at bounding box center [208, 339] width 9 height 9
radio input "true"
radio input "false"
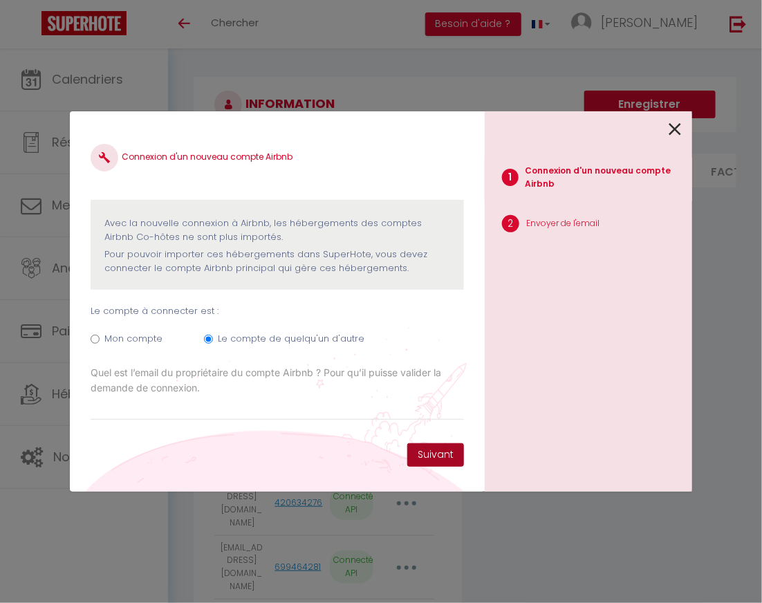
click at [442, 460] on button "Suivant" at bounding box center [435, 455] width 57 height 24
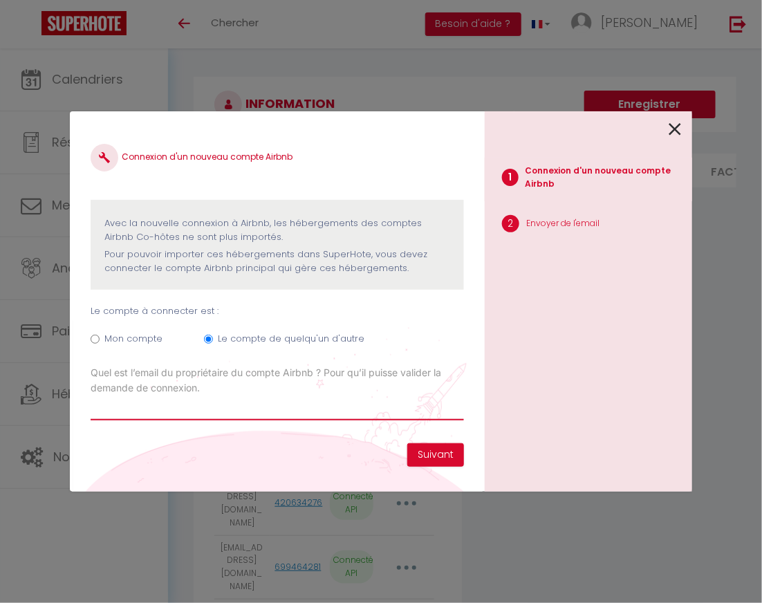
paste input "elenacgiel@gmail.com"
type input "elenacgiel@gmail.com"
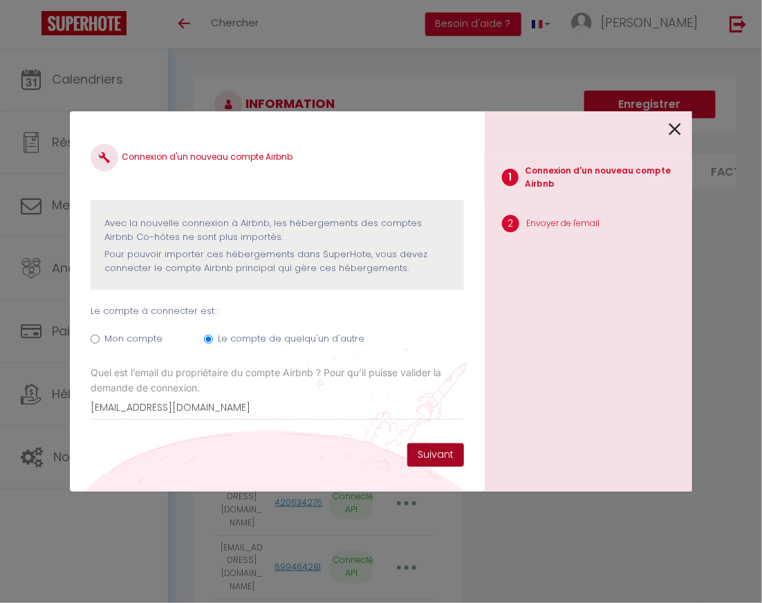
click at [430, 452] on button "Suivant" at bounding box center [435, 455] width 57 height 24
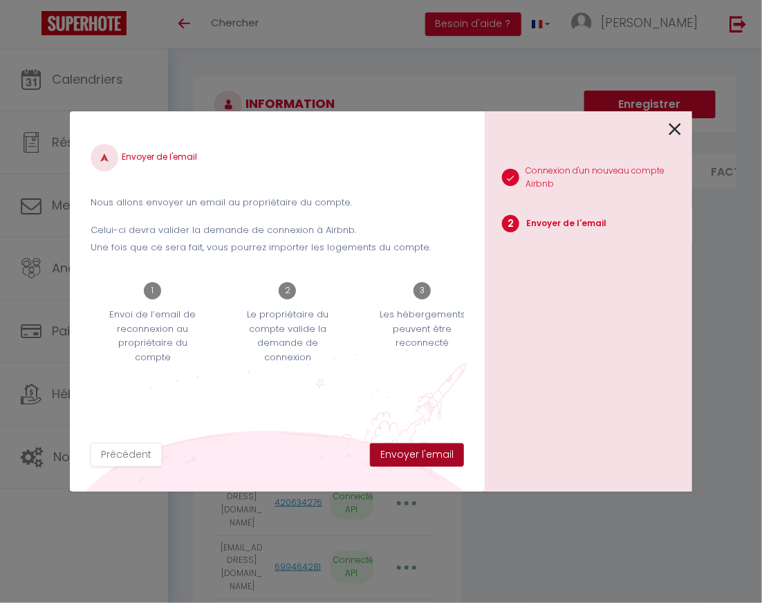
click at [430, 452] on button "Envoyer l'email" at bounding box center [417, 455] width 94 height 24
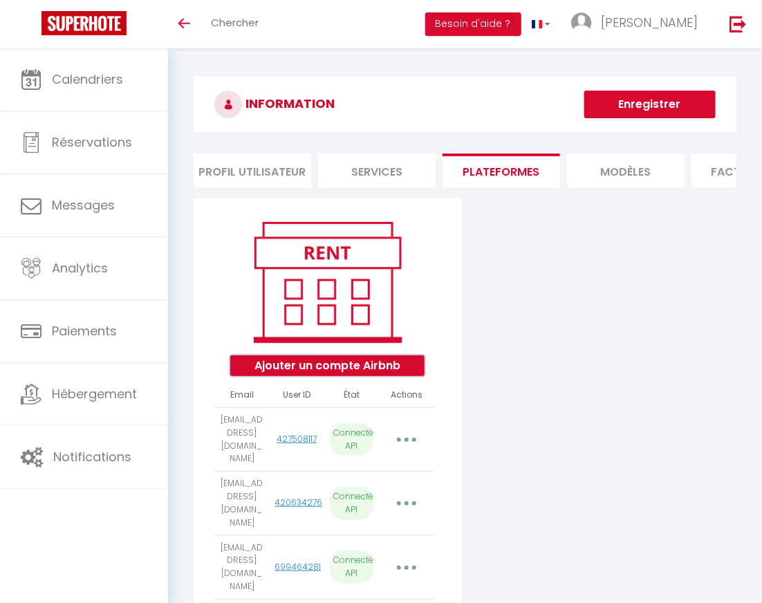
click at [304, 359] on button "Ajouter un compte Airbnb" at bounding box center [327, 366] width 194 height 21
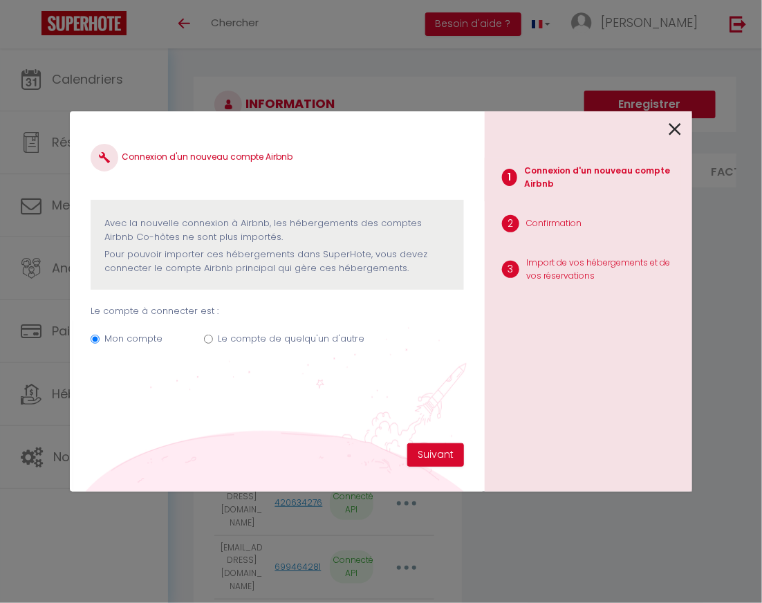
click at [212, 338] on div "Mon compte Le compte de quelqu'un d'autre" at bounding box center [278, 341] width 374 height 46
click at [209, 340] on input "Le compte de quelqu'un d'autre" at bounding box center [208, 339] width 9 height 9
radio input "true"
radio input "false"
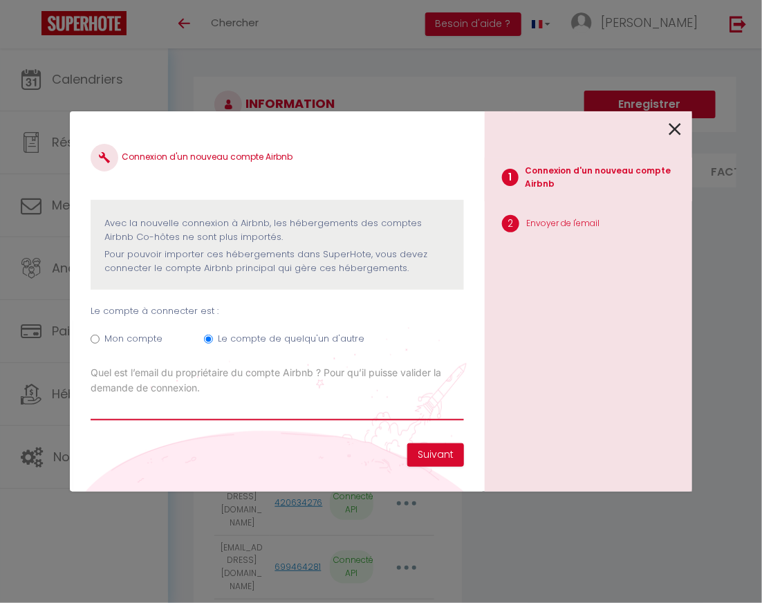
click at [209, 413] on input "Email connexion Airbnb" at bounding box center [278, 408] width 374 height 25
paste input "saubatjouyannick@gmail.com"
type input "saubatjouyannick@gmail.com"
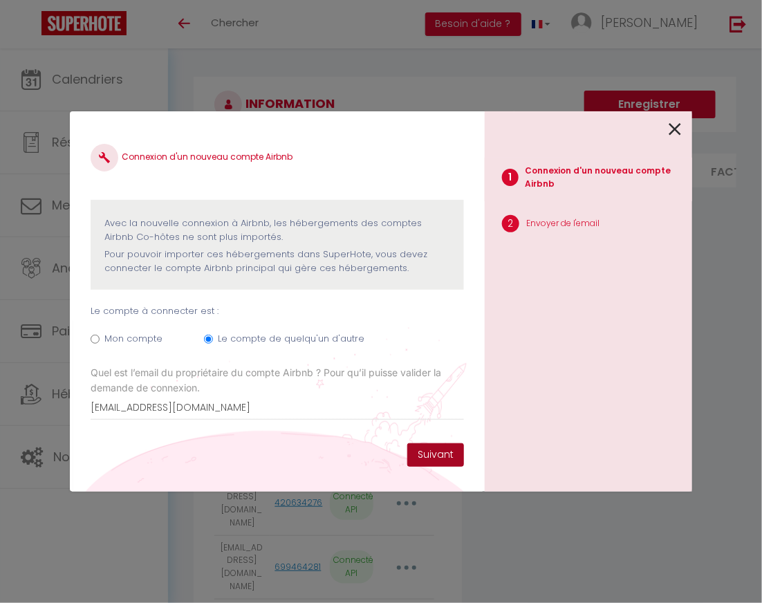
click at [423, 448] on button "Suivant" at bounding box center [435, 455] width 57 height 24
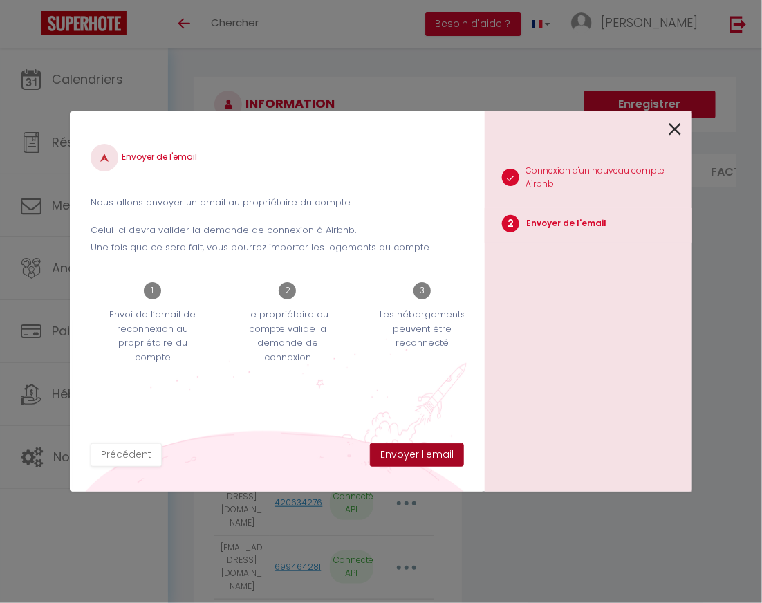
click at [427, 450] on button "Envoyer l'email" at bounding box center [417, 455] width 94 height 24
